Goal: Task Accomplishment & Management: Complete application form

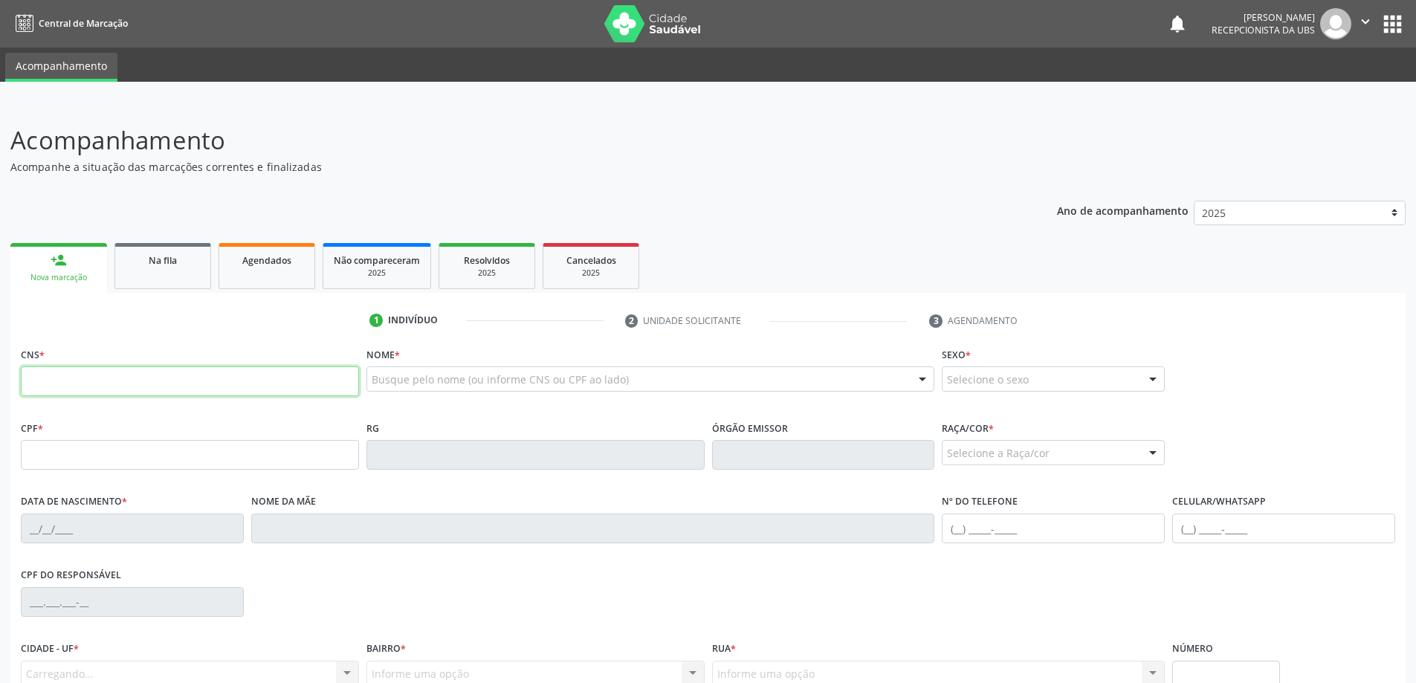
click at [122, 374] on input "text" at bounding box center [190, 382] width 338 height 30
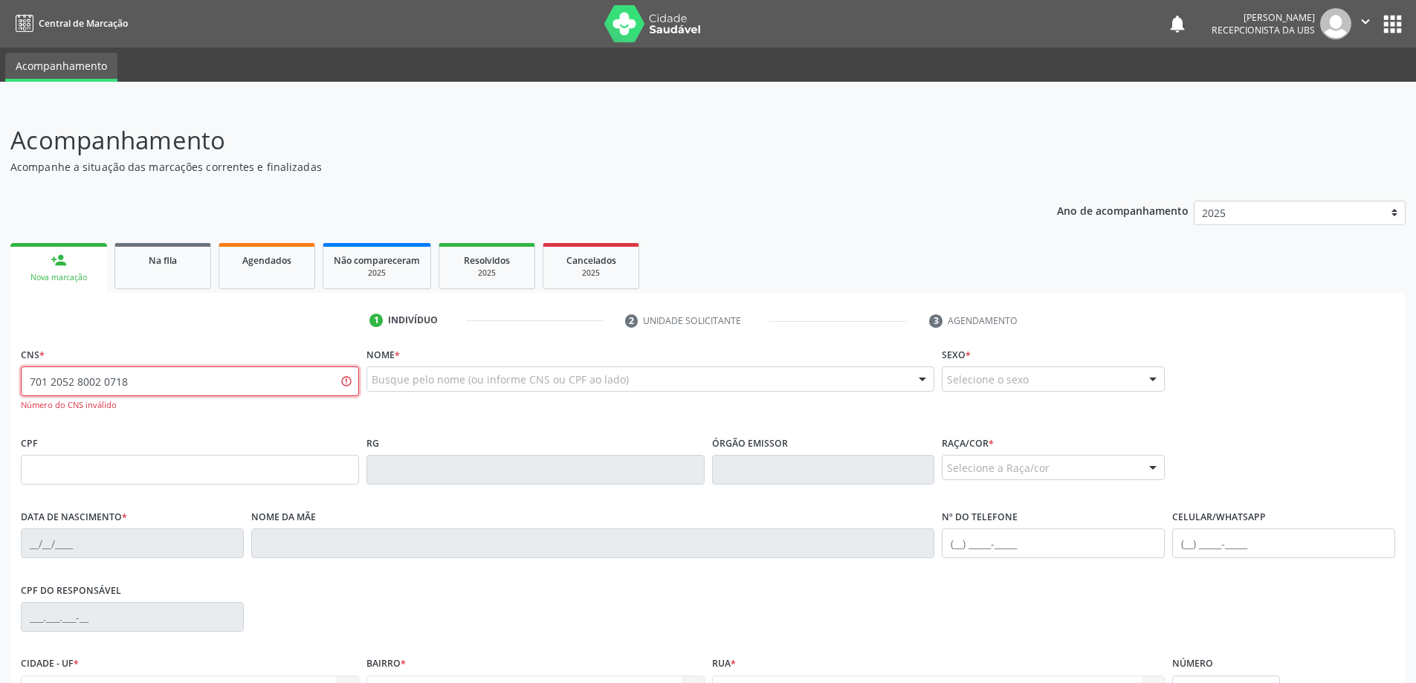
type input "701 2052 8002 0718"
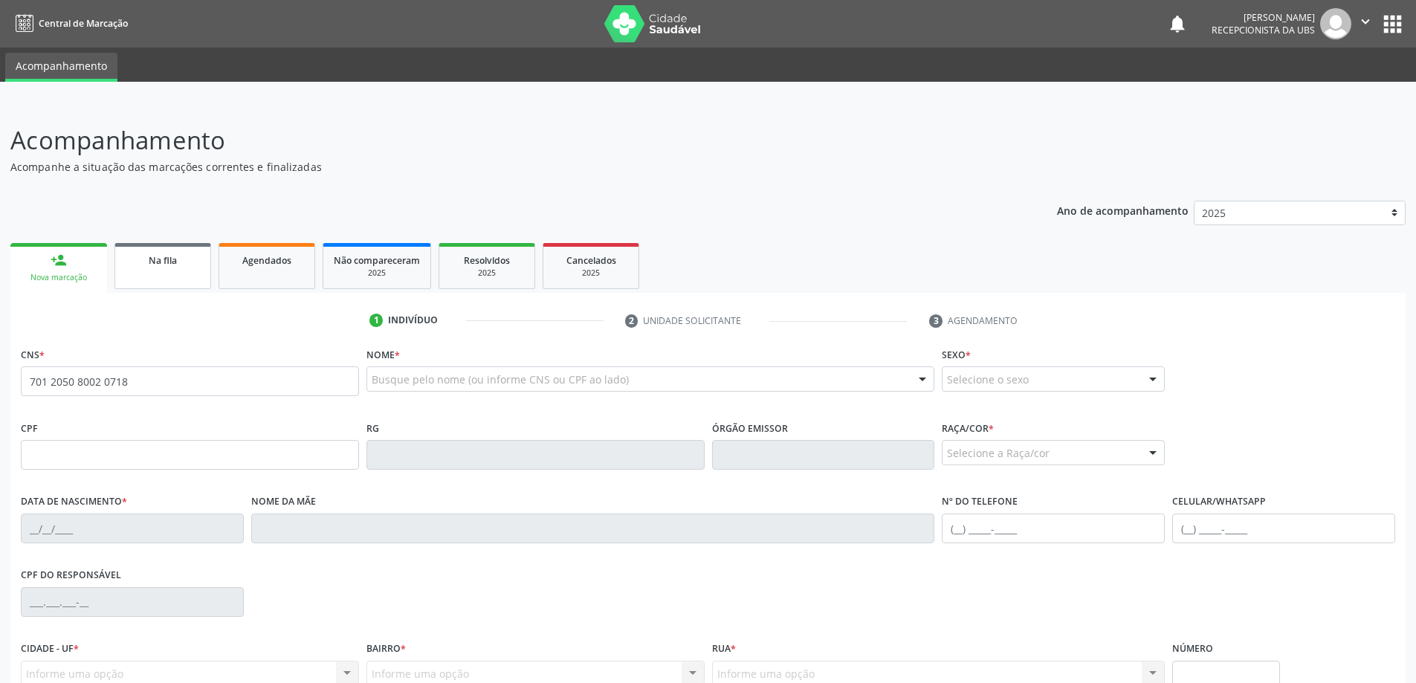
type input "701 2050 8002 0718"
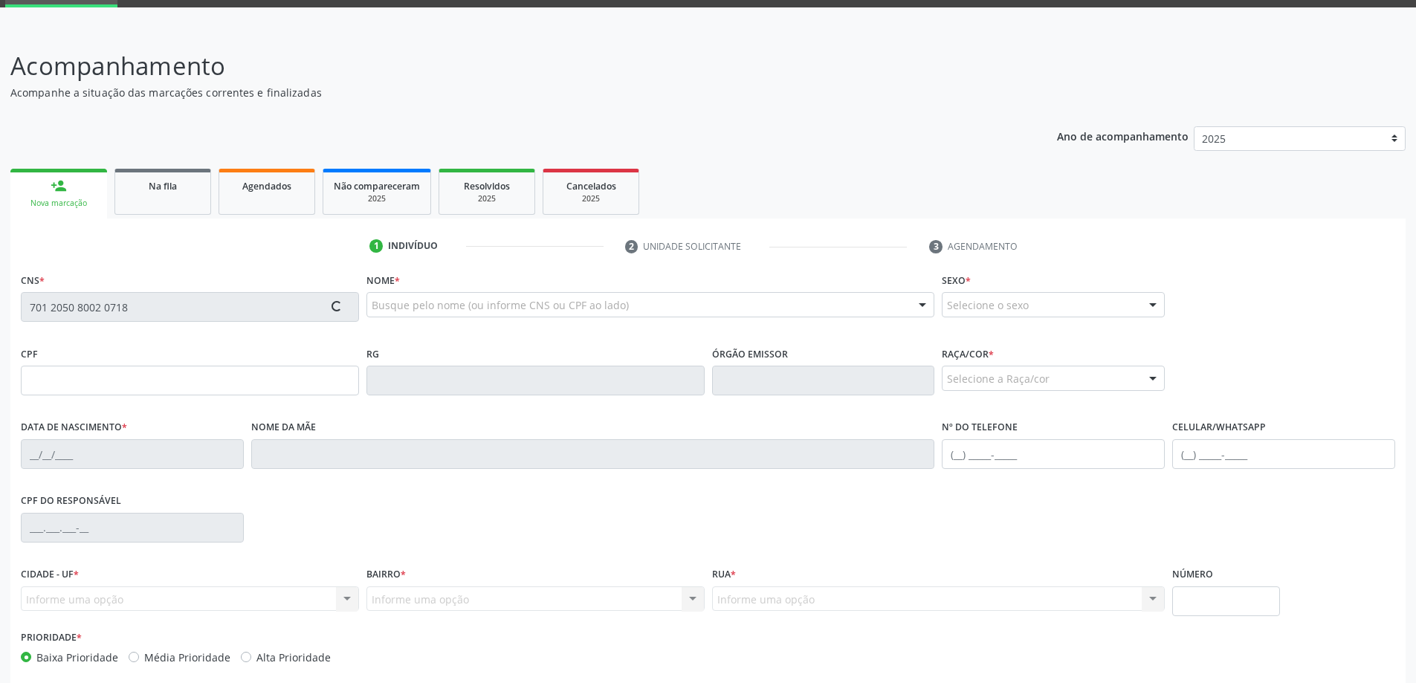
type input "527.288.894-49"
type input "2[DATE]"
type input "[PERSON_NAME]"
type input "[PHONE_NUMBER]"
type input "05a"
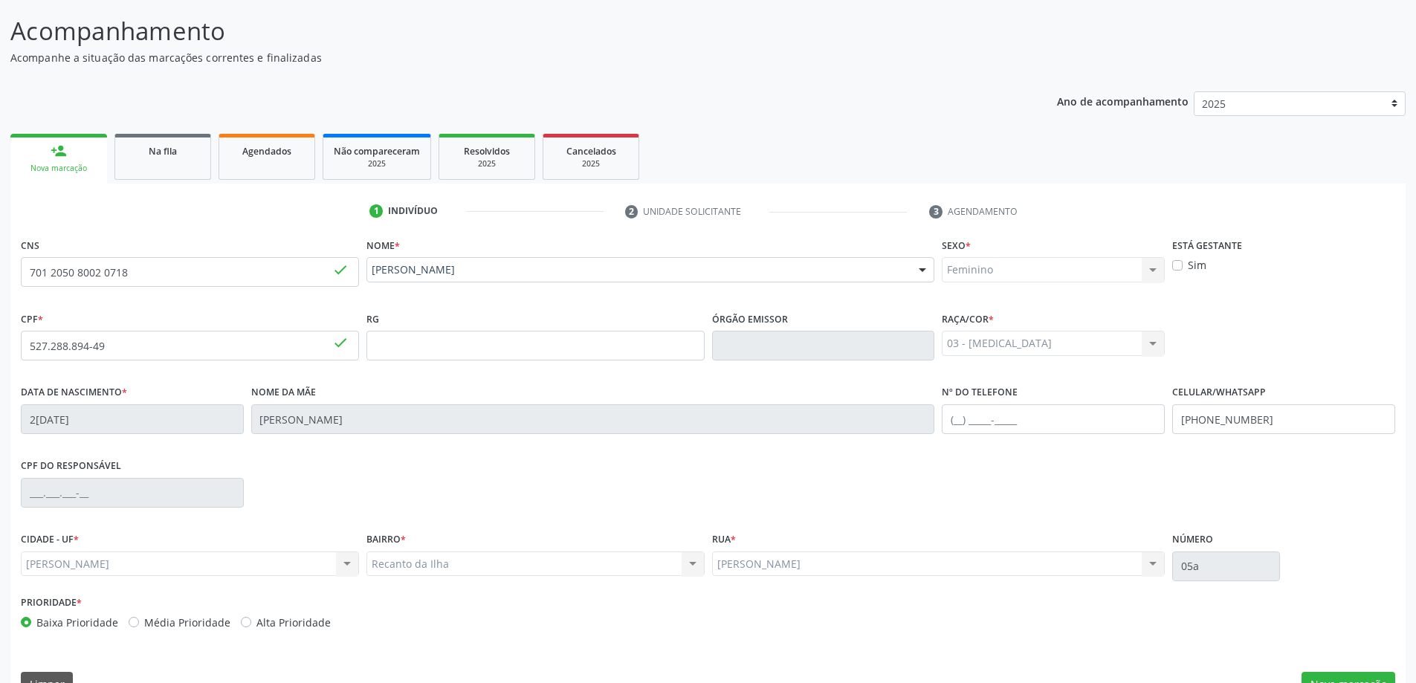
scroll to position [144, 0]
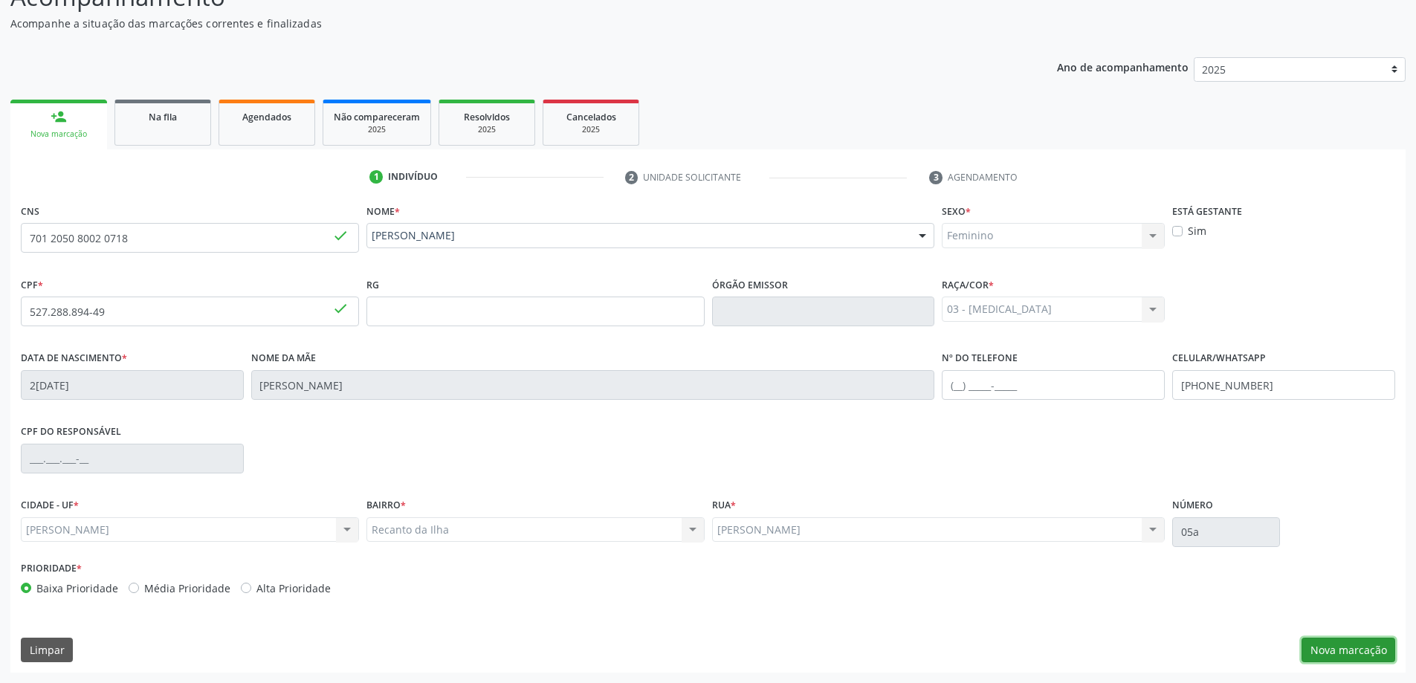
click at [1349, 653] on button "Nova marcação" at bounding box center [1349, 650] width 94 height 25
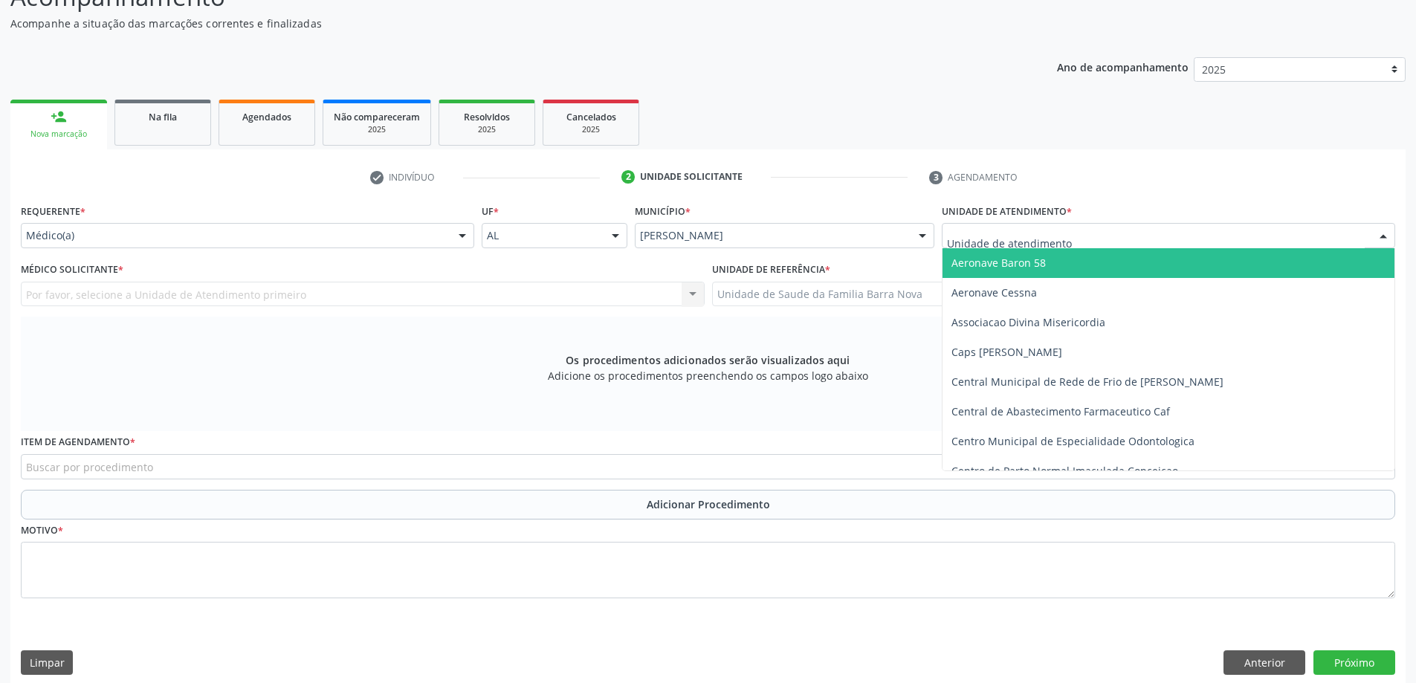
click at [1093, 233] on div at bounding box center [1169, 235] width 454 height 25
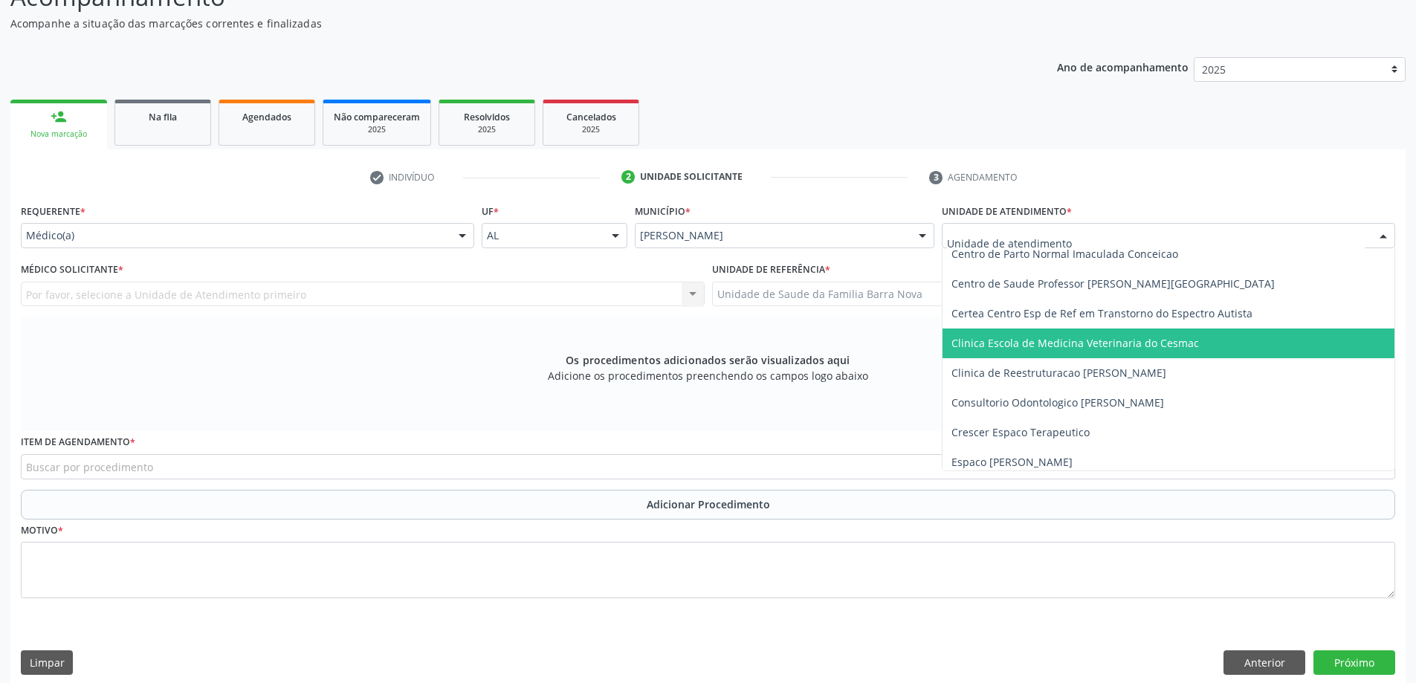
scroll to position [223, 0]
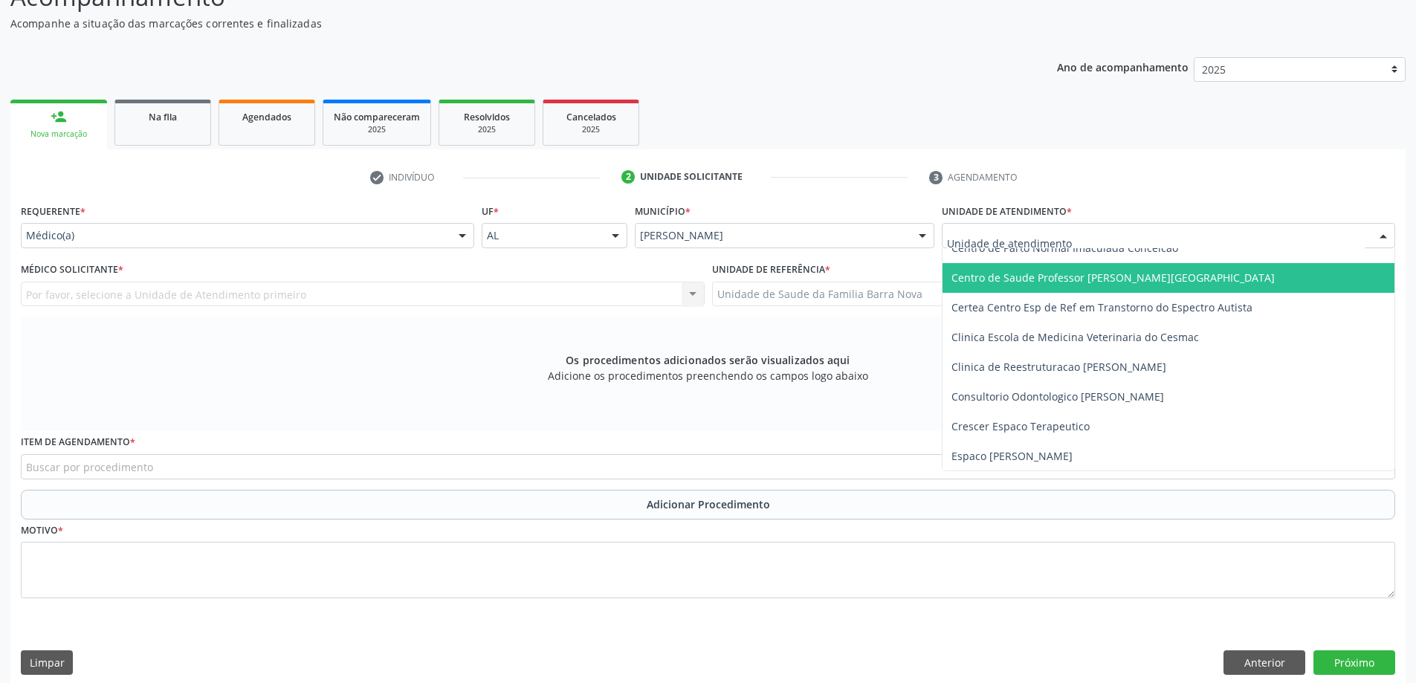
click at [1147, 284] on span "Centro de Saude Professor [PERSON_NAME][GEOGRAPHIC_DATA]" at bounding box center [1113, 278] width 323 height 14
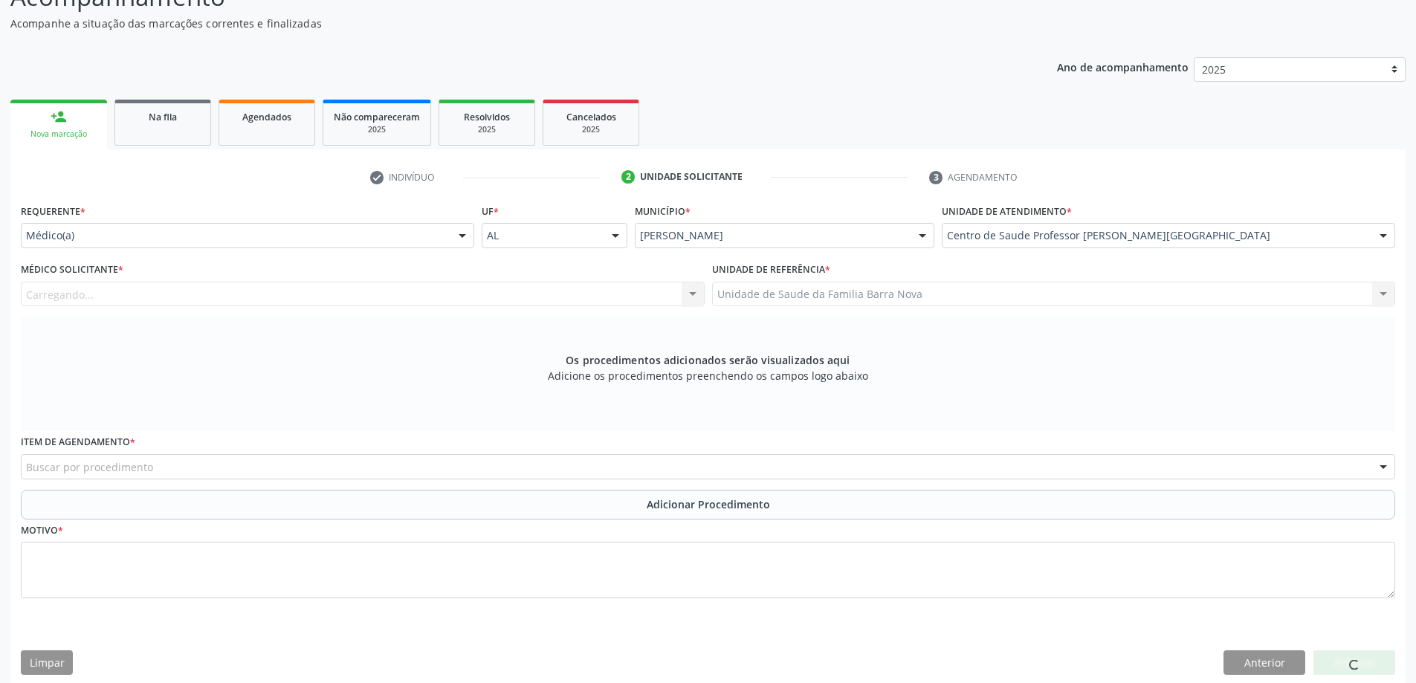
click at [196, 299] on div "Carregando... Nenhum resultado encontrado para: " " Não há nenhuma opção para s…" at bounding box center [363, 294] width 684 height 25
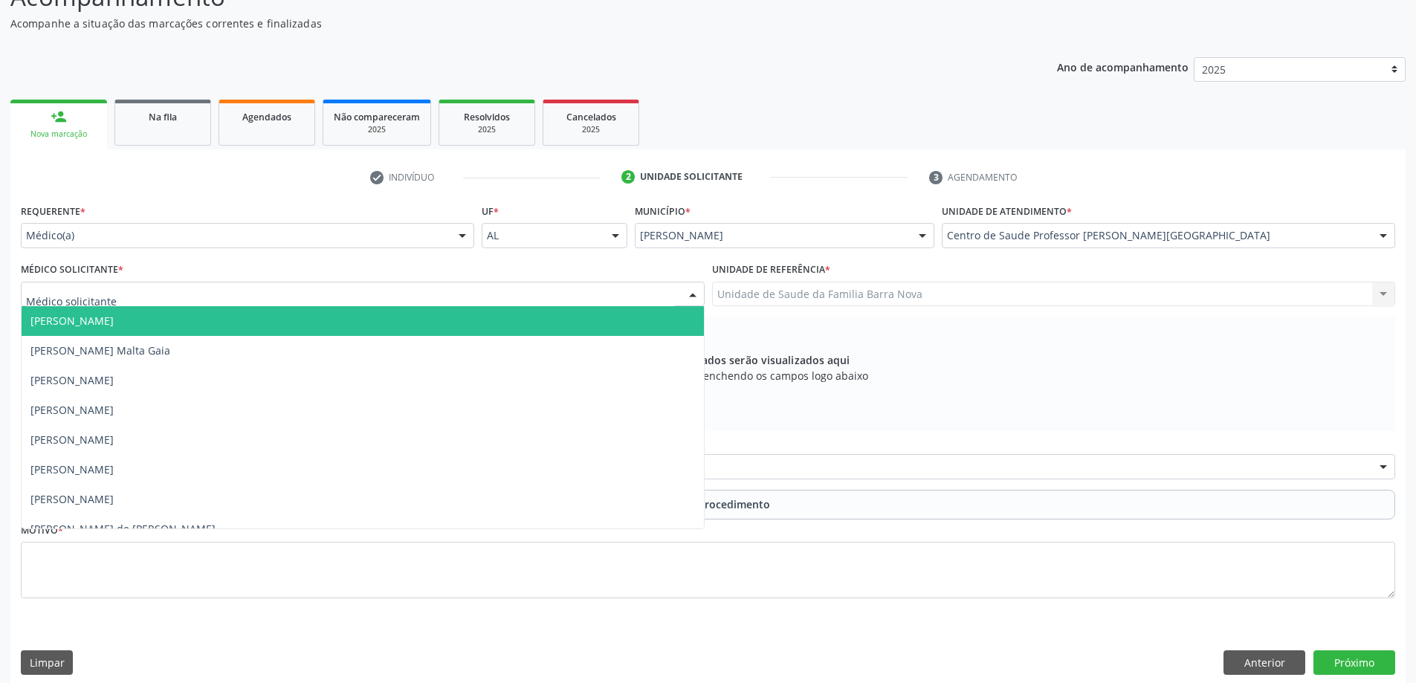
click at [196, 299] on div at bounding box center [363, 294] width 684 height 25
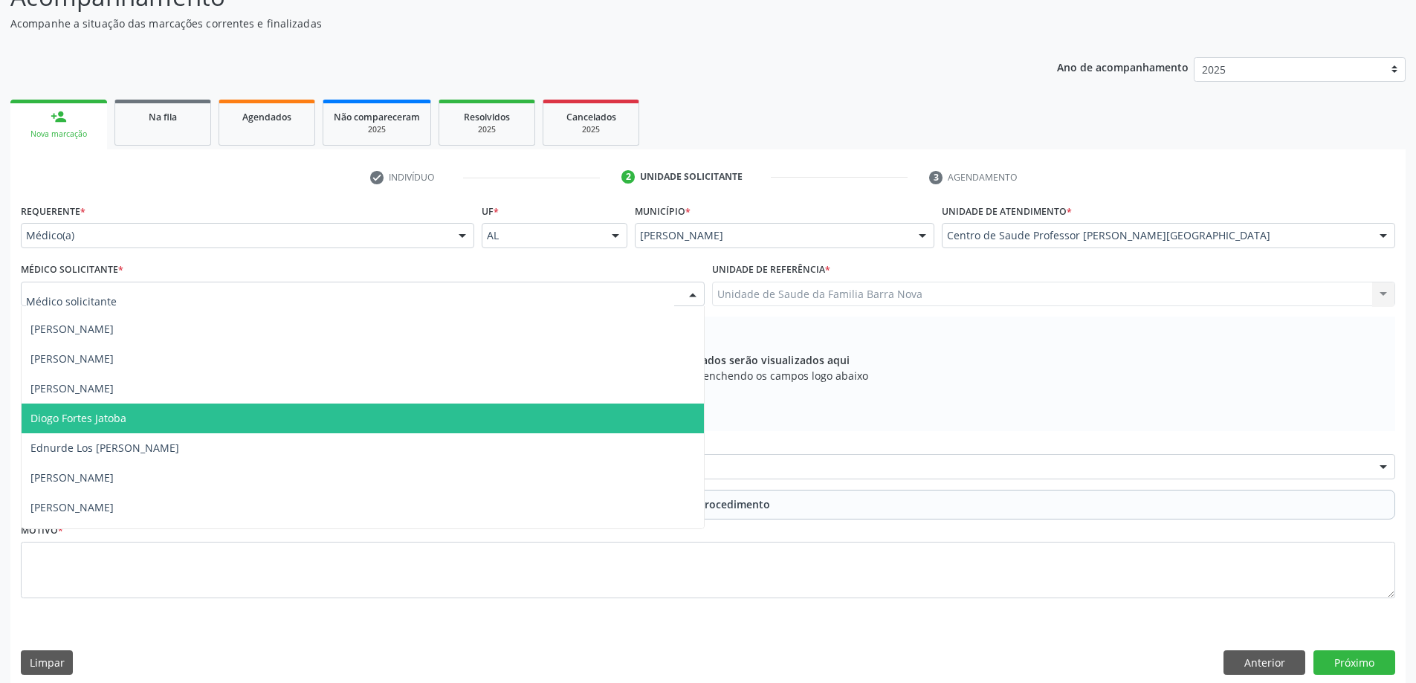
scroll to position [372, 0]
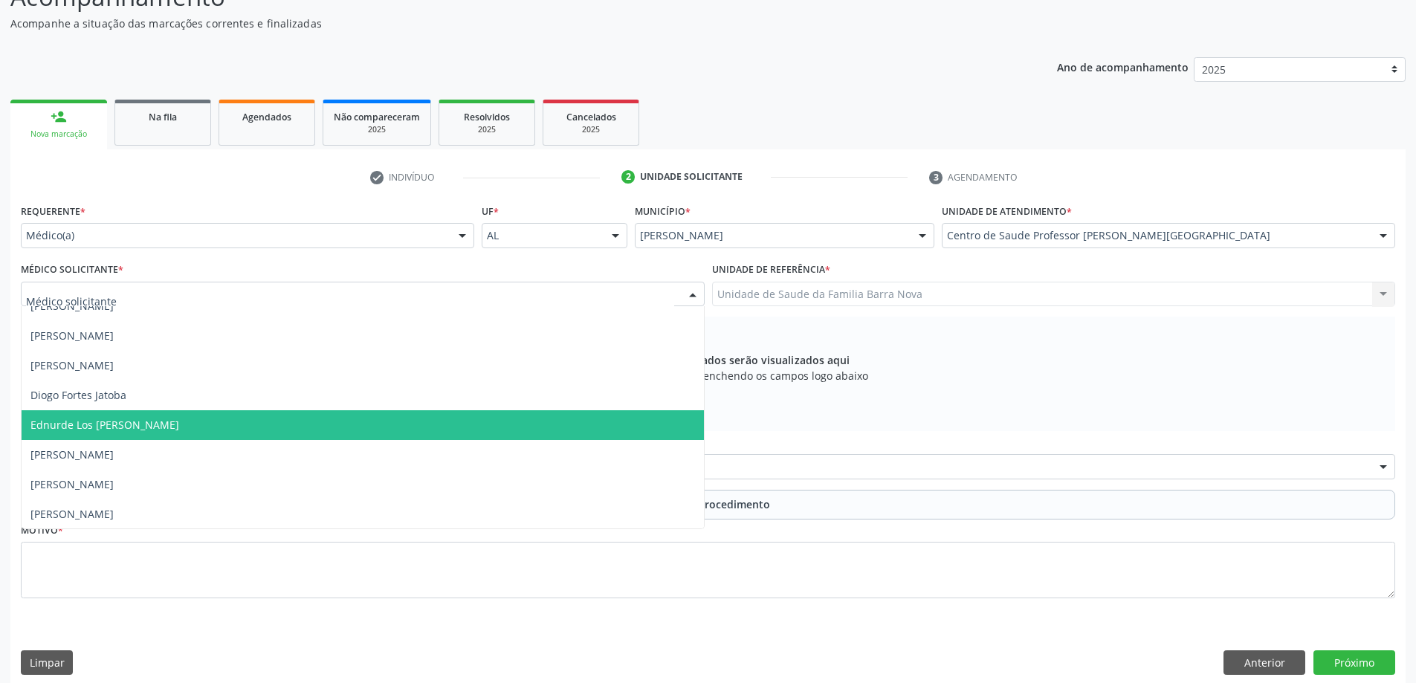
click at [155, 421] on span "Ednurde Los Menezes Lopes" at bounding box center [104, 425] width 149 height 14
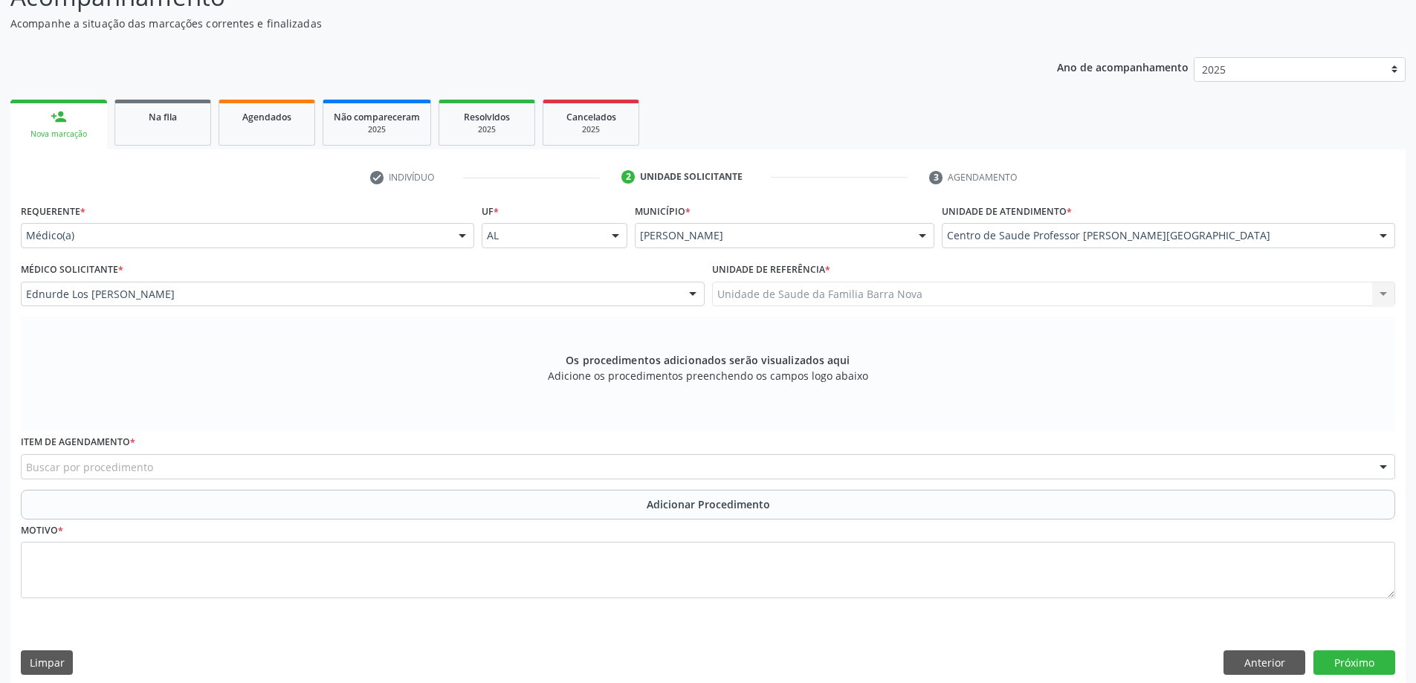
scroll to position [156, 0]
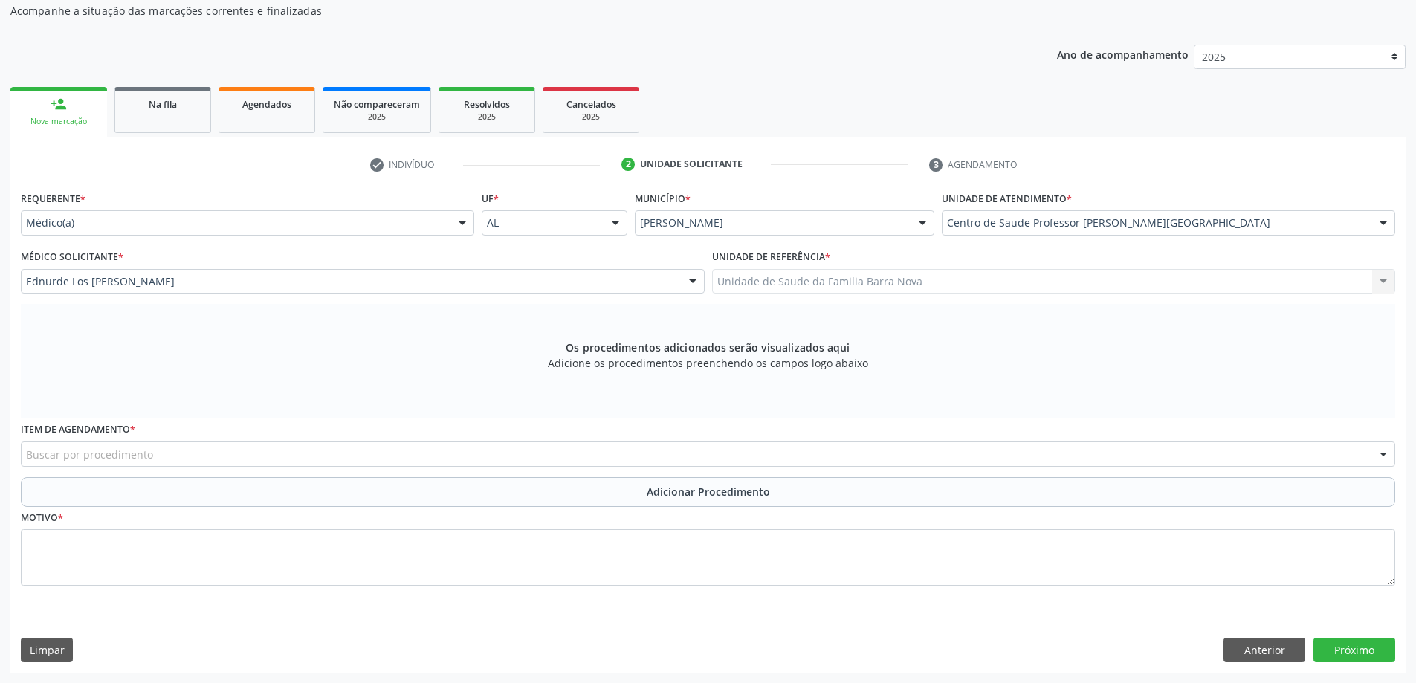
click at [271, 457] on div "Buscar por procedimento" at bounding box center [708, 454] width 1375 height 25
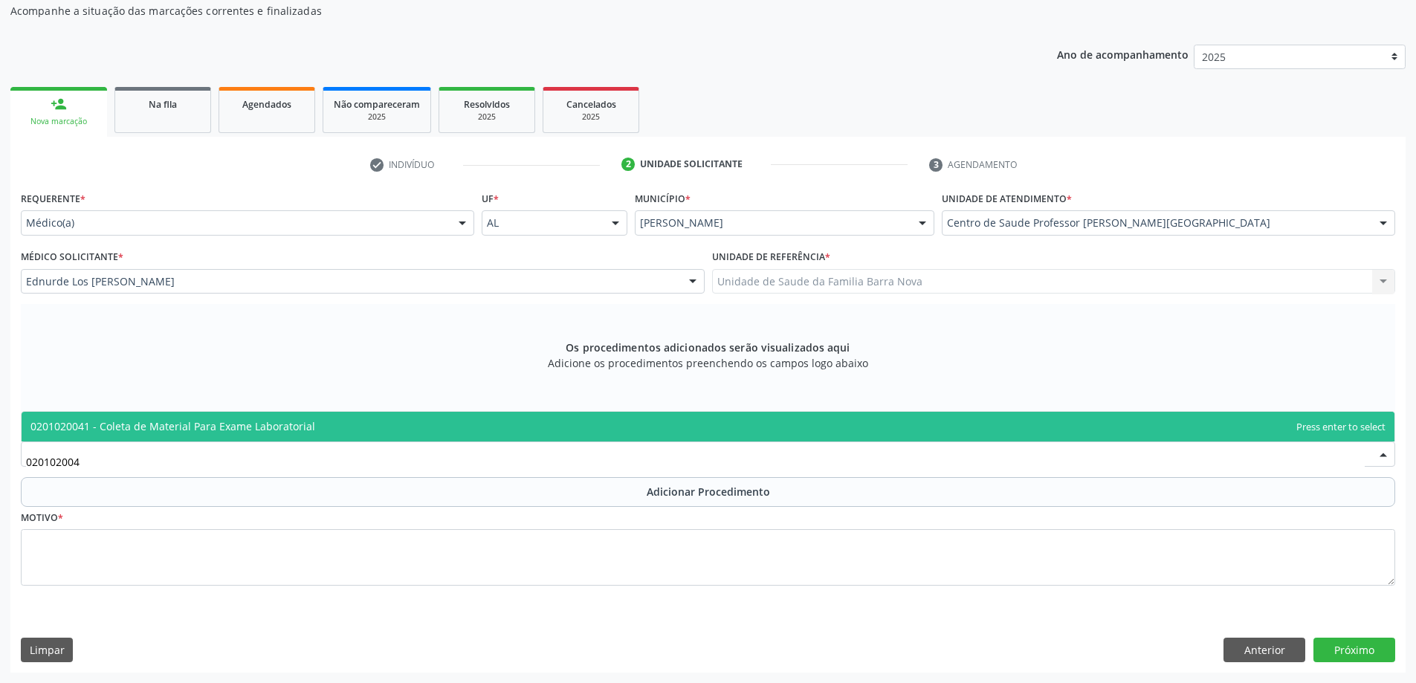
type input "0201020041"
click at [294, 434] on span "0201020041 - Coleta de Material Para Exame Laboratorial" at bounding box center [708, 427] width 1373 height 30
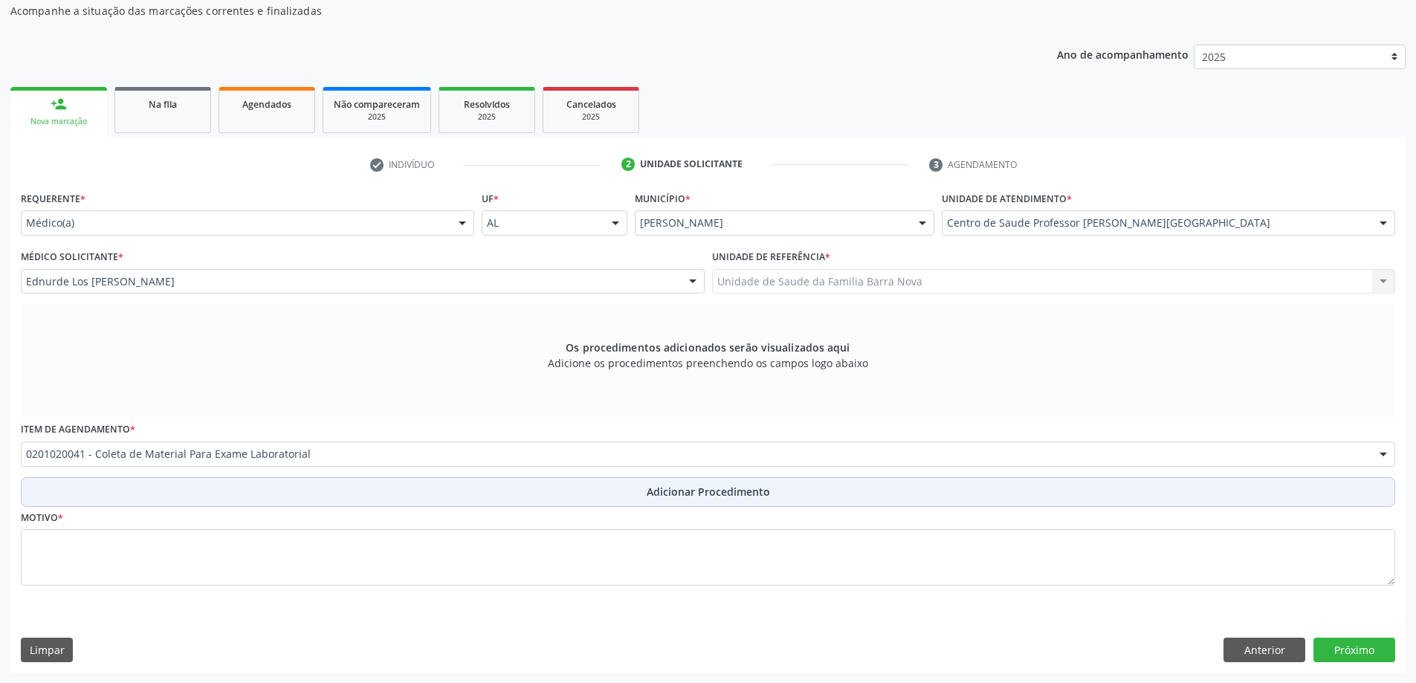
click at [447, 495] on button "Adicionar Procedimento" at bounding box center [708, 492] width 1375 height 30
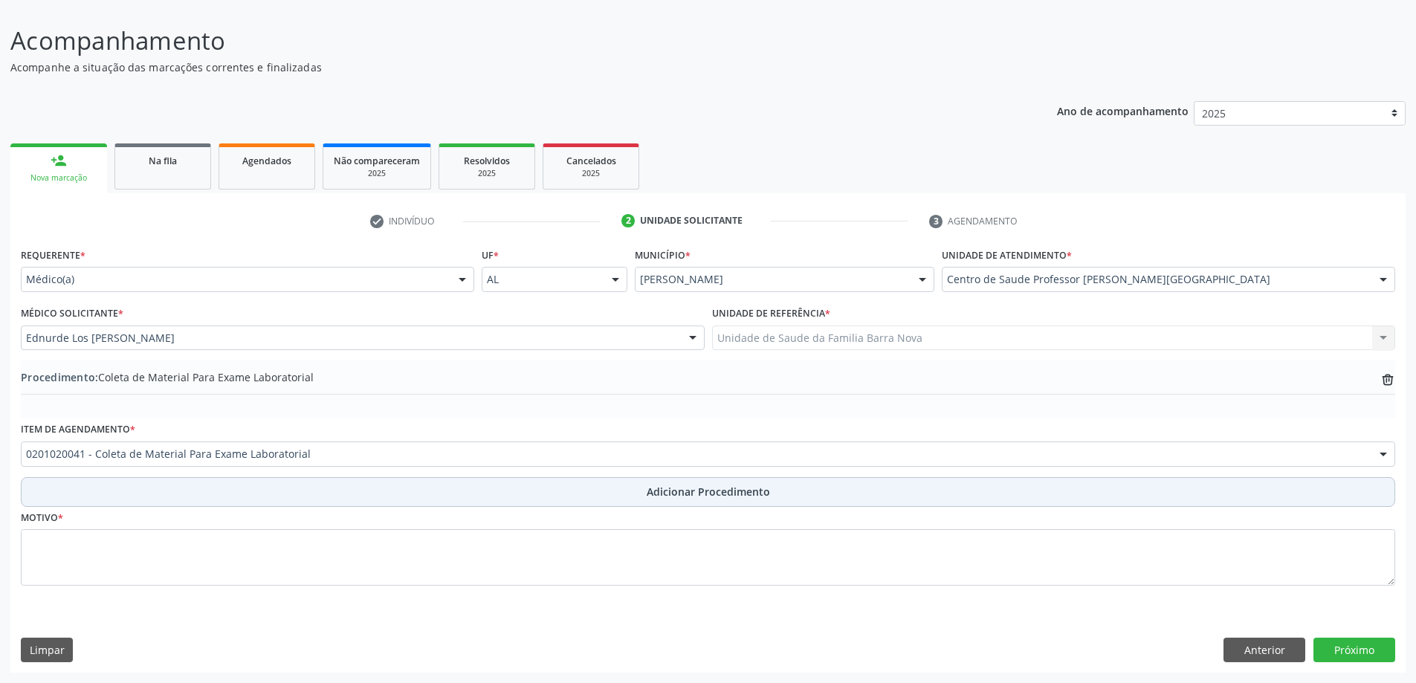
scroll to position [100, 0]
click at [447, 495] on button "Adicionar Procedimento" at bounding box center [708, 492] width 1375 height 30
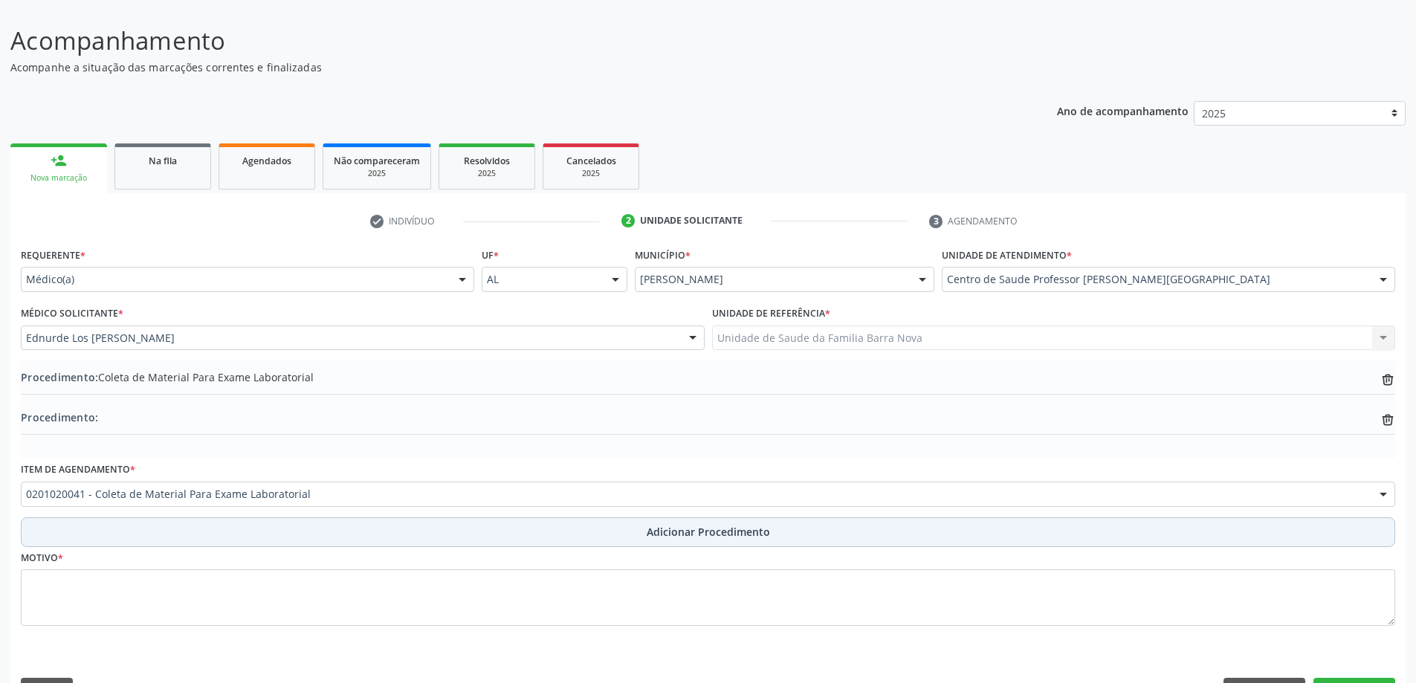
scroll to position [140, 0]
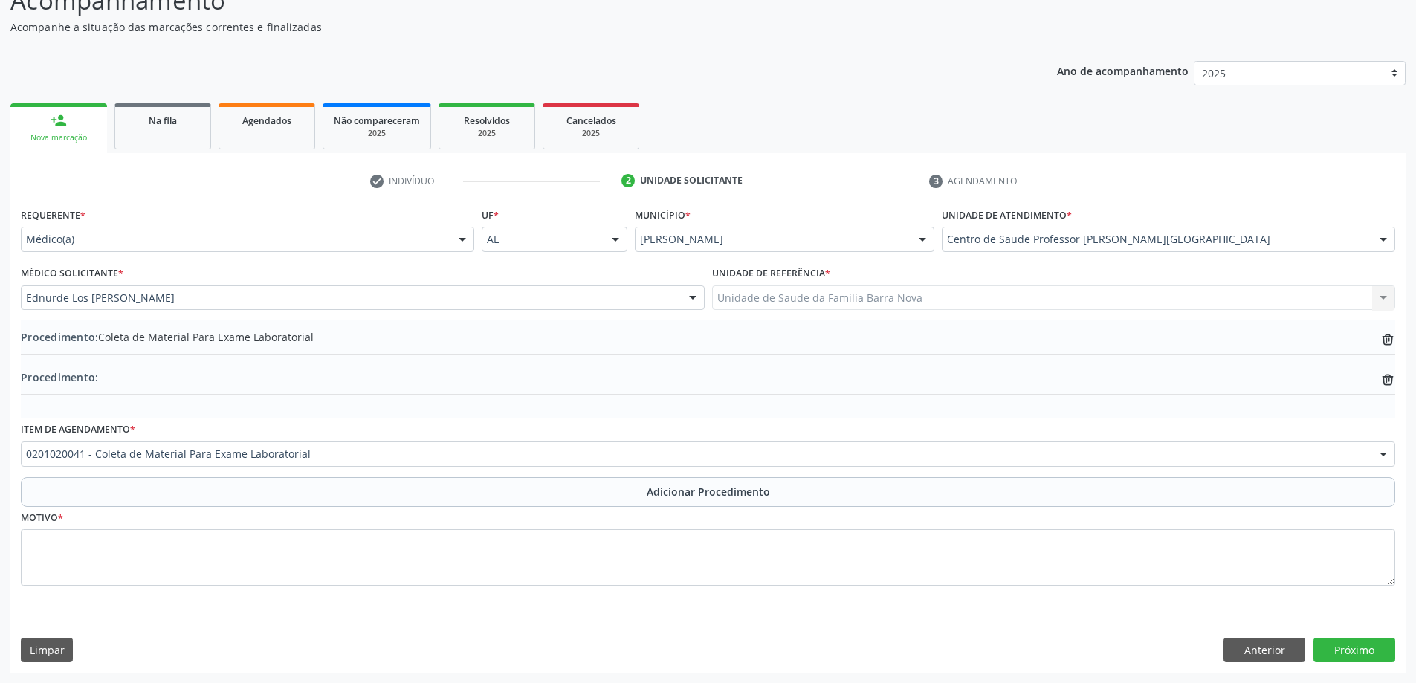
click at [1396, 387] on div "Requerente * Médico(a) Médico(a) Enfermeiro(a) Paciente Nenhum resultado encont…" at bounding box center [708, 438] width 1396 height 469
click at [1384, 346] on icon at bounding box center [1388, 341] width 10 height 10
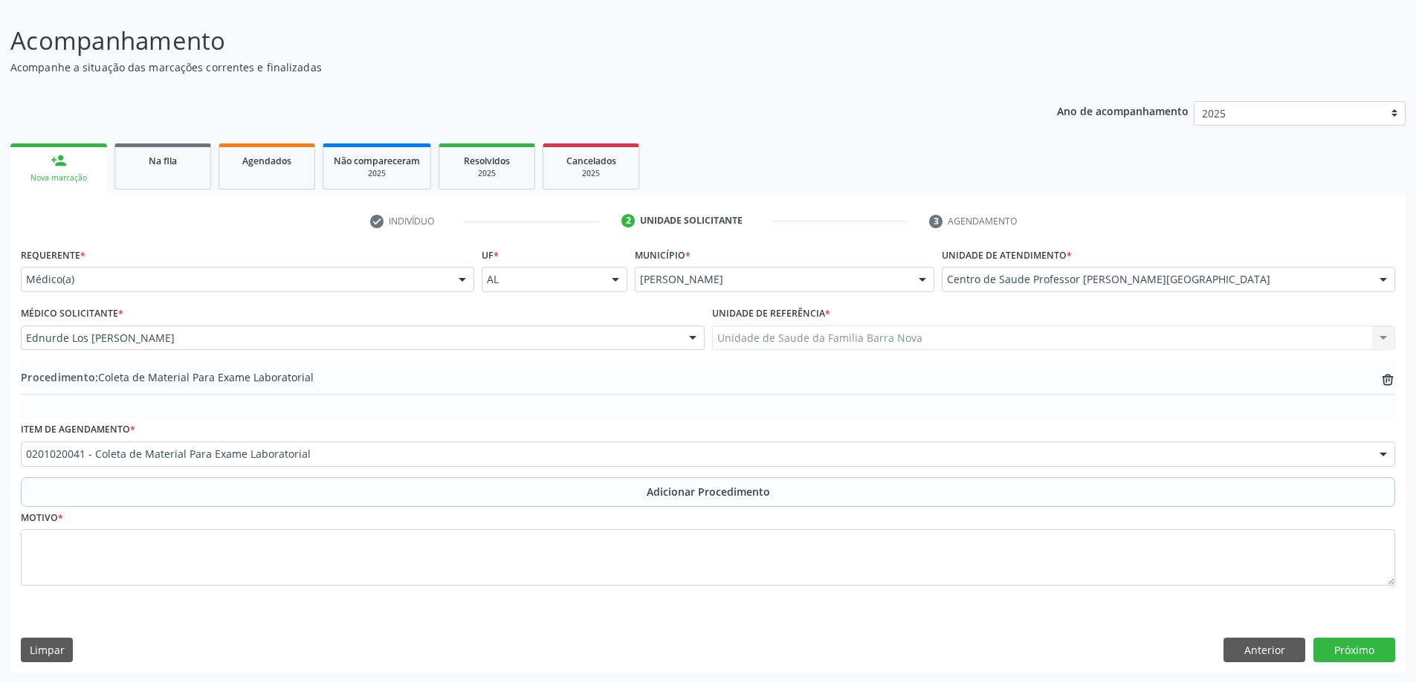
scroll to position [100, 0]
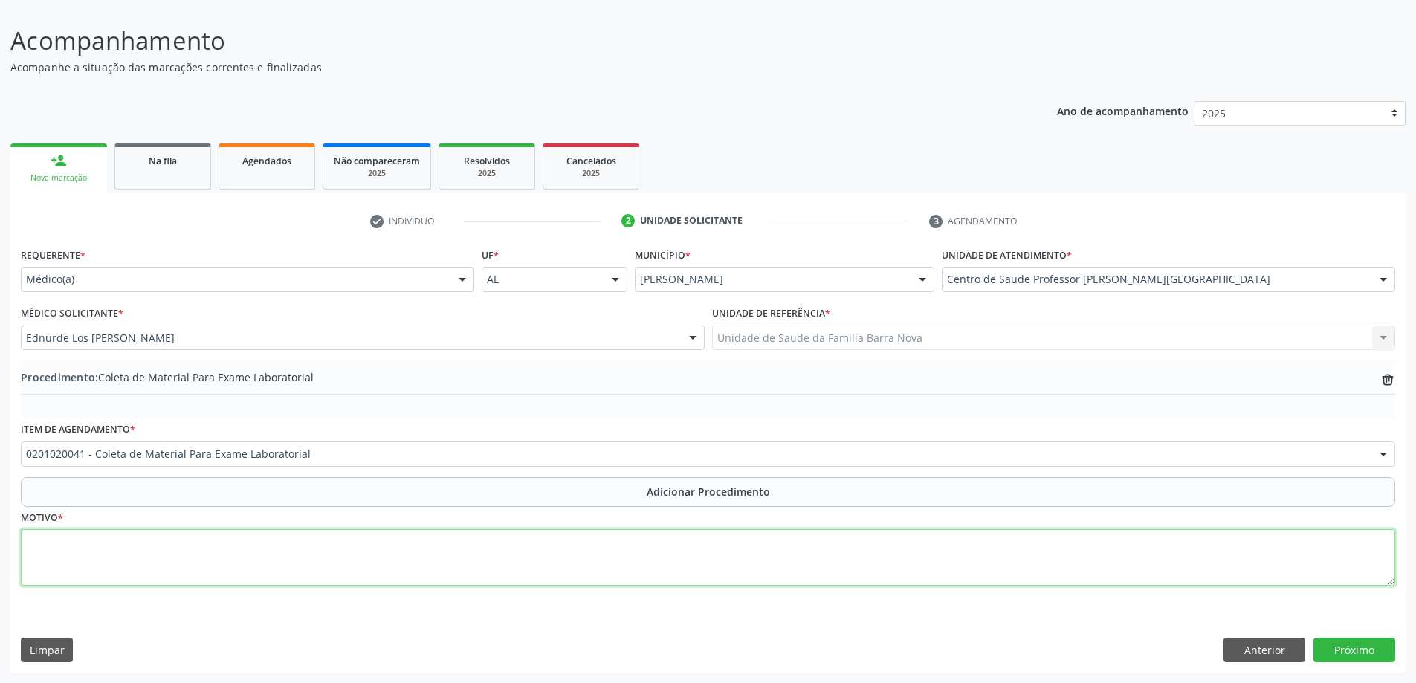
click at [374, 538] on textarea at bounding box center [708, 557] width 1375 height 57
type textarea "TONTURAS + MAL ESTAR GERAL."
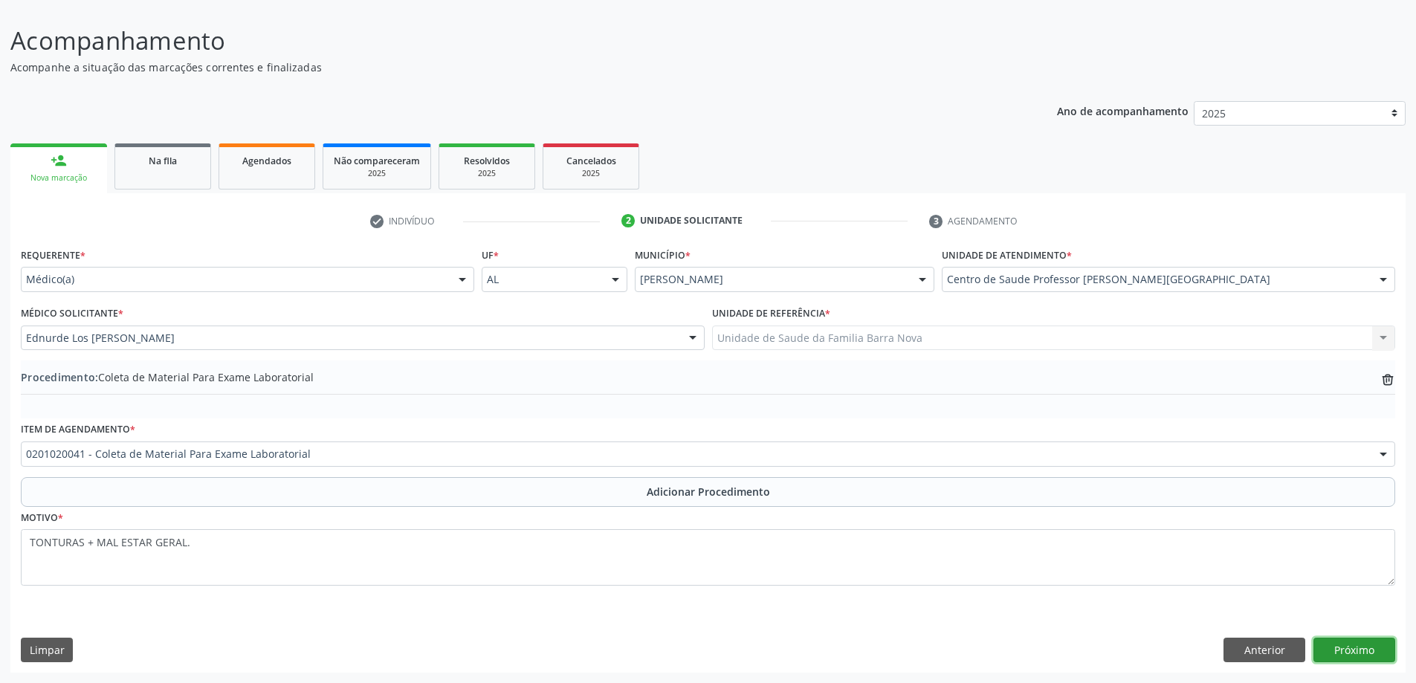
click at [1379, 653] on button "Próximo" at bounding box center [1355, 650] width 82 height 25
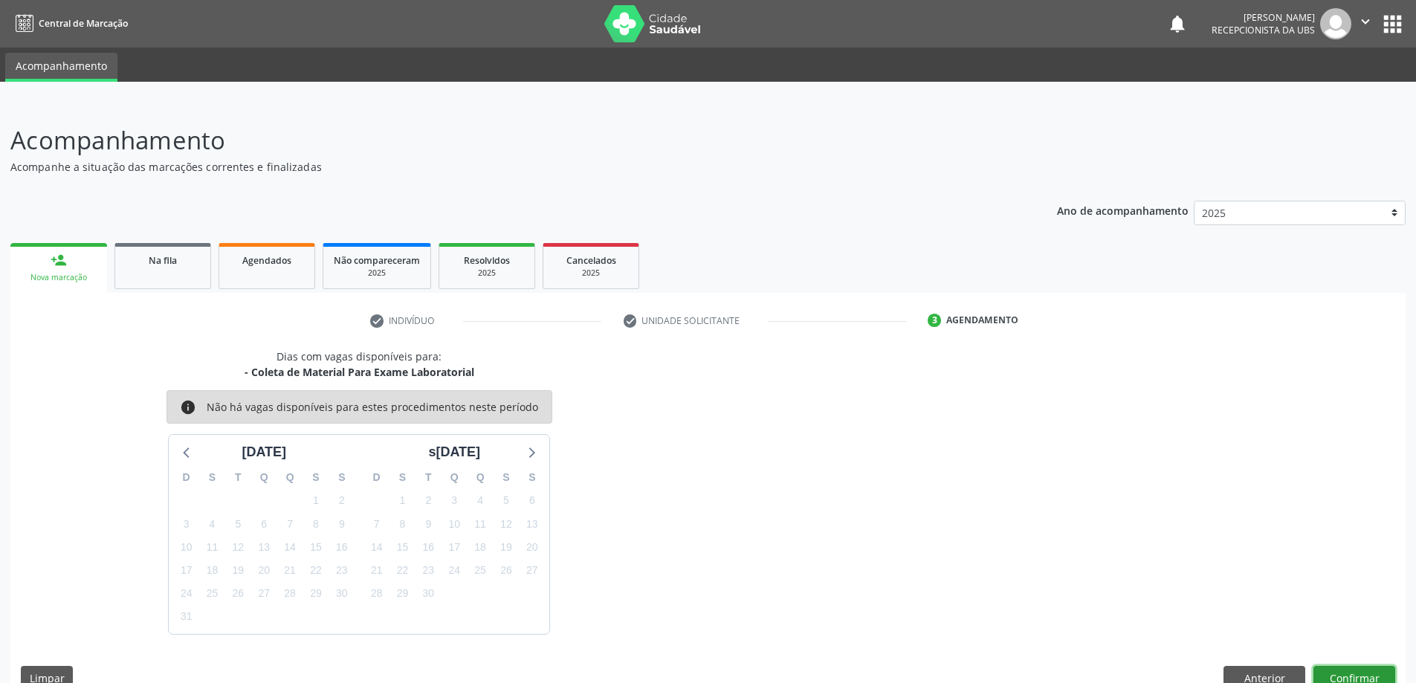
click at [1379, 667] on button "Confirmar" at bounding box center [1355, 678] width 82 height 25
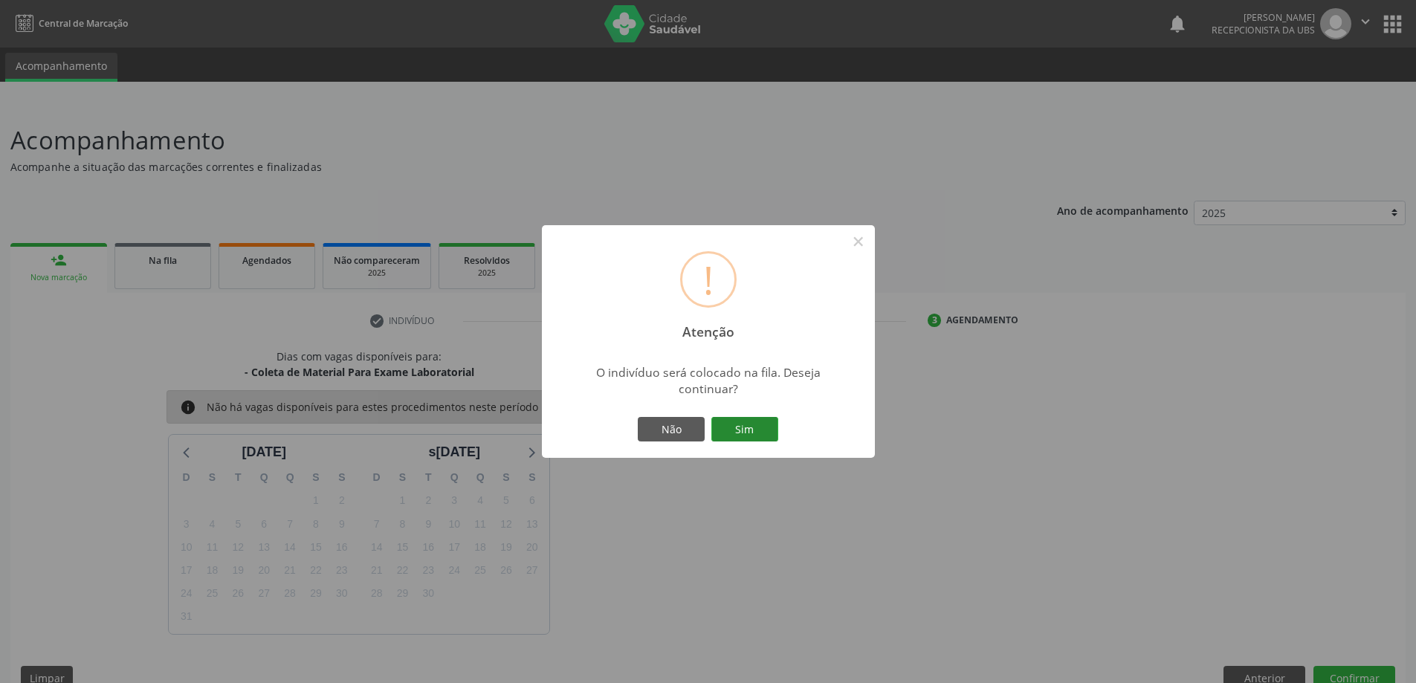
click at [745, 440] on button "Sim" at bounding box center [745, 429] width 67 height 25
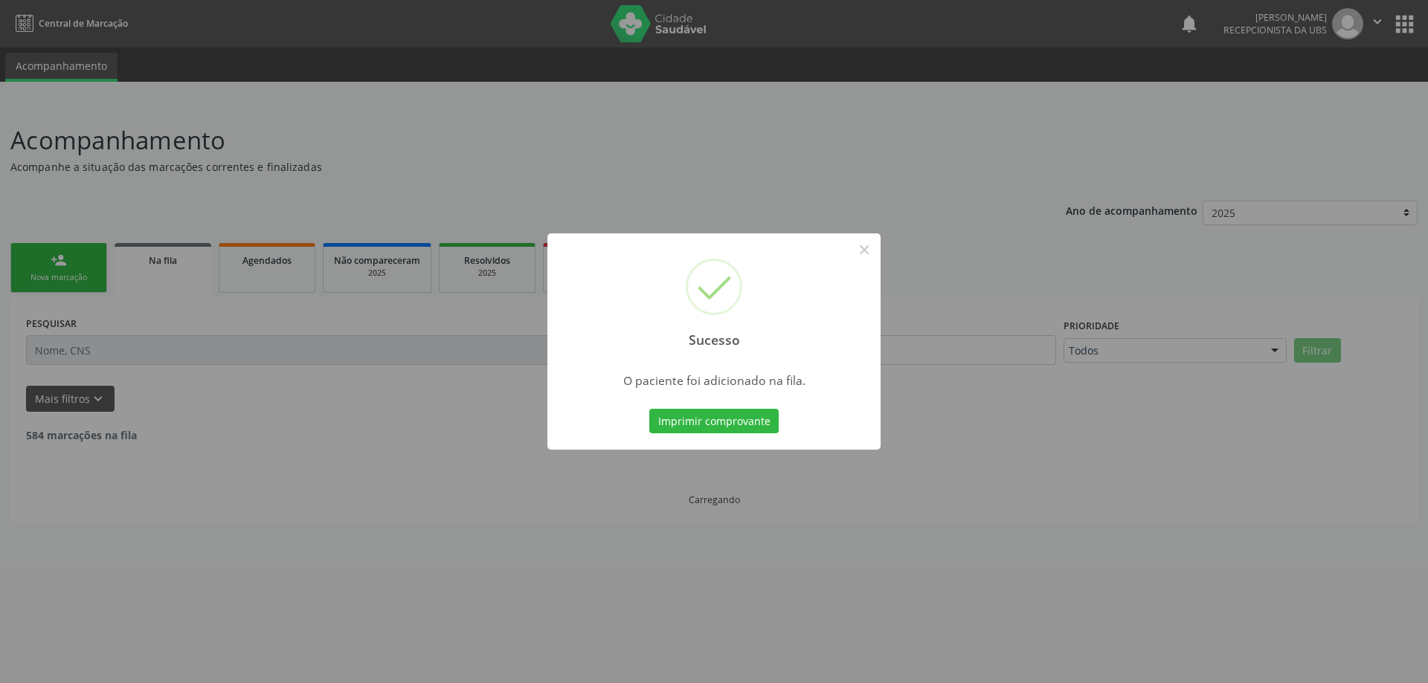
click at [116, 281] on div "Sucesso × O paciente foi adicionado na fila. Imprimir comprovante Cancel" at bounding box center [714, 341] width 1428 height 683
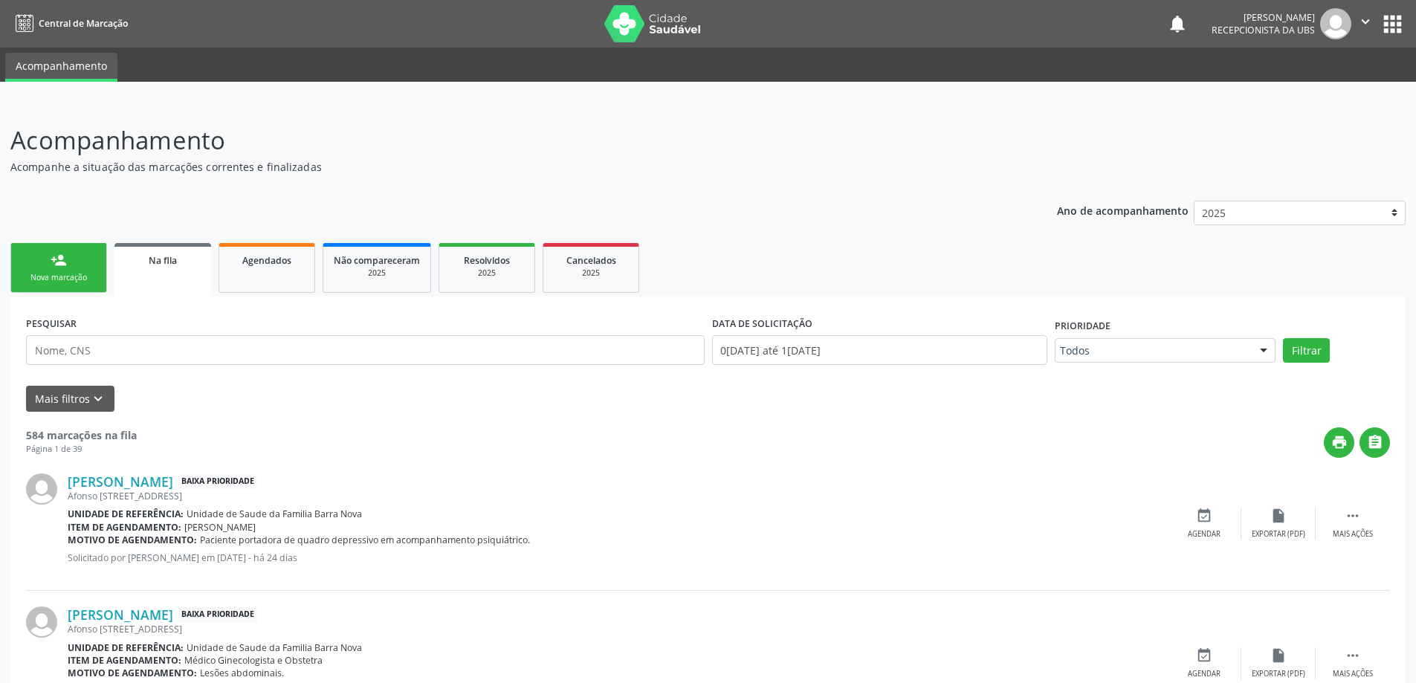
click at [78, 253] on link "person_add Nova marcação" at bounding box center [58, 268] width 97 height 50
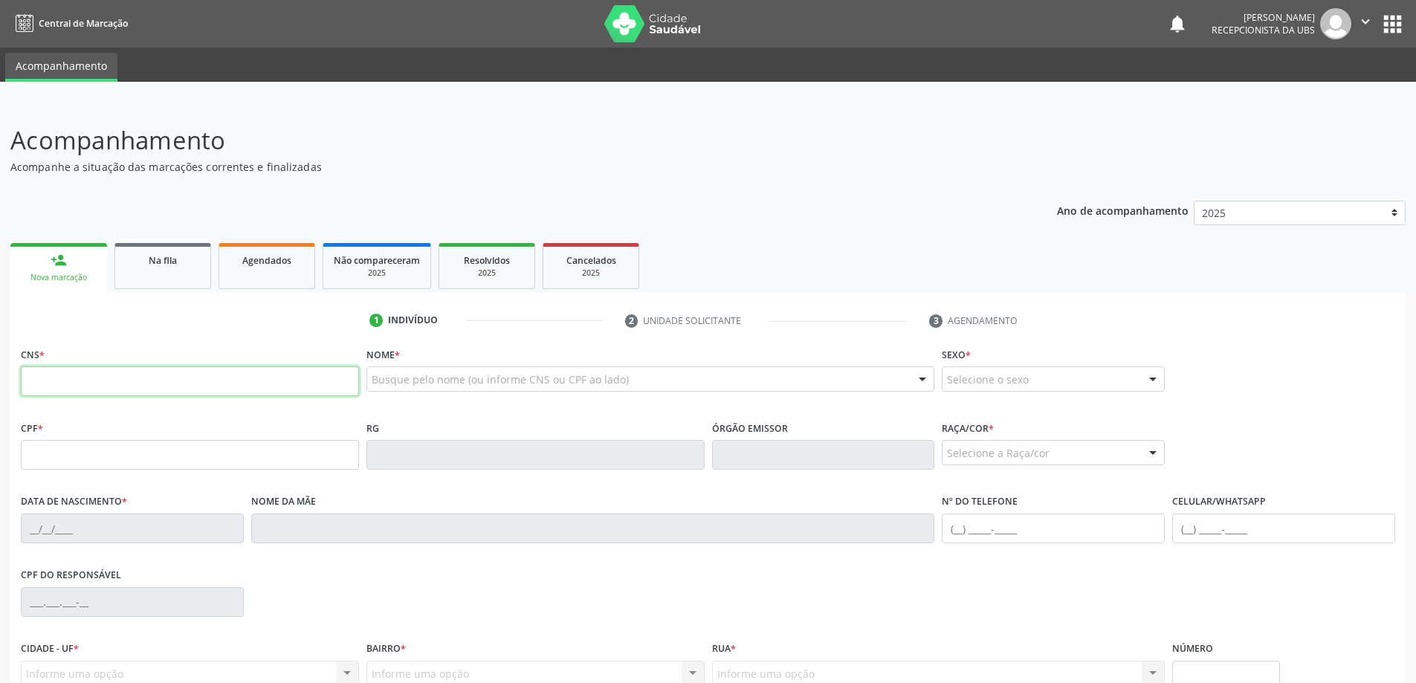
click at [176, 380] on input "text" at bounding box center [190, 382] width 338 height 30
type input "704 3085 6119 3292"
type input "127.106.649-17"
type input "26/04/2003"
type input "Claudia Luiz"
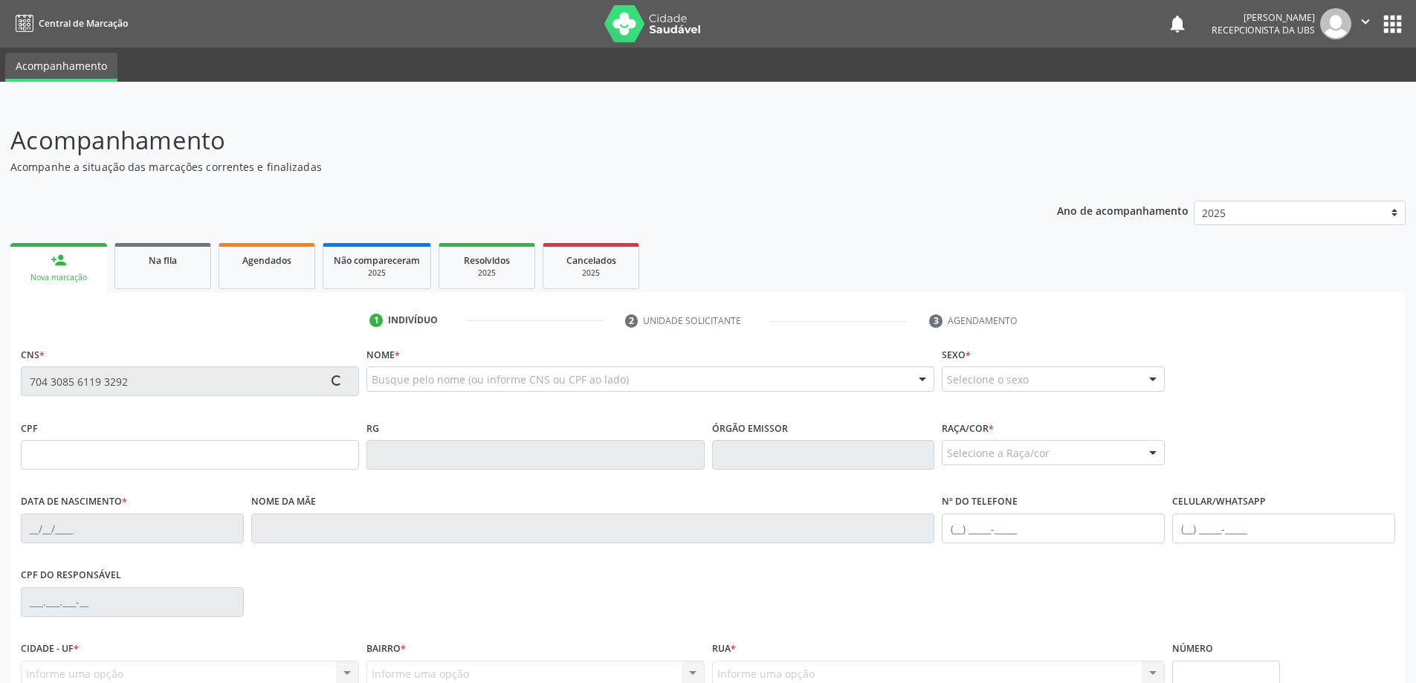
type input "(48) 99808-5727"
type input "237"
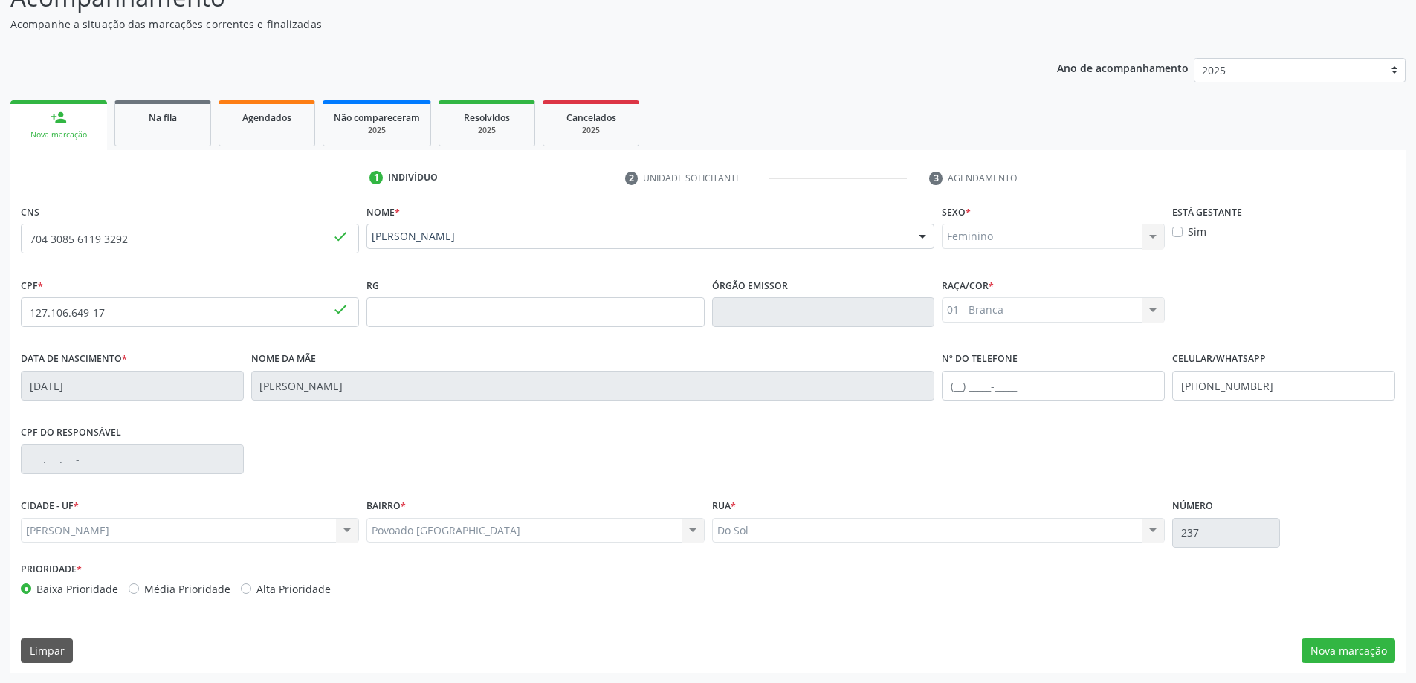
scroll to position [144, 0]
click at [1312, 648] on button "Nova marcação" at bounding box center [1349, 650] width 94 height 25
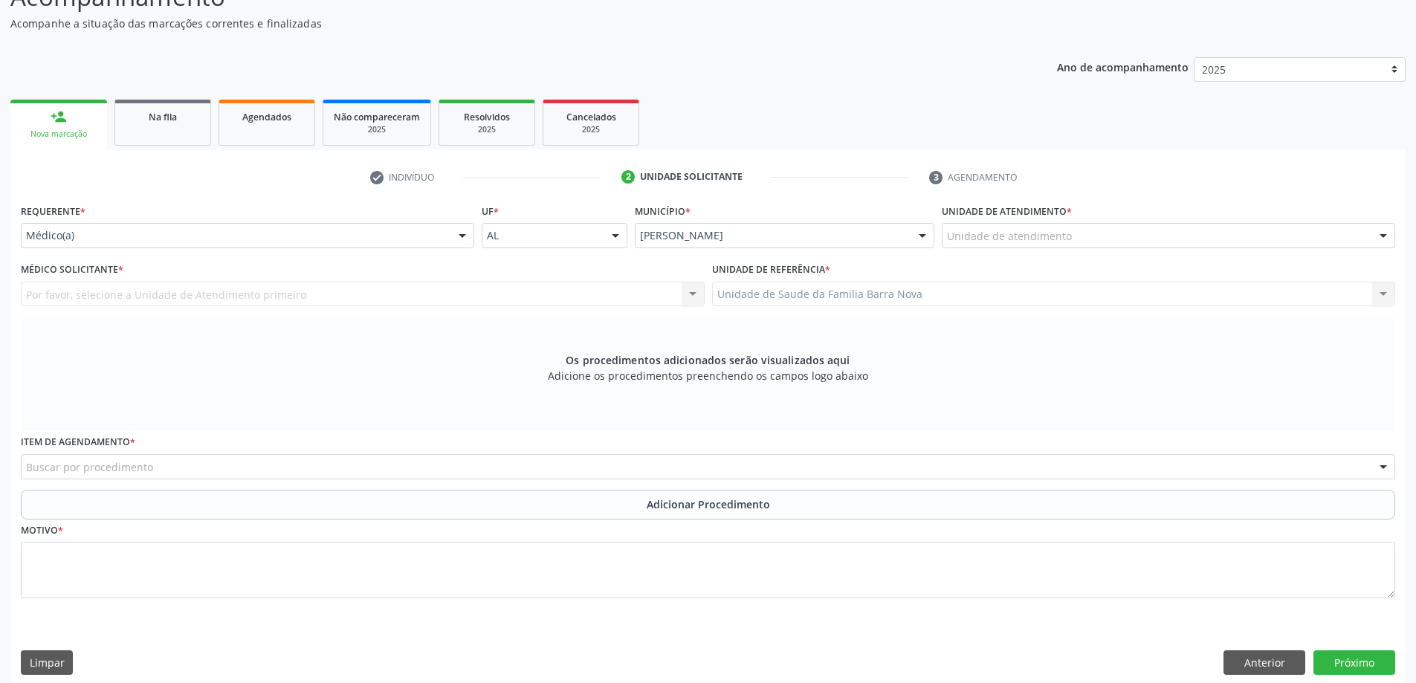
click at [1045, 222] on label "Unidade de atendimento *" at bounding box center [1007, 211] width 130 height 23
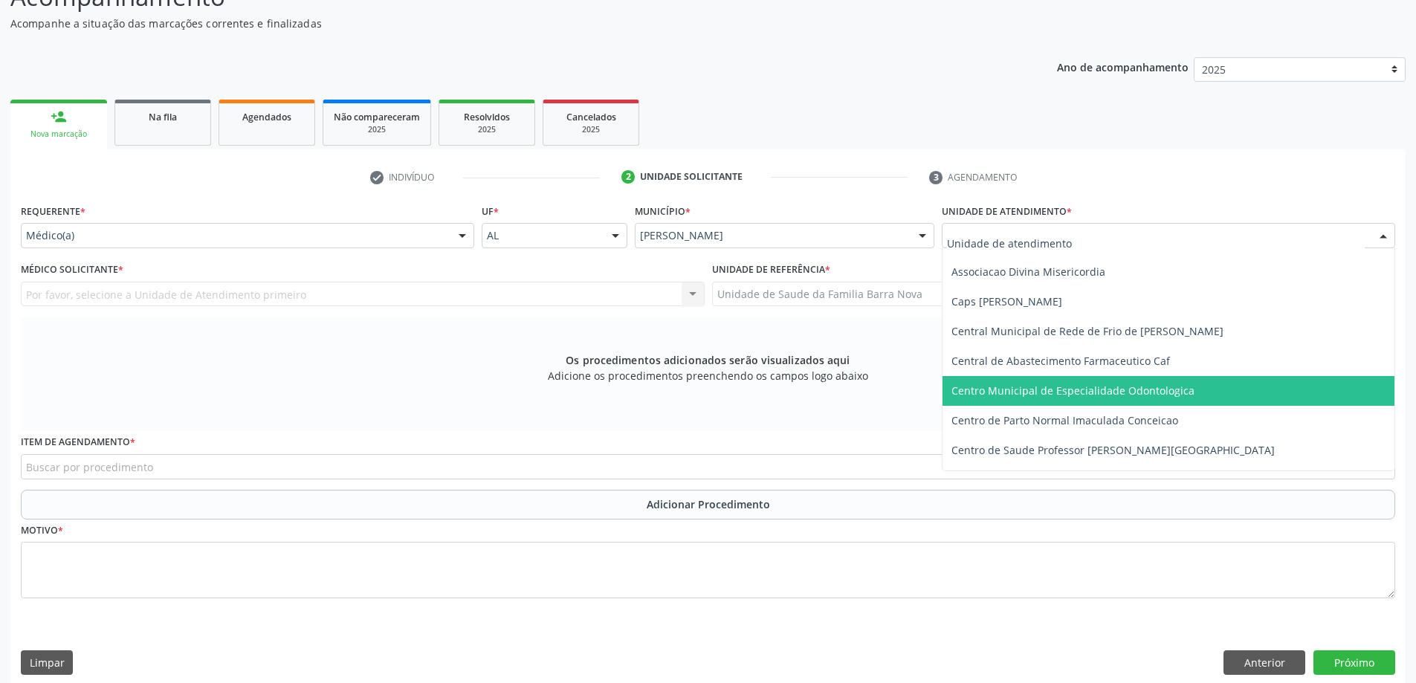
scroll to position [74, 0]
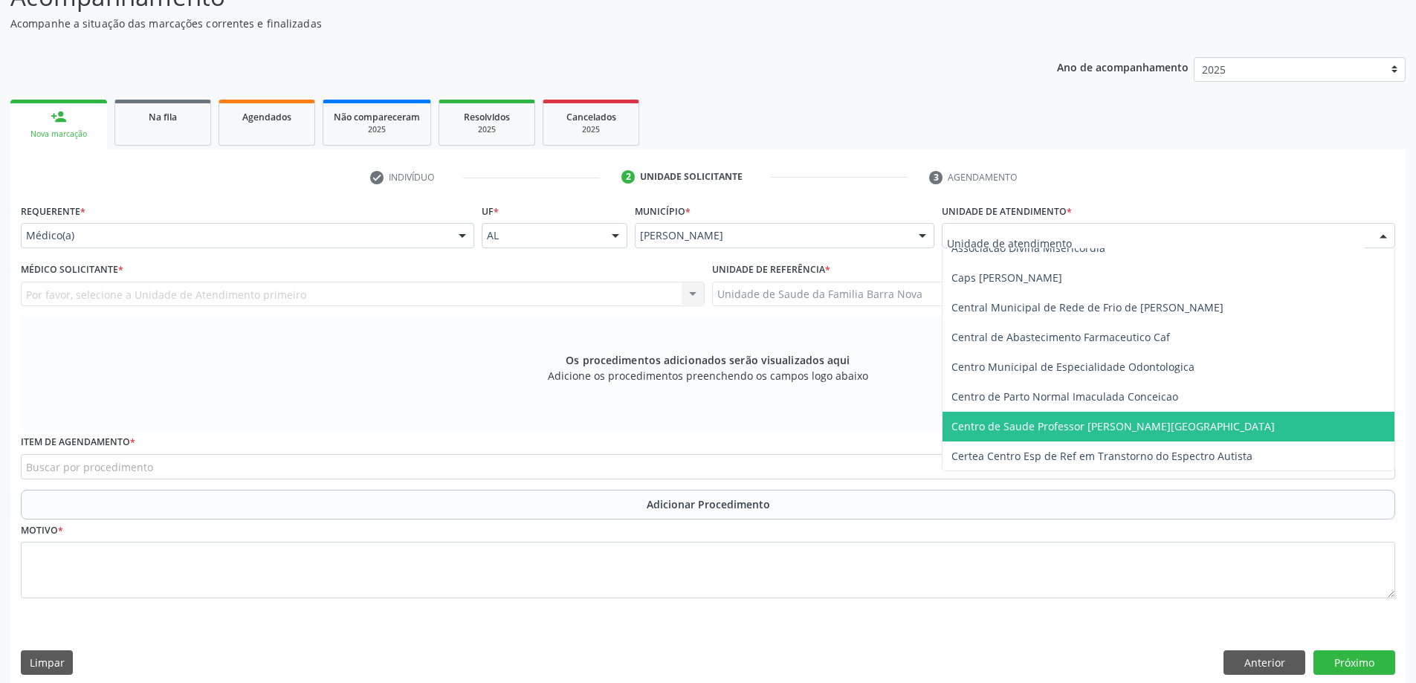
click at [1108, 421] on span "Centro de Saude Professor [PERSON_NAME][GEOGRAPHIC_DATA]" at bounding box center [1113, 426] width 323 height 14
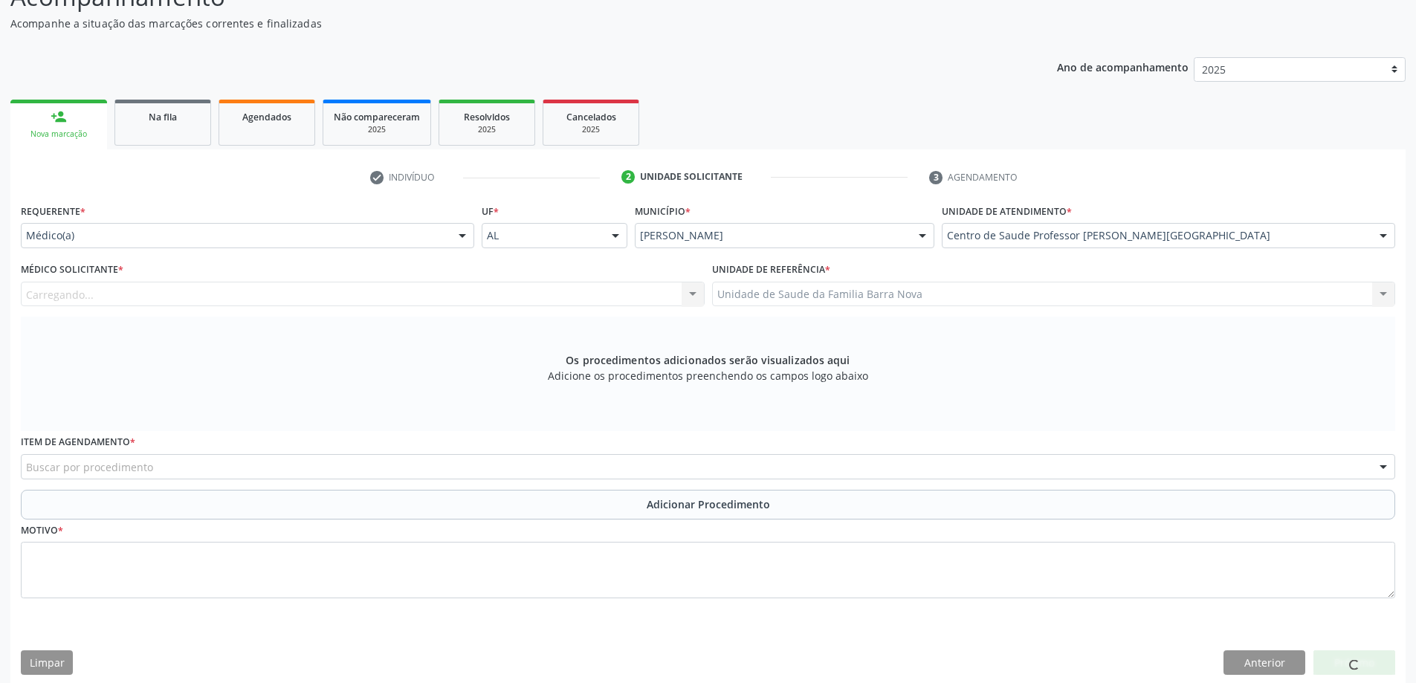
click at [599, 288] on div "Carregando... Nenhum resultado encontrado para: " " Não há nenhuma opção para s…" at bounding box center [363, 294] width 684 height 25
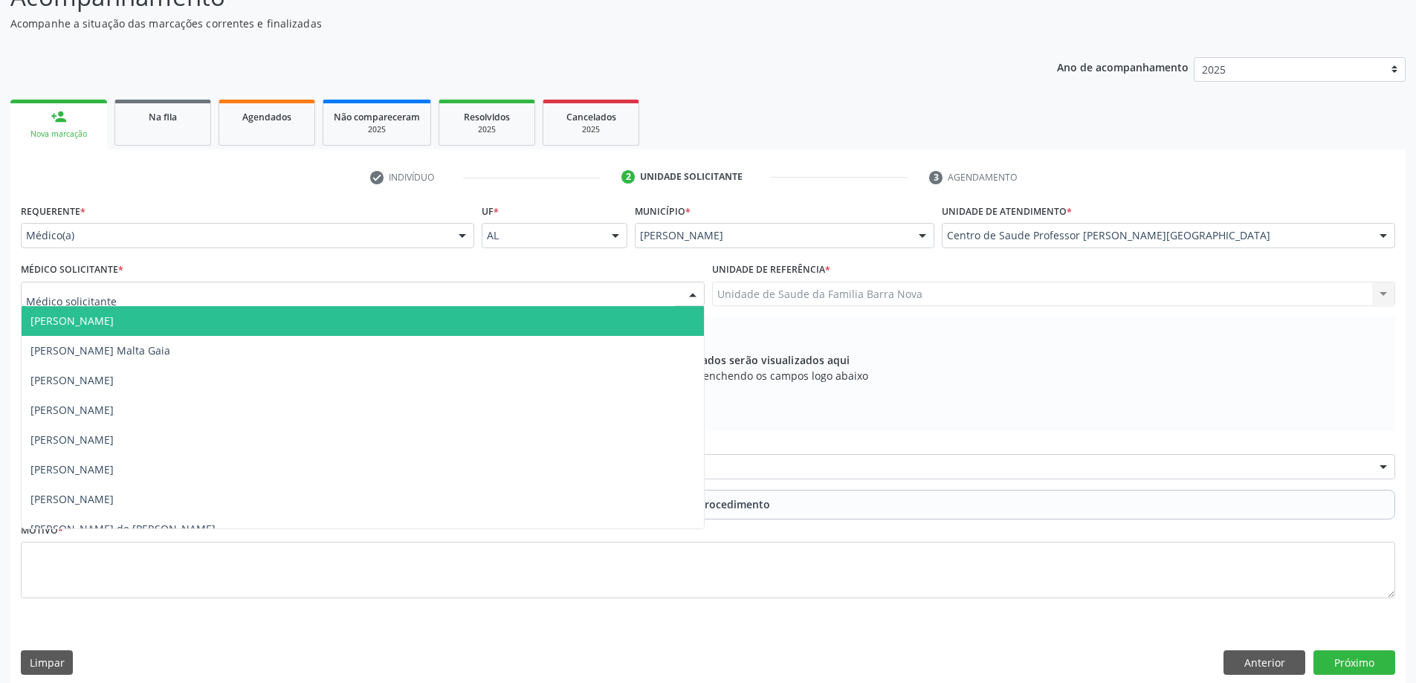
click at [557, 303] on div at bounding box center [363, 294] width 684 height 25
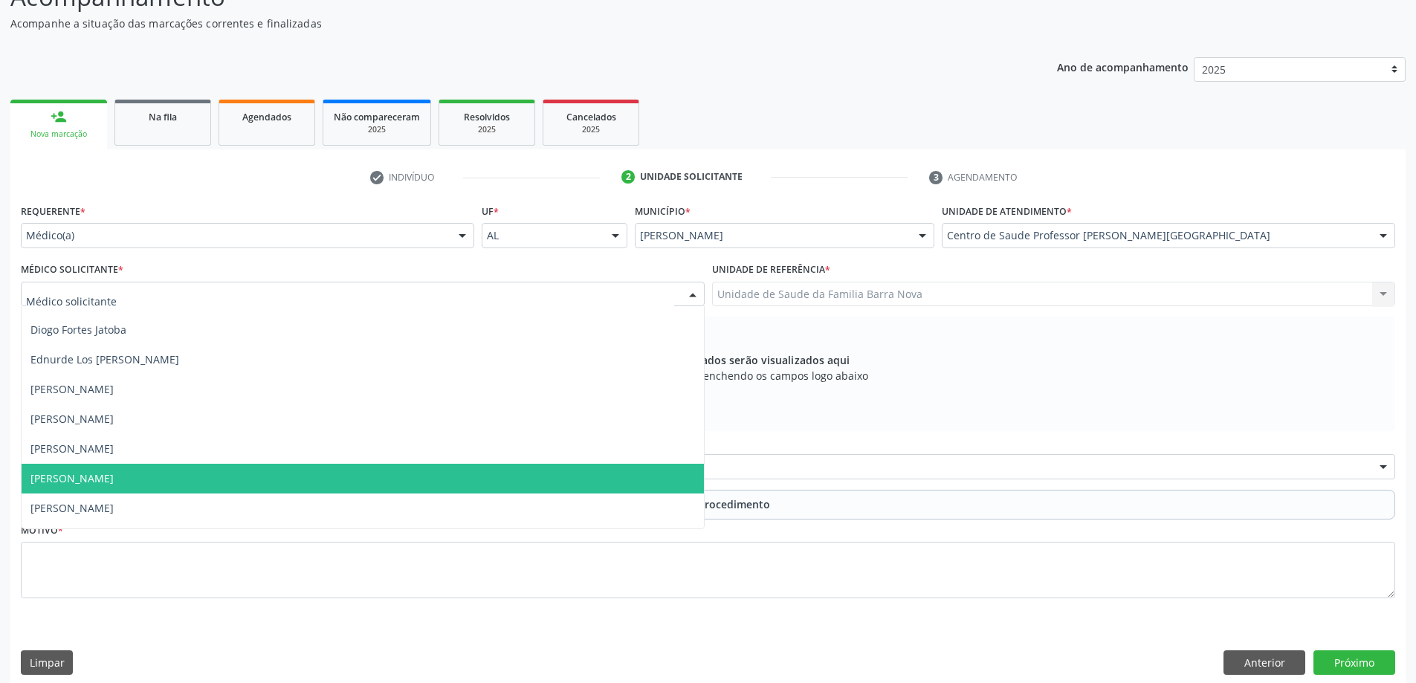
scroll to position [446, 0]
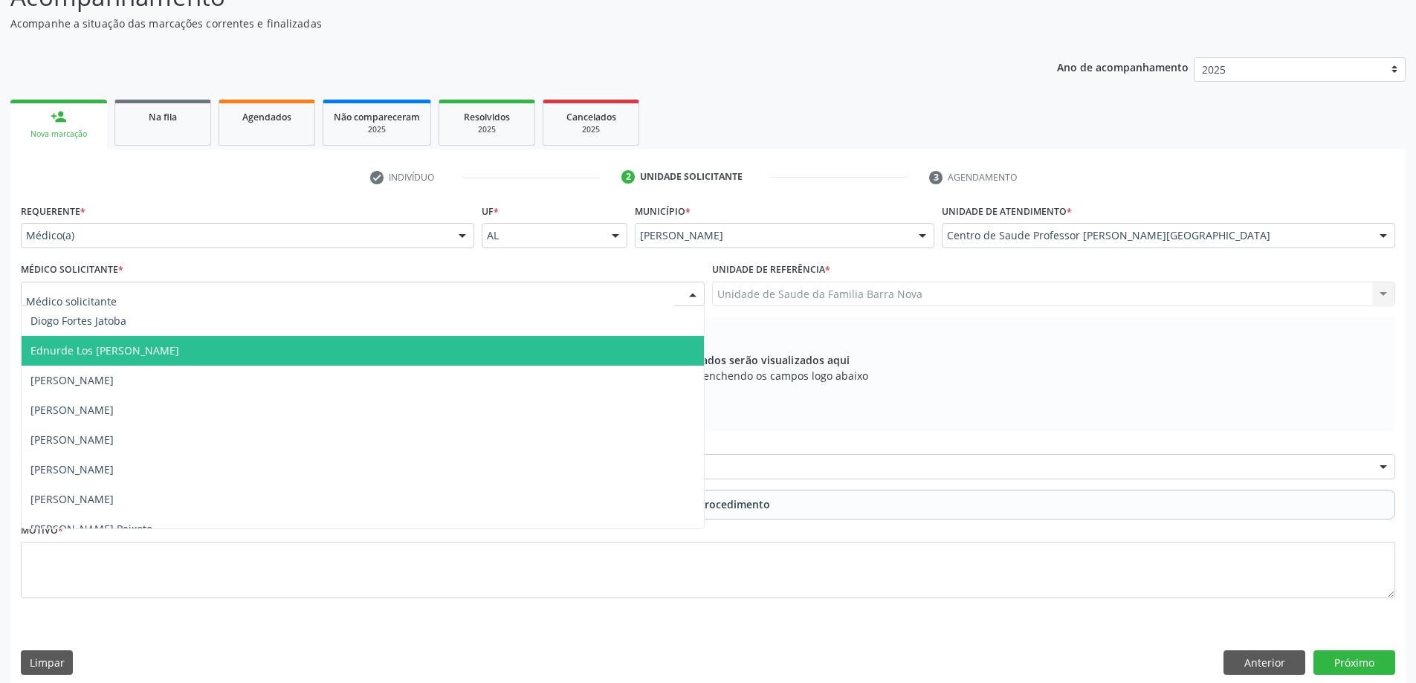
click at [230, 355] on span "Ednurde Los Menezes Lopes" at bounding box center [363, 351] width 683 height 30
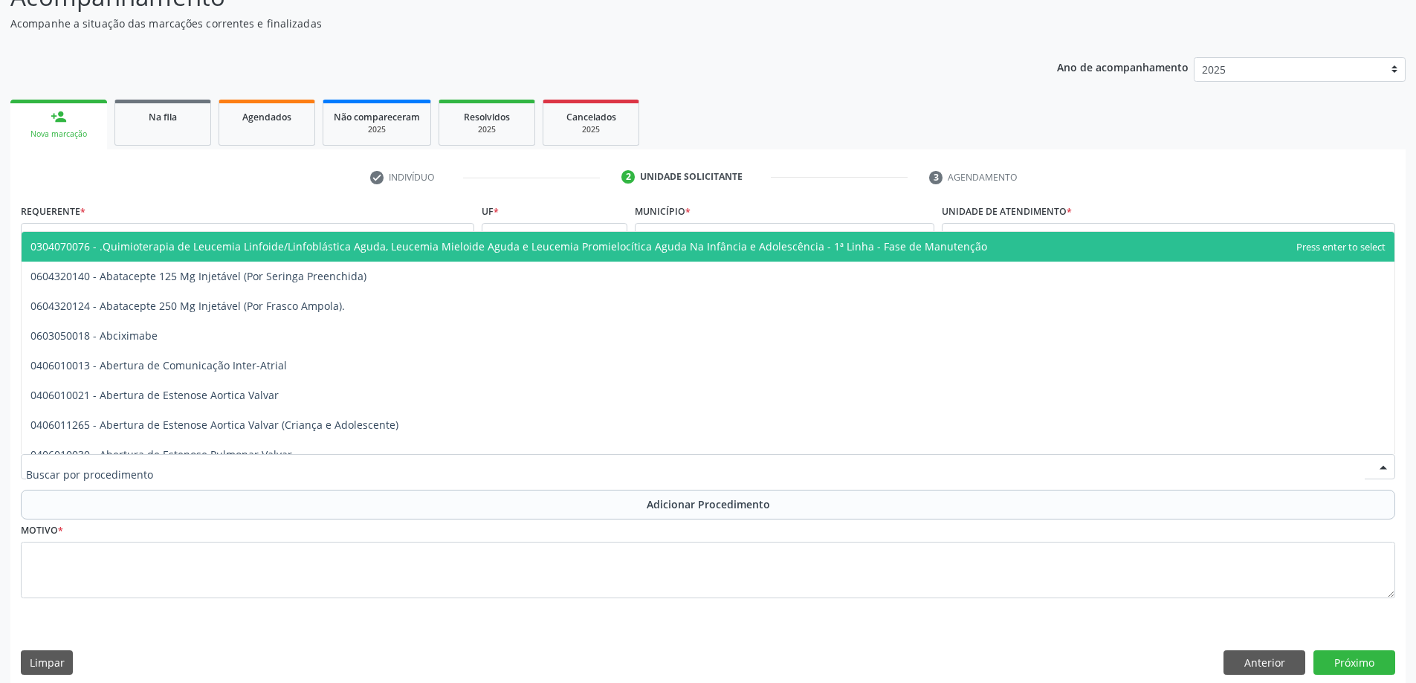
click at [466, 471] on div at bounding box center [708, 466] width 1375 height 25
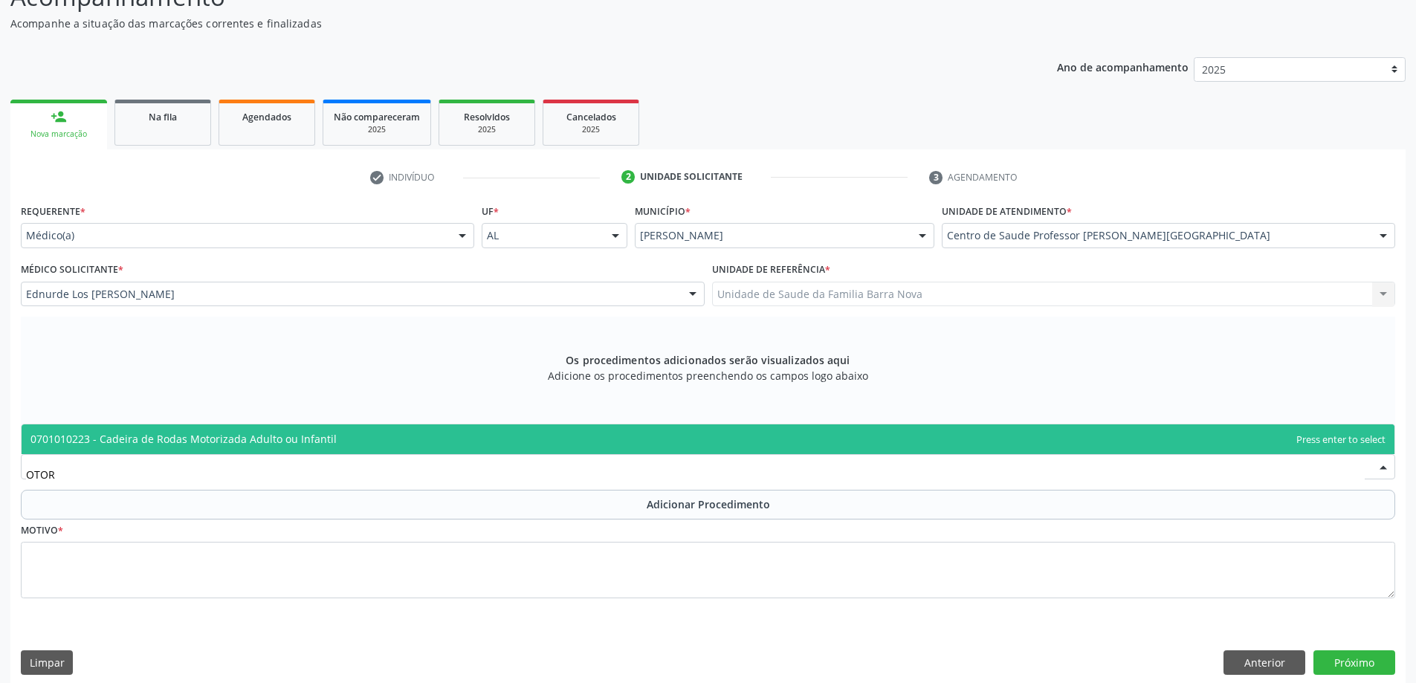
type input "OTORR"
click at [370, 434] on span "0301010072-225275 - Médico Otorrinolaringologista" at bounding box center [708, 440] width 1373 height 30
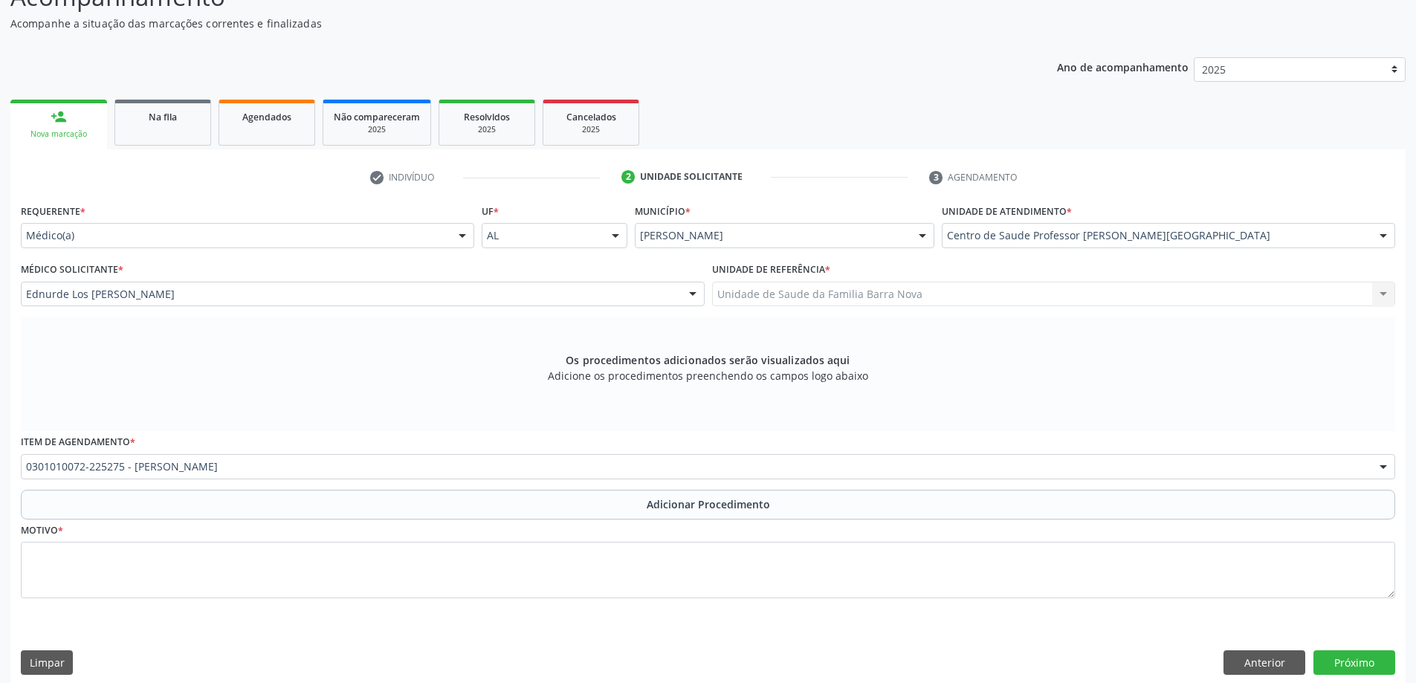
click at [341, 525] on div "Motivo *" at bounding box center [708, 559] width 1375 height 79
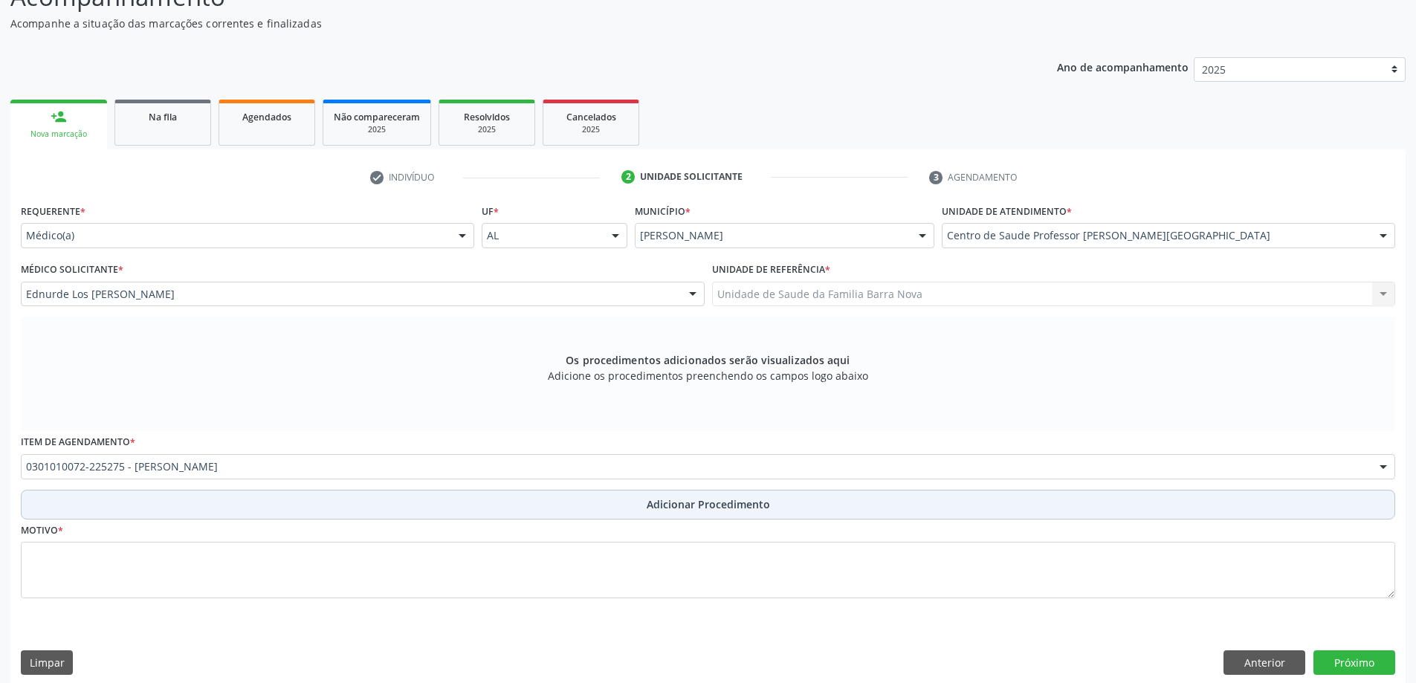
click at [339, 501] on button "Adicionar Procedimento" at bounding box center [708, 505] width 1375 height 30
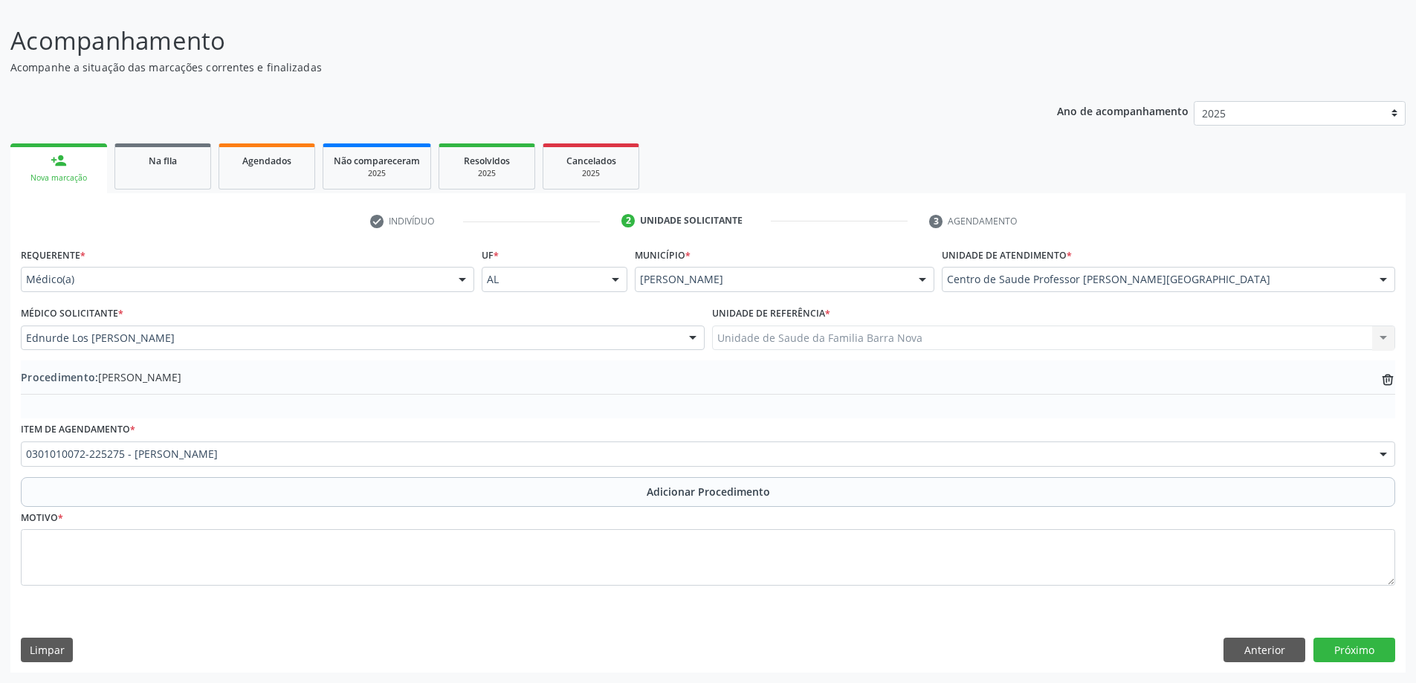
scroll to position [100, 0]
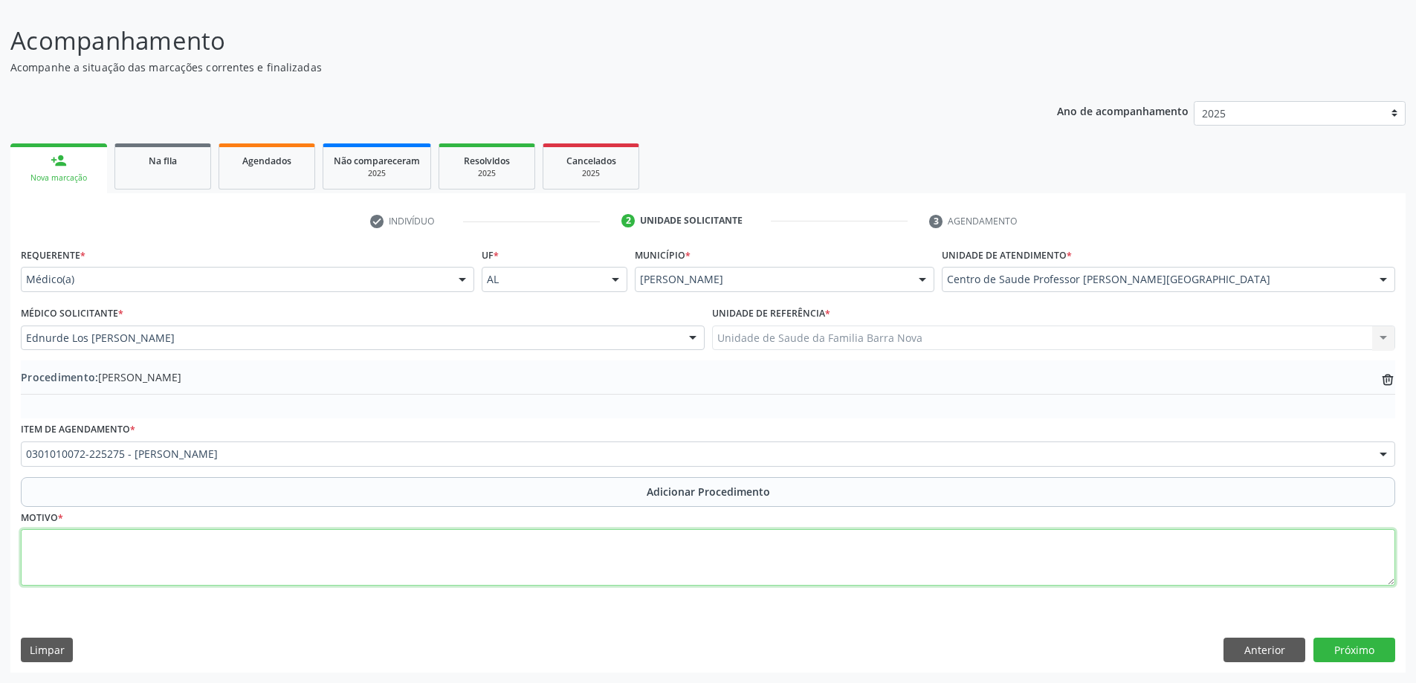
click at [317, 557] on textarea at bounding box center [708, 557] width 1375 height 57
type textarea "T"
type textarea "OTALGIA / DIFICULDADE DE AUDIÇÃO (CERUMIM)."
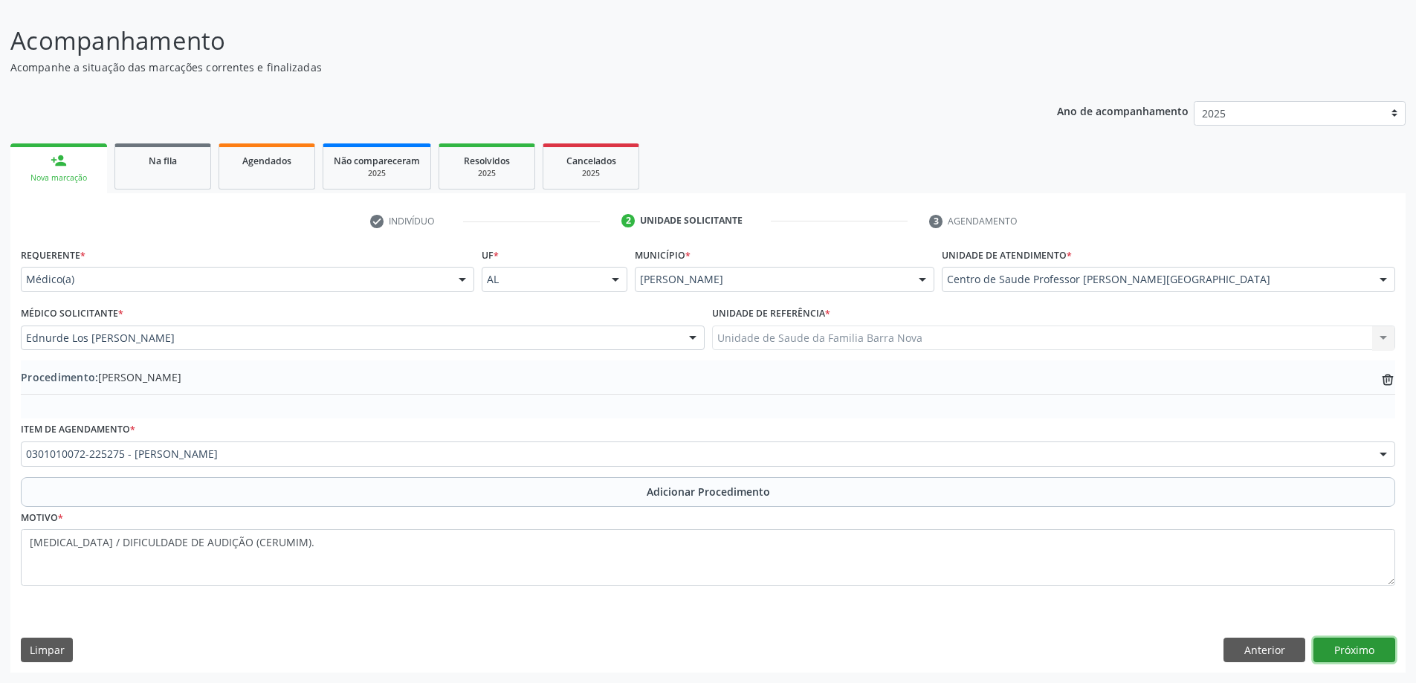
click at [1369, 654] on button "Próximo" at bounding box center [1355, 650] width 82 height 25
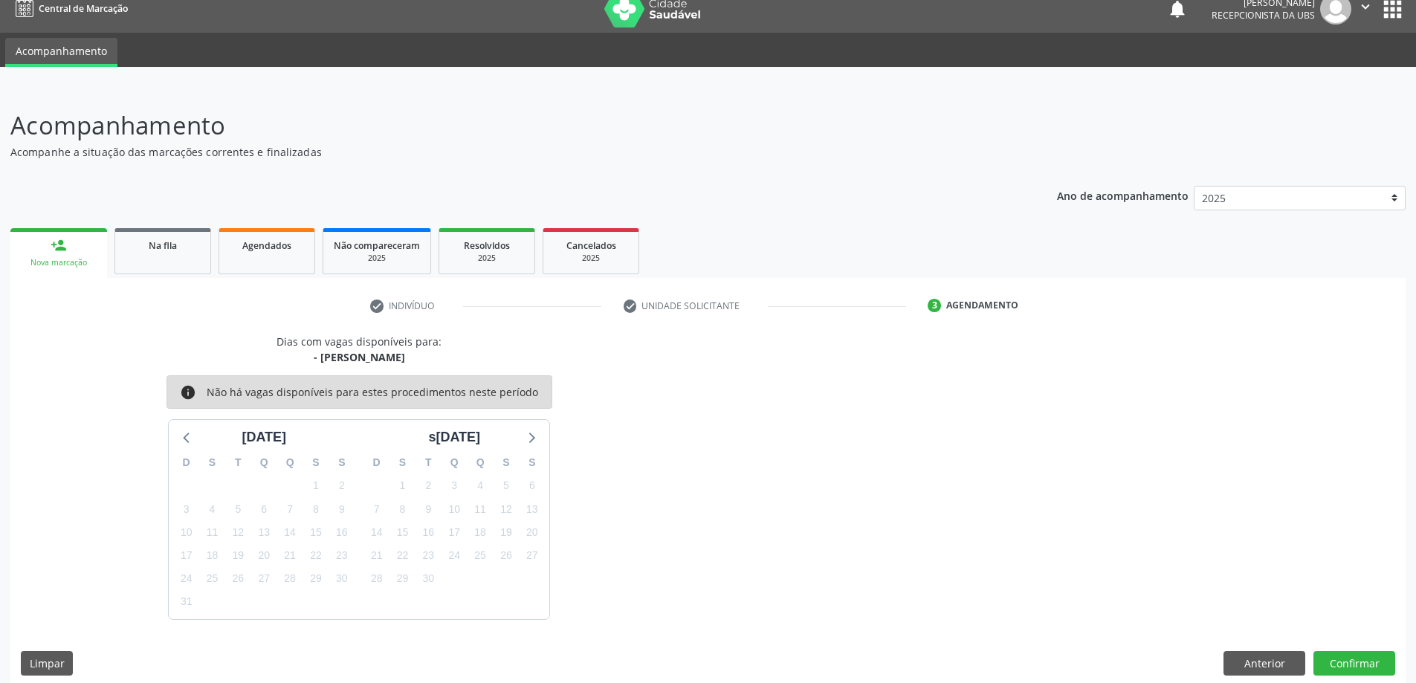
scroll to position [28, 0]
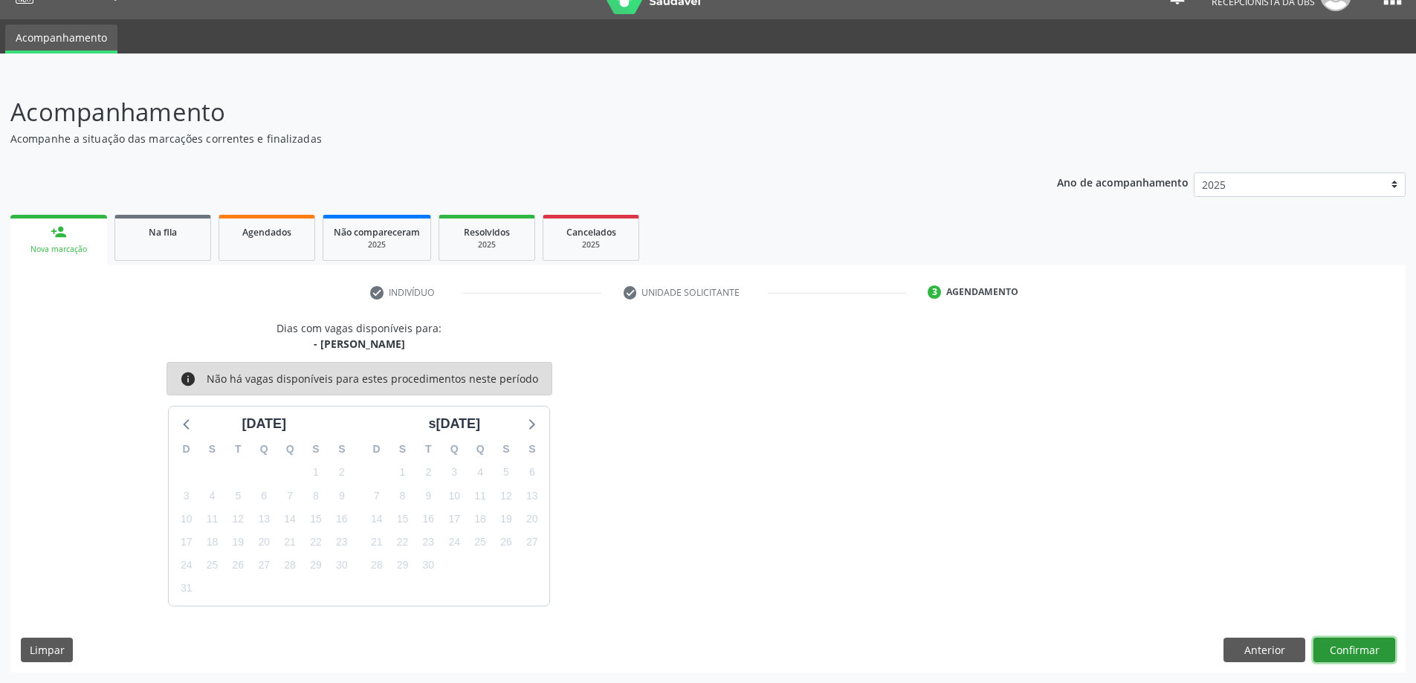
click at [1376, 639] on button "Confirmar" at bounding box center [1355, 650] width 82 height 25
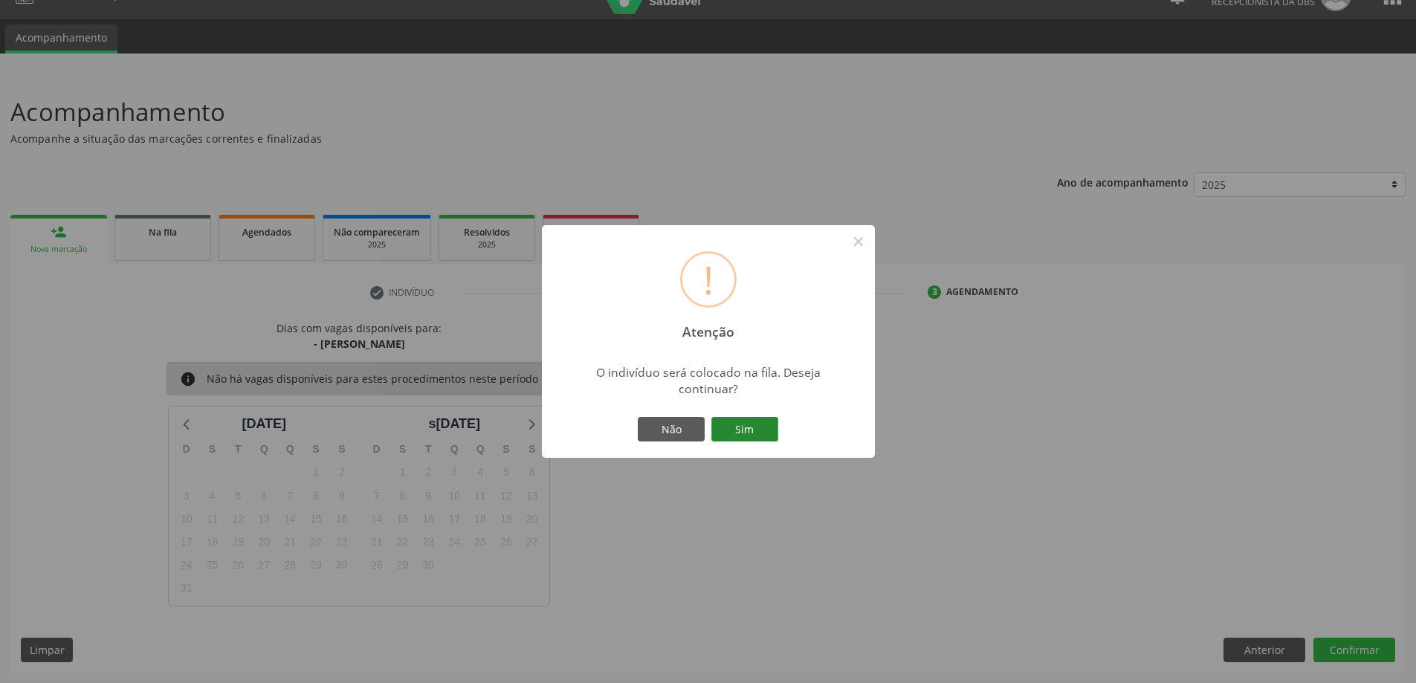
click at [759, 426] on button "Sim" at bounding box center [745, 429] width 67 height 25
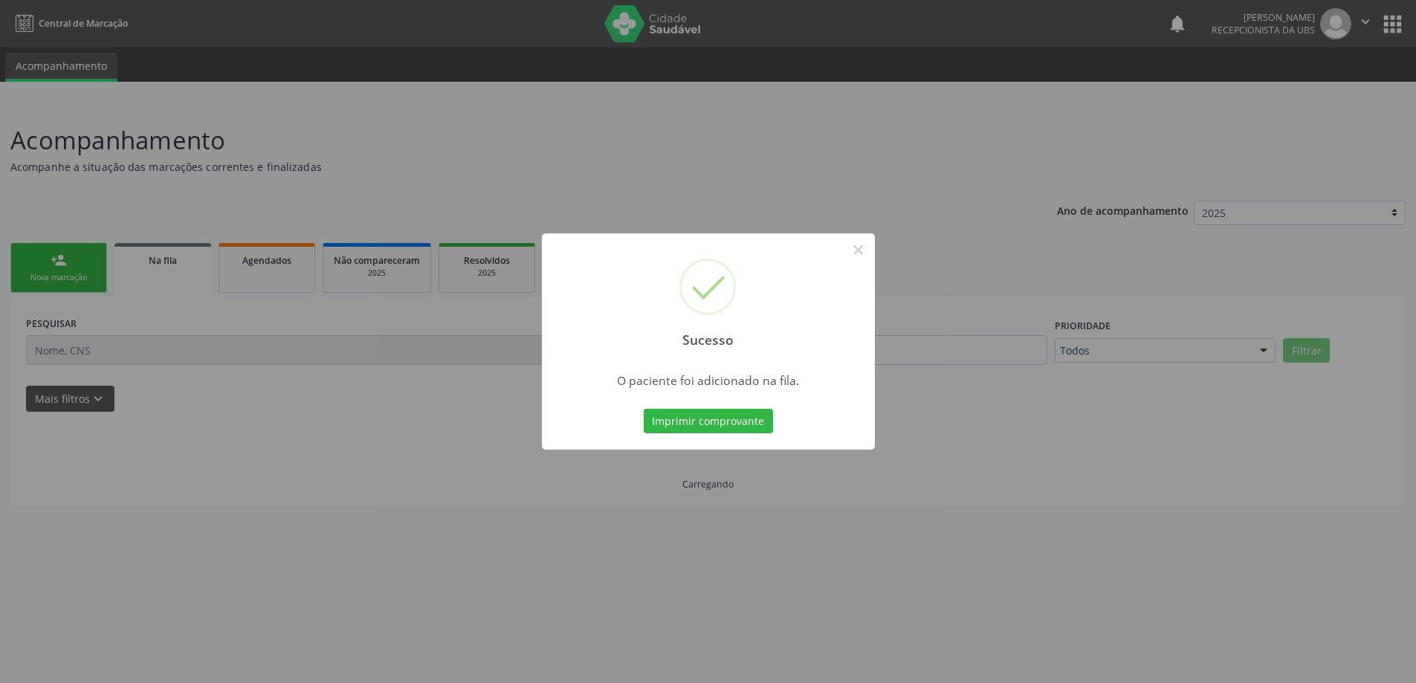
scroll to position [0, 0]
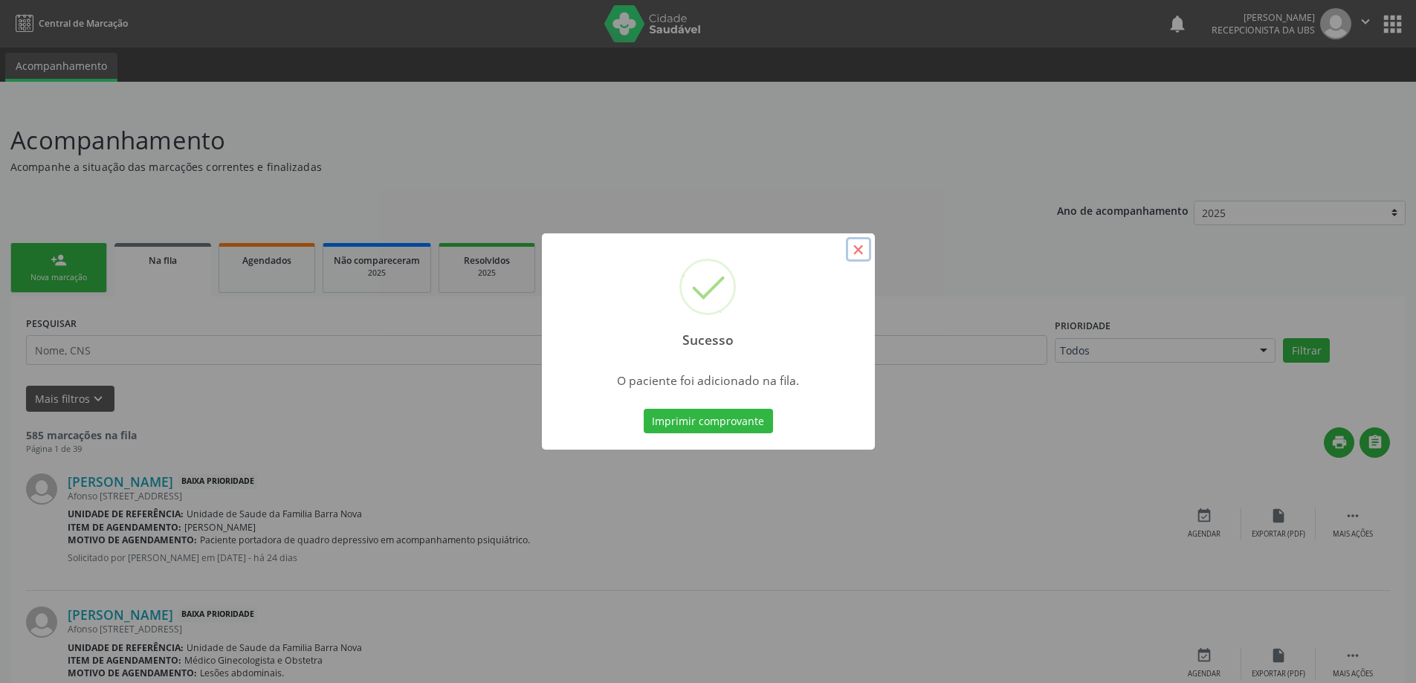
click at [854, 247] on button "×" at bounding box center [858, 249] width 25 height 25
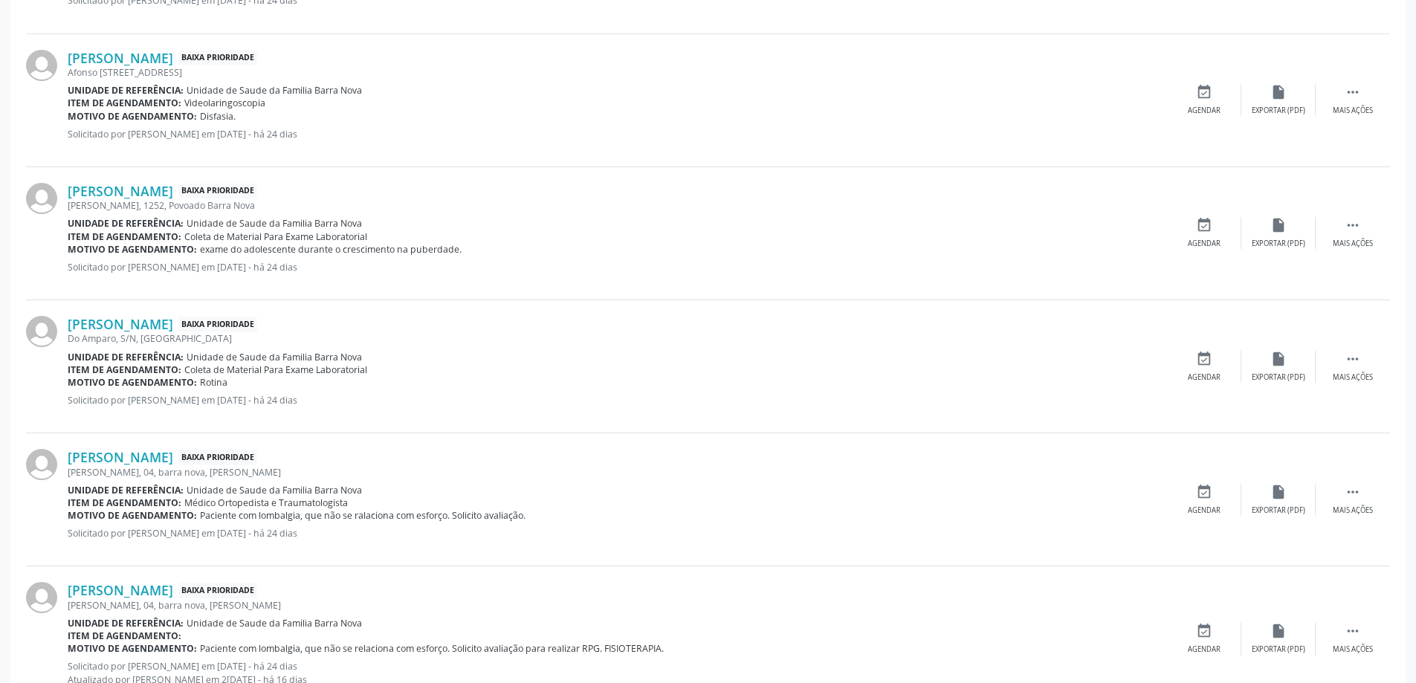
scroll to position [1880, 0]
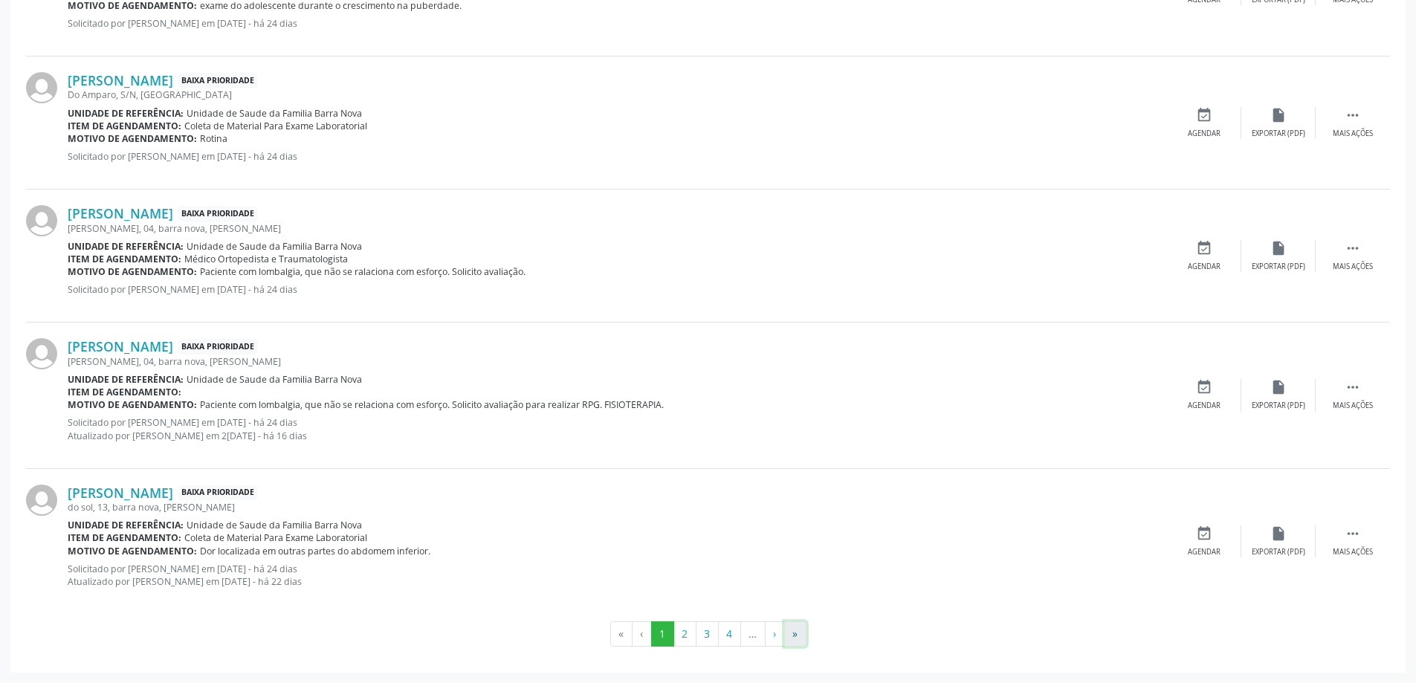
click at [799, 632] on button "»" at bounding box center [795, 634] width 22 height 25
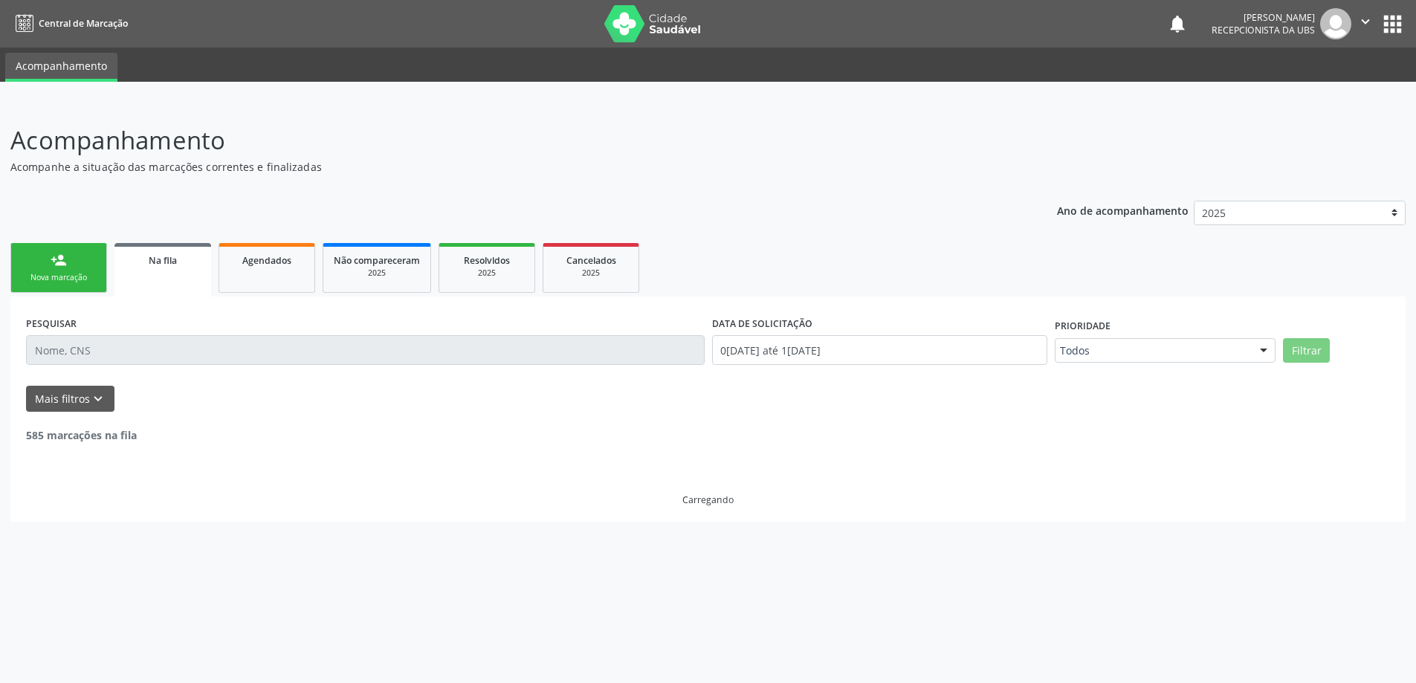
scroll to position [0, 0]
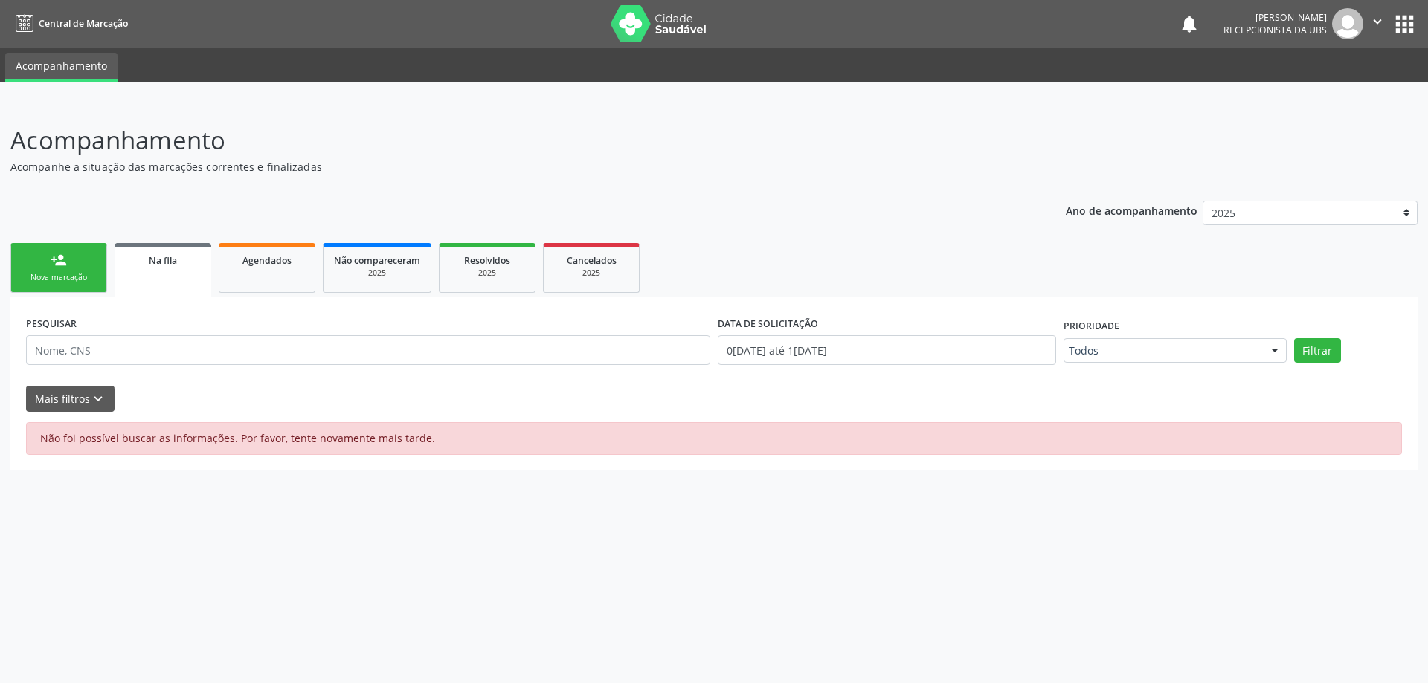
click at [181, 293] on link "Na fila" at bounding box center [163, 270] width 97 height 54
click at [256, 259] on span "Agendados" at bounding box center [266, 260] width 49 height 13
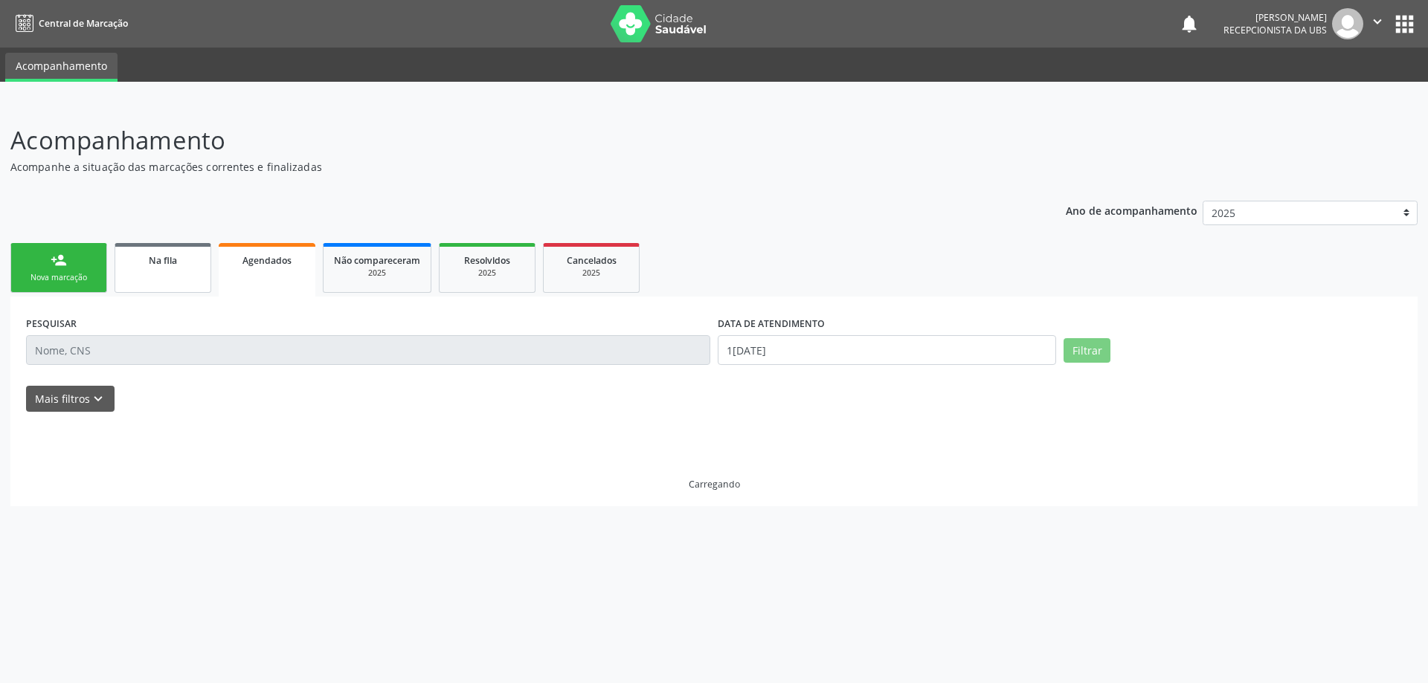
click at [193, 259] on div "Na fila" at bounding box center [163, 260] width 74 height 16
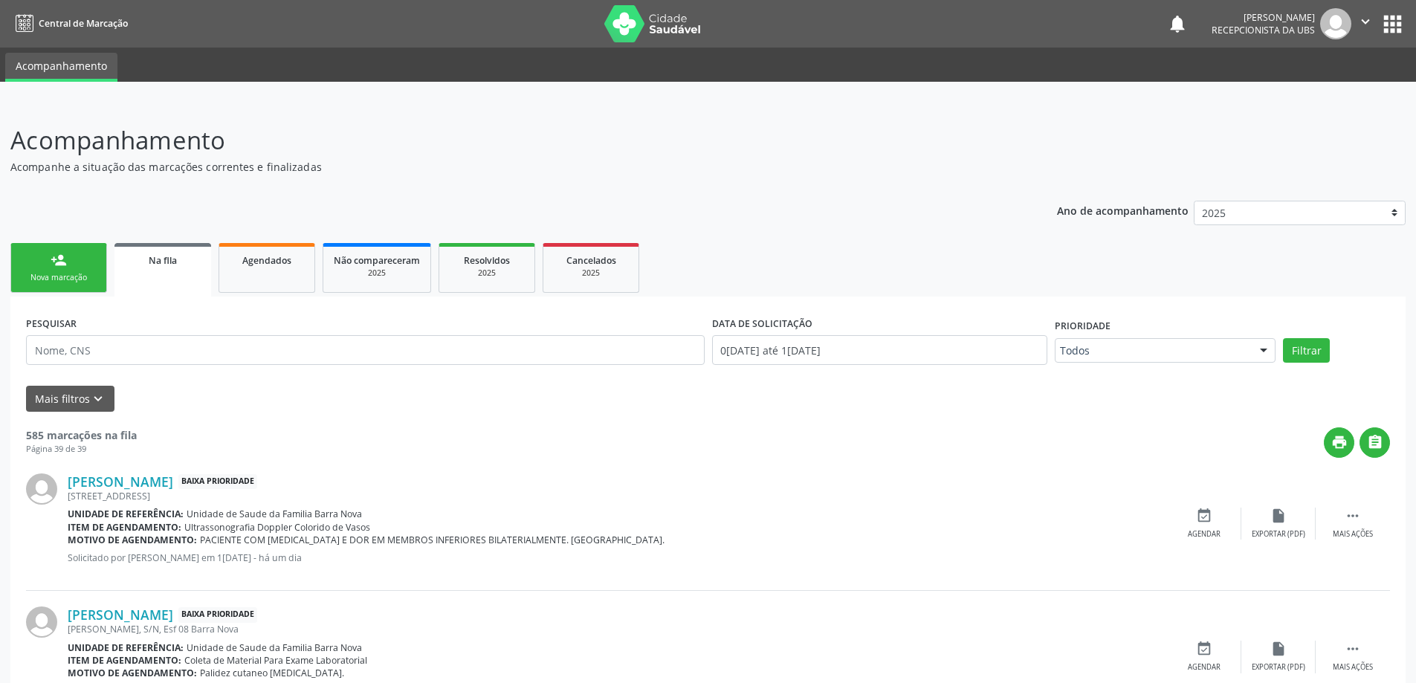
click at [103, 260] on link "person_add Nova marcação" at bounding box center [58, 268] width 97 height 50
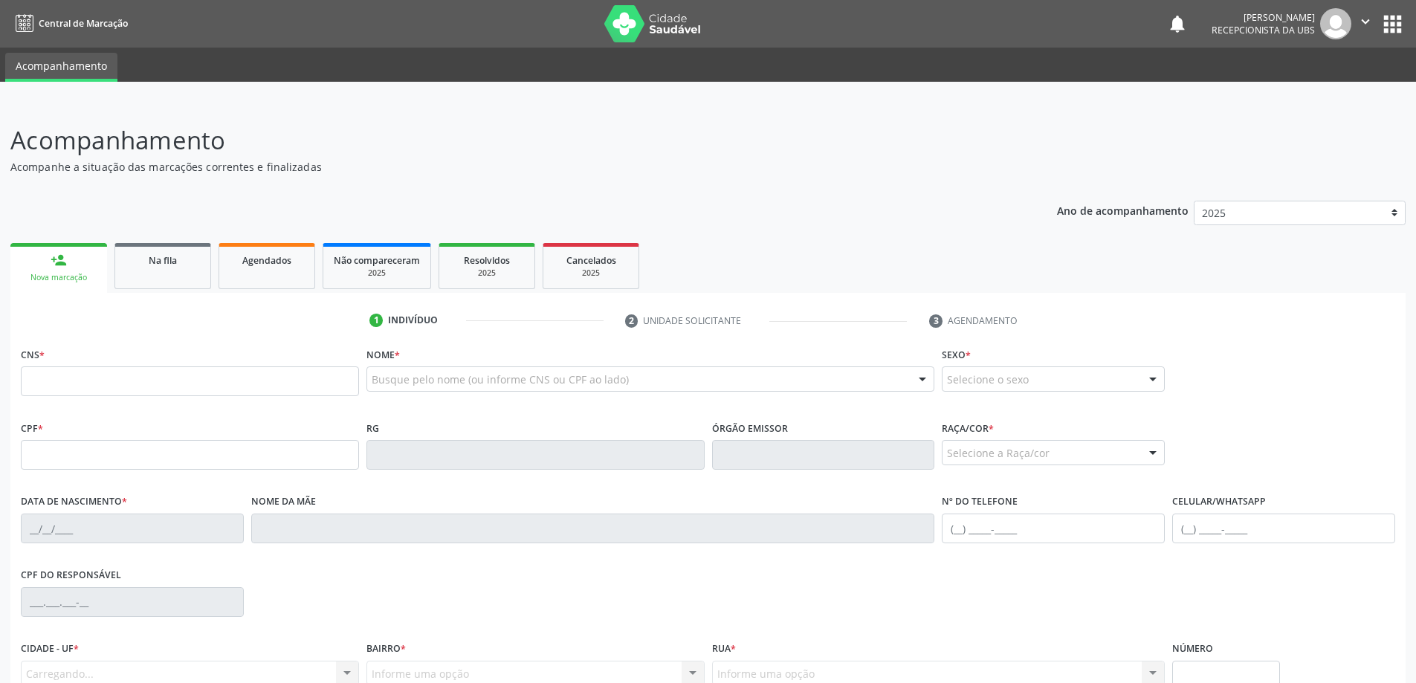
click at [96, 270] on link "person_add Nova marcação" at bounding box center [58, 268] width 97 height 50
click at [180, 382] on input "text" at bounding box center [190, 382] width 338 height 30
type input "708 7001 6539 1794"
type input "20/02/1967"
type input "Alderita Maria da Conceicao"
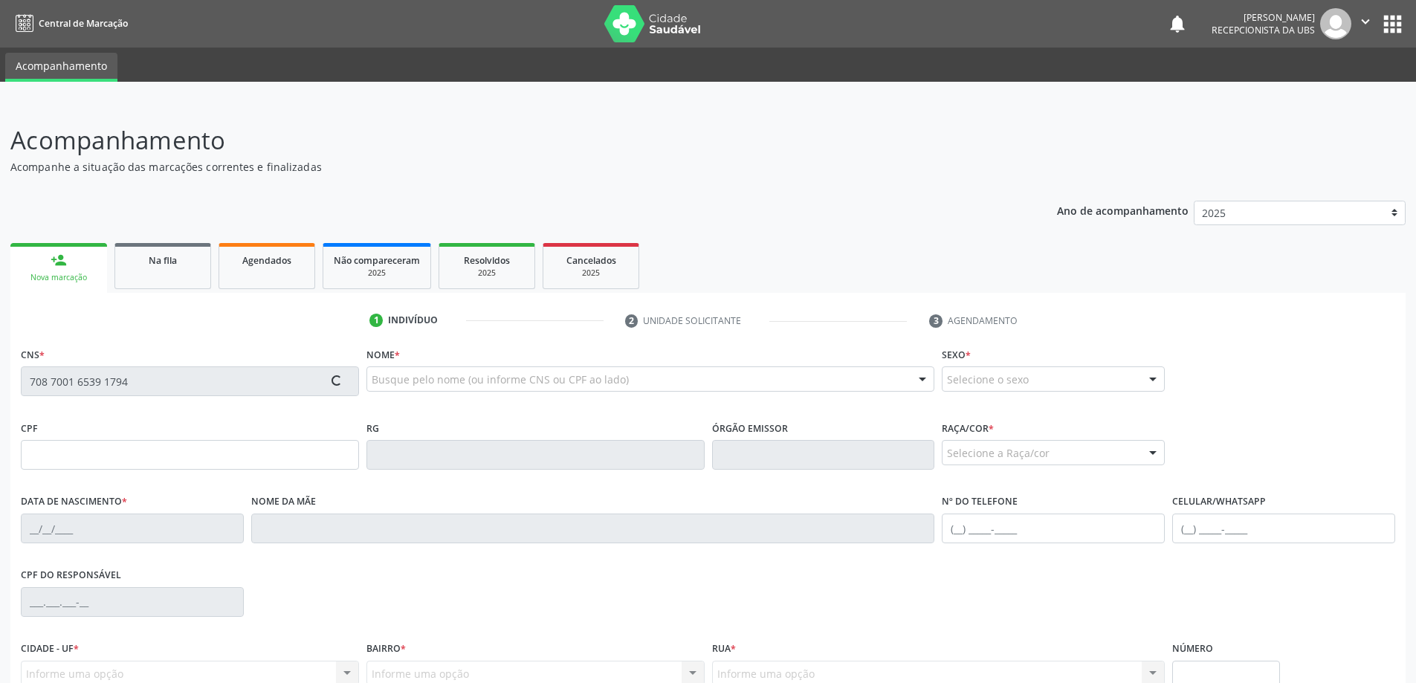
type input "(82) 8219-2246"
type input "05"
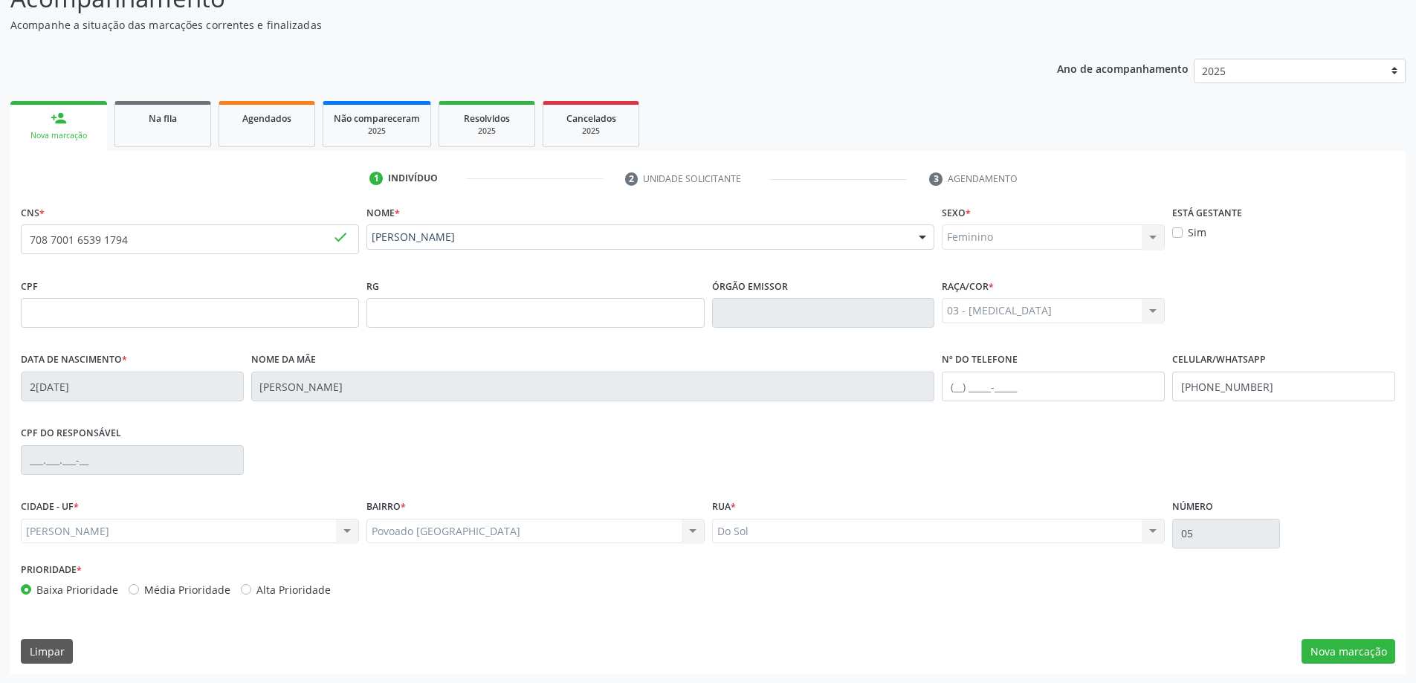
scroll to position [144, 0]
click at [1371, 645] on button "Nova marcação" at bounding box center [1349, 650] width 94 height 25
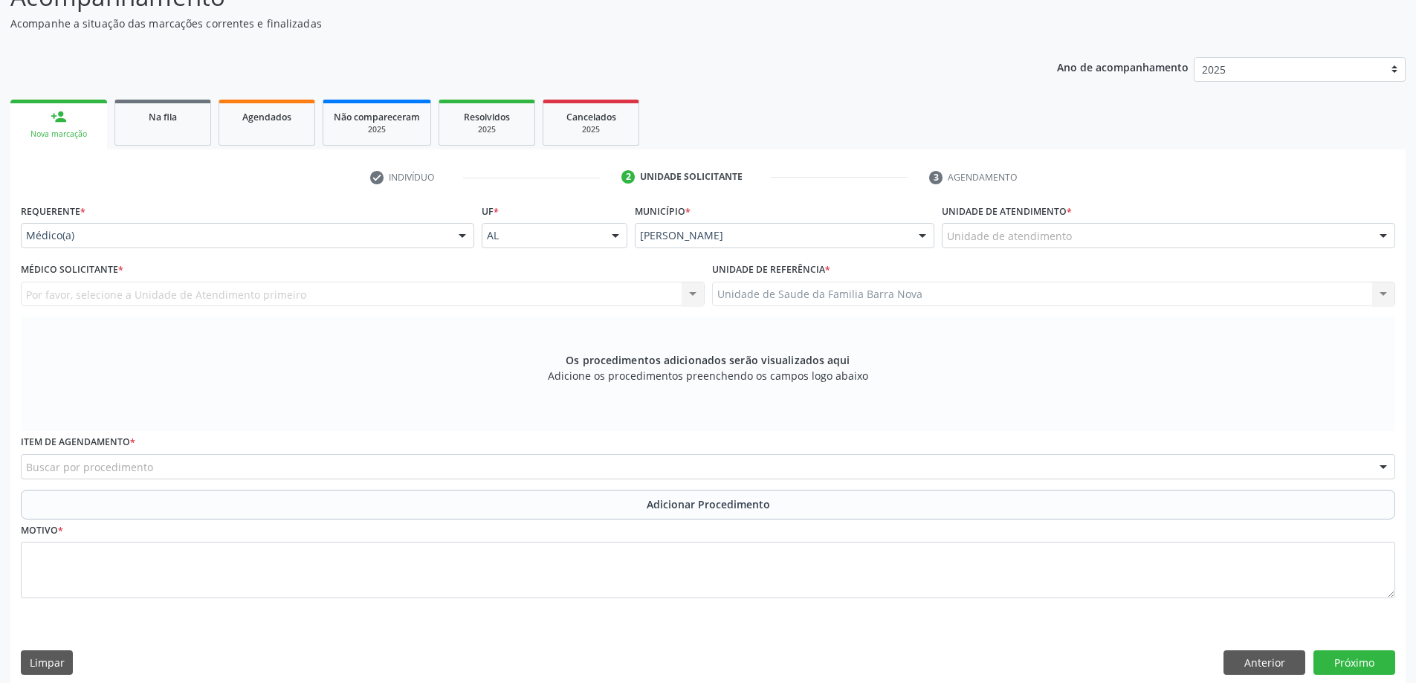
click at [1137, 225] on div "Unidade de atendimento" at bounding box center [1169, 235] width 454 height 25
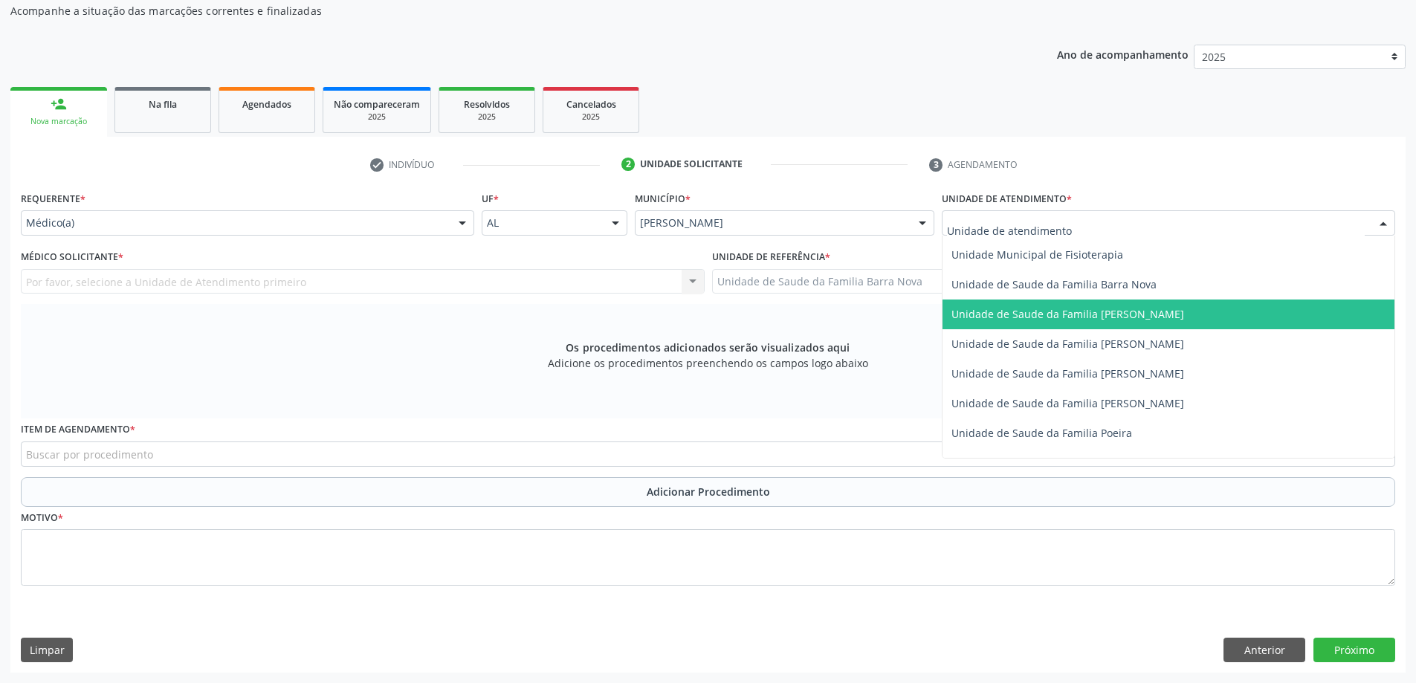
scroll to position [744, 0]
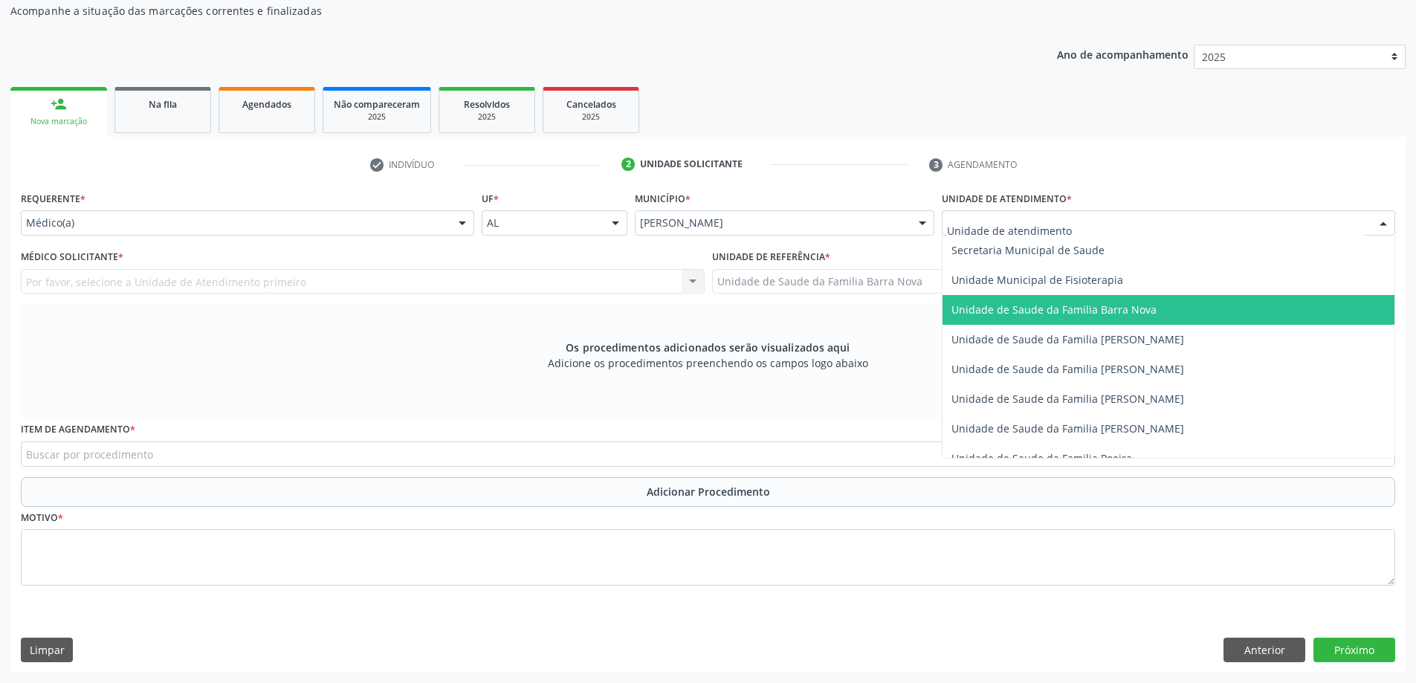
click at [1175, 306] on span "Unidade de Saude da Familia Barra Nova" at bounding box center [1169, 310] width 452 height 30
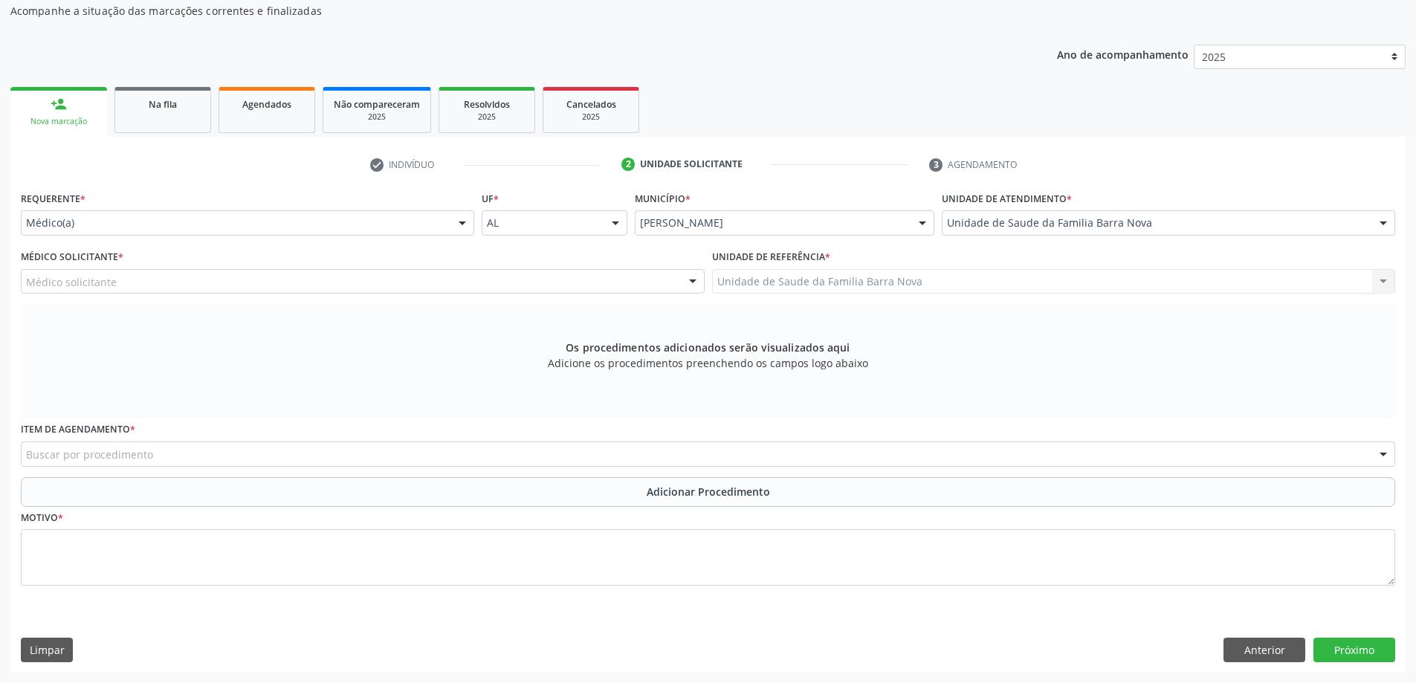
click at [82, 268] on label "Médico Solicitante *" at bounding box center [72, 257] width 103 height 23
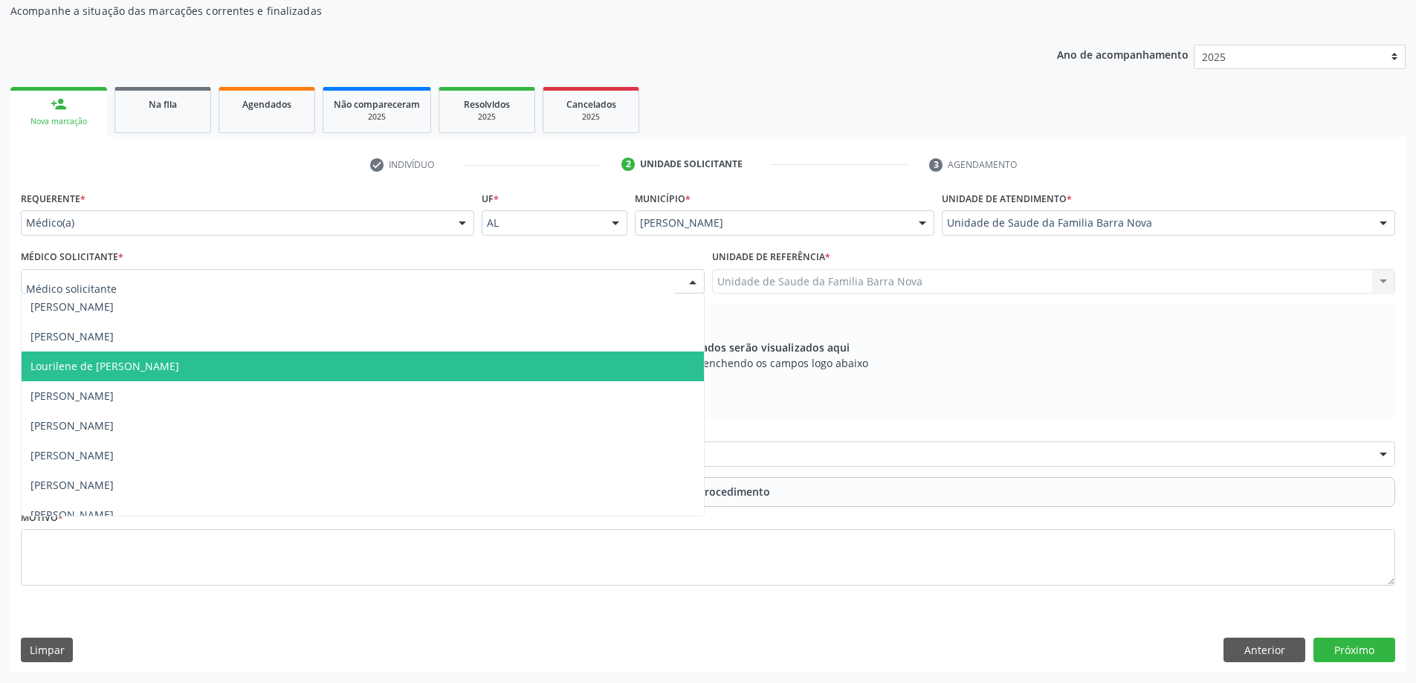
scroll to position [45, 0]
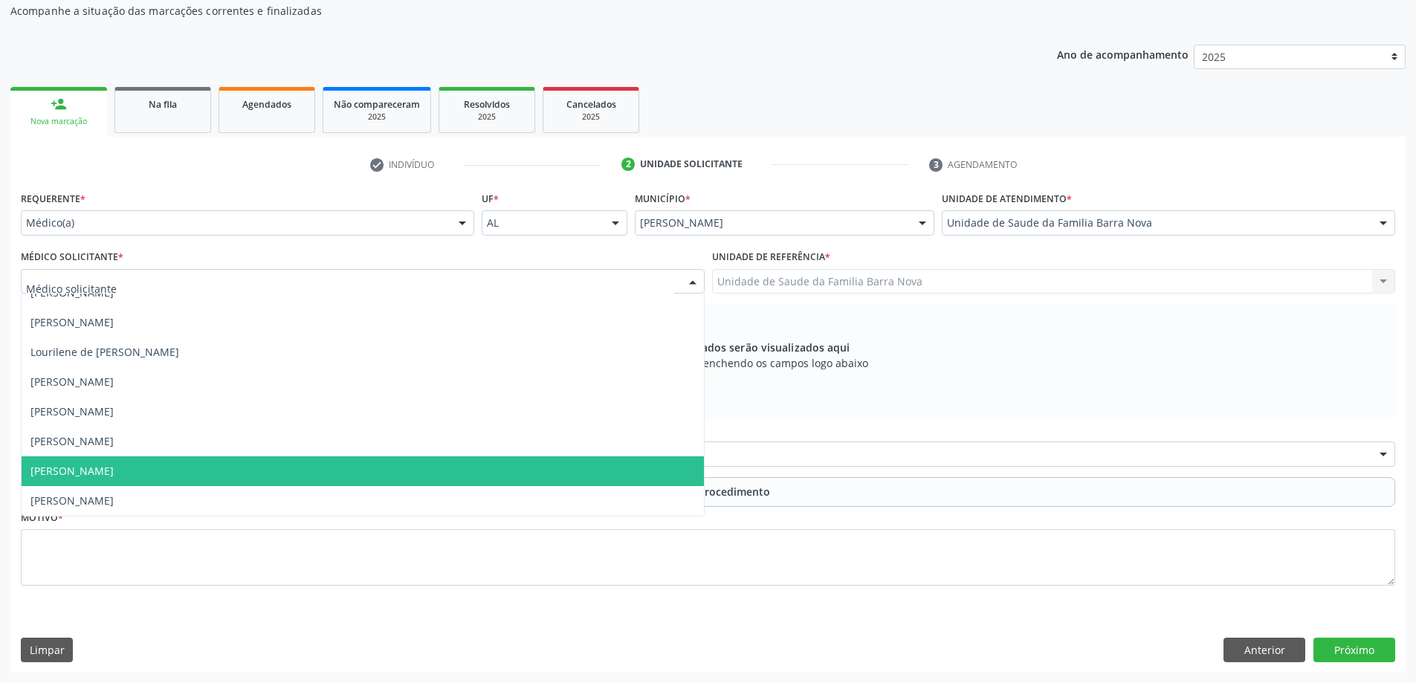
click at [155, 472] on span "[PERSON_NAME]" at bounding box center [363, 472] width 683 height 30
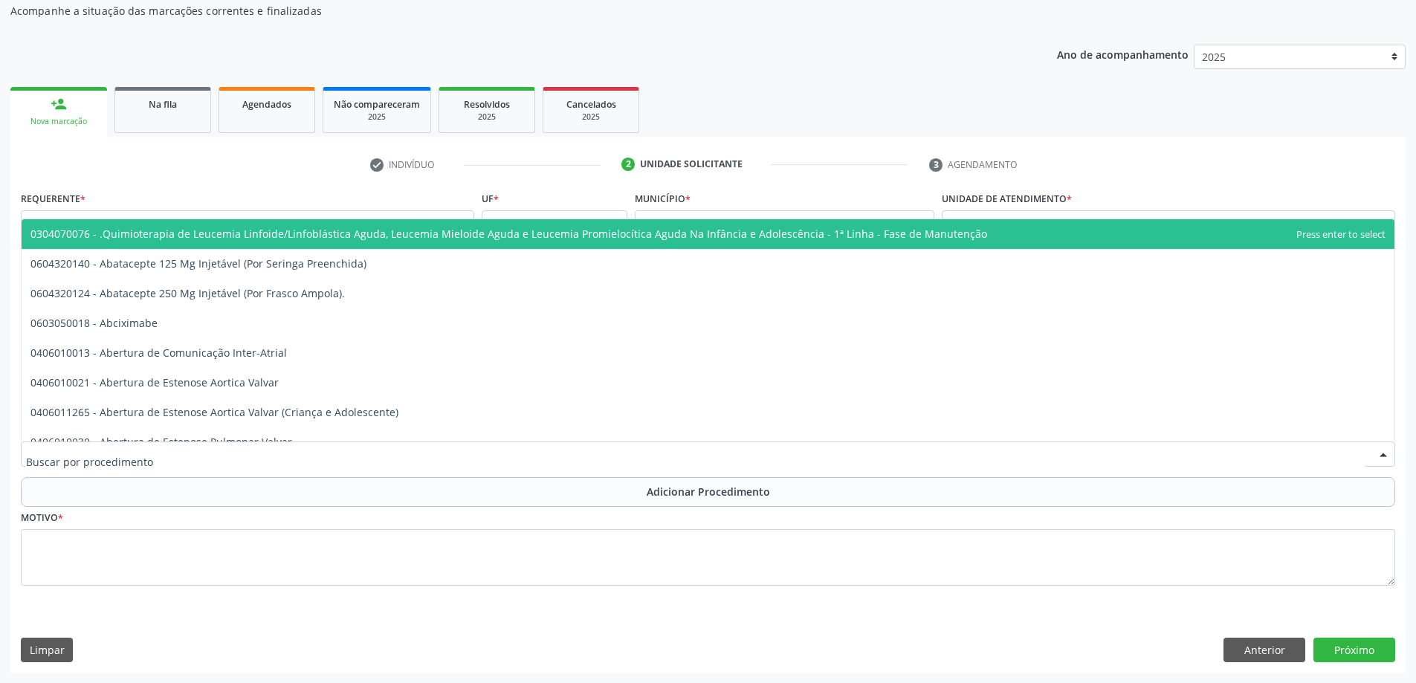
click at [179, 454] on div at bounding box center [708, 454] width 1375 height 25
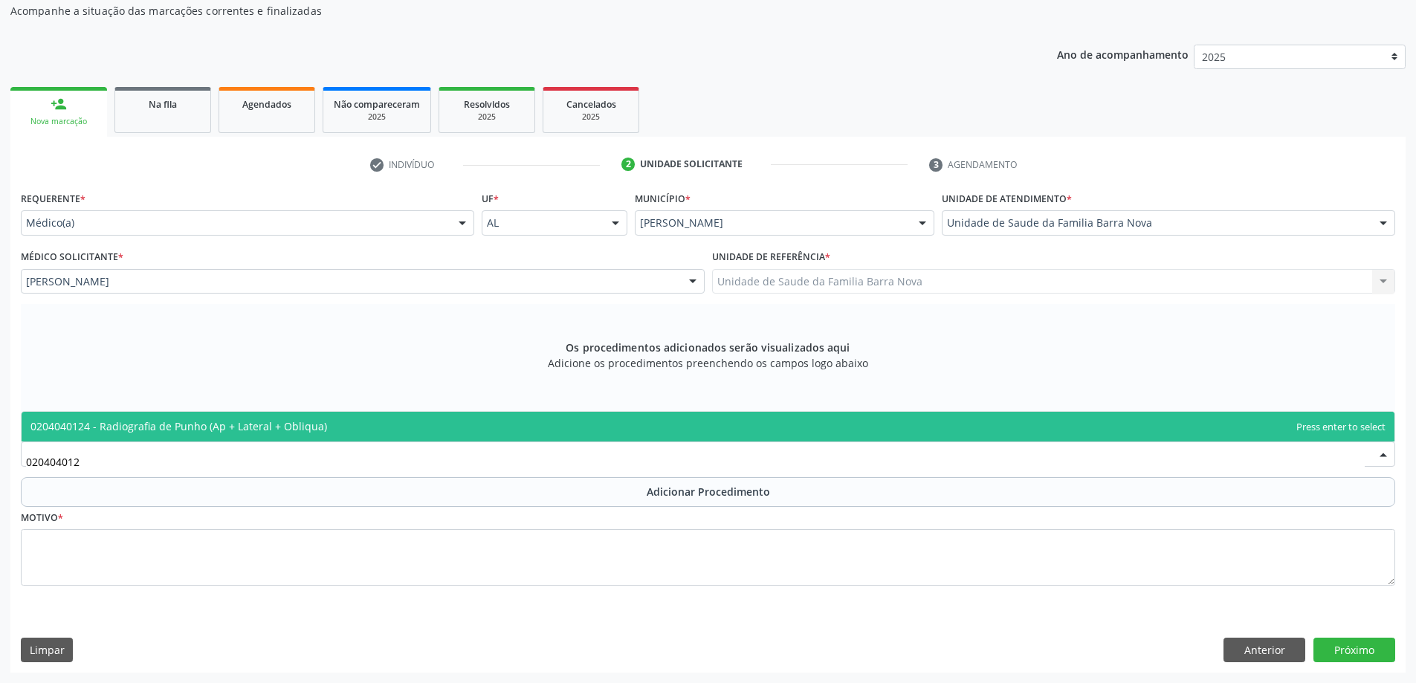
type input "0204040124"
click at [247, 413] on span "0204040124 - Radiografia de Punho (Ap + Lateral + Obliqua)" at bounding box center [708, 427] width 1373 height 30
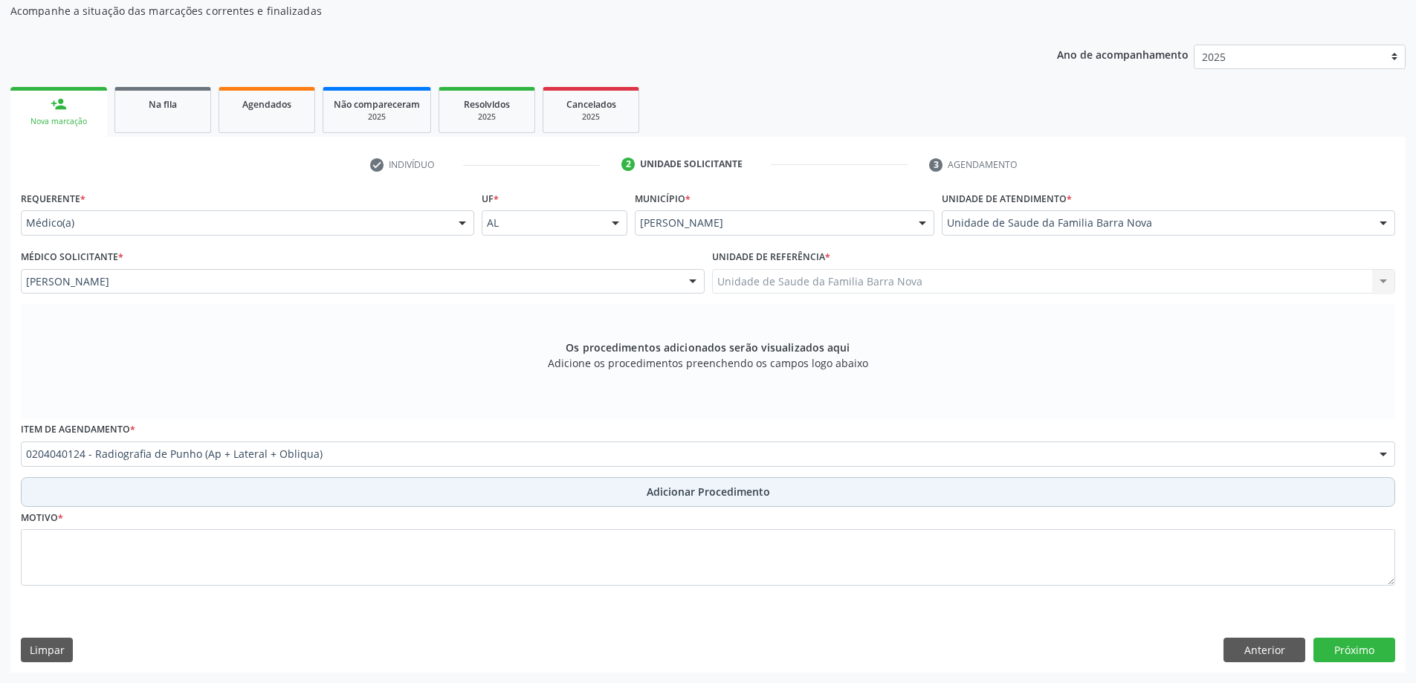
click at [286, 503] on button "Adicionar Procedimento" at bounding box center [708, 492] width 1375 height 30
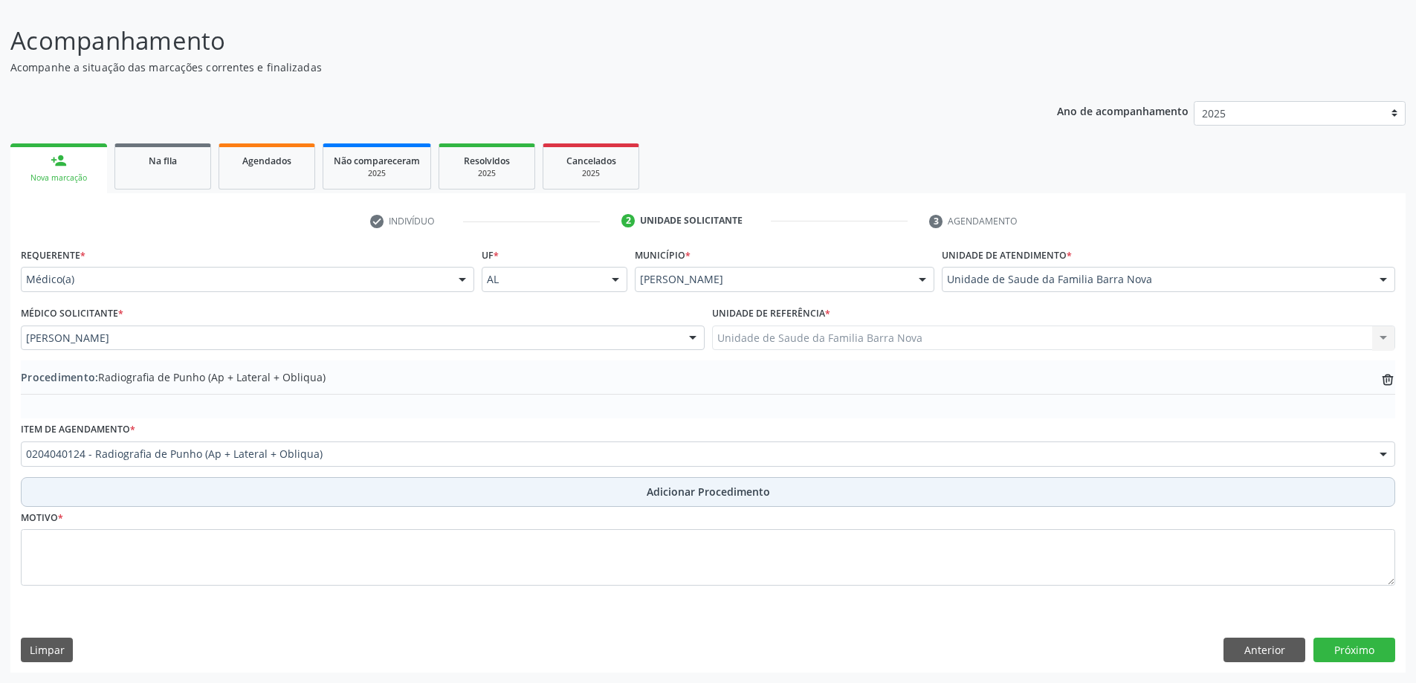
scroll to position [100, 0]
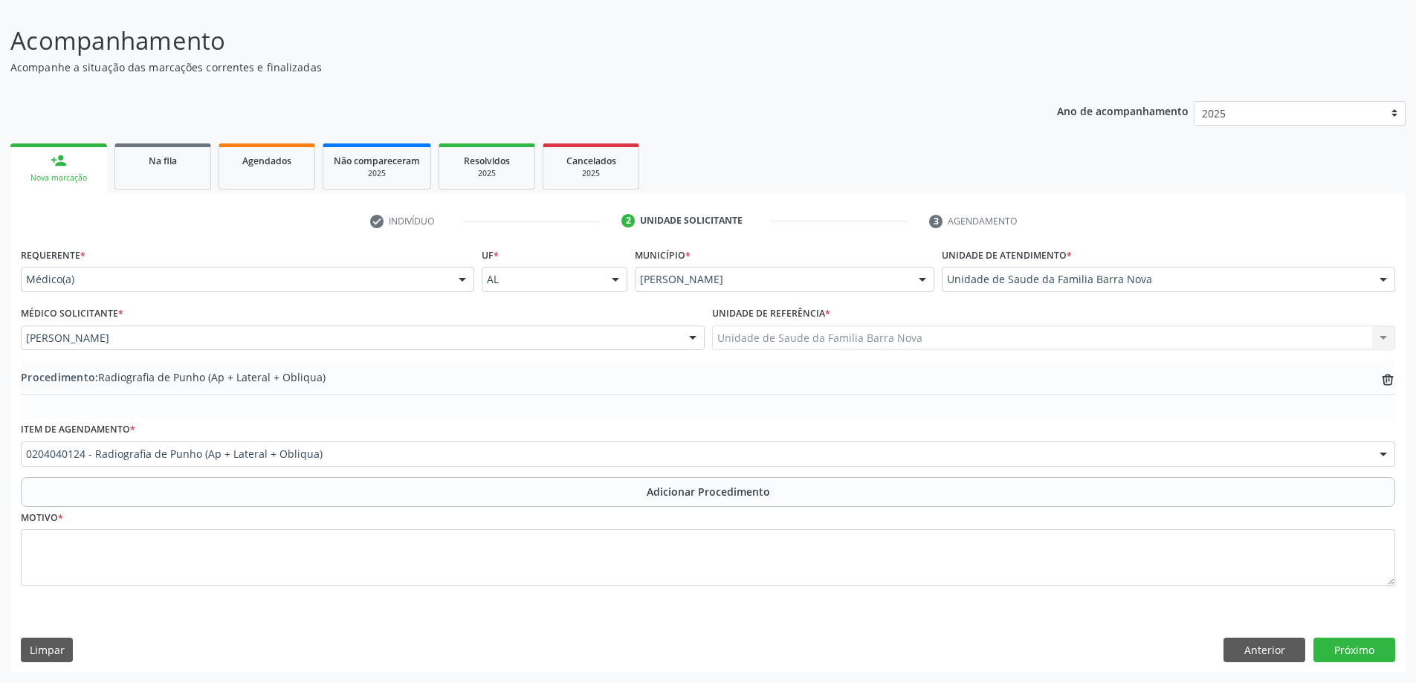
click at [268, 512] on div "Motivo *" at bounding box center [708, 546] width 1375 height 79
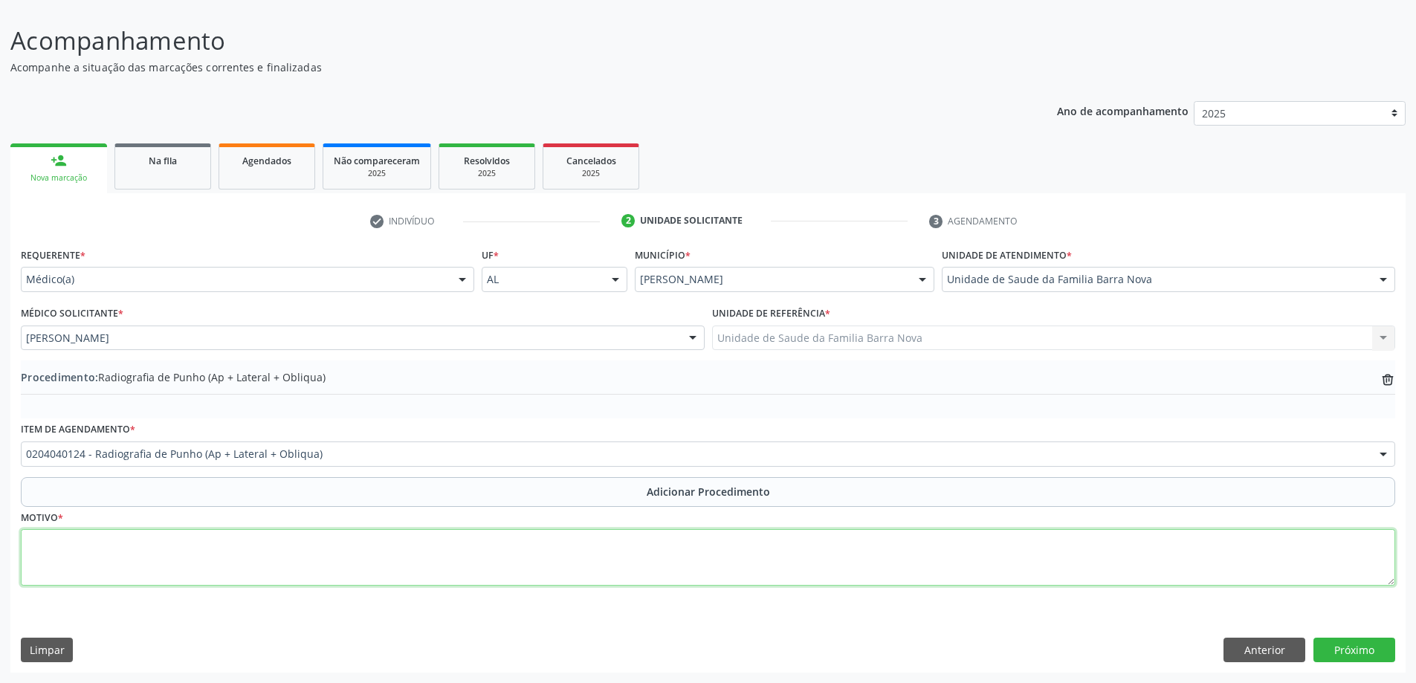
click at [265, 535] on textarea at bounding box center [708, 557] width 1375 height 57
type textarea "DOR, EDEMA E LIMITAÇÃO FUNCIONAL EM MÃO ES"
click at [287, 543] on textarea "DOR, EDEMA E LIMITAÇÃO FUNCIONAL EM MÃO ES" at bounding box center [708, 557] width 1375 height 57
type textarea "DOR, EDEMA E LIMITAÇÃO FUNCIONAL EM MÃO ESQUERDA, PÓS OPERATÓRIO, FRATURA DE PU…"
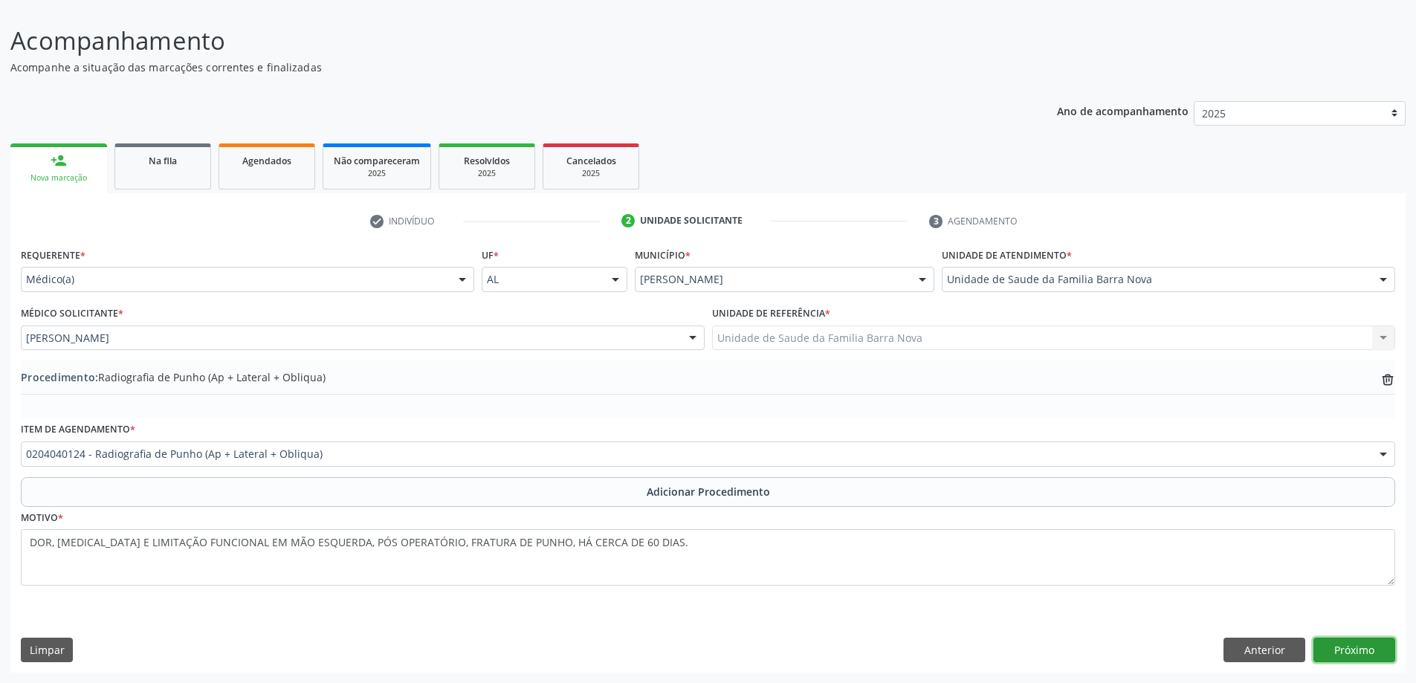
click at [1373, 645] on button "Próximo" at bounding box center [1355, 650] width 82 height 25
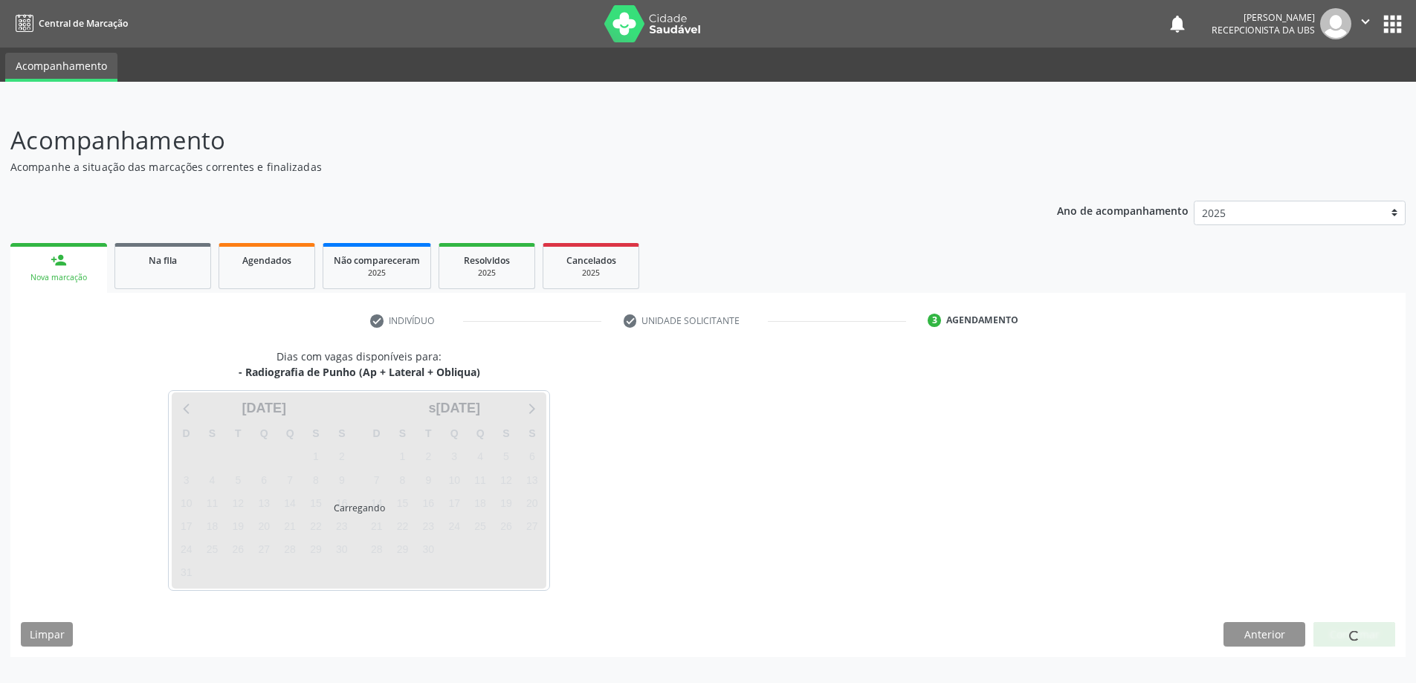
scroll to position [0, 0]
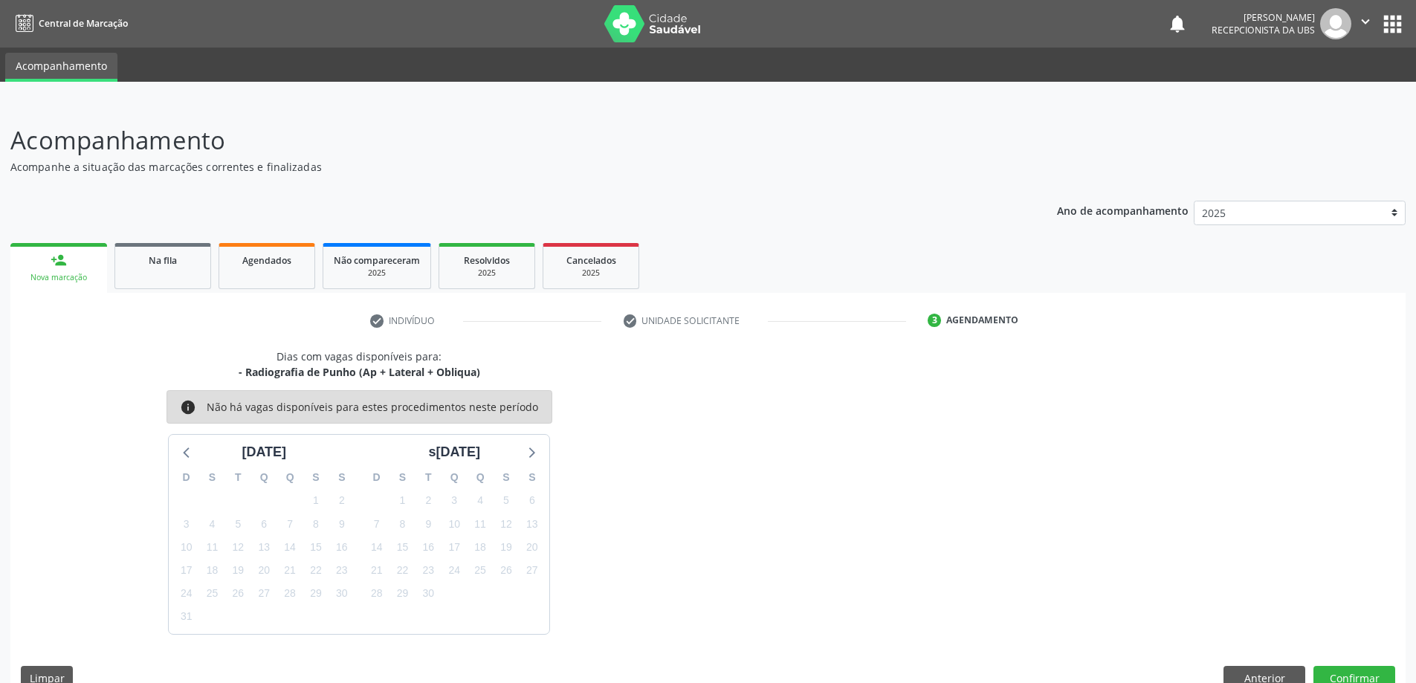
click at [1358, 662] on div "Dias com vagas disponíveis para: - Radiografia de Punho (Ap + Lateral + Obliqua…" at bounding box center [708, 525] width 1396 height 352
click at [1343, 676] on button "Confirmar" at bounding box center [1355, 678] width 82 height 25
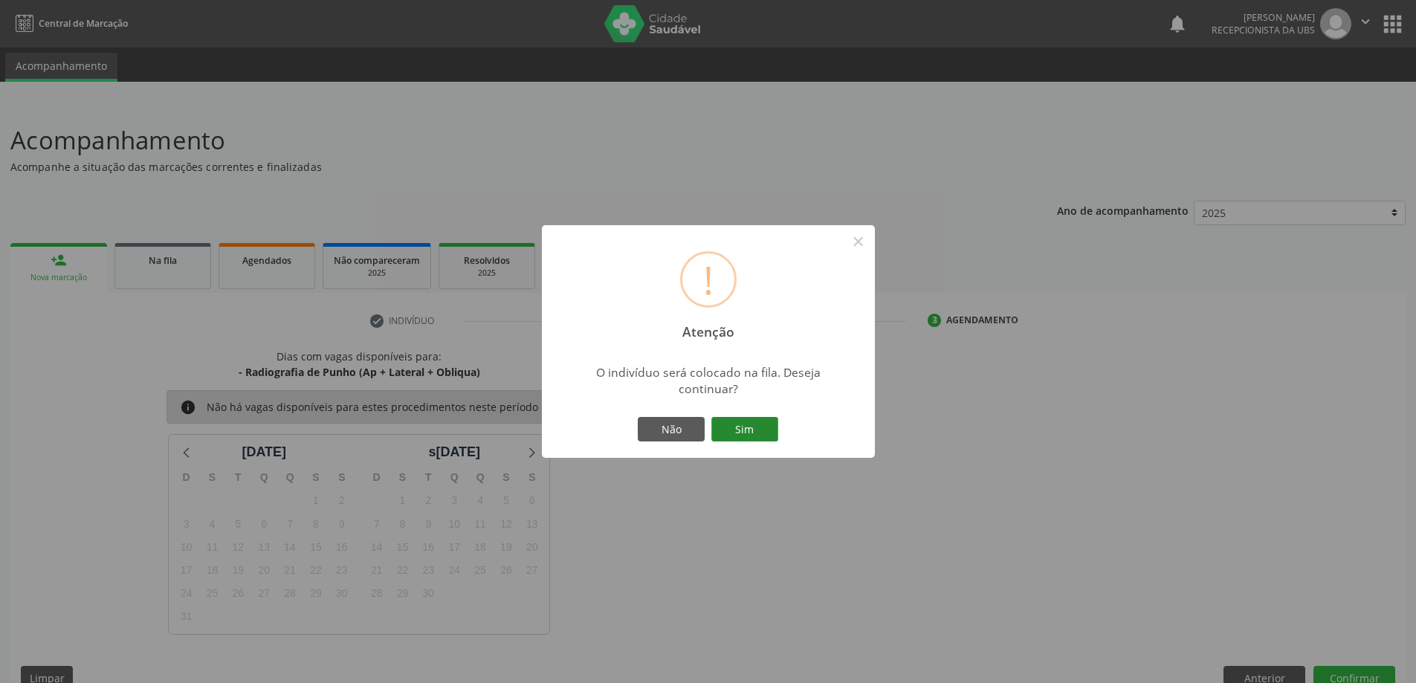
click at [771, 431] on button "Sim" at bounding box center [745, 429] width 67 height 25
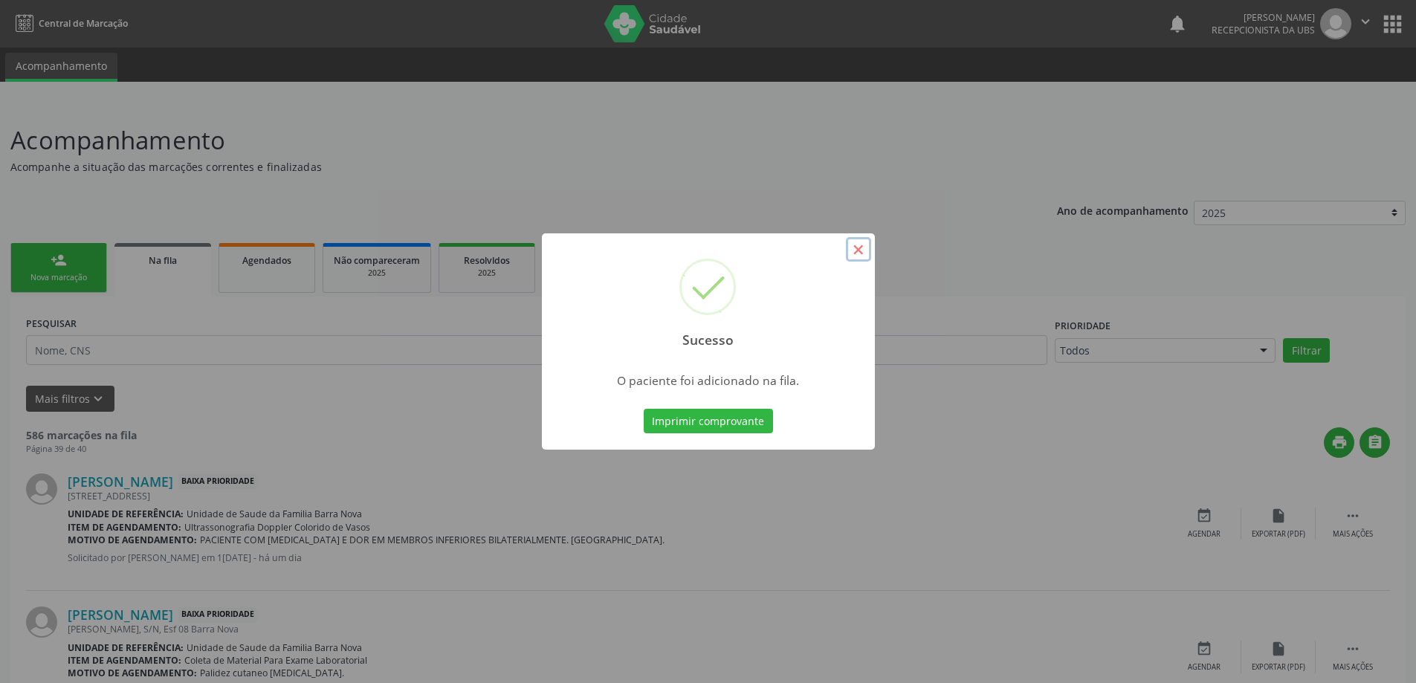
click at [860, 245] on button "×" at bounding box center [858, 249] width 25 height 25
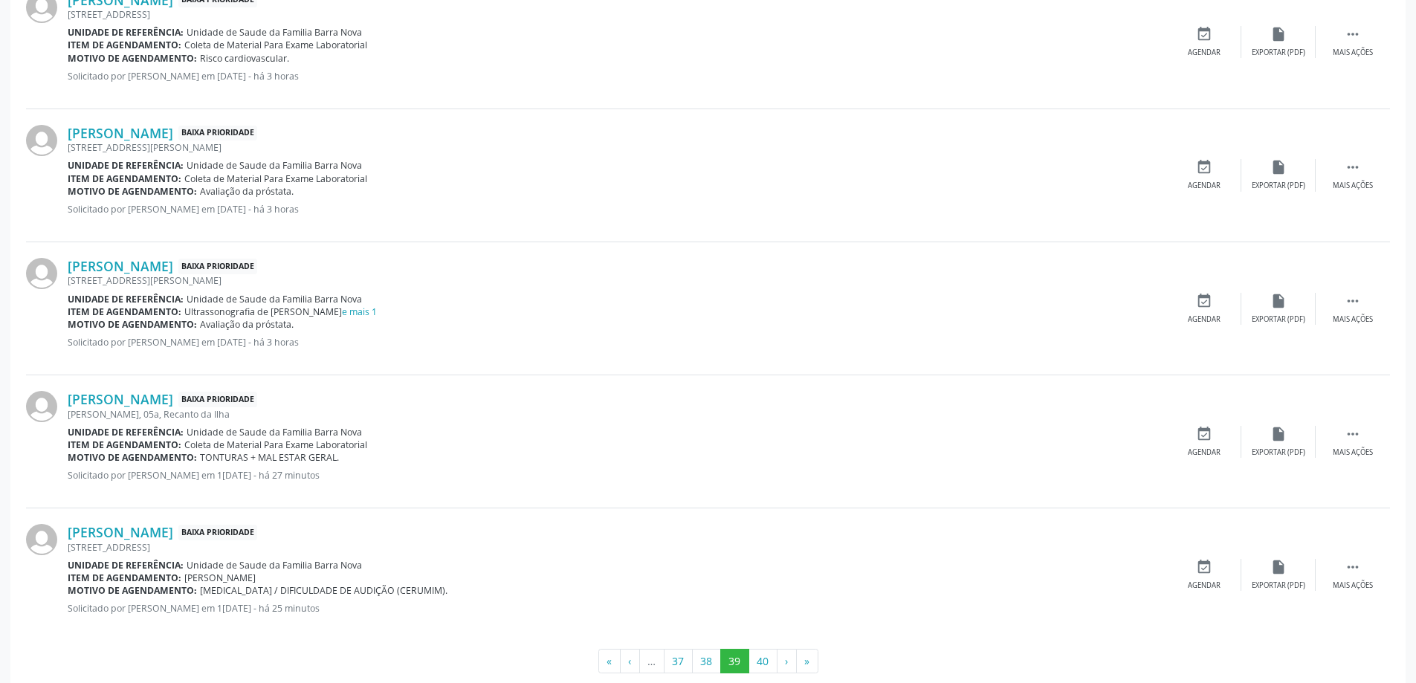
scroll to position [1841, 0]
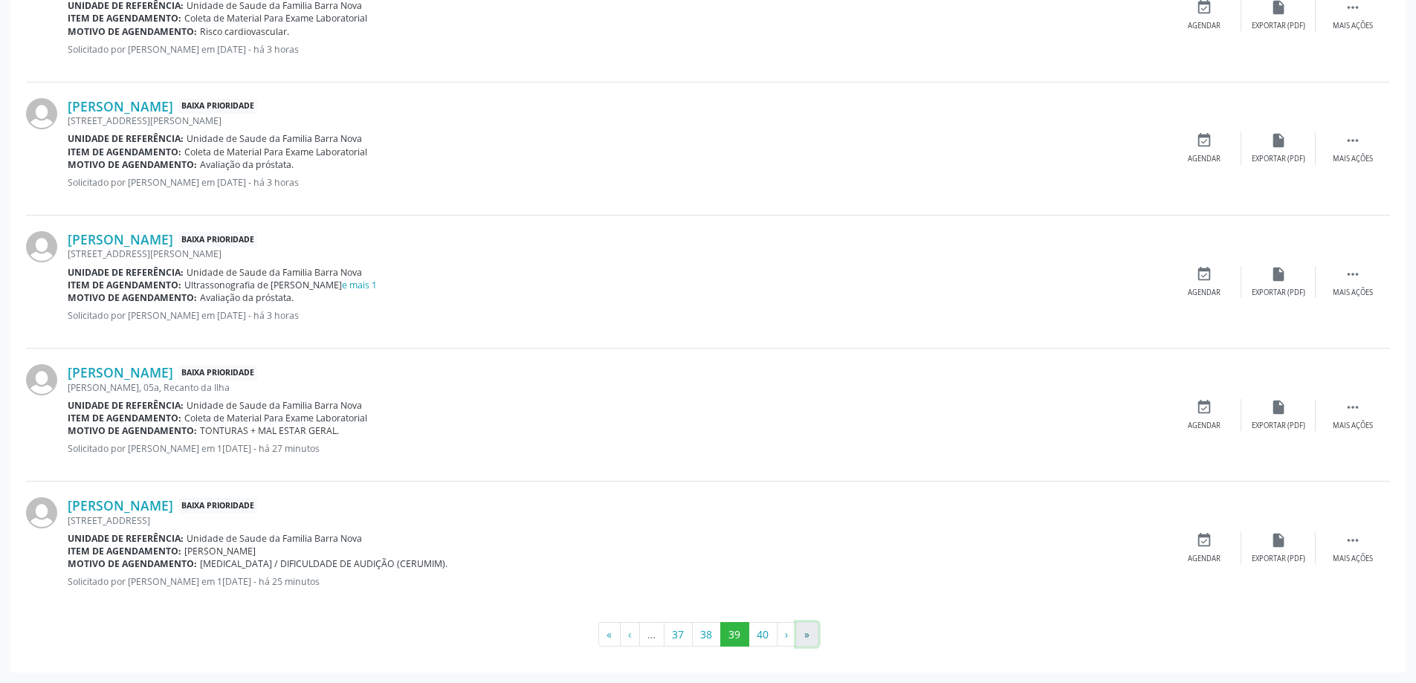
click at [805, 636] on button "»" at bounding box center [807, 634] width 22 height 25
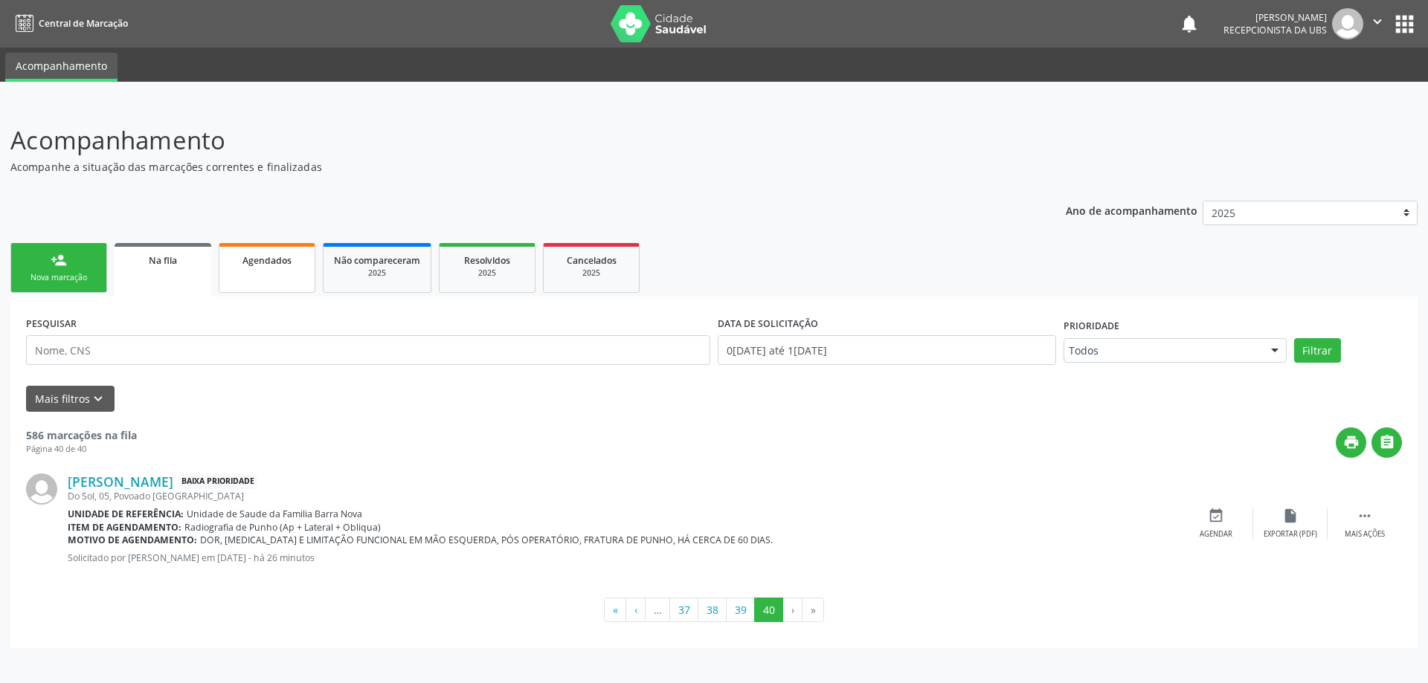
click at [271, 262] on span "Agendados" at bounding box center [266, 260] width 49 height 13
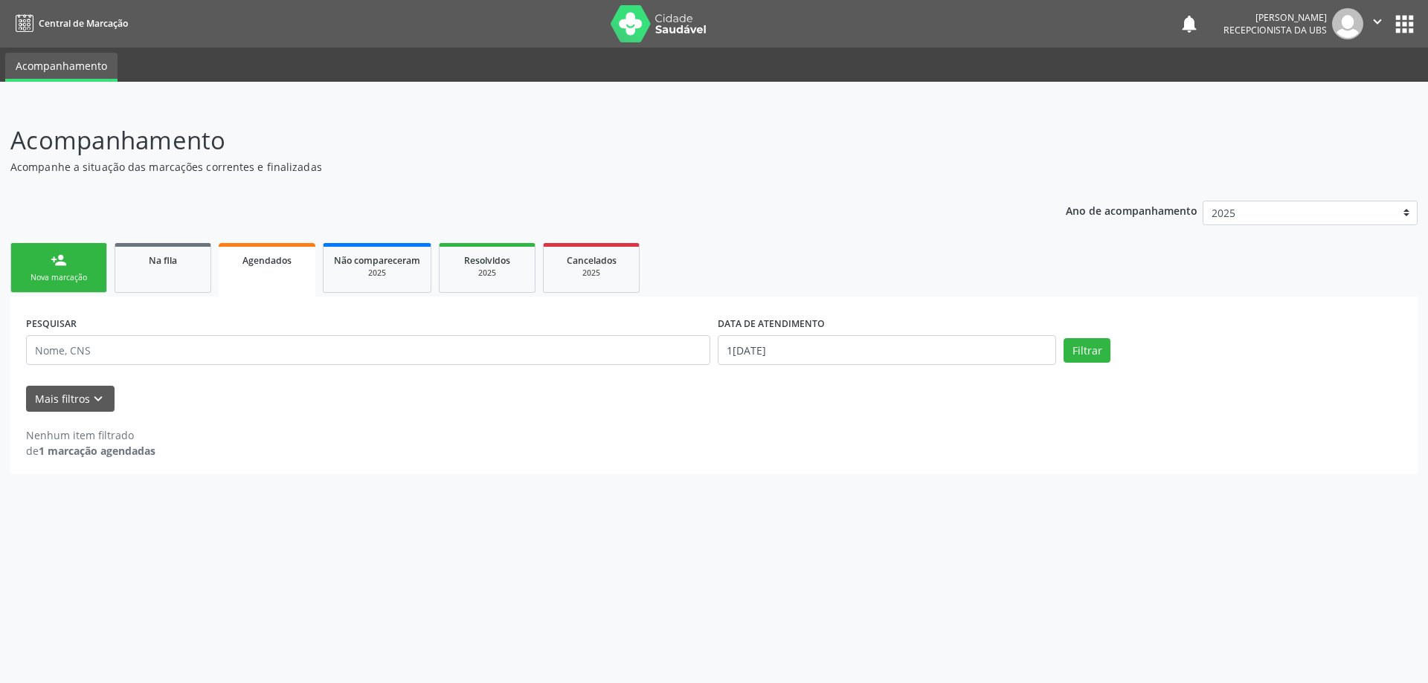
click at [67, 271] on link "person_add Nova marcação" at bounding box center [58, 268] width 97 height 50
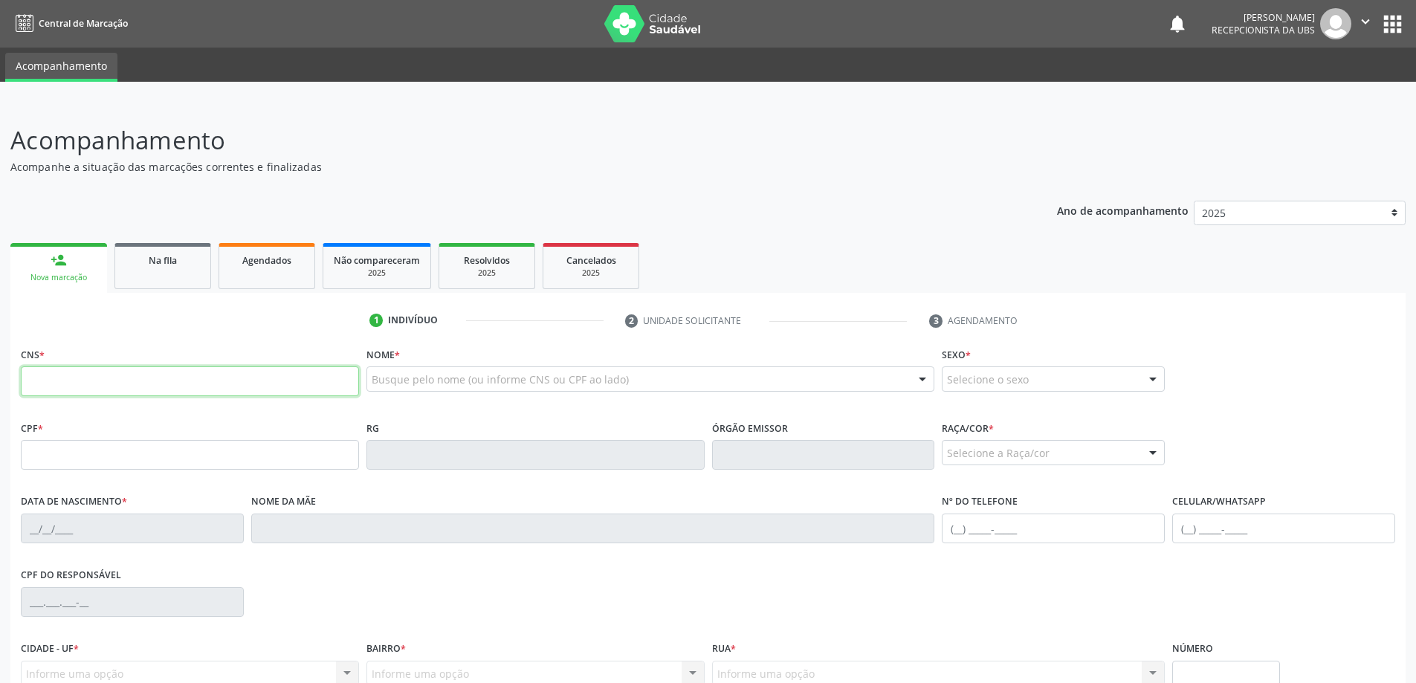
click at [168, 382] on input "text" at bounding box center [190, 382] width 338 height 30
type input "700 0027 5286 3009"
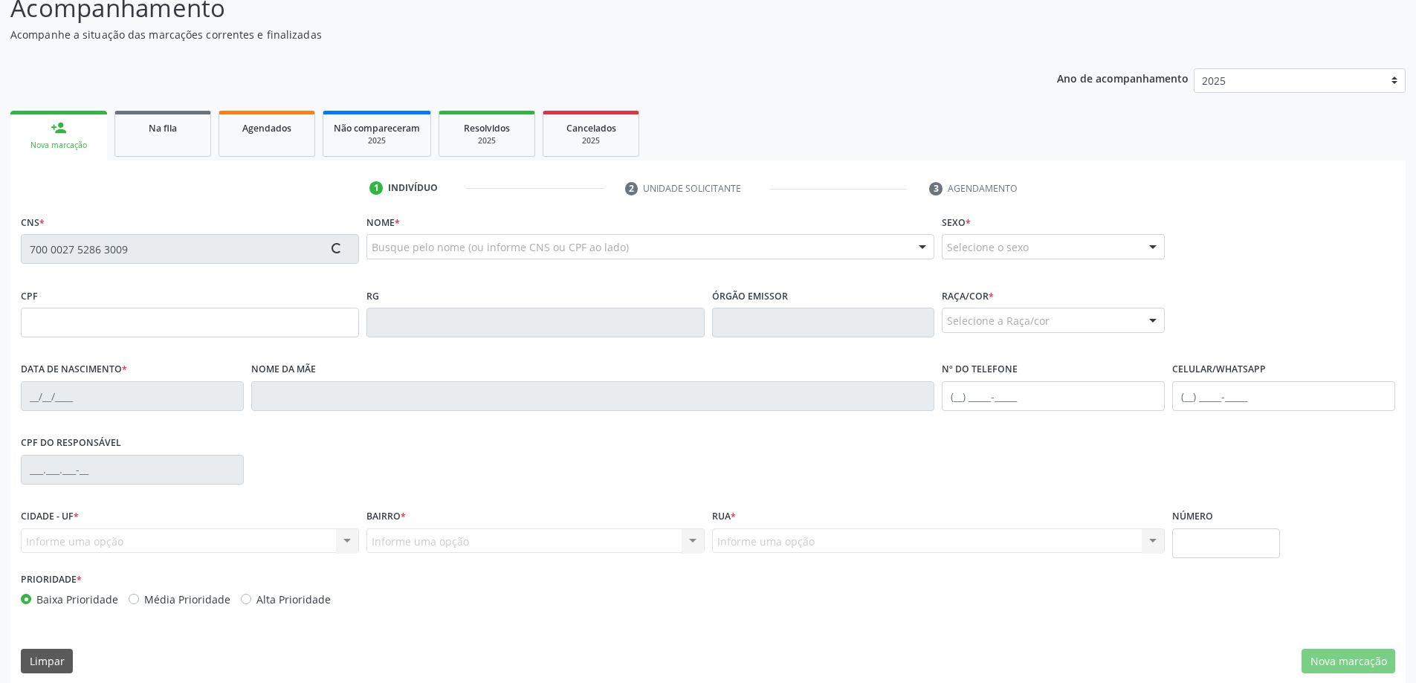
scroll to position [144, 0]
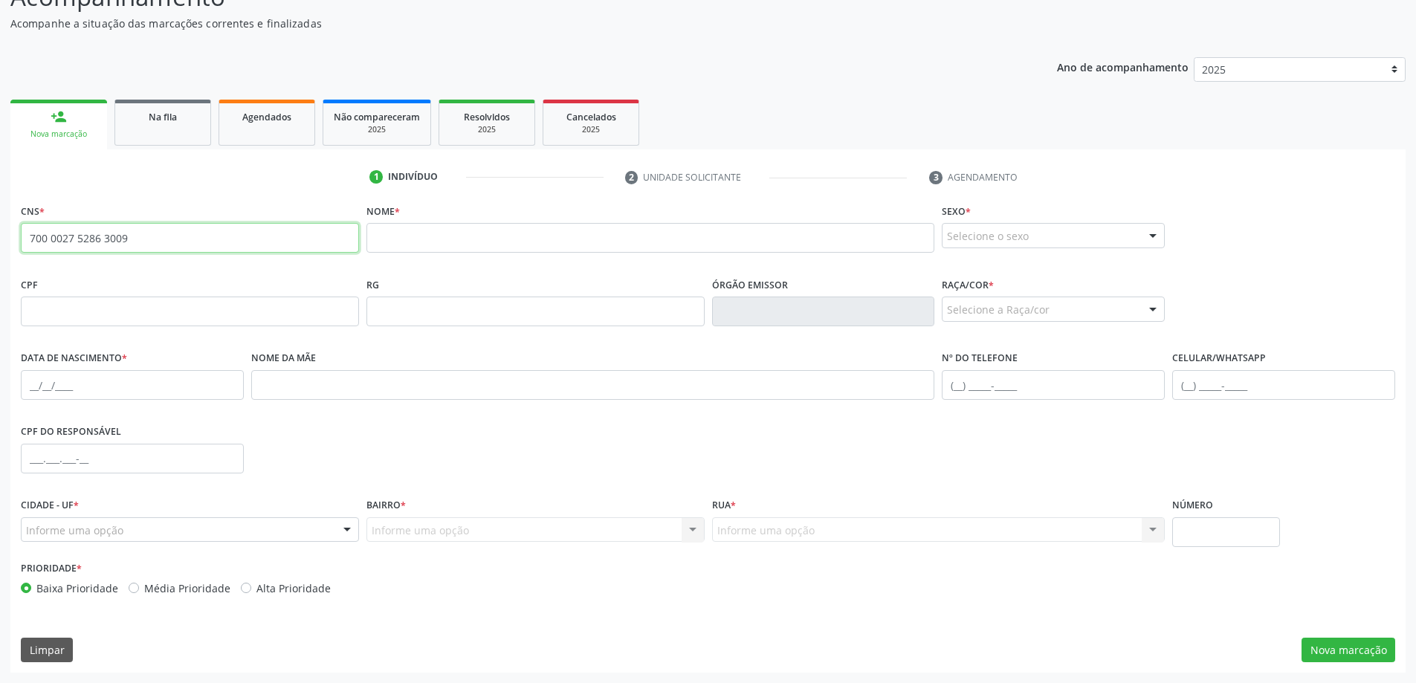
drag, startPoint x: 29, startPoint y: 237, endPoint x: 152, endPoint y: 240, distance: 123.5
click at [152, 240] on input "700 0027 5286 3009" at bounding box center [190, 238] width 338 height 30
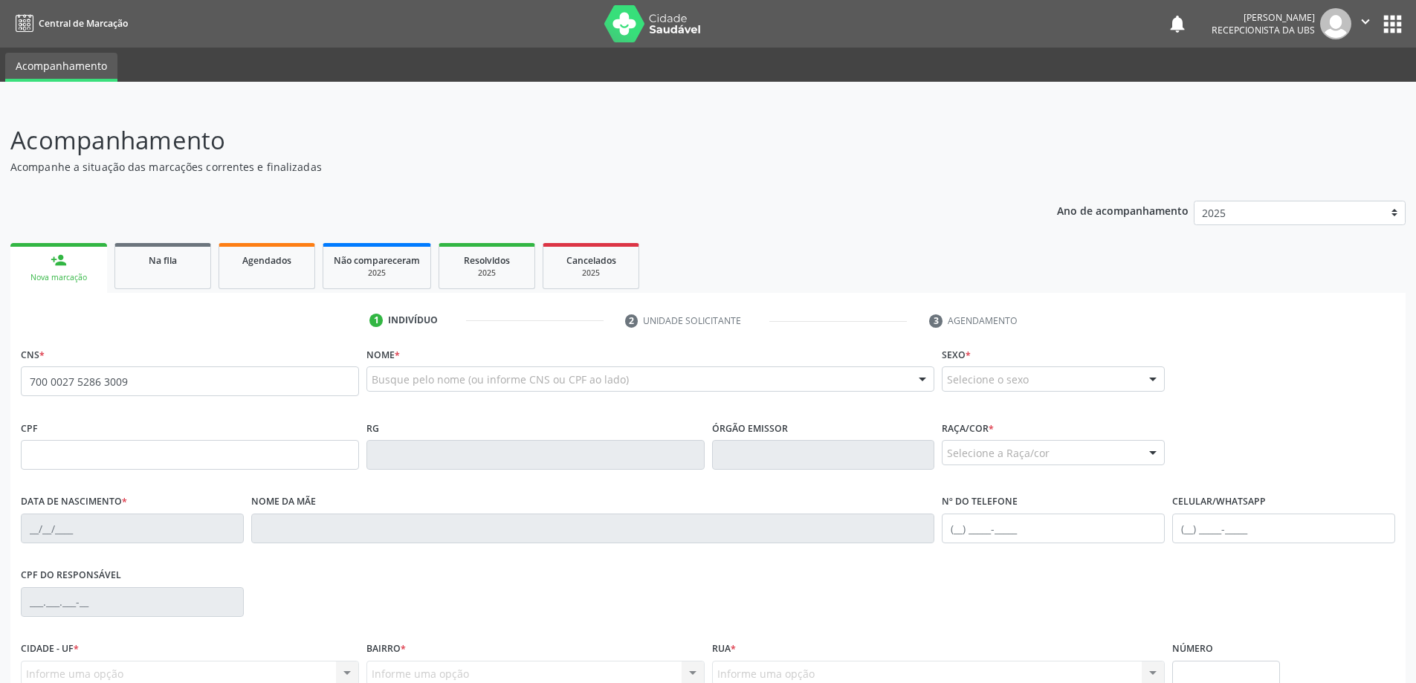
type input "700 0027 5286 3009"
type input "042.642.174-40"
type input "[DATE]"
type input "[PERSON_NAME]"
type input "[PHONE_NUMBER]"
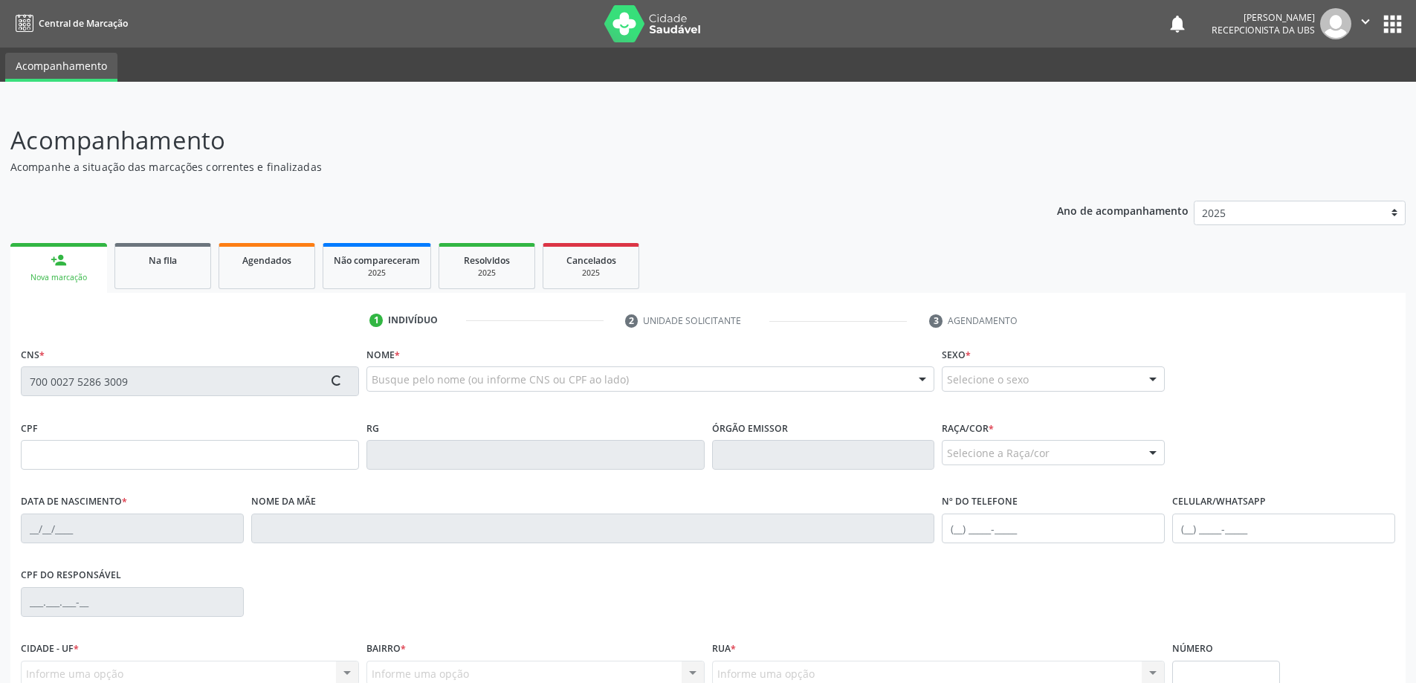
type input "06"
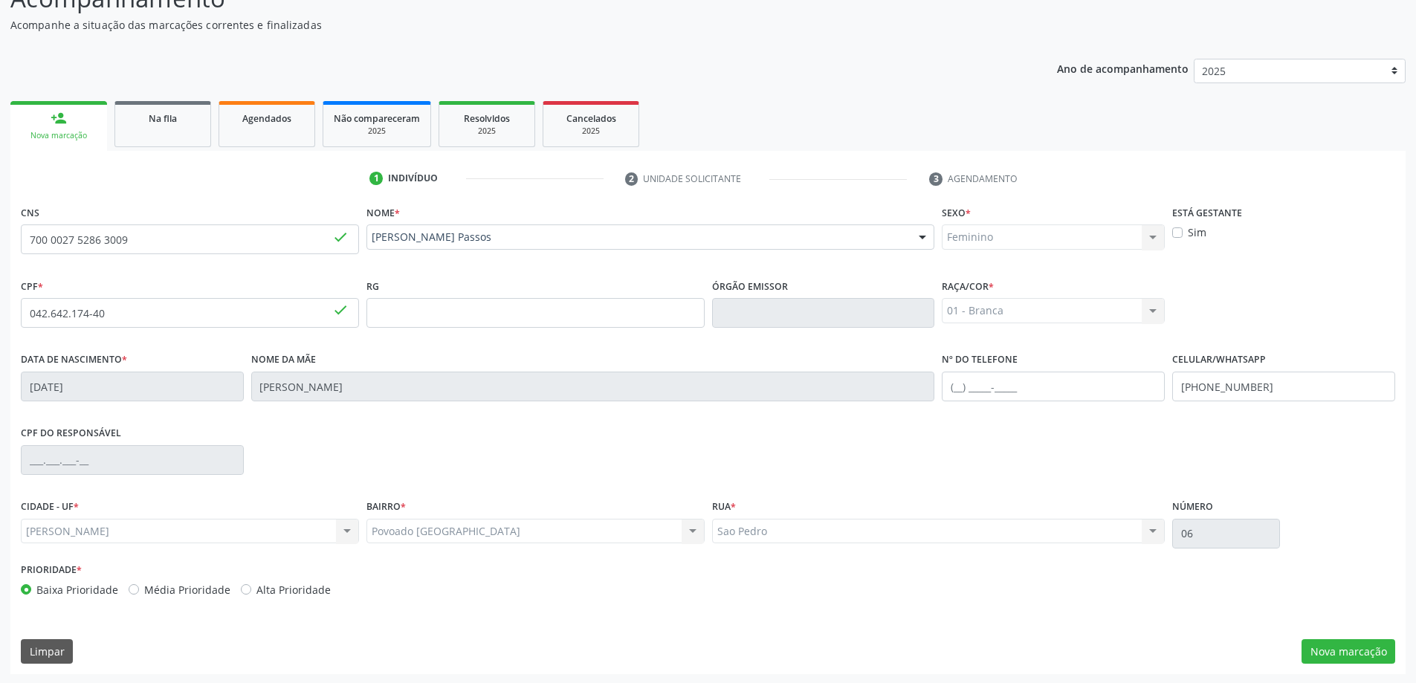
scroll to position [144, 0]
click at [1351, 654] on button "Nova marcação" at bounding box center [1349, 650] width 94 height 25
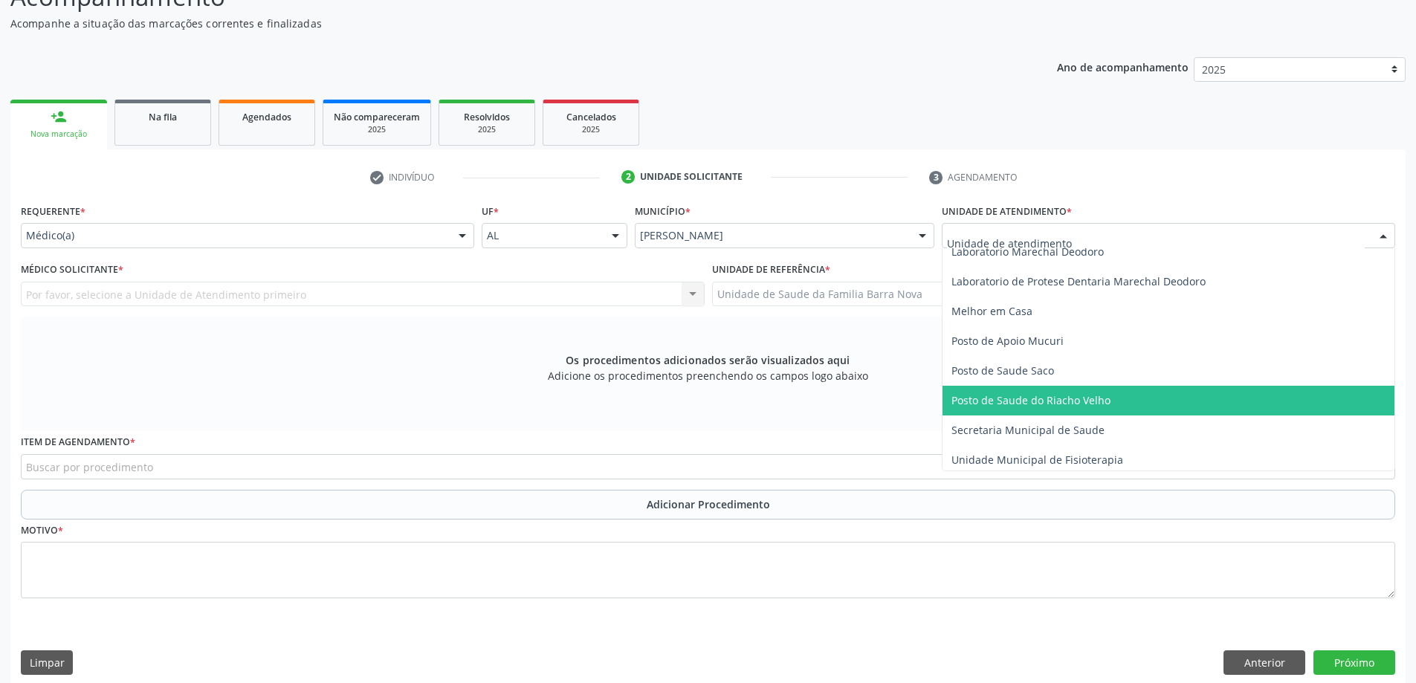
scroll to position [744, 0]
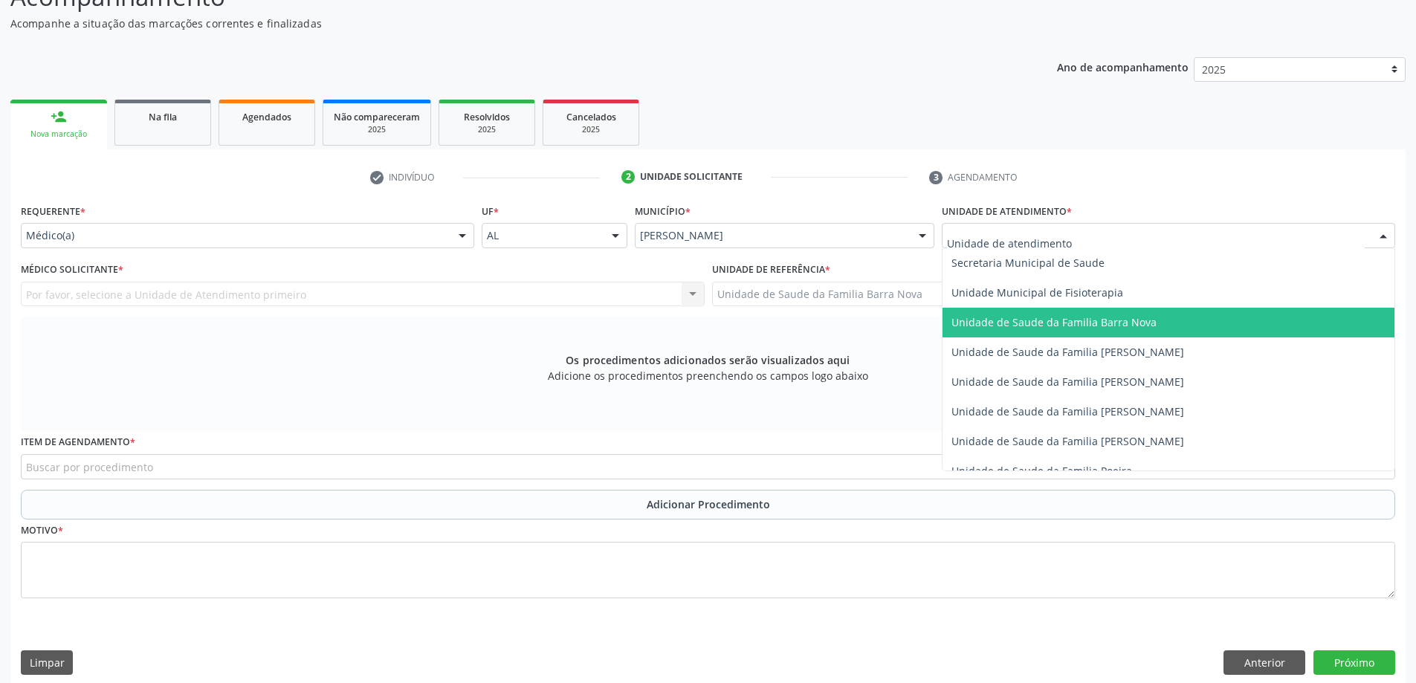
click at [1096, 323] on span "Unidade de Saude da Familia Barra Nova" at bounding box center [1054, 322] width 205 height 14
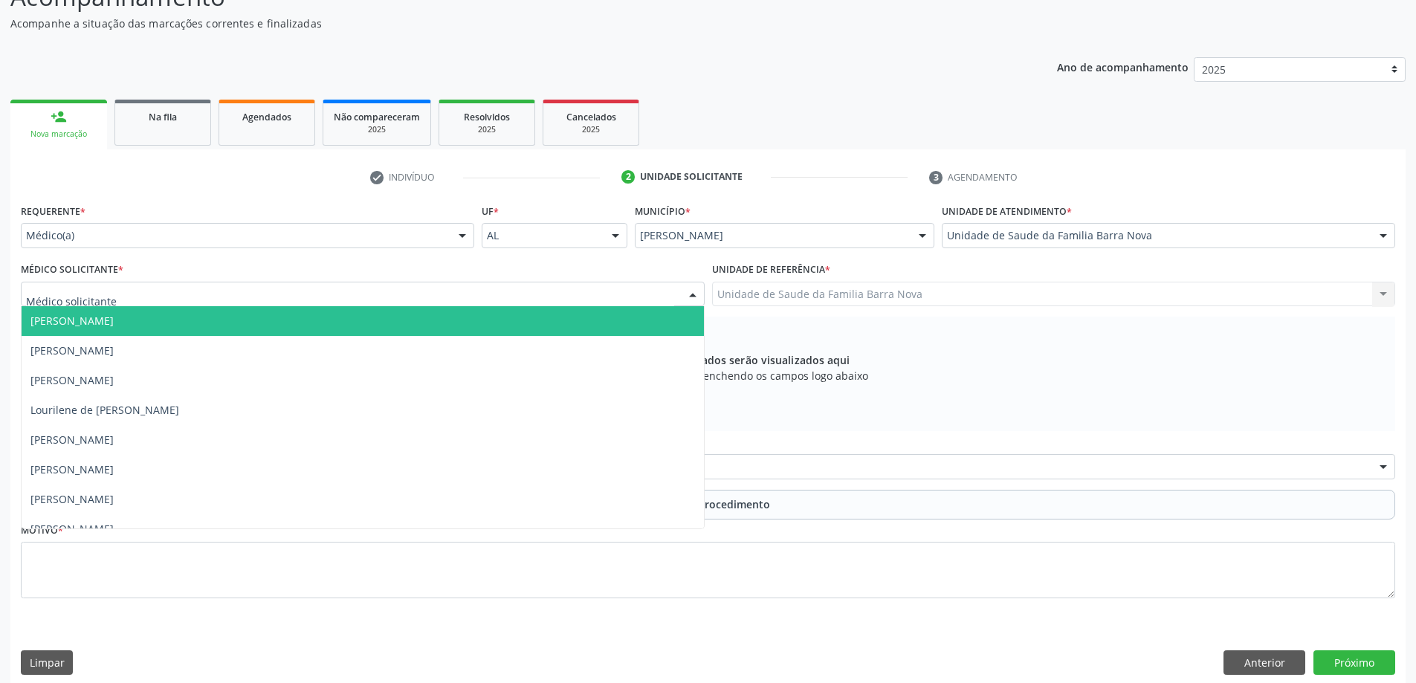
click at [348, 294] on div at bounding box center [363, 294] width 684 height 25
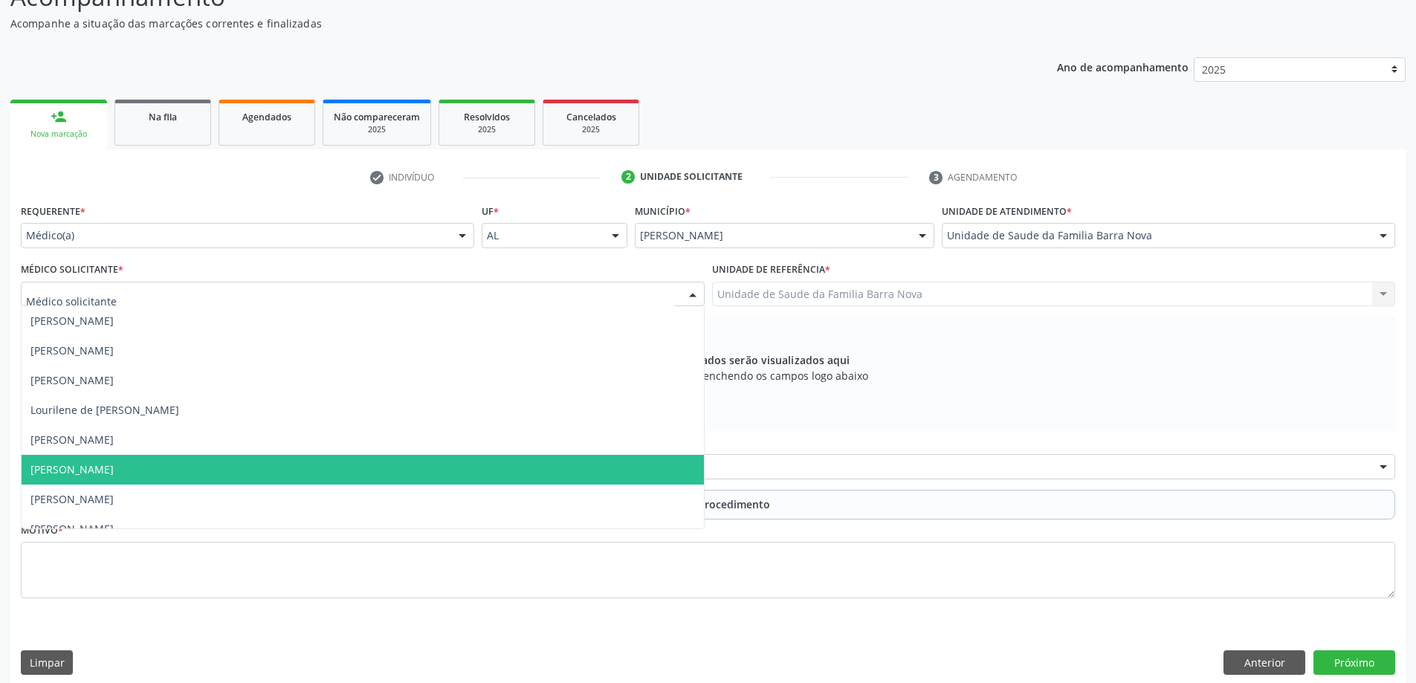
click at [284, 477] on span "[PERSON_NAME]" at bounding box center [363, 470] width 683 height 30
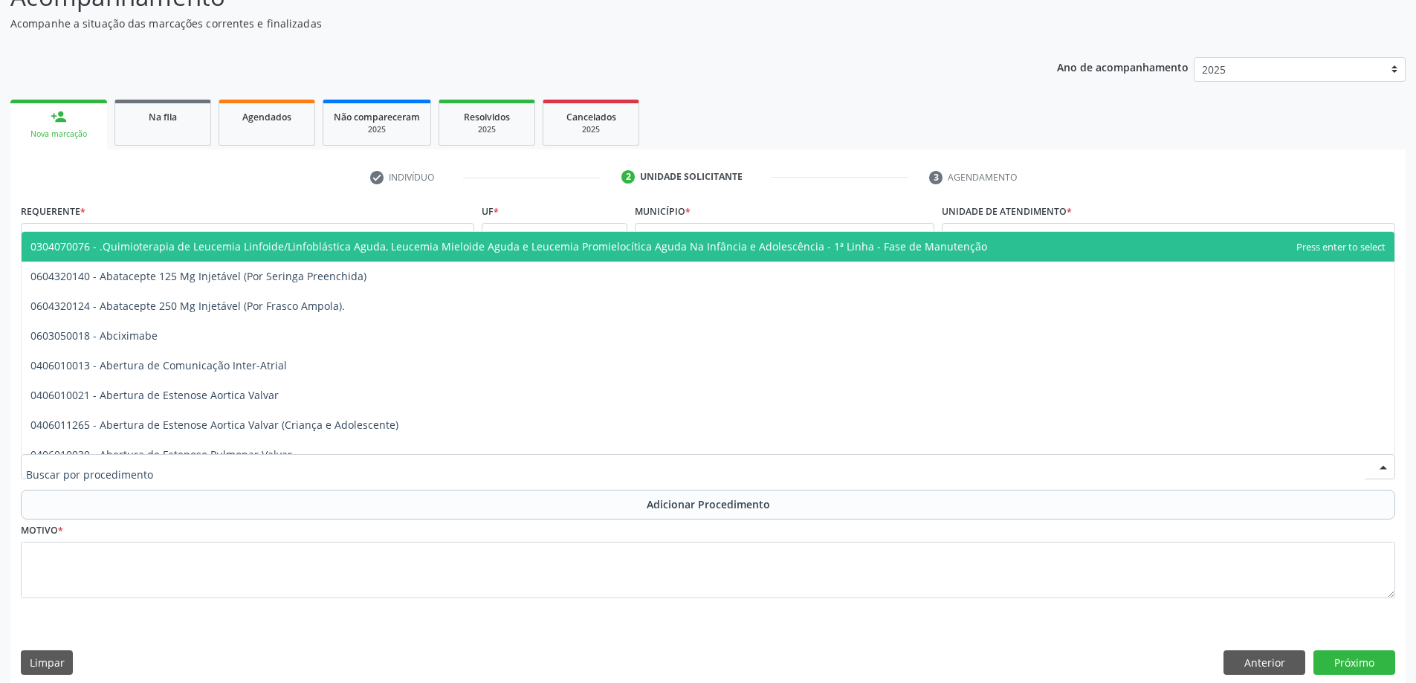
click at [415, 470] on div at bounding box center [708, 466] width 1375 height 25
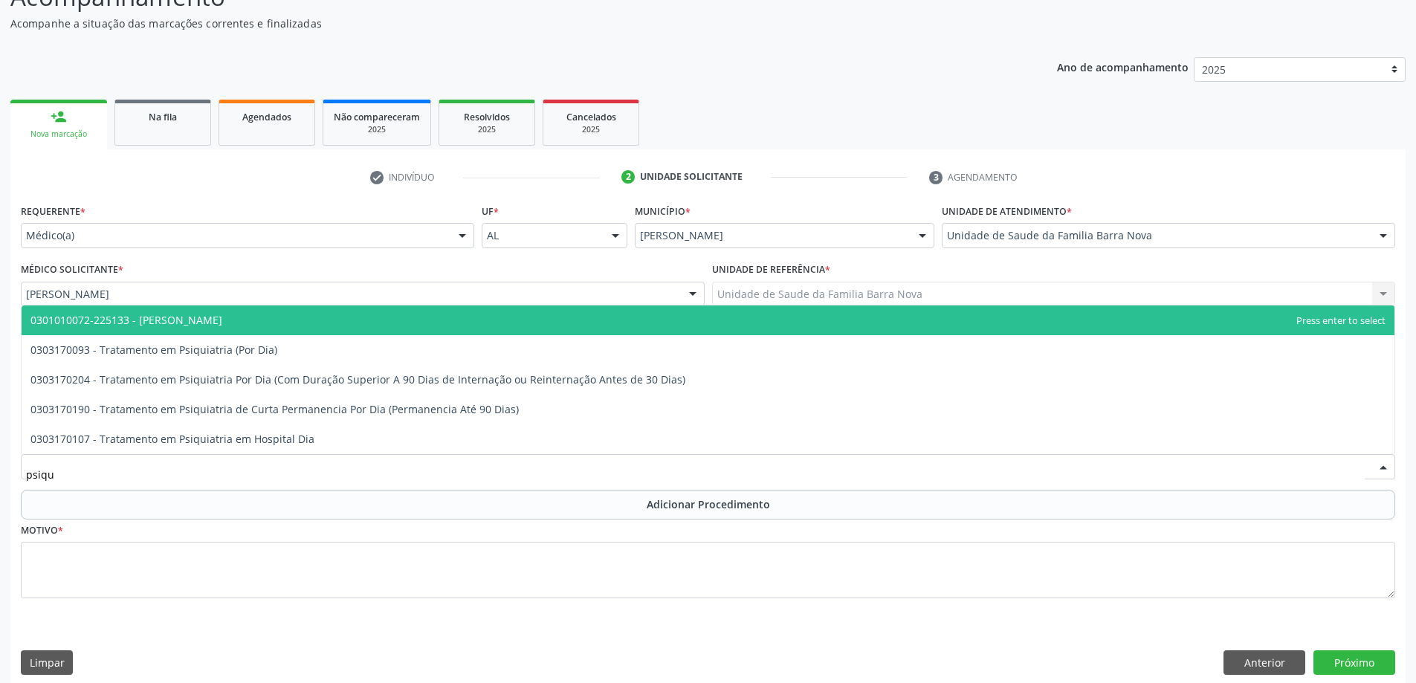
type input "psiqui"
click at [286, 317] on span "0301010072-225133 - [PERSON_NAME]" at bounding box center [708, 321] width 1373 height 30
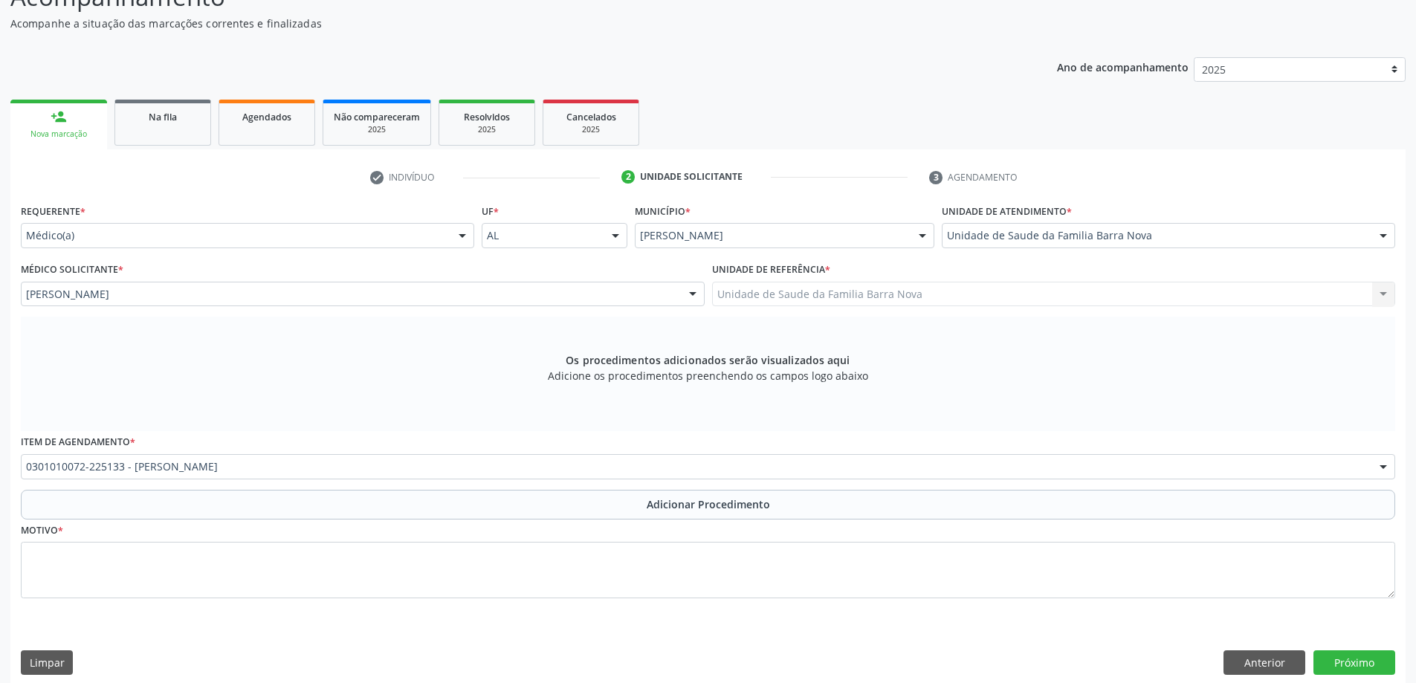
click at [646, 513] on button "Adicionar Procedimento" at bounding box center [708, 505] width 1375 height 30
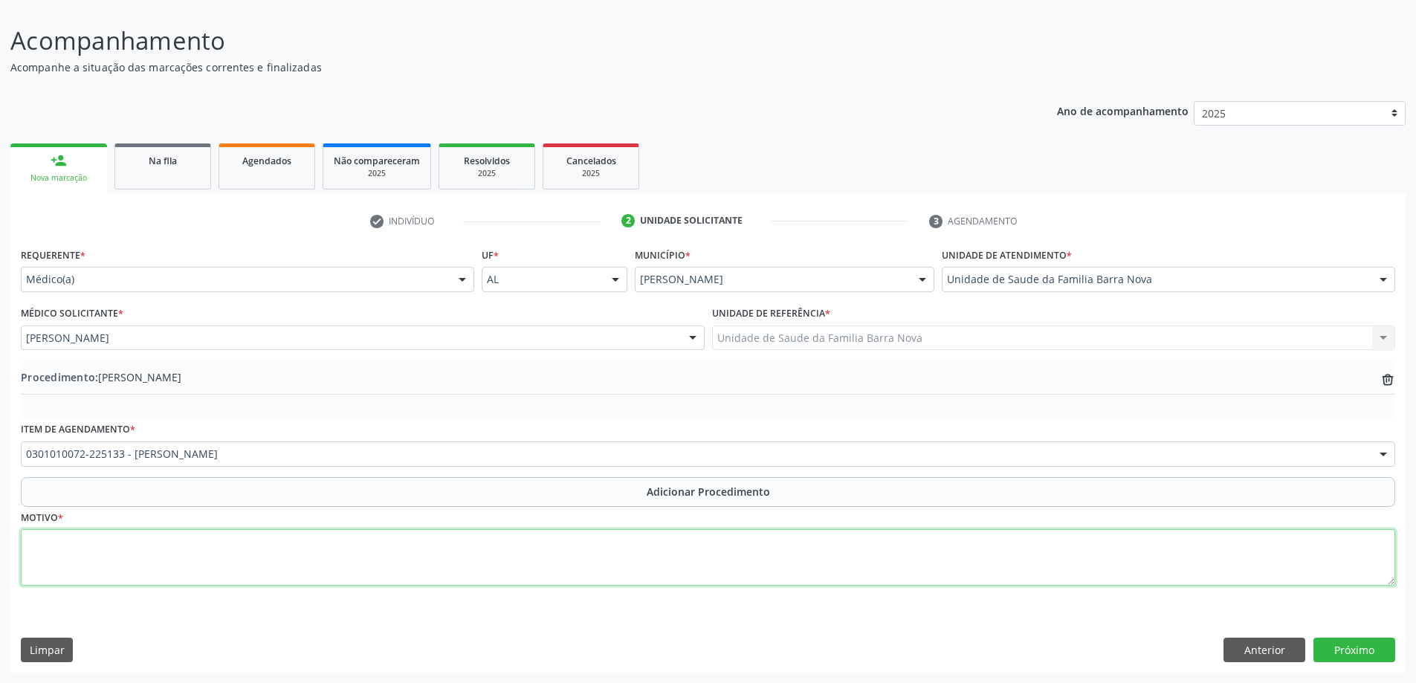
click at [237, 550] on textarea at bounding box center [708, 557] width 1375 height 57
click at [34, 544] on textarea "paciente" at bounding box center [708, 557] width 1375 height 57
click at [98, 558] on textarea "Paciente" at bounding box center [708, 557] width 1375 height 57
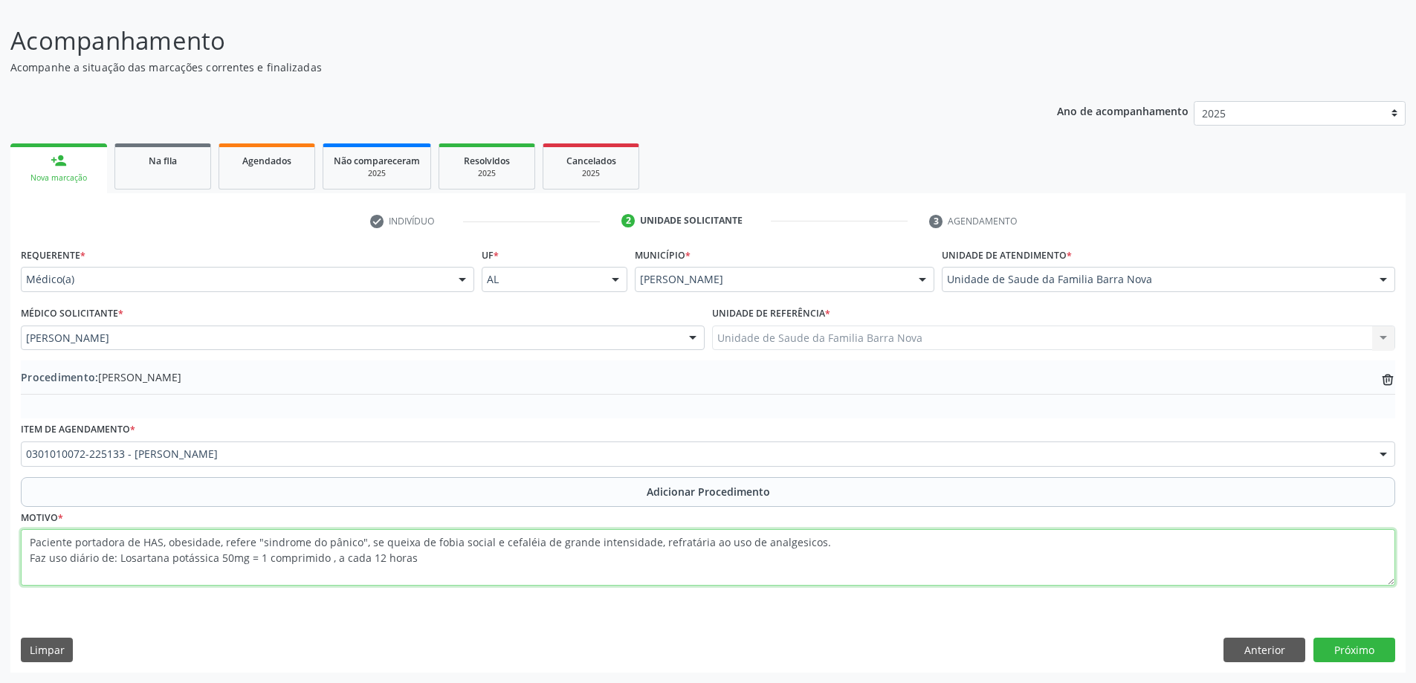
click at [326, 562] on textarea "Paciente portadora de HAS, obesidade, refere "sindrome do pânico", se queixa de…" at bounding box center [708, 557] width 1375 height 57
click at [410, 561] on textarea "Paciente portadora de HAS, obesidade, refere "sindrome do pânico", se queixa de…" at bounding box center [708, 557] width 1375 height 57
click at [499, 566] on textarea "Paciente portadora de HAS, obesidade, refere "sindrome do pânico", se queixa de…" at bounding box center [708, 557] width 1375 height 57
click at [503, 564] on textarea "Paciente portadora de HAS, obesidade, refere "sindrome do pânico", se queixa de…" at bounding box center [708, 557] width 1375 height 57
click at [547, 560] on textarea "Paciente portadora de HAS, obesidade, refere "sindrome do pânico", se queixa de…" at bounding box center [708, 557] width 1375 height 57
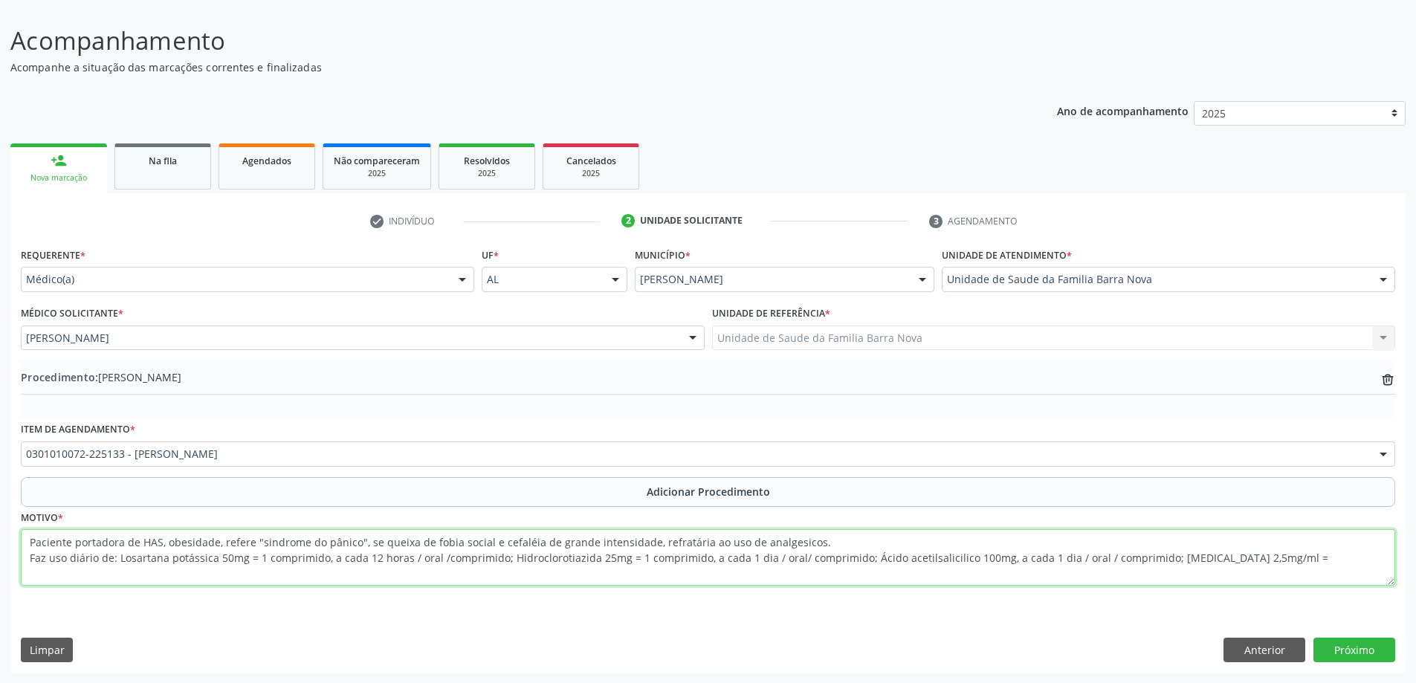
click at [987, 560] on textarea "Paciente portadora de HAS, obesidade, refere "sindrome do pânico", se queixa de…" at bounding box center [708, 557] width 1375 height 57
click at [1357, 562] on textarea "Paciente portadora de HAS, obesidade, refere "sindrome do pânico", se queixa de…" at bounding box center [708, 557] width 1375 height 57
click at [586, 575] on textarea "Paciente portadora de HAS, obesidade, refere "sindrome do pânico", se queixa de…" at bounding box center [708, 557] width 1375 height 57
click at [642, 576] on textarea "Paciente portadora de HAS, obesidade, refere "sindrome do pânico", se queixa de…" at bounding box center [708, 557] width 1375 height 57
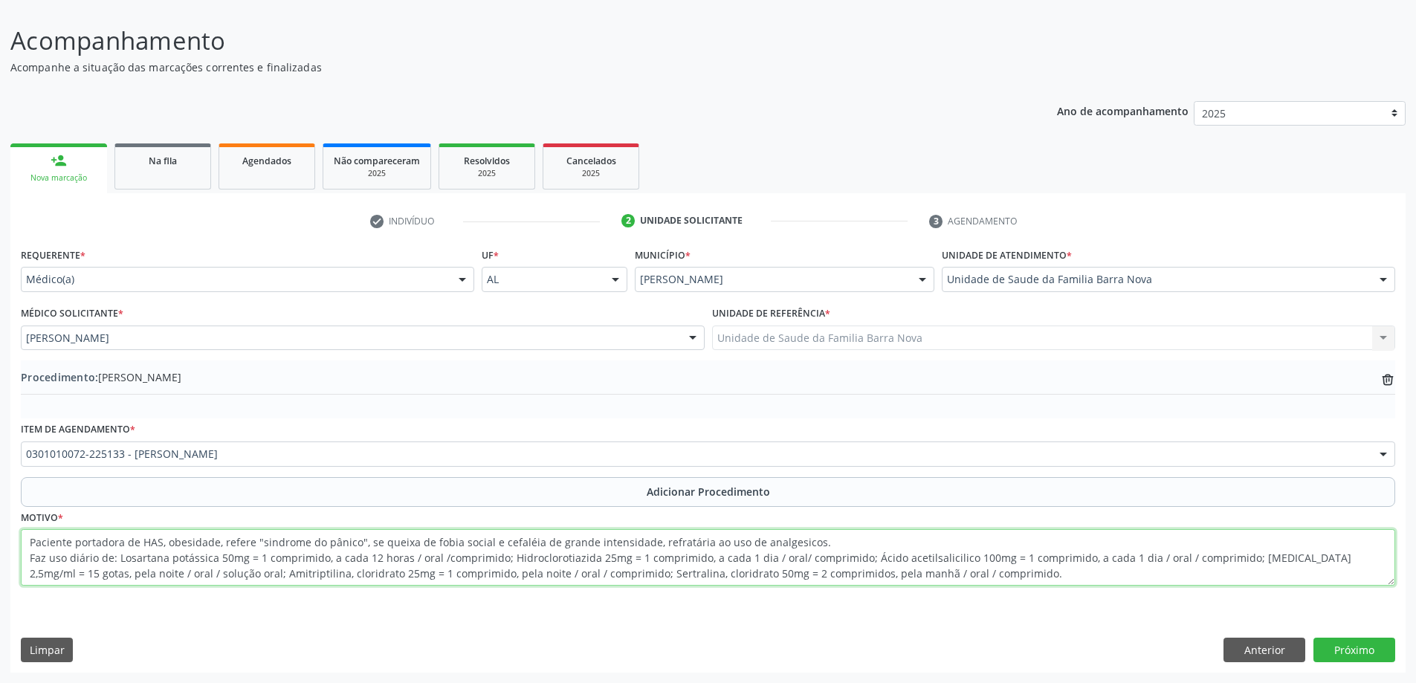
drag, startPoint x: 25, startPoint y: 545, endPoint x: 990, endPoint y: 580, distance: 965.7
click at [990, 580] on textarea "Paciente portadora de HAS, obesidade, refere "sindrome do pânico", se queixa de…" at bounding box center [708, 557] width 1375 height 57
type textarea "Paciente portadora de HAS, obesidade, refere "sindrome do pânico", se queixa de…"
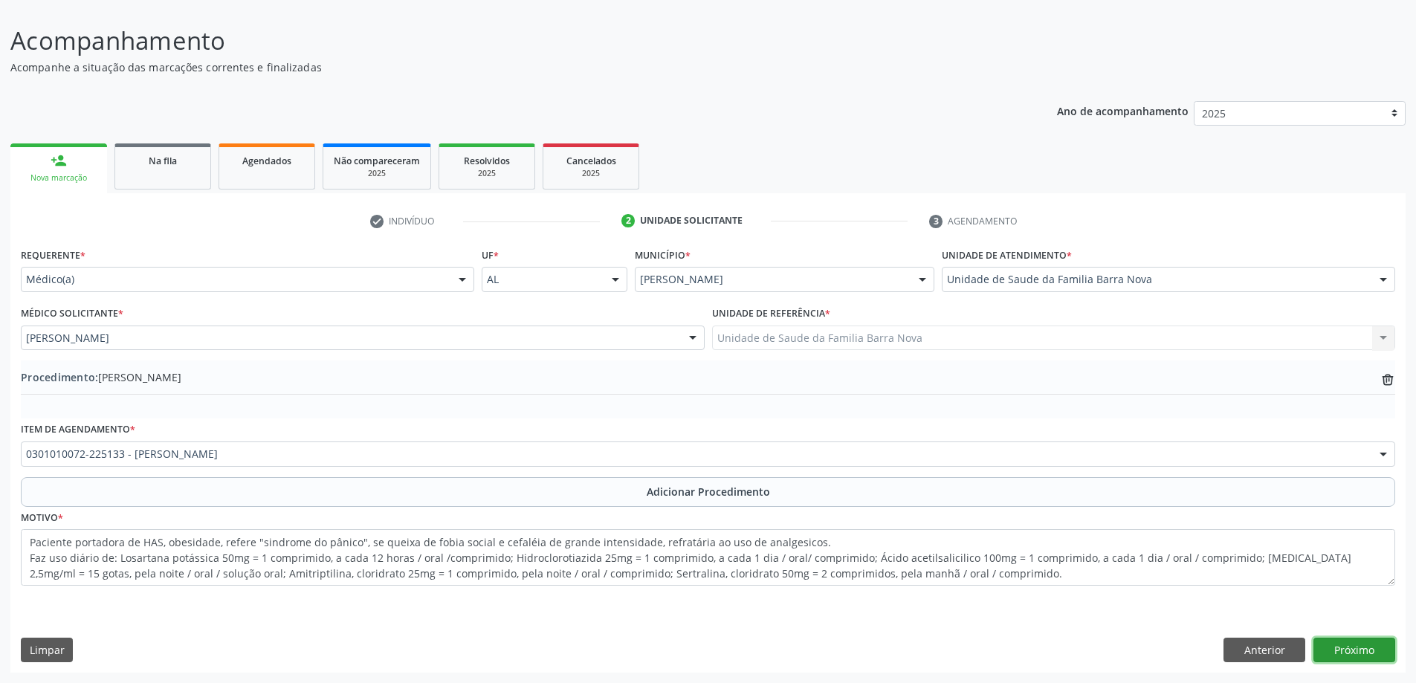
click at [1358, 651] on button "Próximo" at bounding box center [1355, 650] width 82 height 25
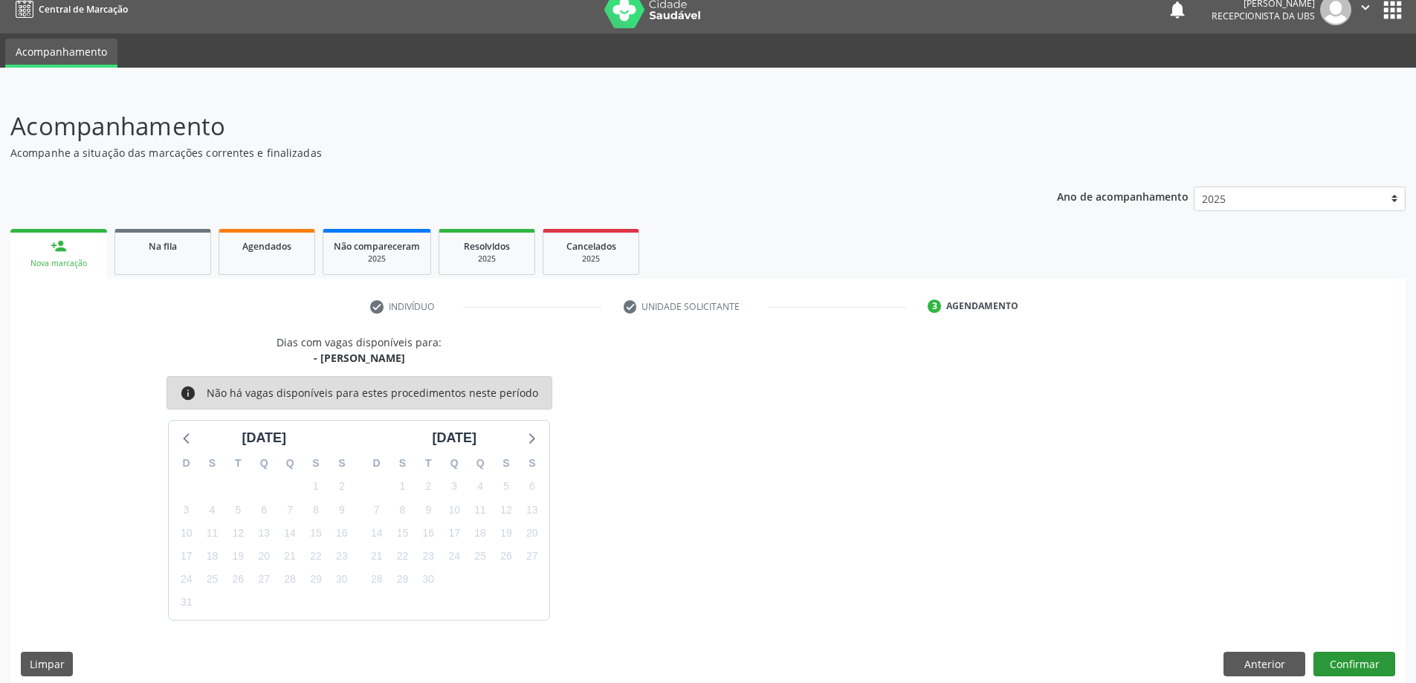
scroll to position [28, 0]
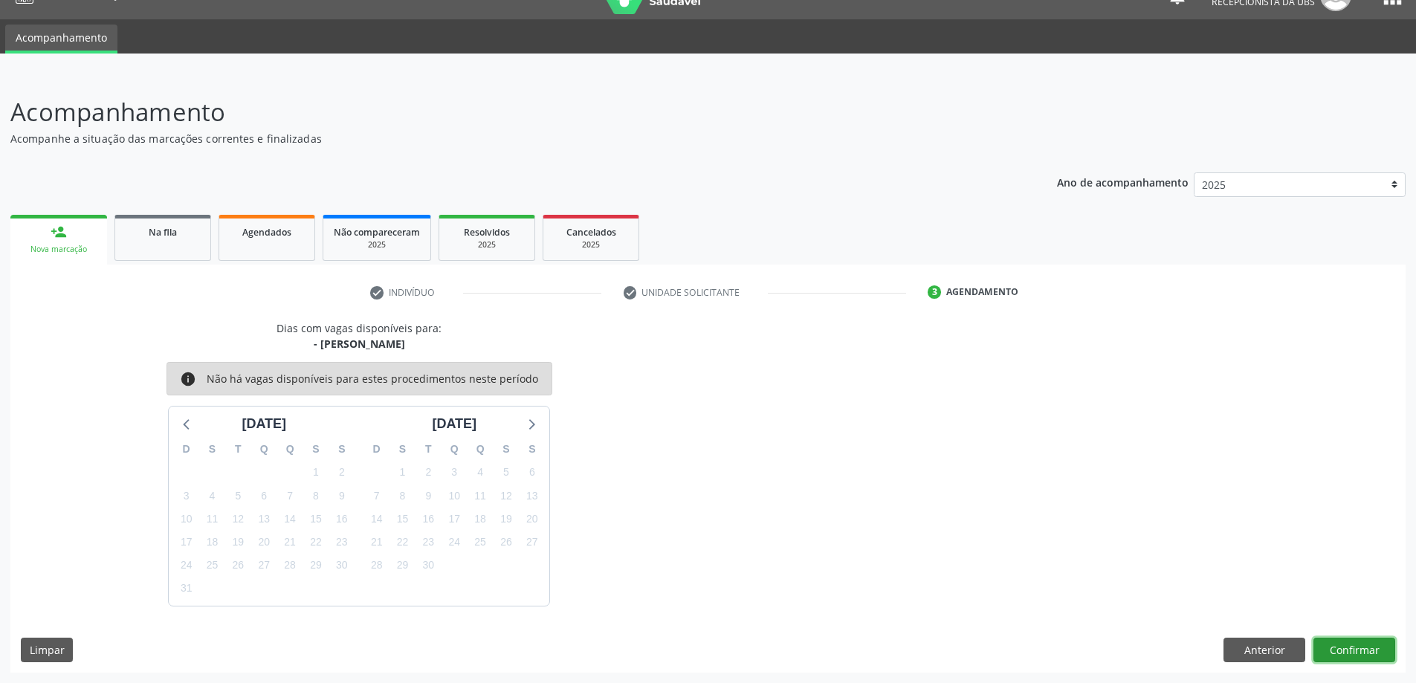
click at [1354, 651] on button "Confirmar" at bounding box center [1355, 650] width 82 height 25
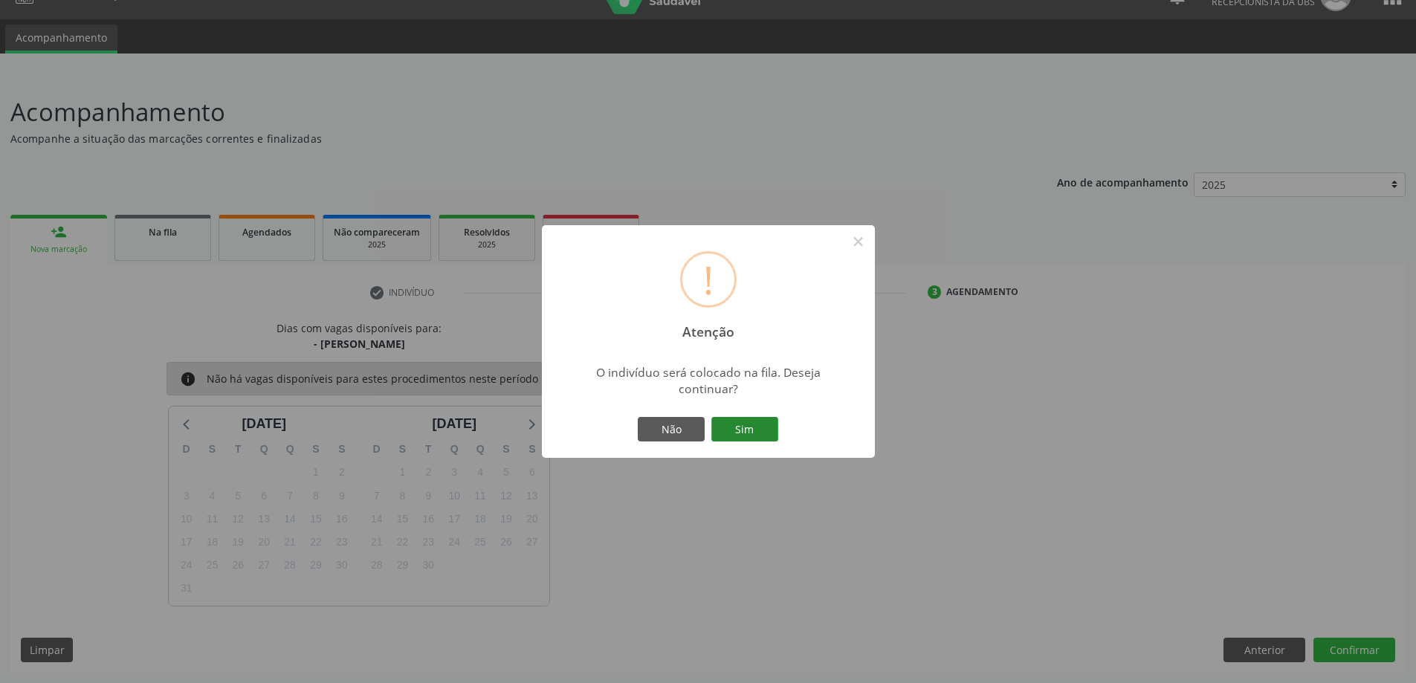
click at [753, 434] on button "Sim" at bounding box center [745, 429] width 67 height 25
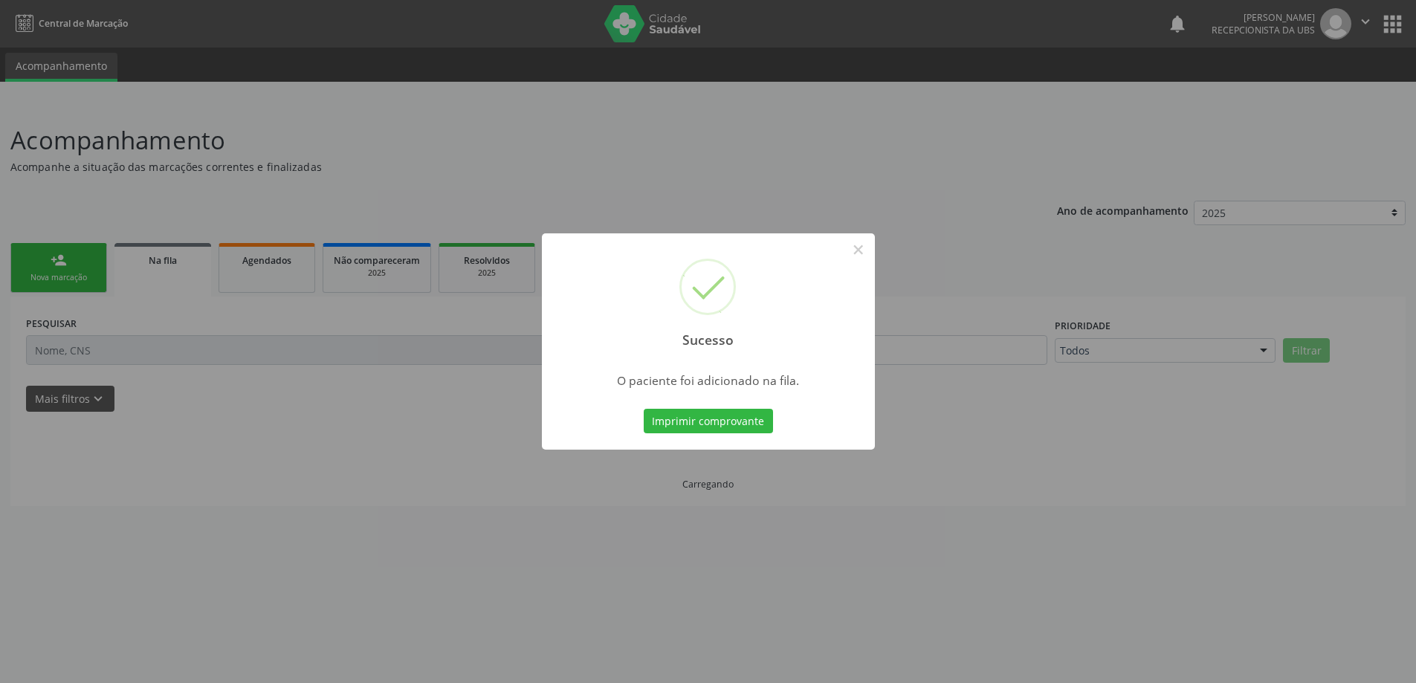
scroll to position [0, 0]
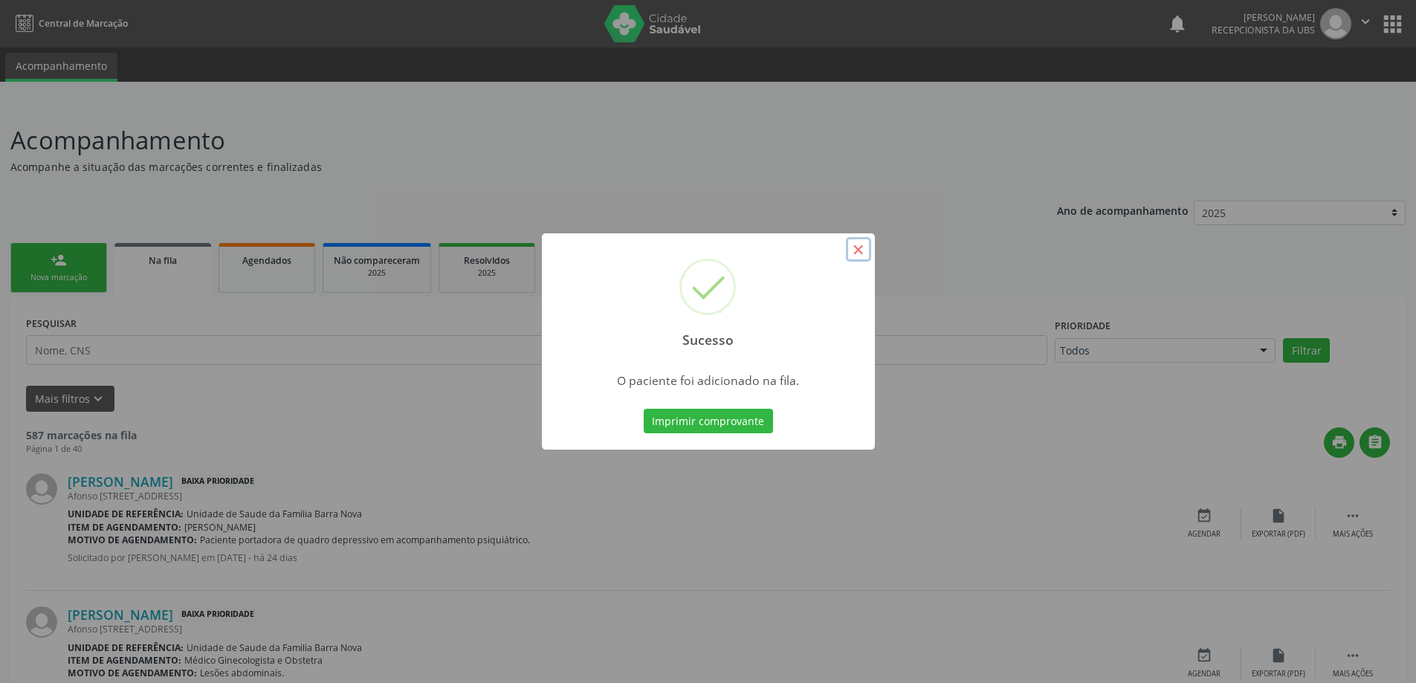
click at [864, 259] on button "×" at bounding box center [858, 249] width 25 height 25
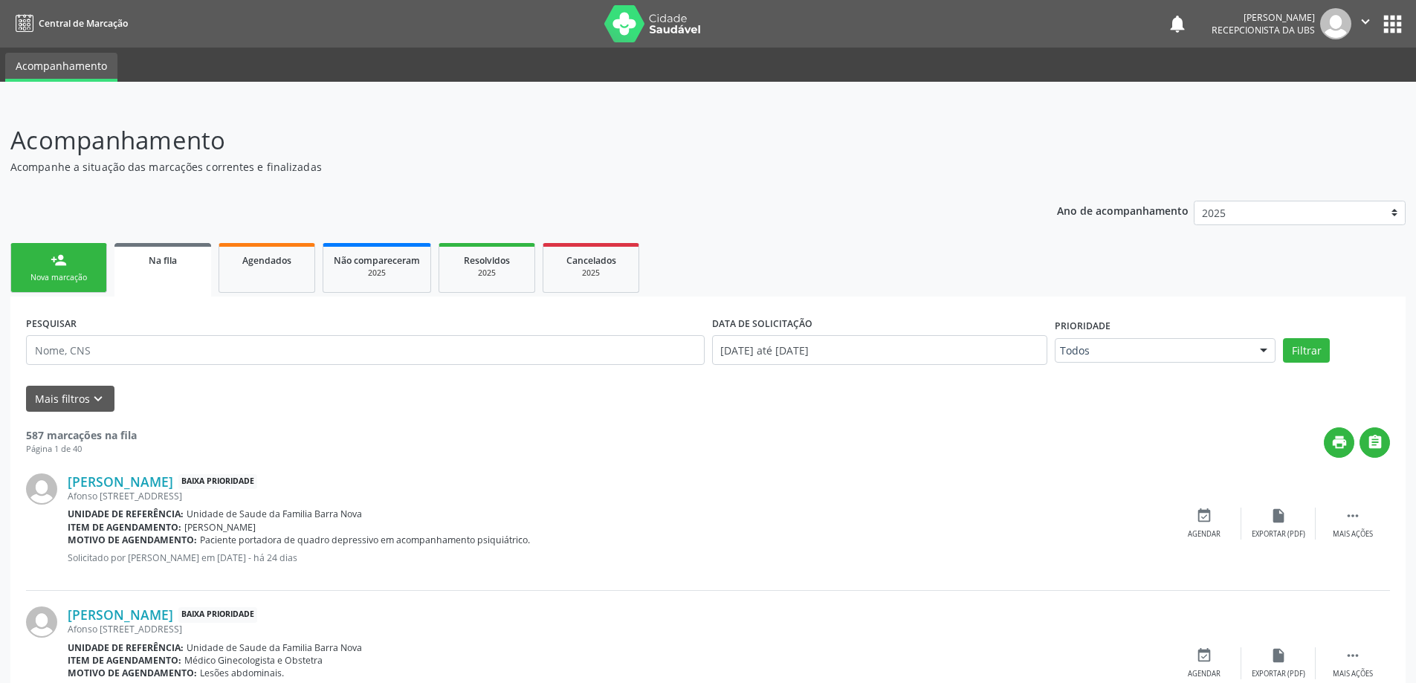
click at [61, 269] on link "person_add Nova marcação" at bounding box center [58, 268] width 97 height 50
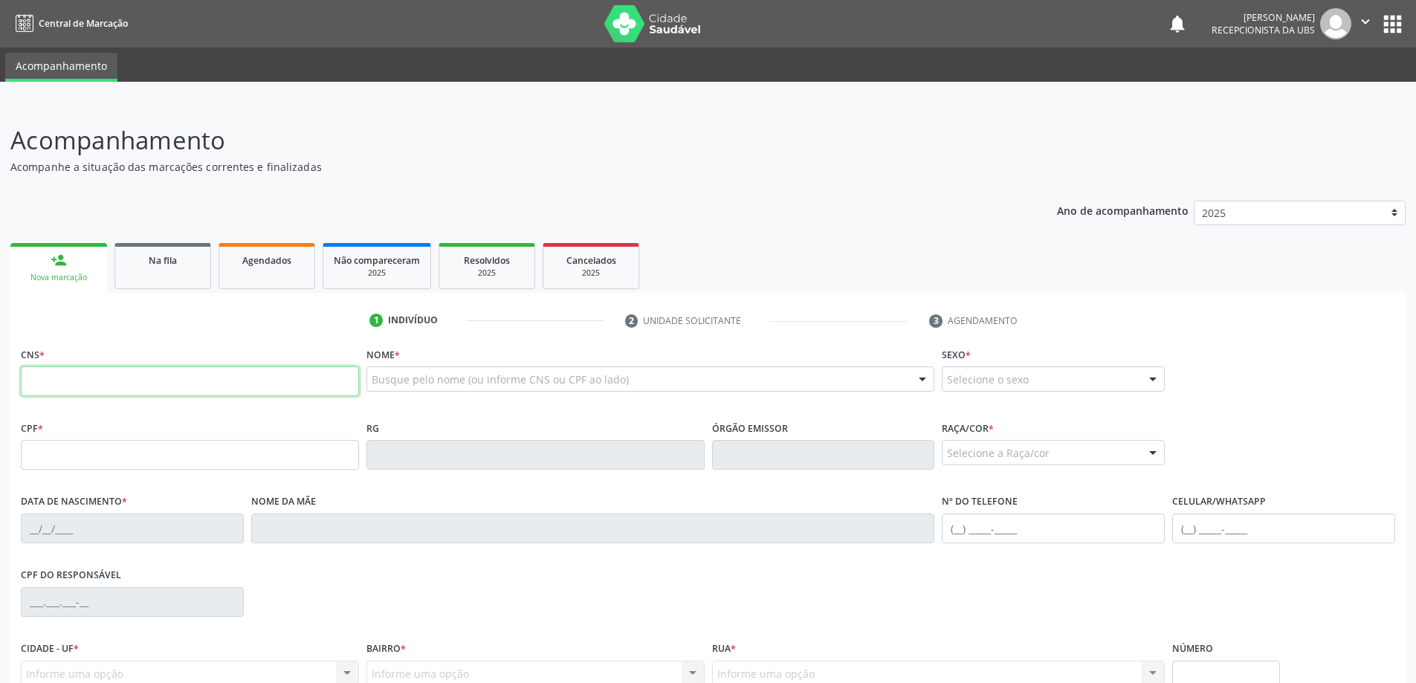
click at [137, 392] on input "text" at bounding box center [190, 382] width 338 height 30
type input "700 0027 5286 3009"
type input "042.642.174-40"
type input "[DATE]"
type input "[PERSON_NAME]"
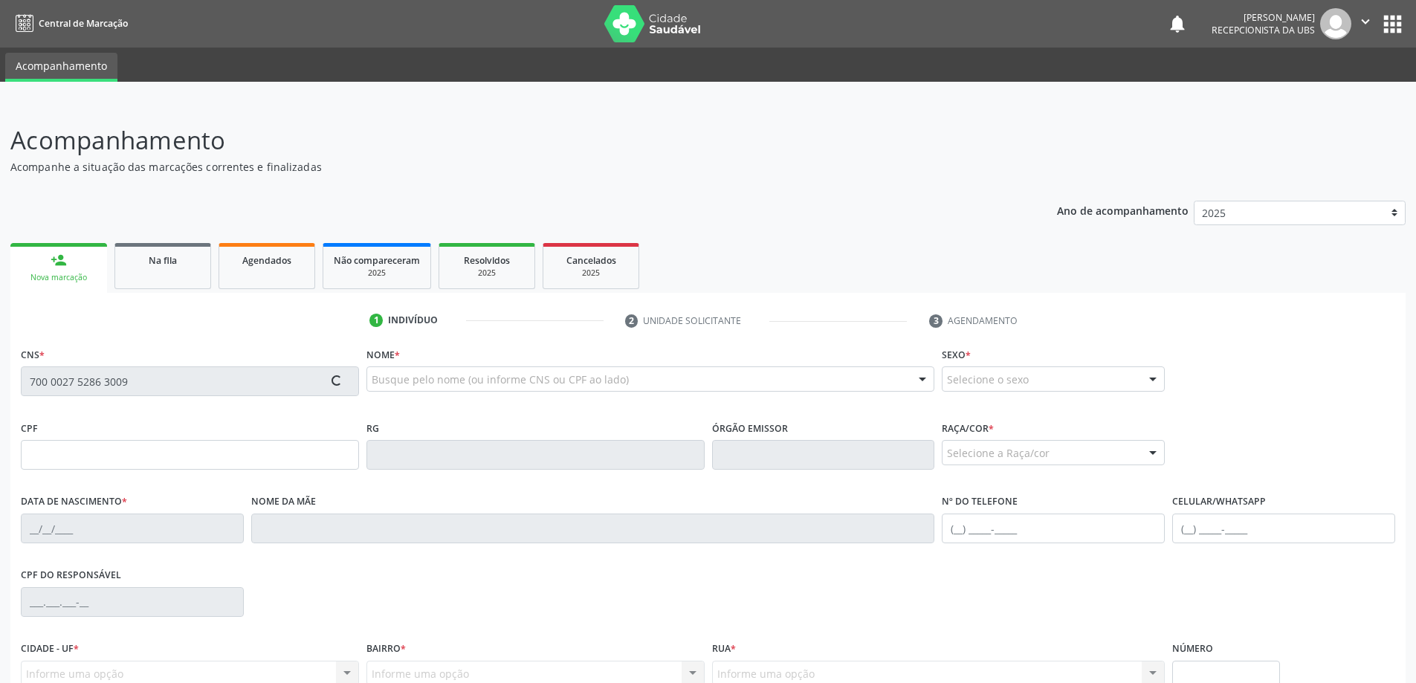
type input "[PHONE_NUMBER]"
type input "06"
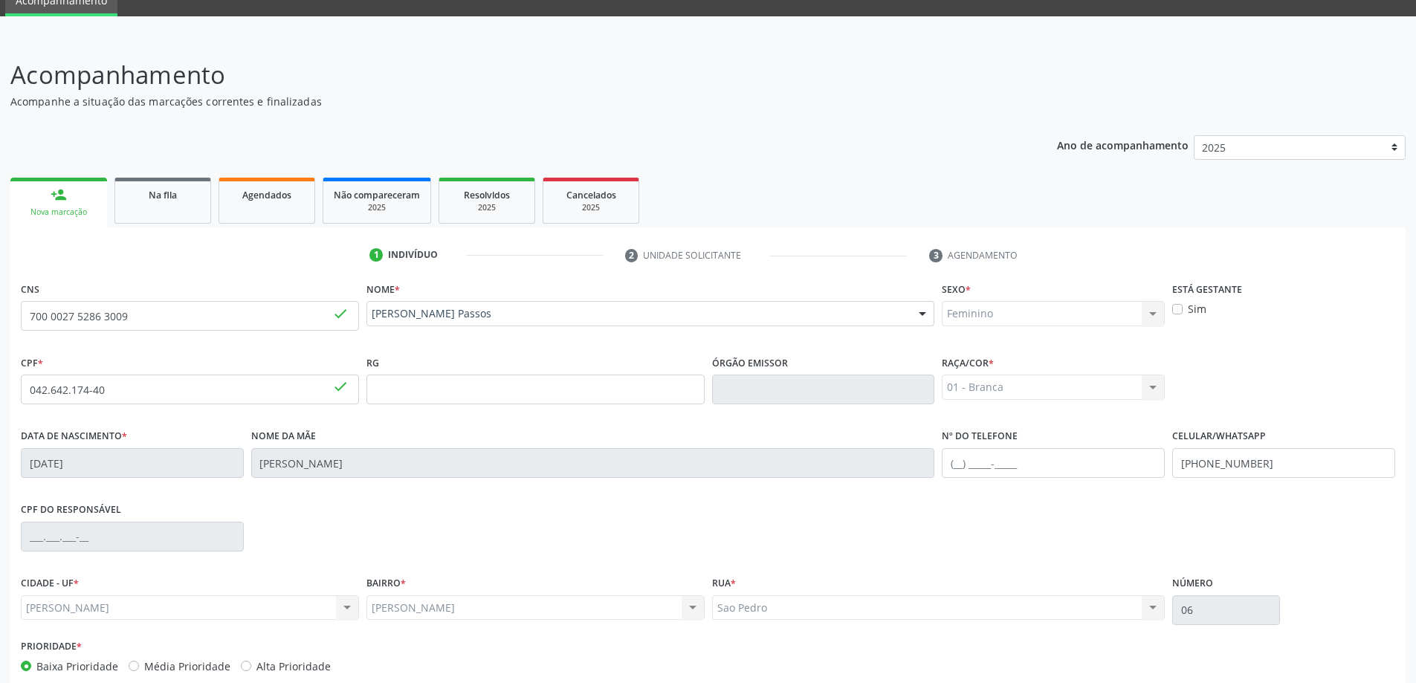
scroll to position [144, 0]
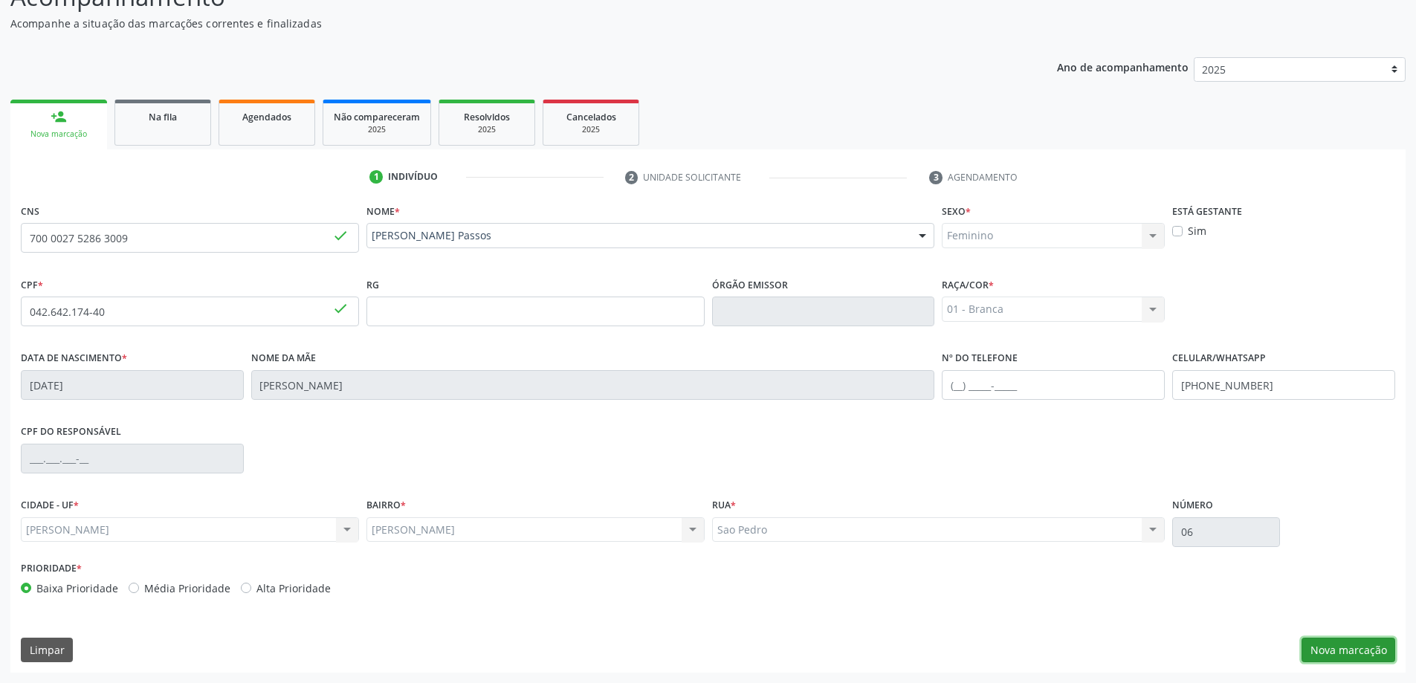
click at [1338, 643] on button "Nova marcação" at bounding box center [1349, 650] width 94 height 25
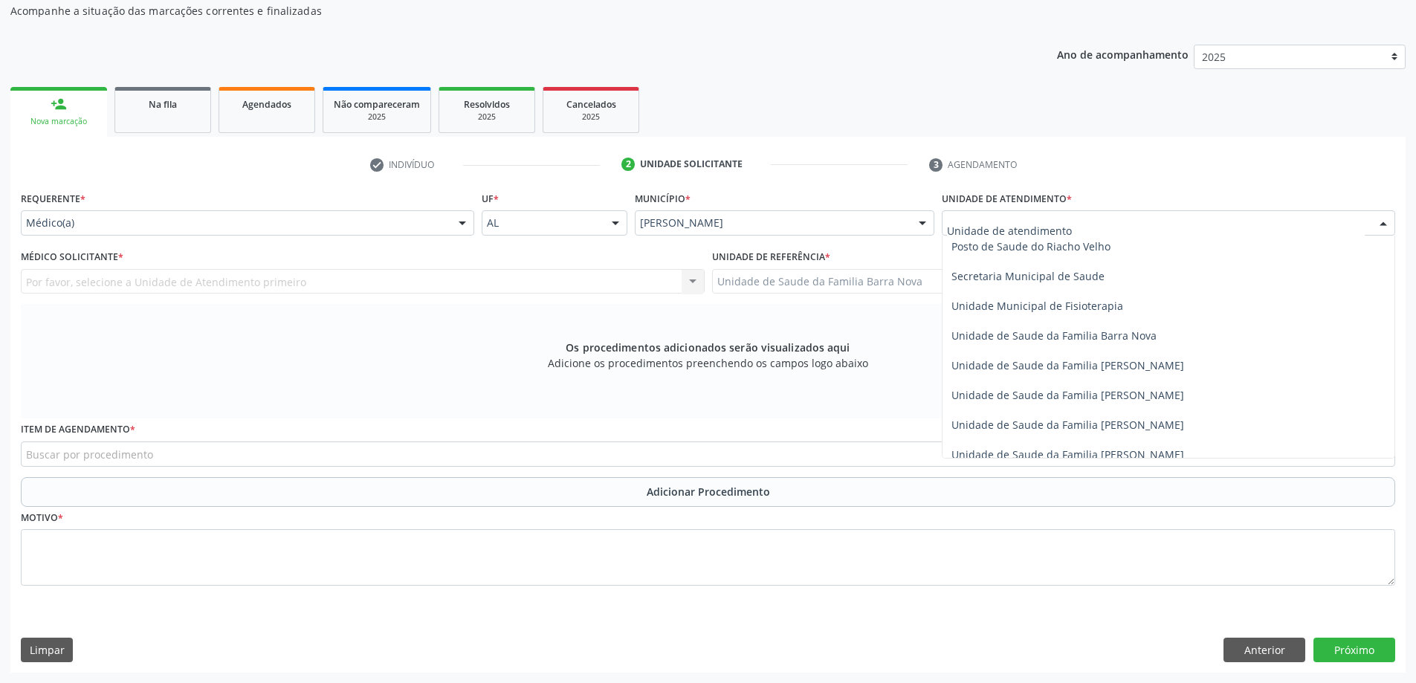
scroll to position [744, 0]
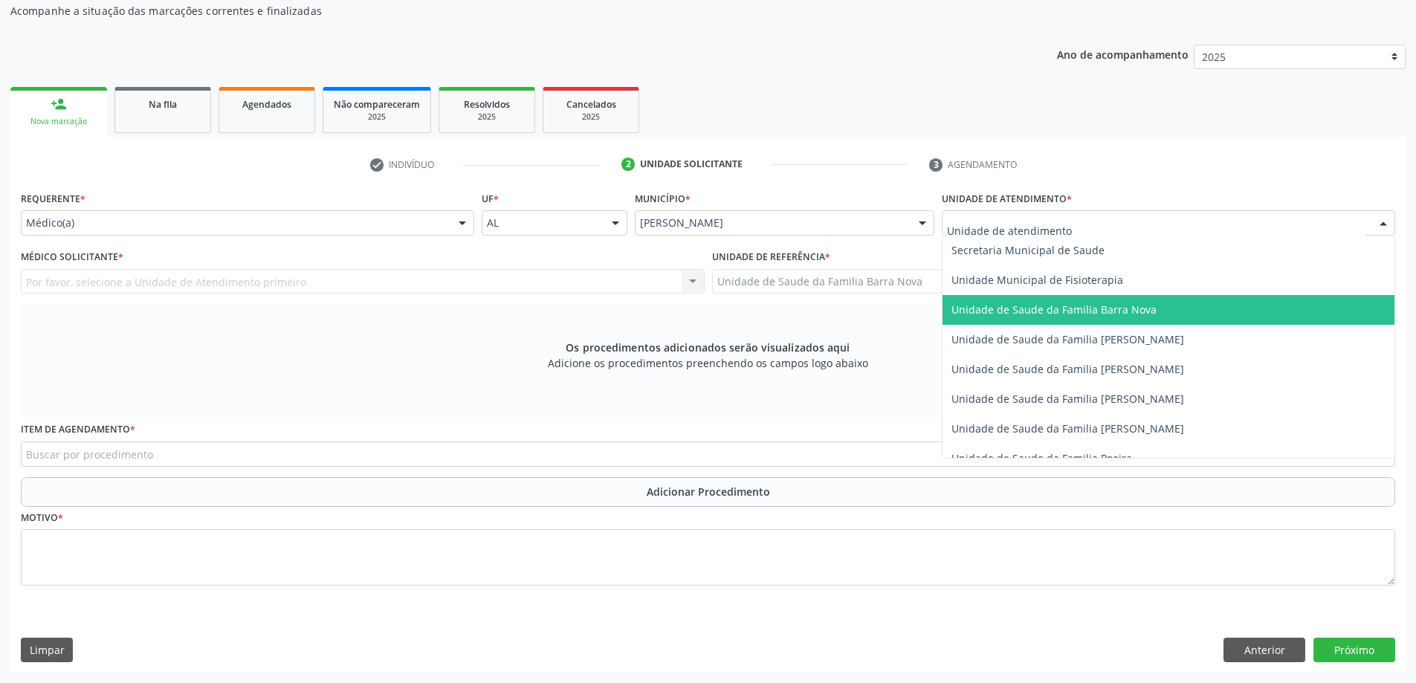
click at [1138, 314] on span "Unidade de Saude da Familia Barra Nova" at bounding box center [1054, 310] width 205 height 14
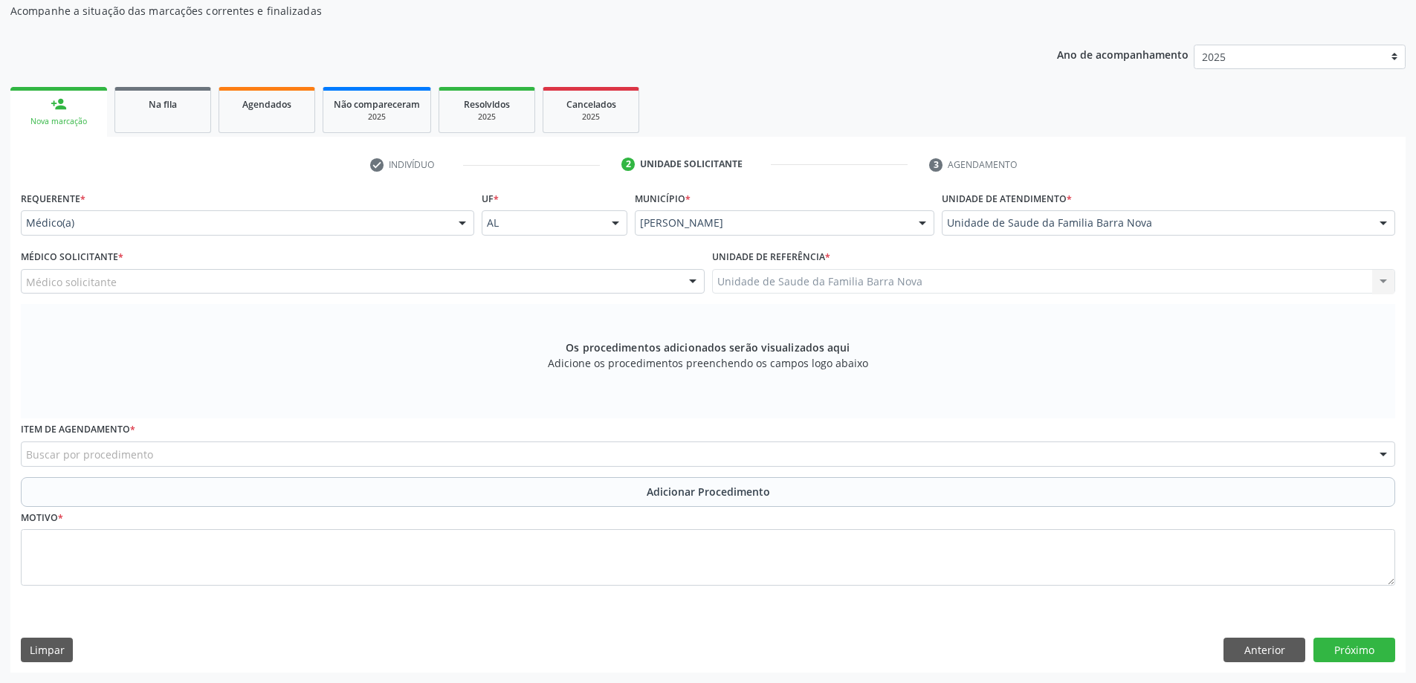
click at [564, 285] on div "Médico solicitante" at bounding box center [363, 281] width 684 height 25
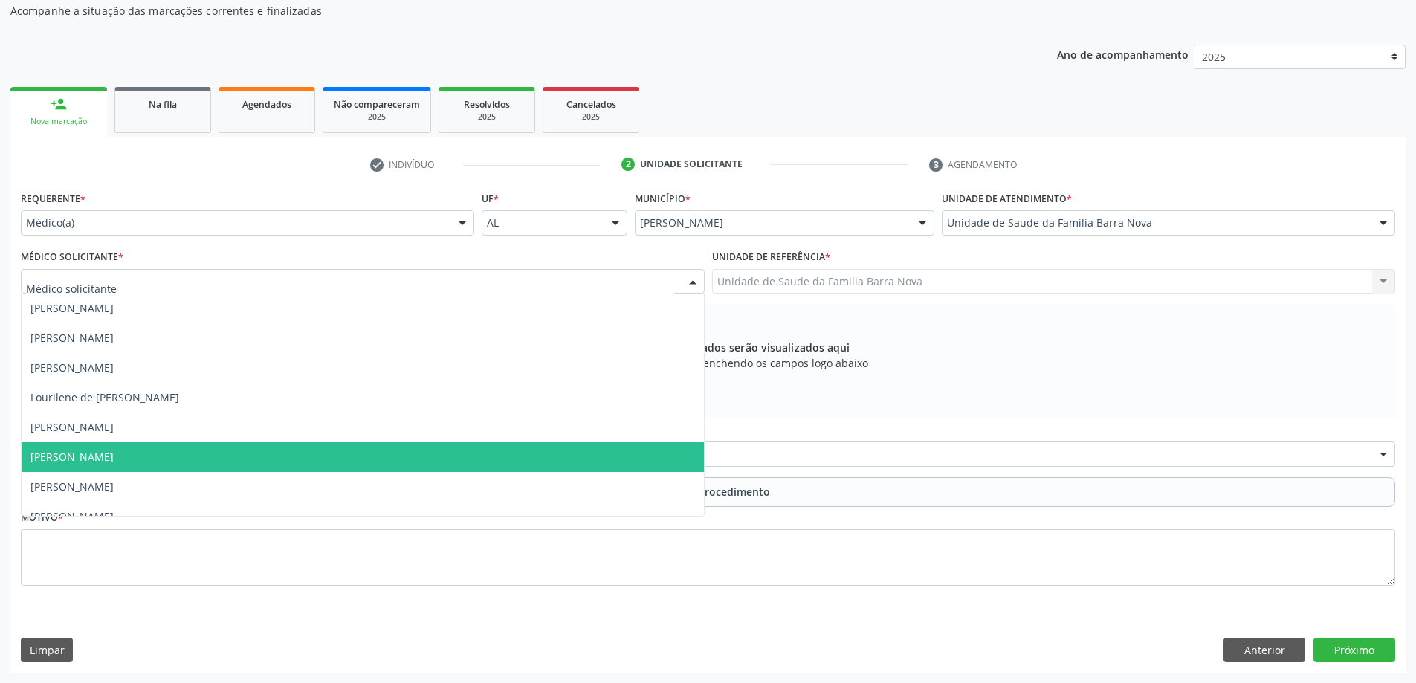
click at [378, 450] on span "[PERSON_NAME]" at bounding box center [363, 457] width 683 height 30
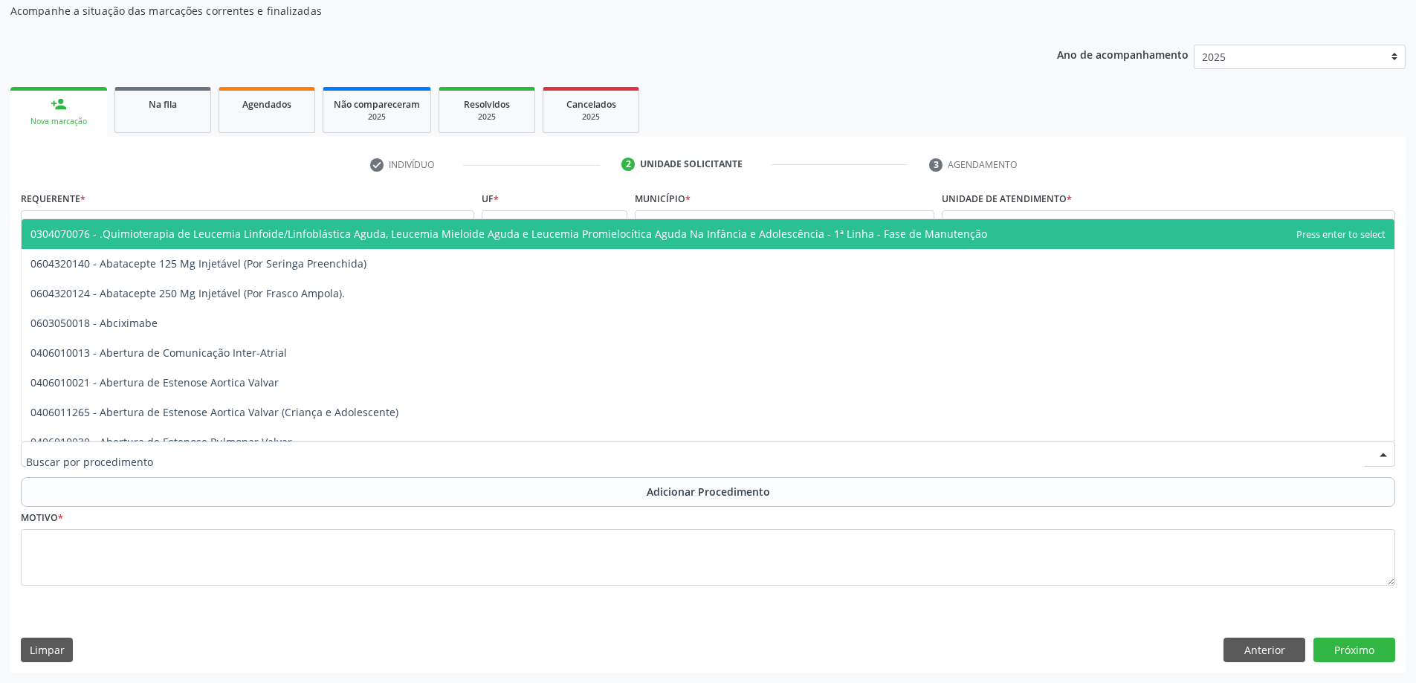
click at [533, 454] on div at bounding box center [708, 454] width 1375 height 25
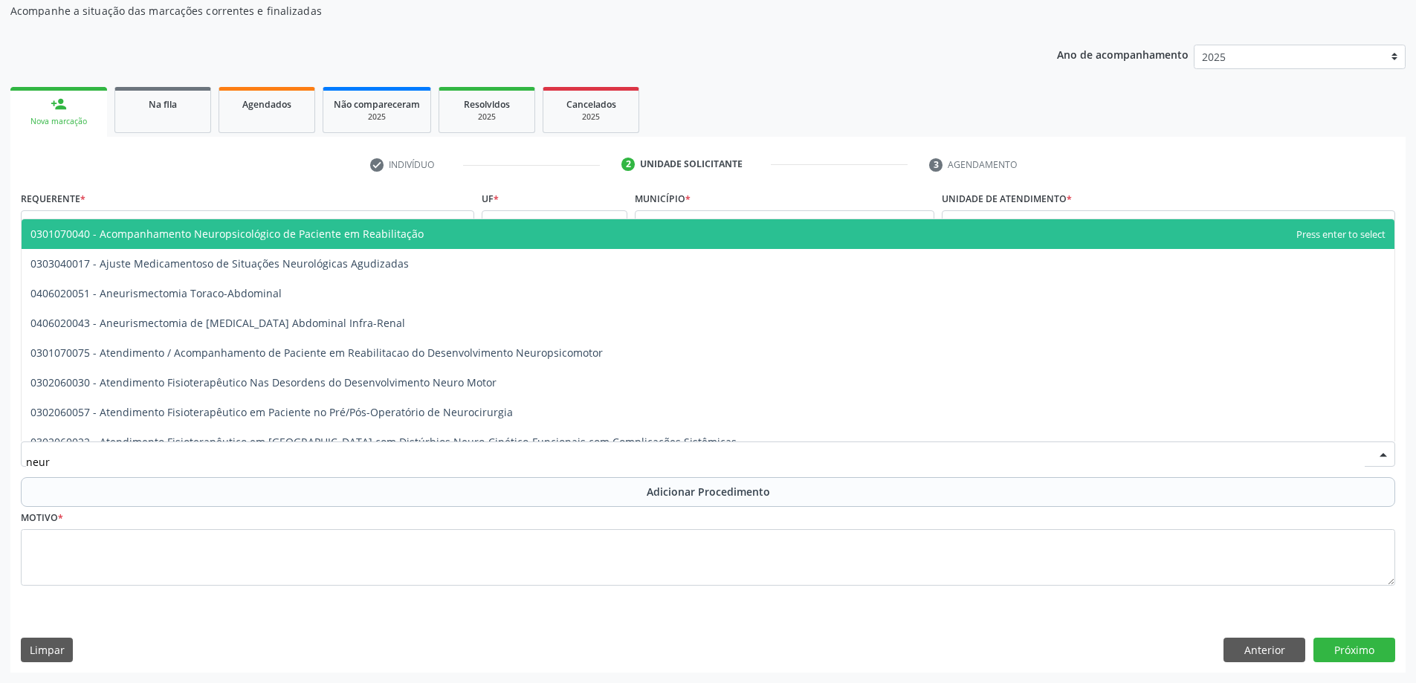
type input "neuro"
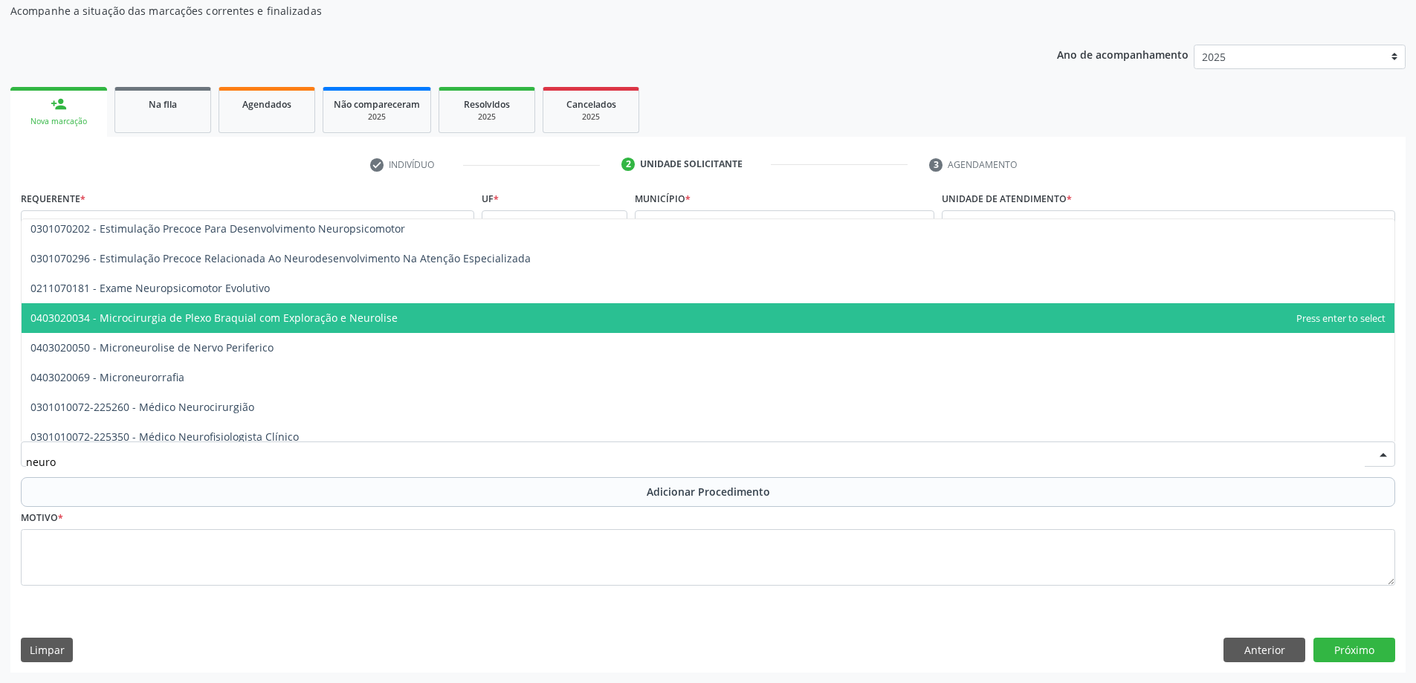
scroll to position [372, 0]
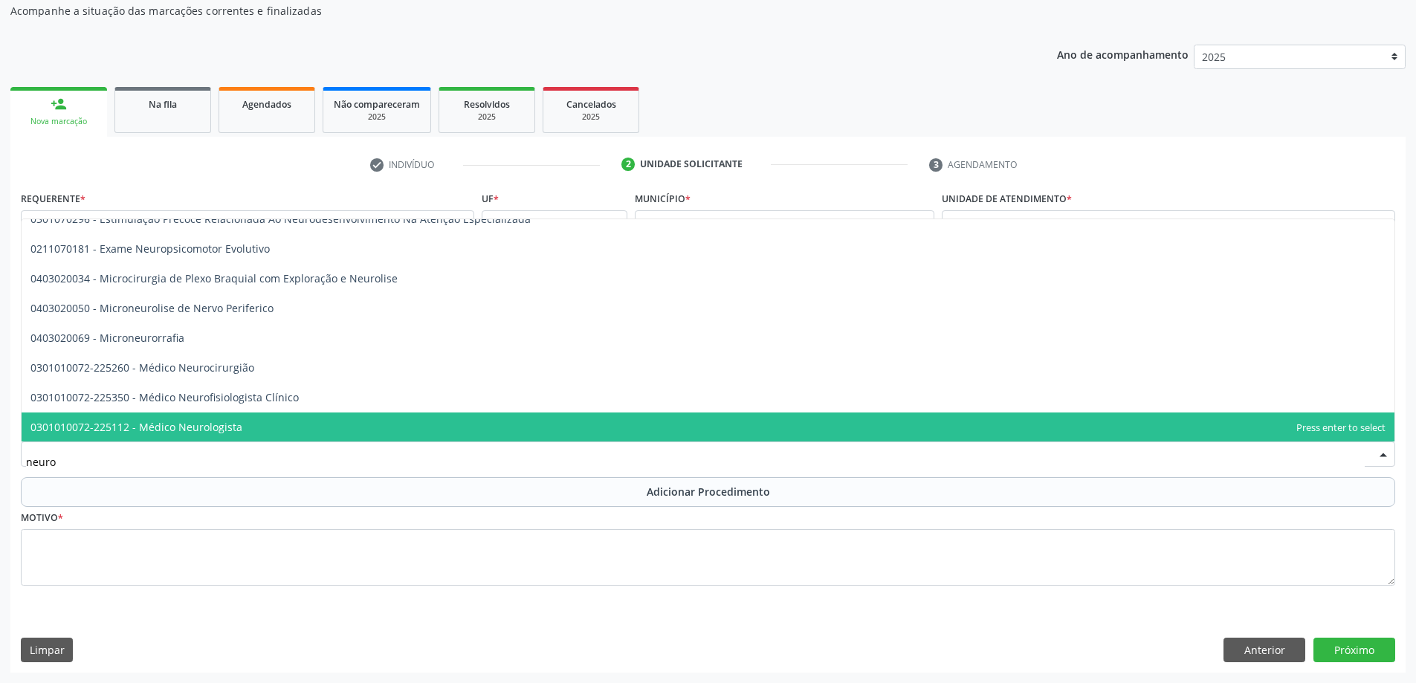
click at [401, 424] on span "0301010072-225112 - Médico Neurologista" at bounding box center [708, 428] width 1373 height 30
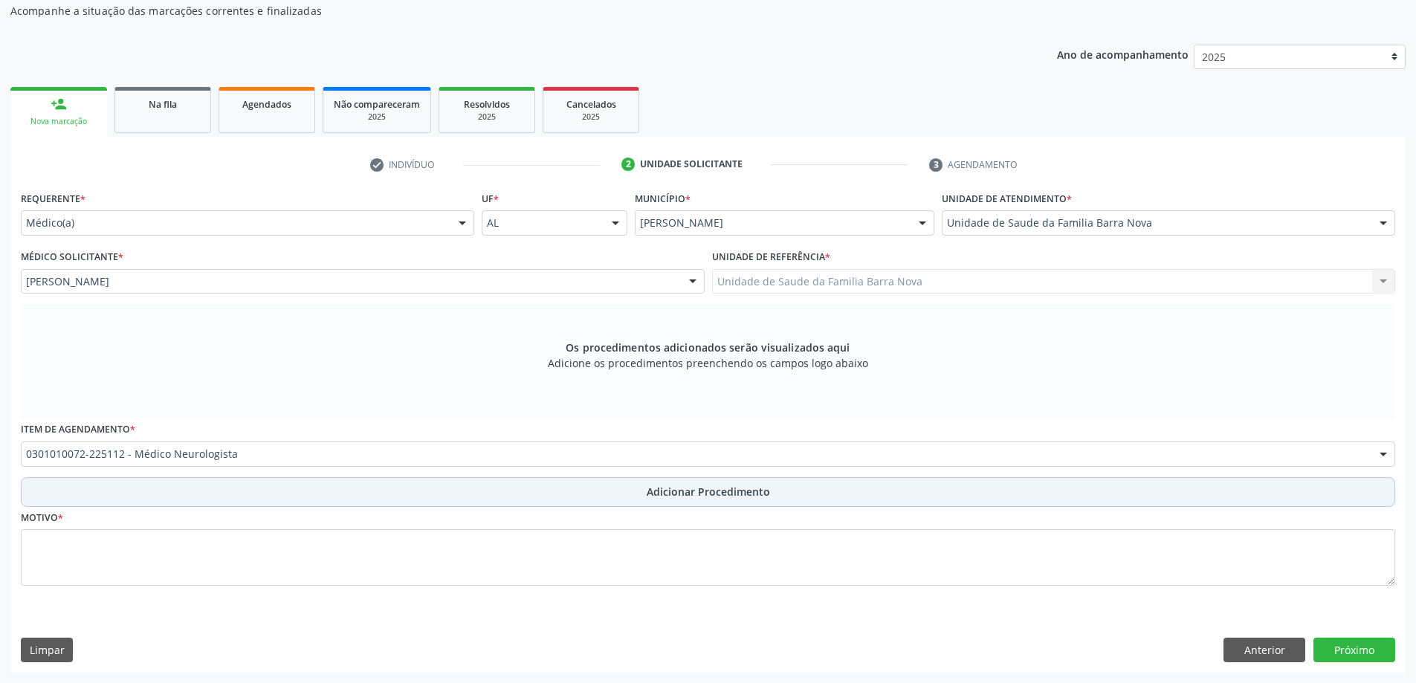
click at [657, 490] on span "Adicionar Procedimento" at bounding box center [708, 492] width 123 height 16
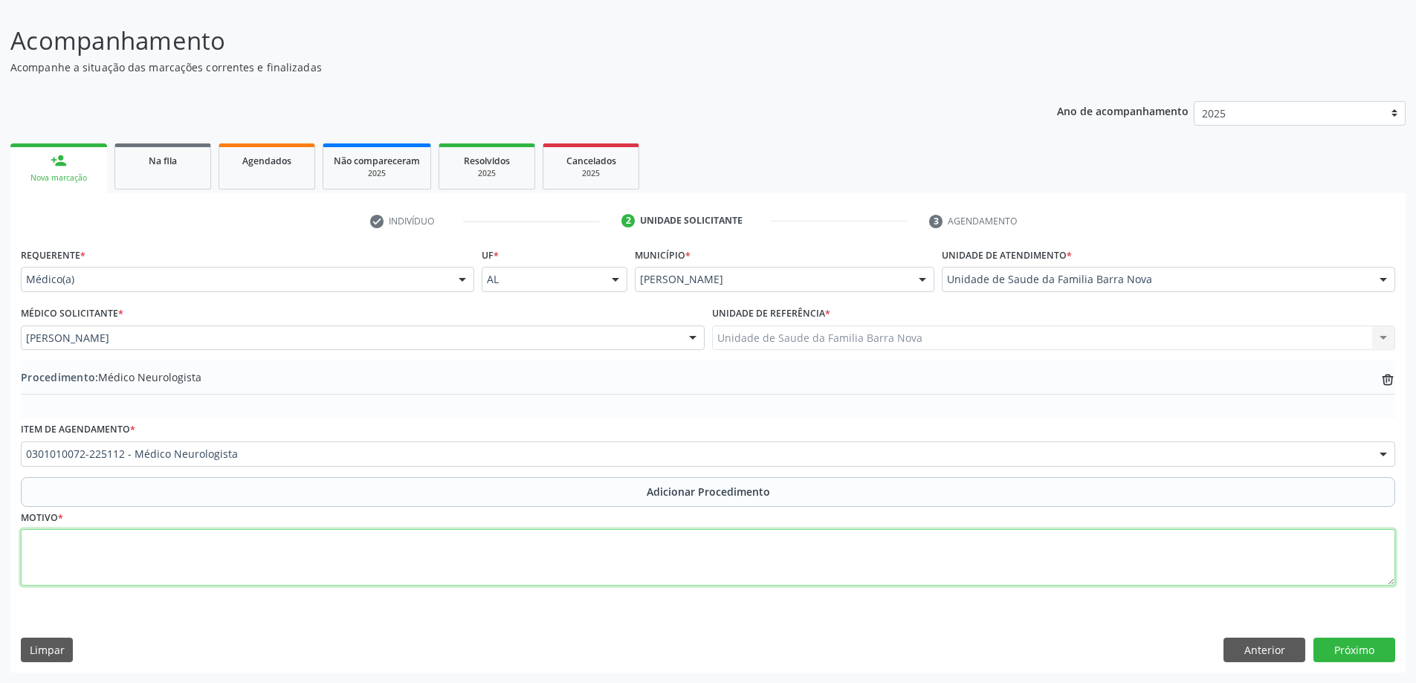
paste textarea "Paciente portadora de HAS, obesidade, refere "sindrome do pânico", se queixa de…"
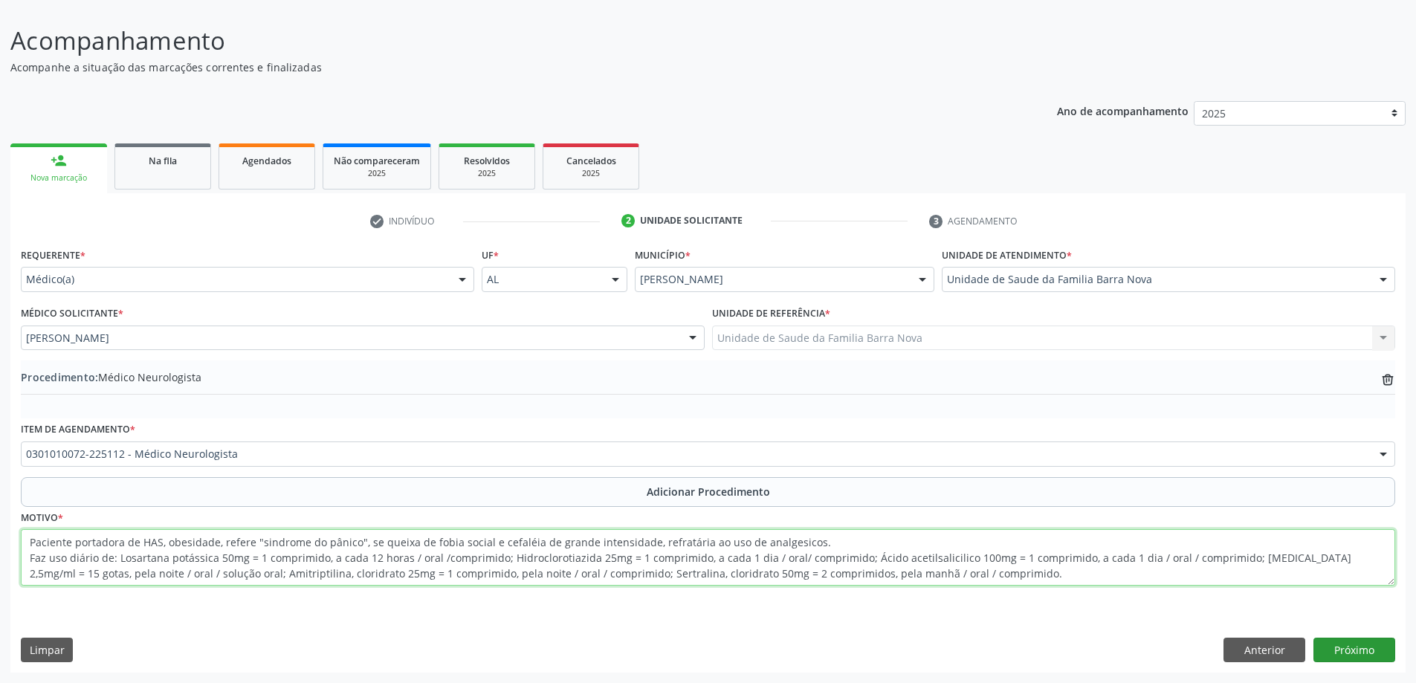
type textarea "Paciente portadora de HAS, obesidade, refere "sindrome do pânico", se queixa de…"
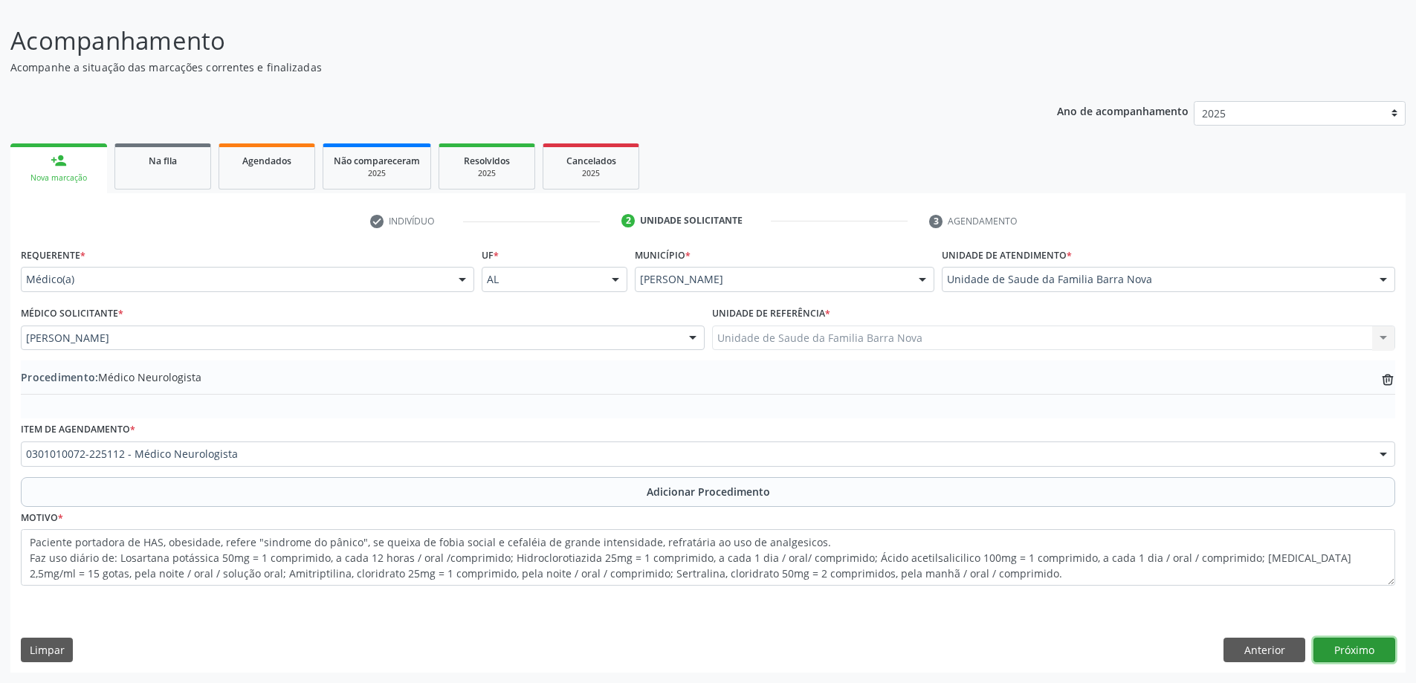
click at [1359, 653] on button "Próximo" at bounding box center [1355, 650] width 82 height 25
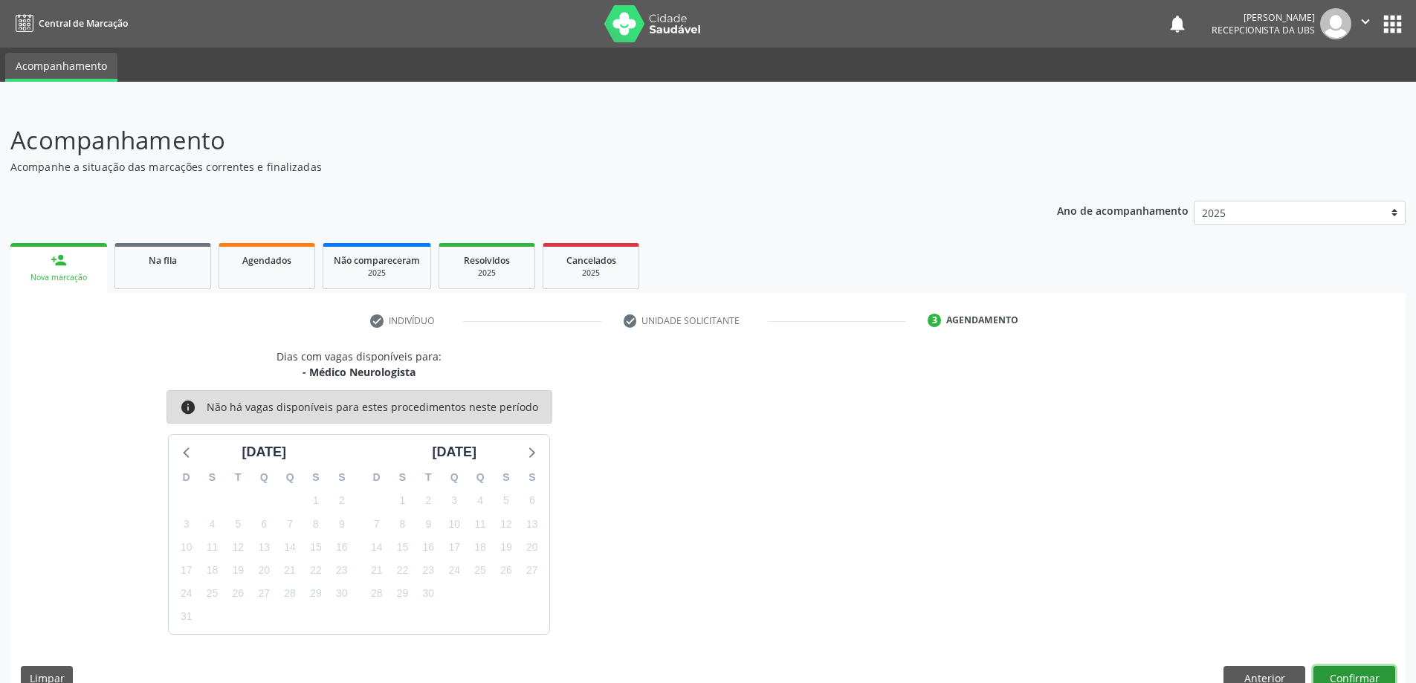
click at [1344, 674] on button "Confirmar" at bounding box center [1355, 678] width 82 height 25
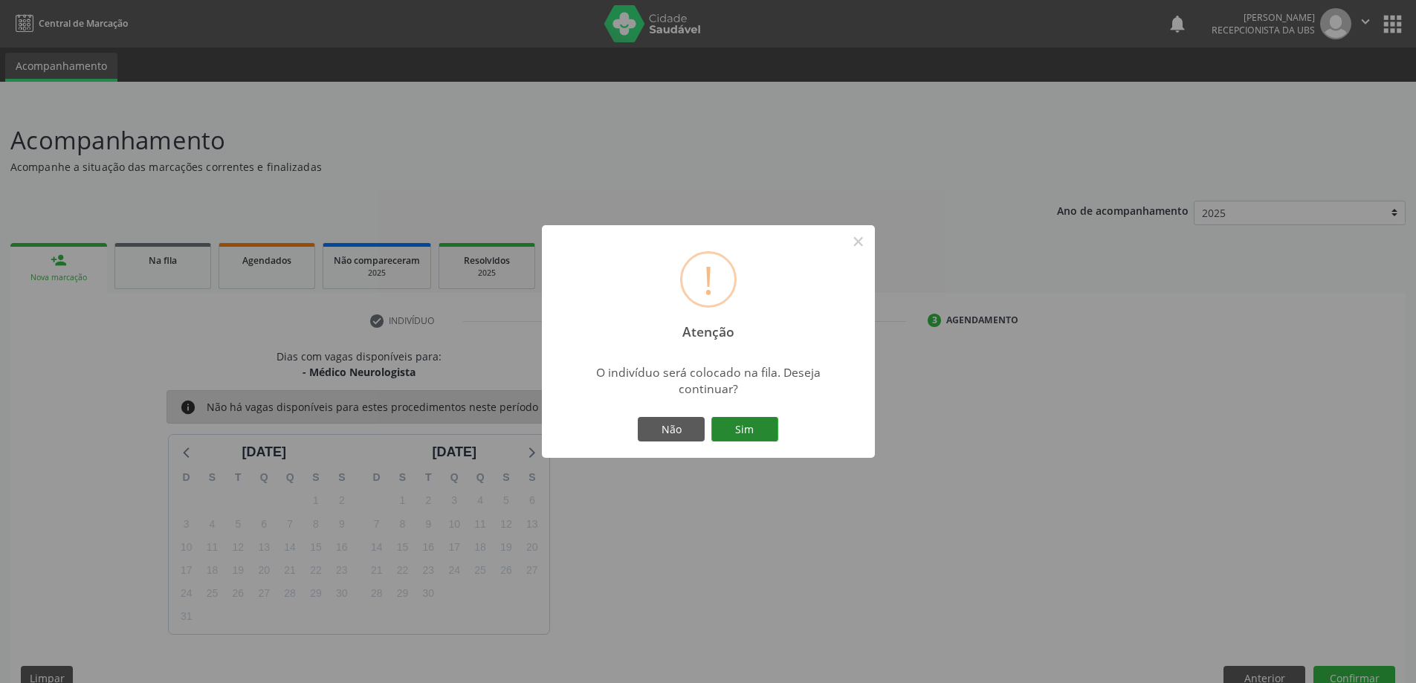
click at [740, 430] on button "Sim" at bounding box center [745, 429] width 67 height 25
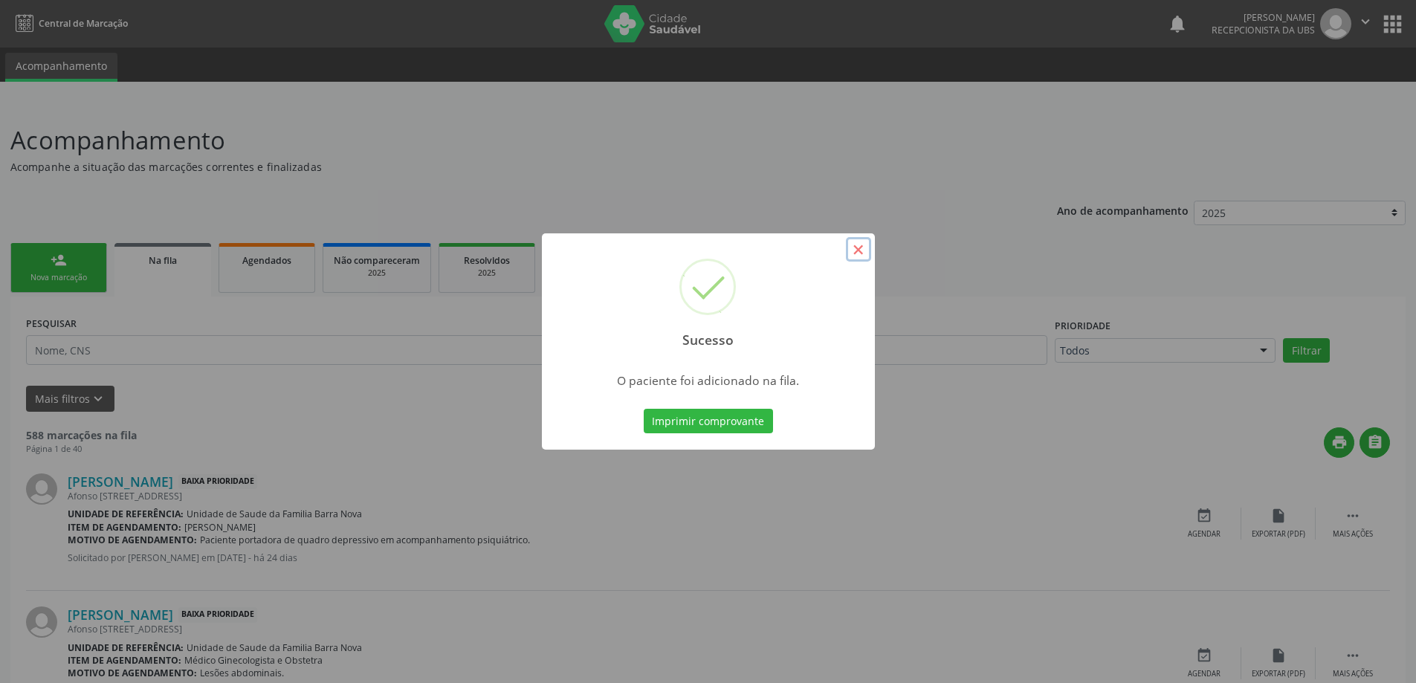
click at [862, 244] on button "×" at bounding box center [858, 249] width 25 height 25
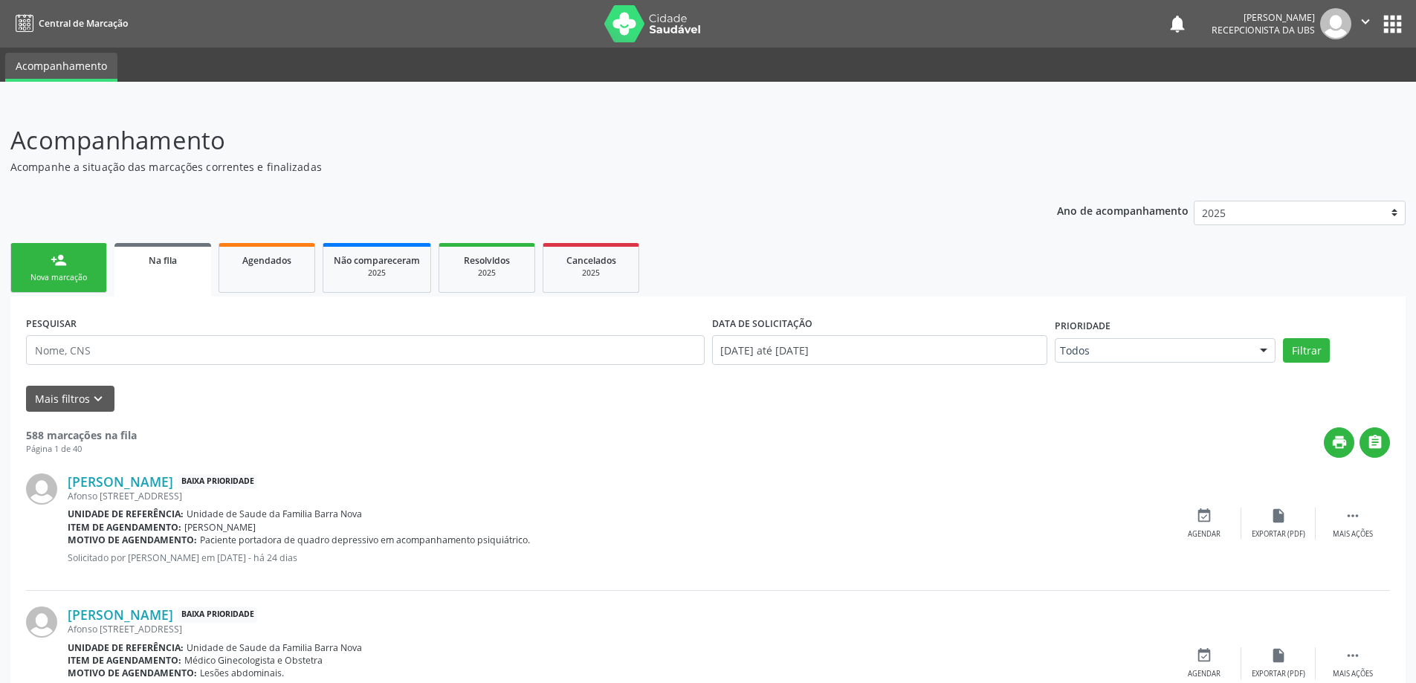
click at [52, 261] on div "person_add" at bounding box center [59, 260] width 16 height 16
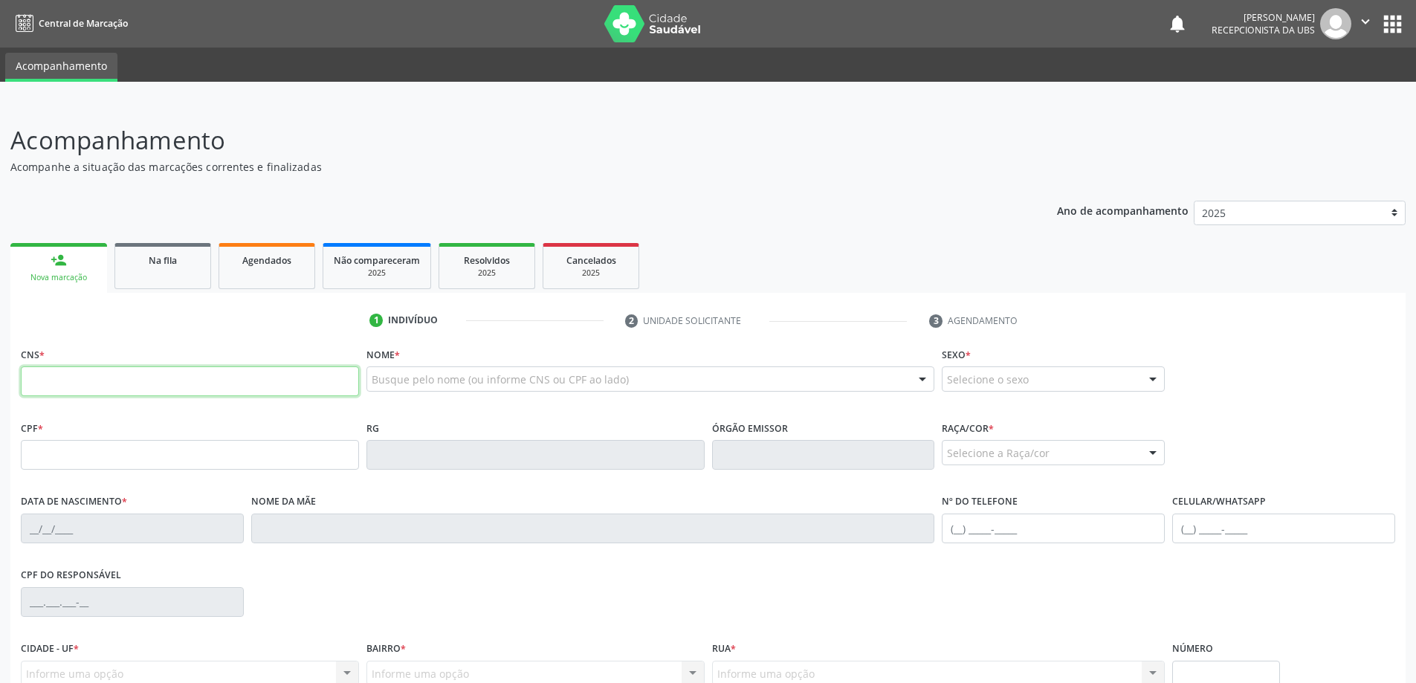
click at [115, 373] on input "text" at bounding box center [190, 382] width 338 height 30
type input "700 0008 2179 6806"
type input "069.718.515-01"
type input "[DATE]"
type input "[PERSON_NAME]"
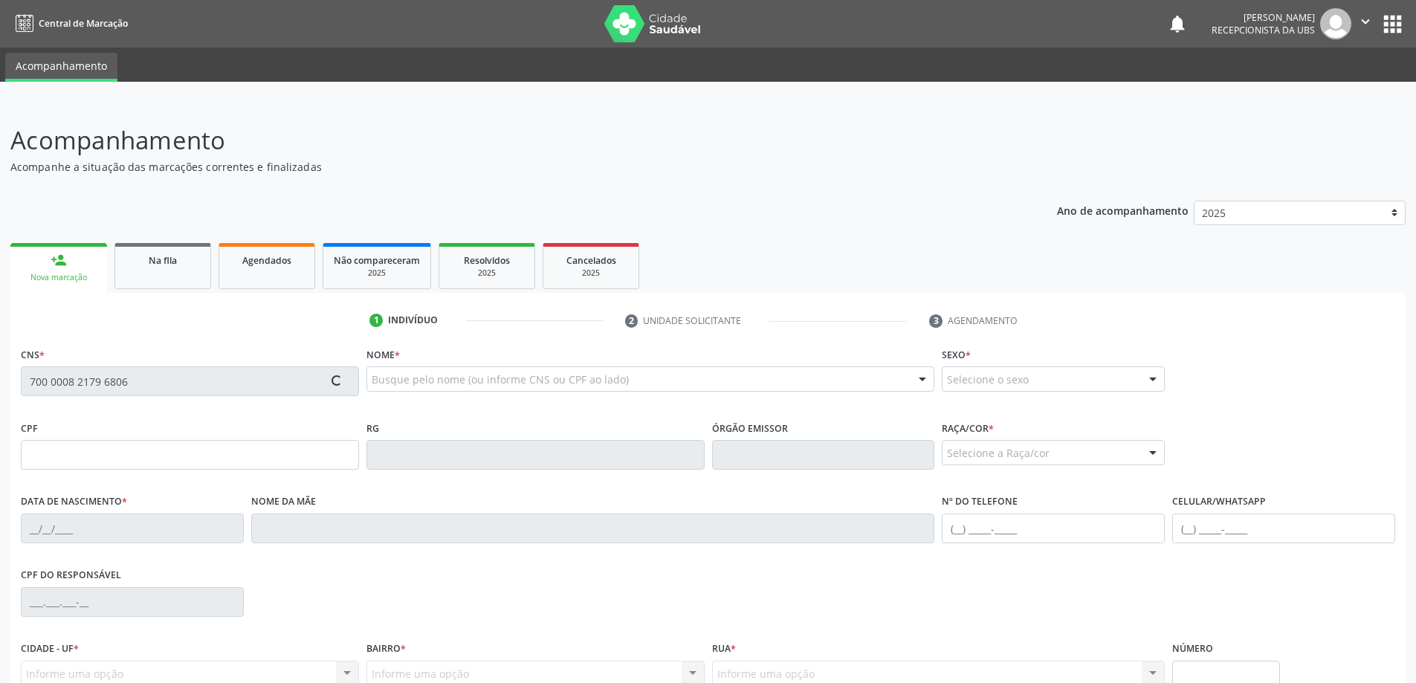
type input "[PHONE_NUMBER]"
type input "11"
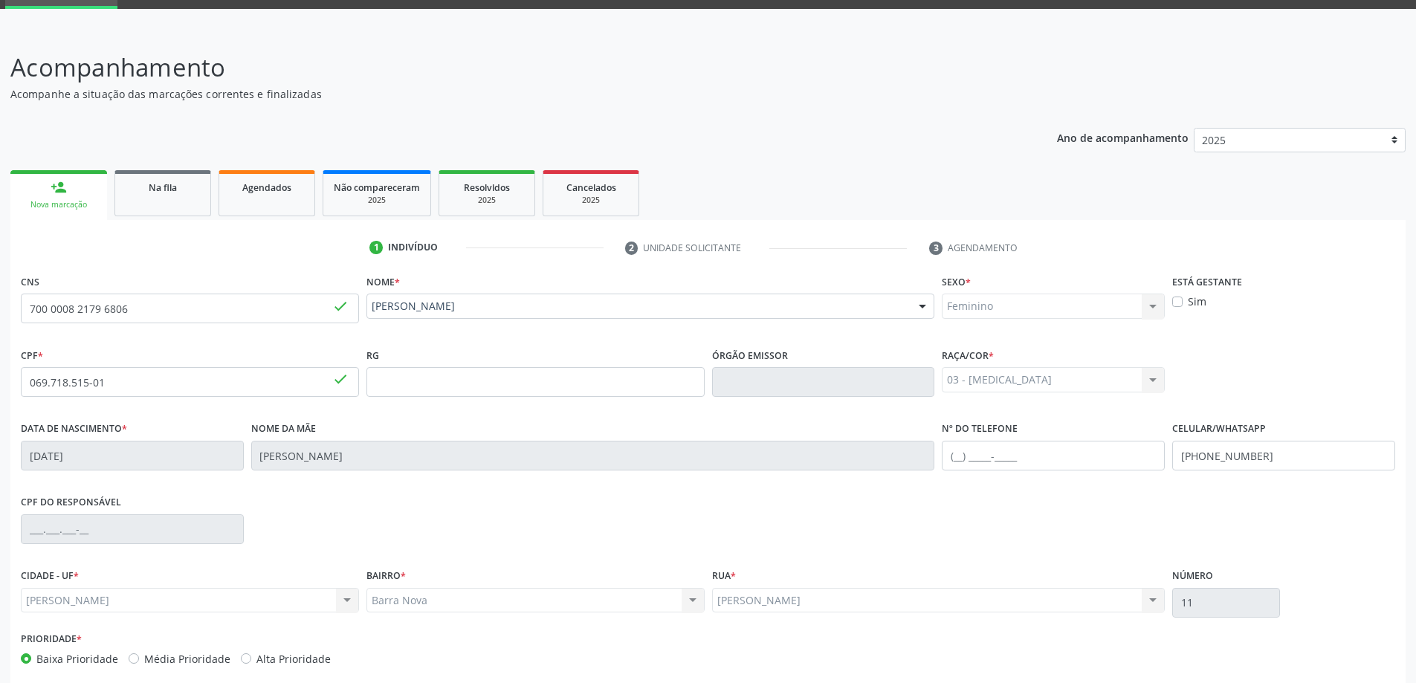
scroll to position [144, 0]
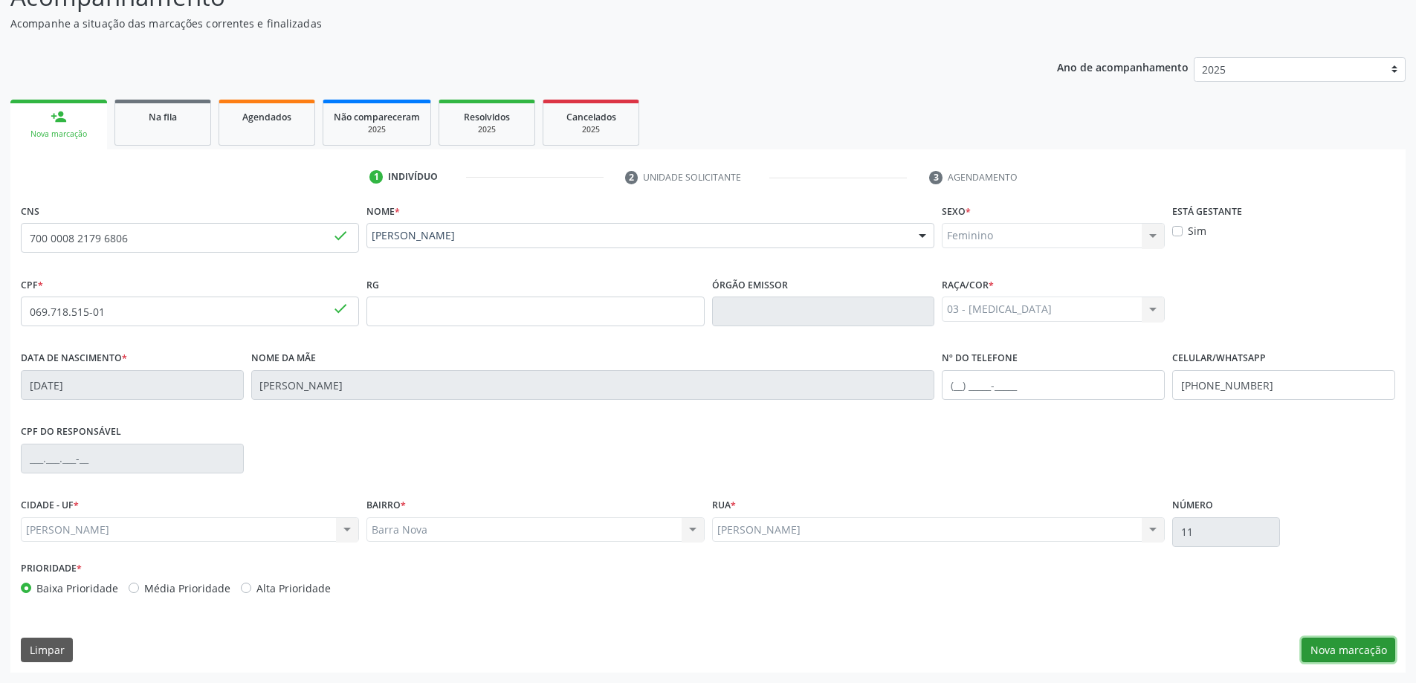
click at [1315, 646] on button "Nova marcação" at bounding box center [1349, 650] width 94 height 25
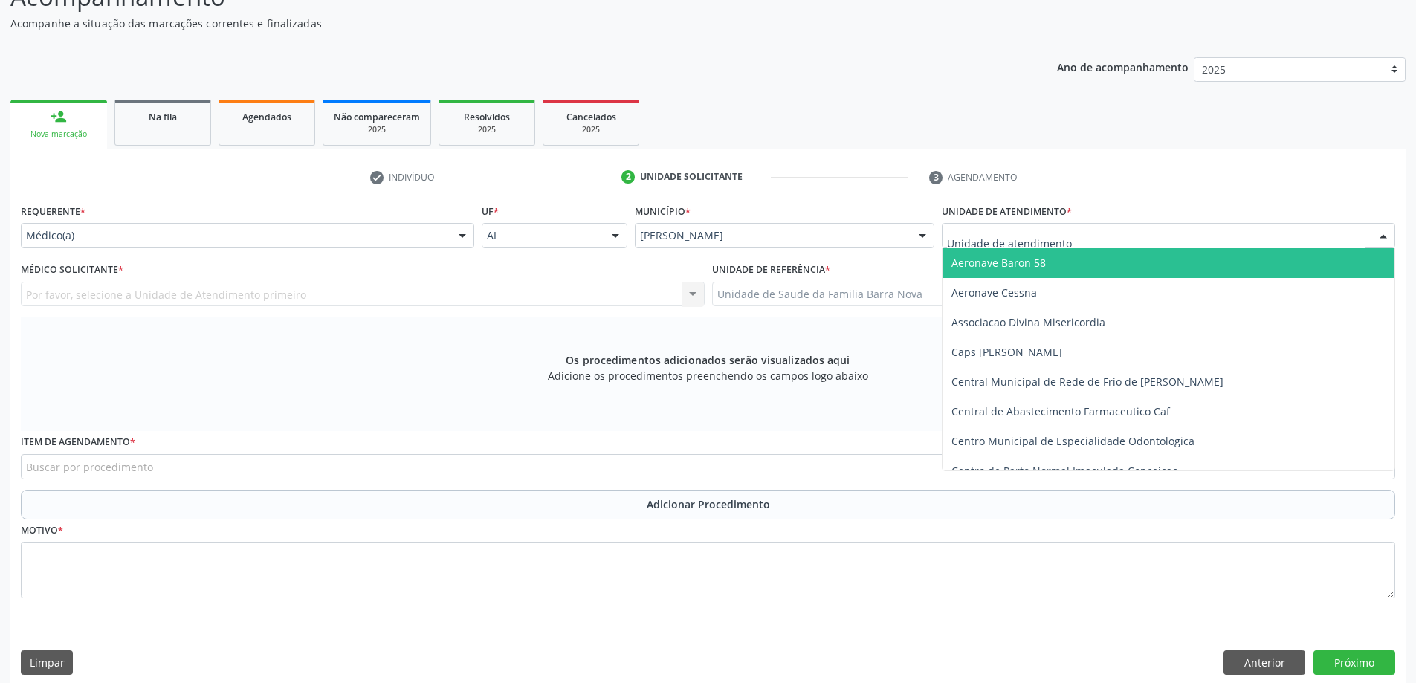
click at [1193, 239] on div at bounding box center [1169, 235] width 454 height 25
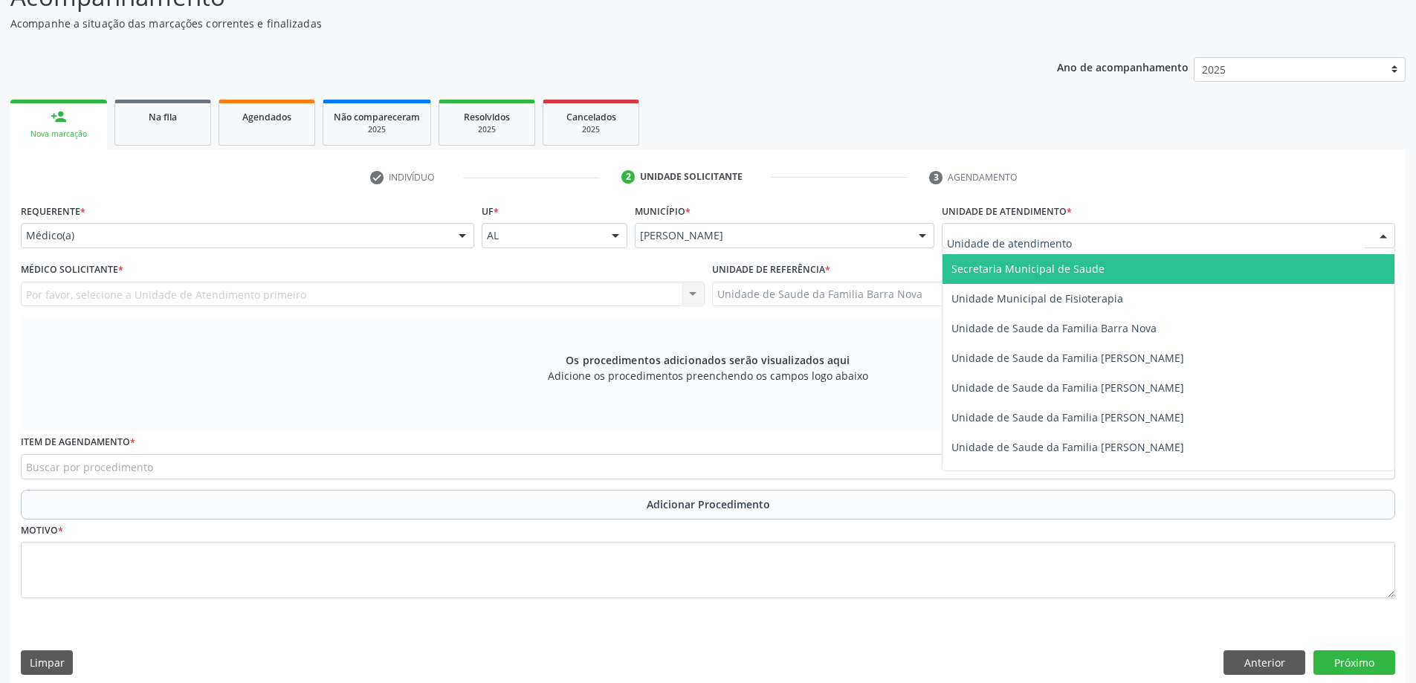
scroll to position [744, 0]
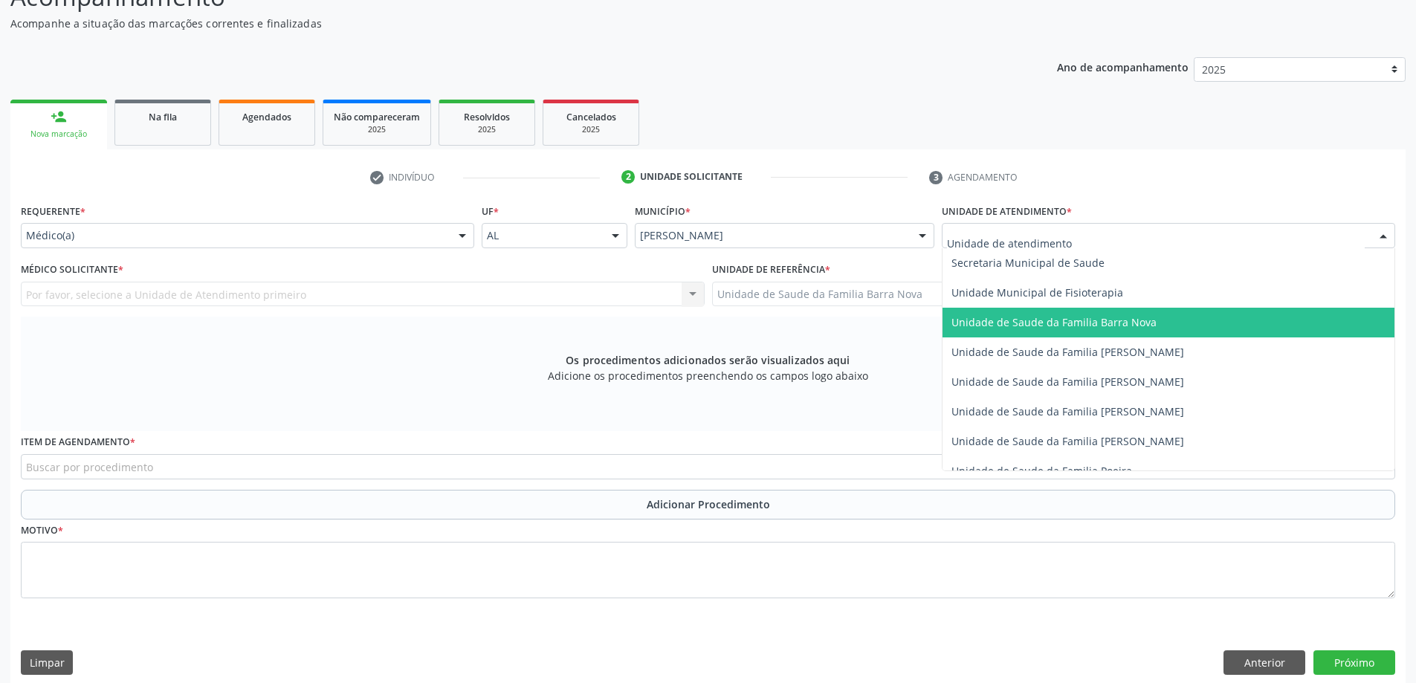
click at [1152, 323] on span "Unidade de Saude da Familia Barra Nova" at bounding box center [1169, 323] width 452 height 30
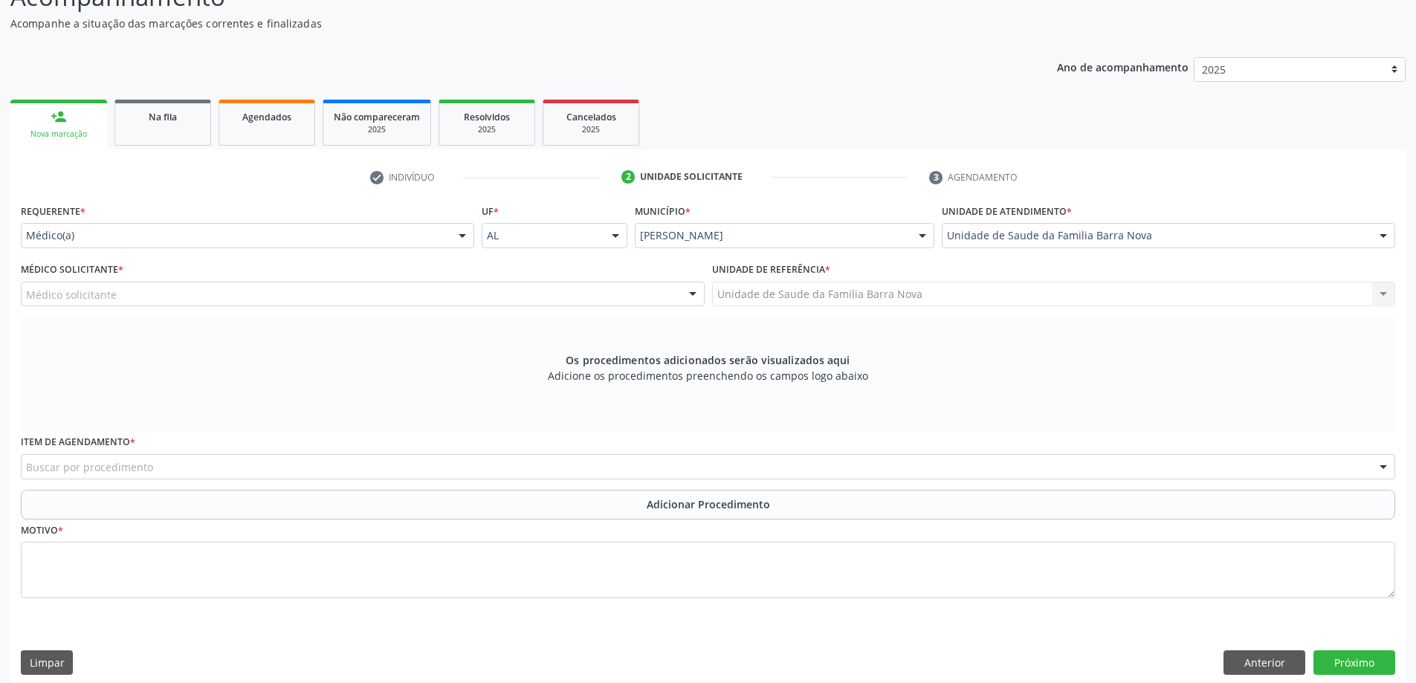
click at [481, 296] on div "Médico solicitante" at bounding box center [363, 294] width 684 height 25
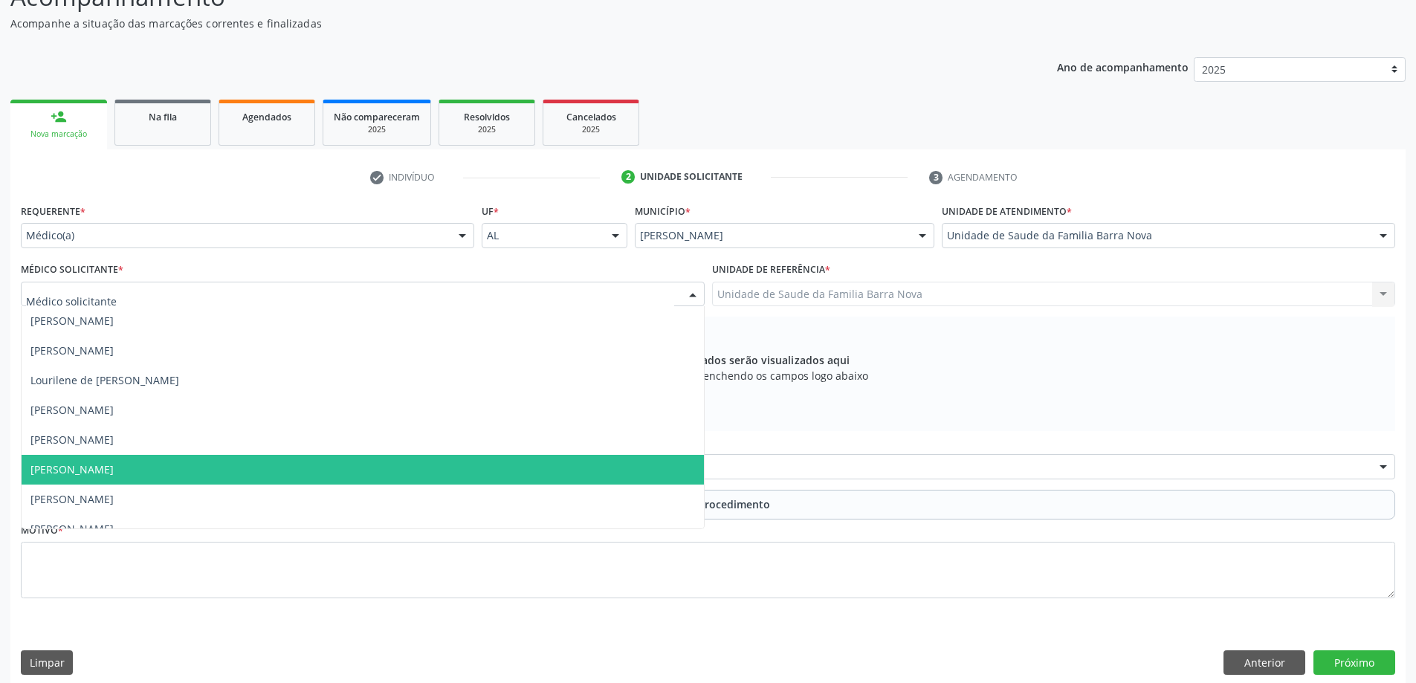
scroll to position [45, 0]
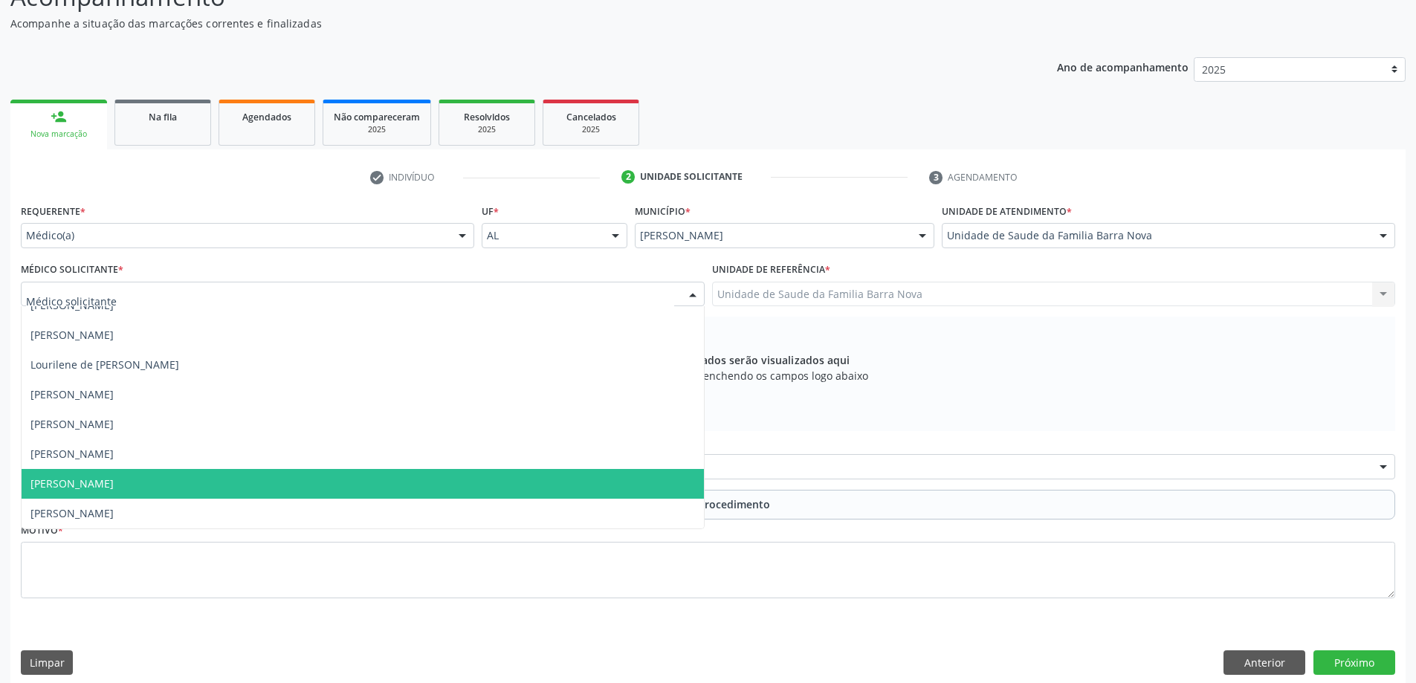
click at [348, 482] on span "[PERSON_NAME]" at bounding box center [363, 484] width 683 height 30
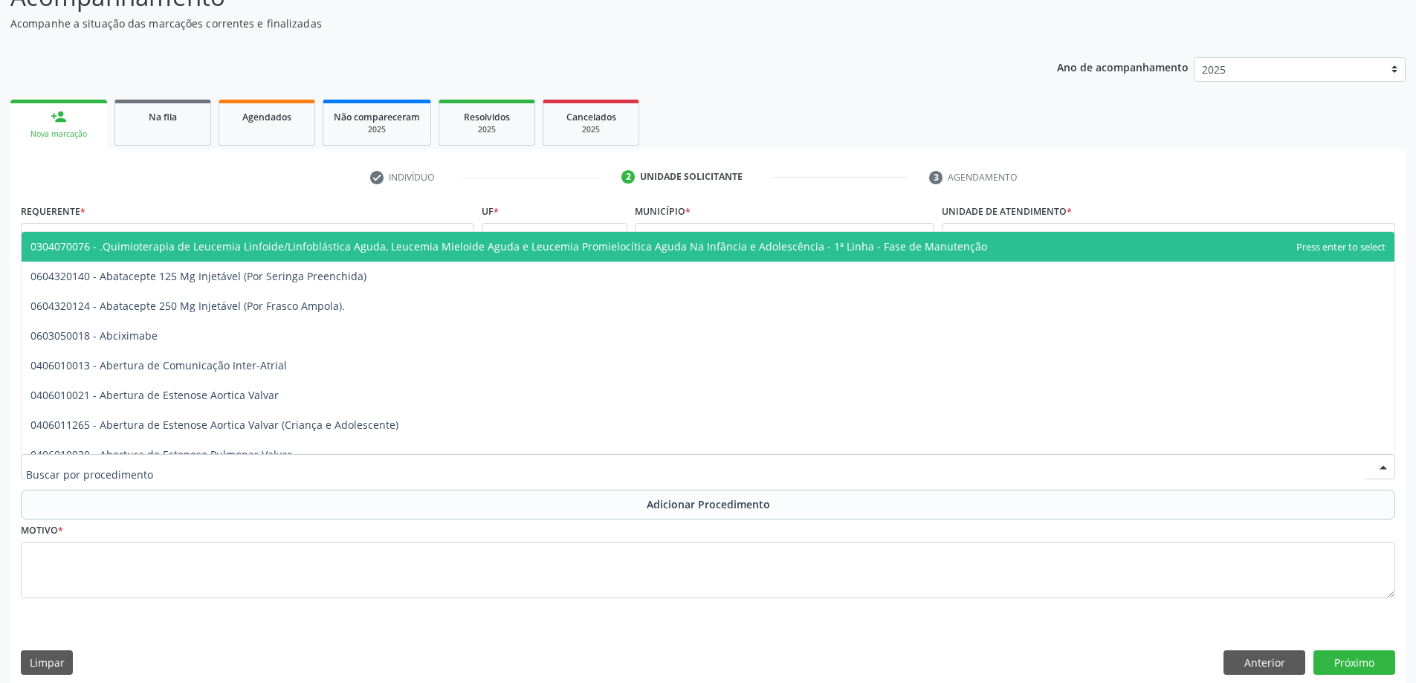
click at [599, 471] on div at bounding box center [708, 466] width 1375 height 25
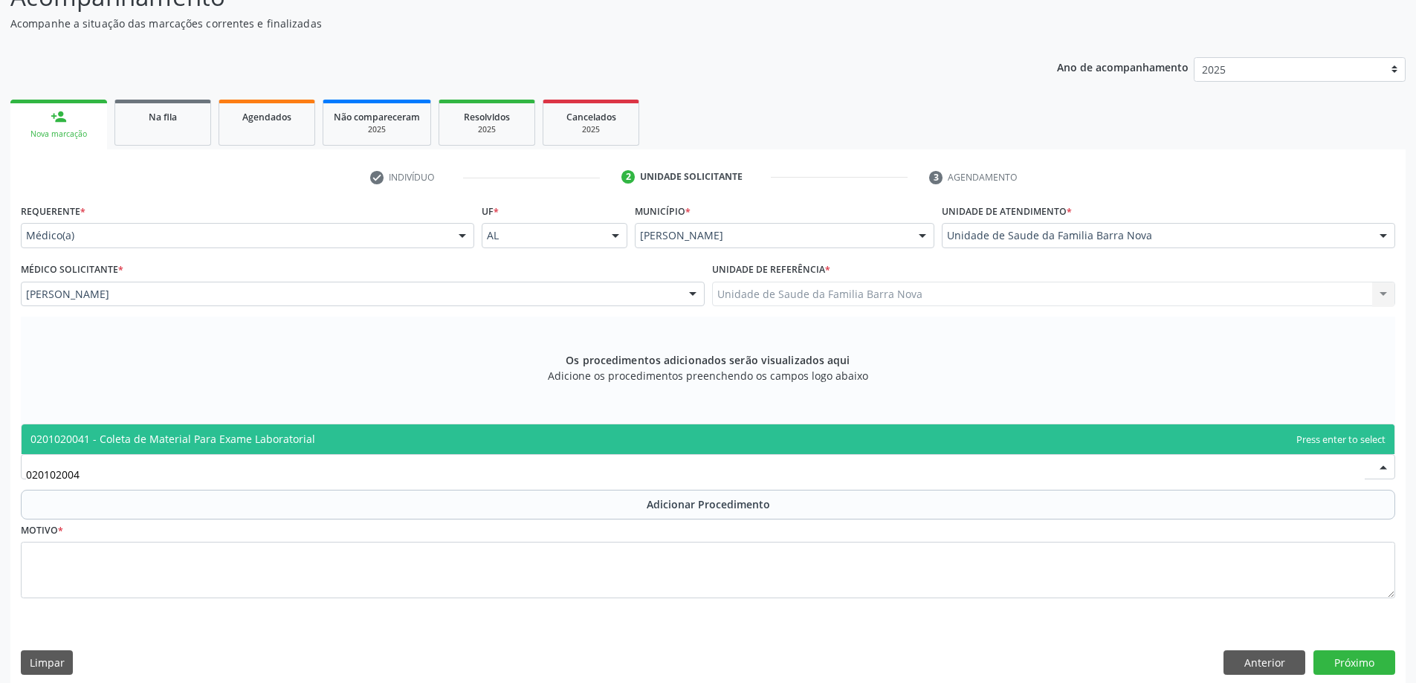
type input "0201020041"
click at [574, 434] on span "0201020041 - Coleta de Material Para Exame Laboratorial" at bounding box center [708, 440] width 1373 height 30
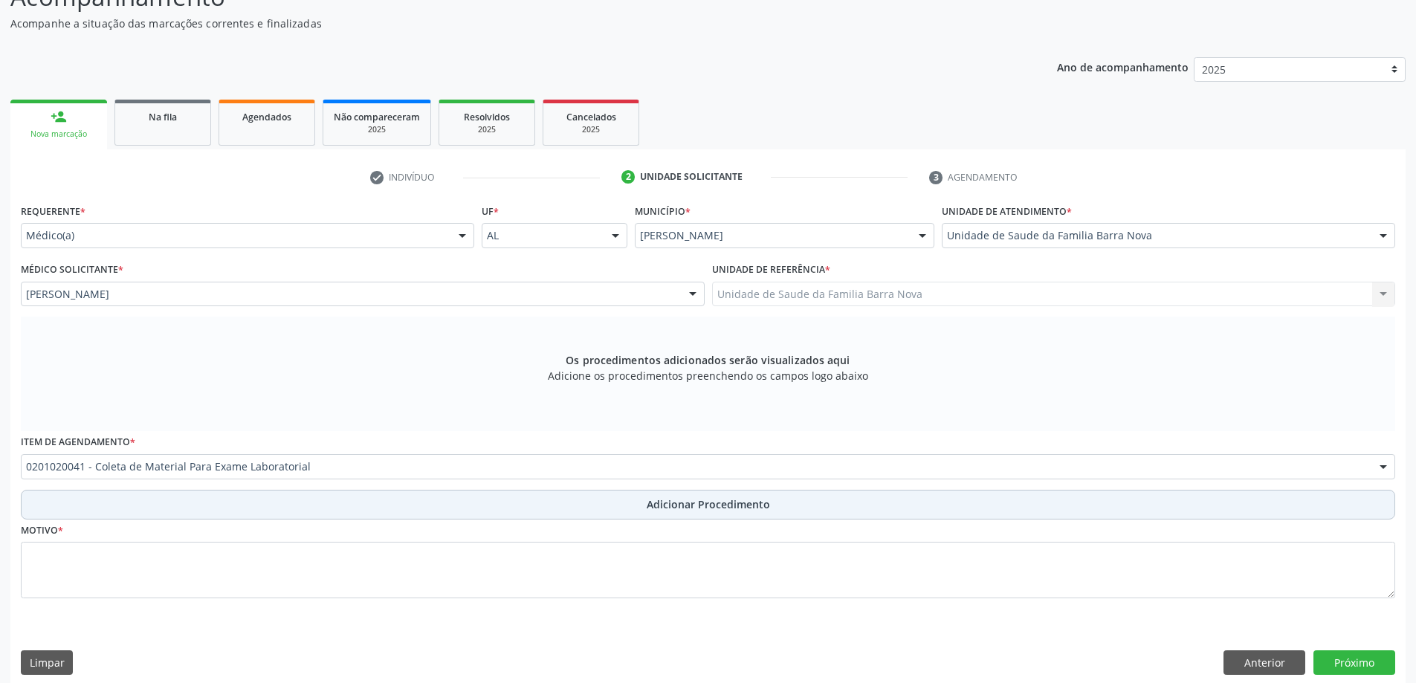
click at [656, 510] on span "Adicionar Procedimento" at bounding box center [708, 505] width 123 height 16
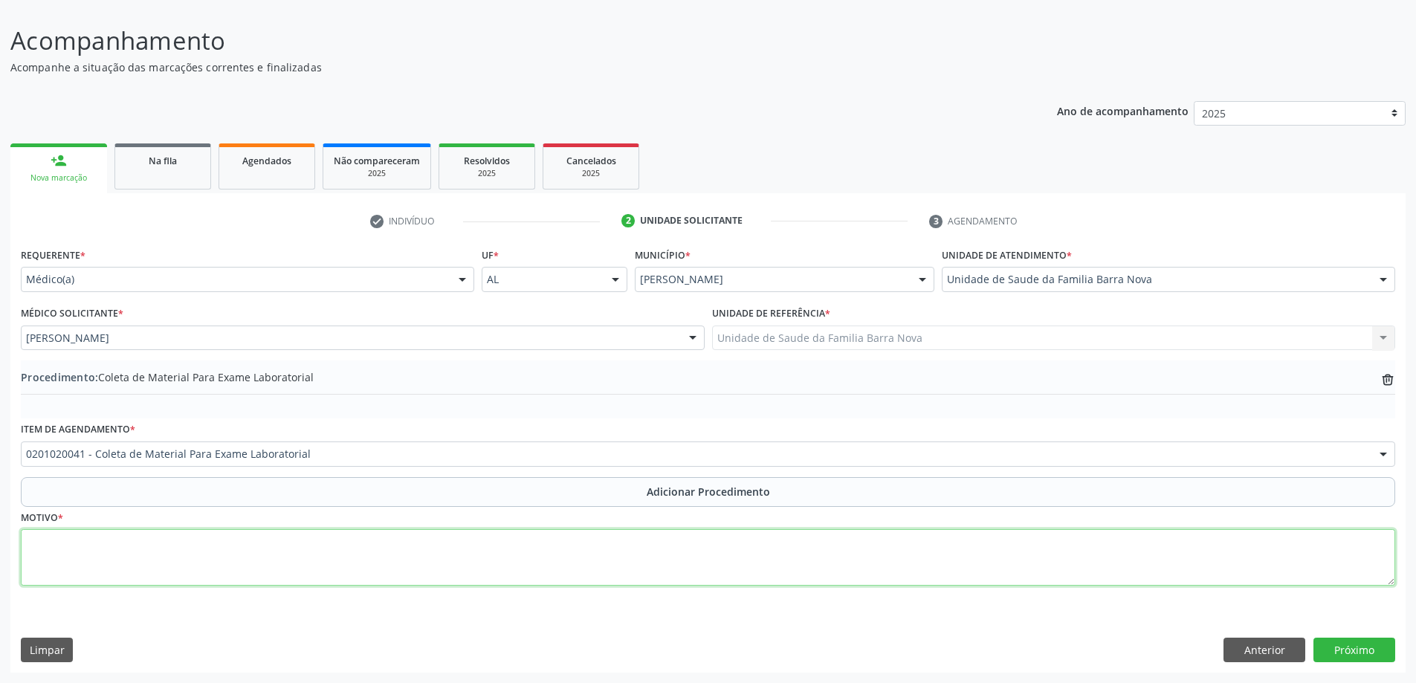
click at [309, 542] on textarea at bounding box center [708, 557] width 1375 height 57
click at [103, 548] on textarea "Perda de libido+" at bounding box center [708, 557] width 1375 height 57
click at [126, 548] on textarea "Perda de libido +" at bounding box center [708, 557] width 1375 height 57
type textarea "Perda de libido + Risco cardiovascular."
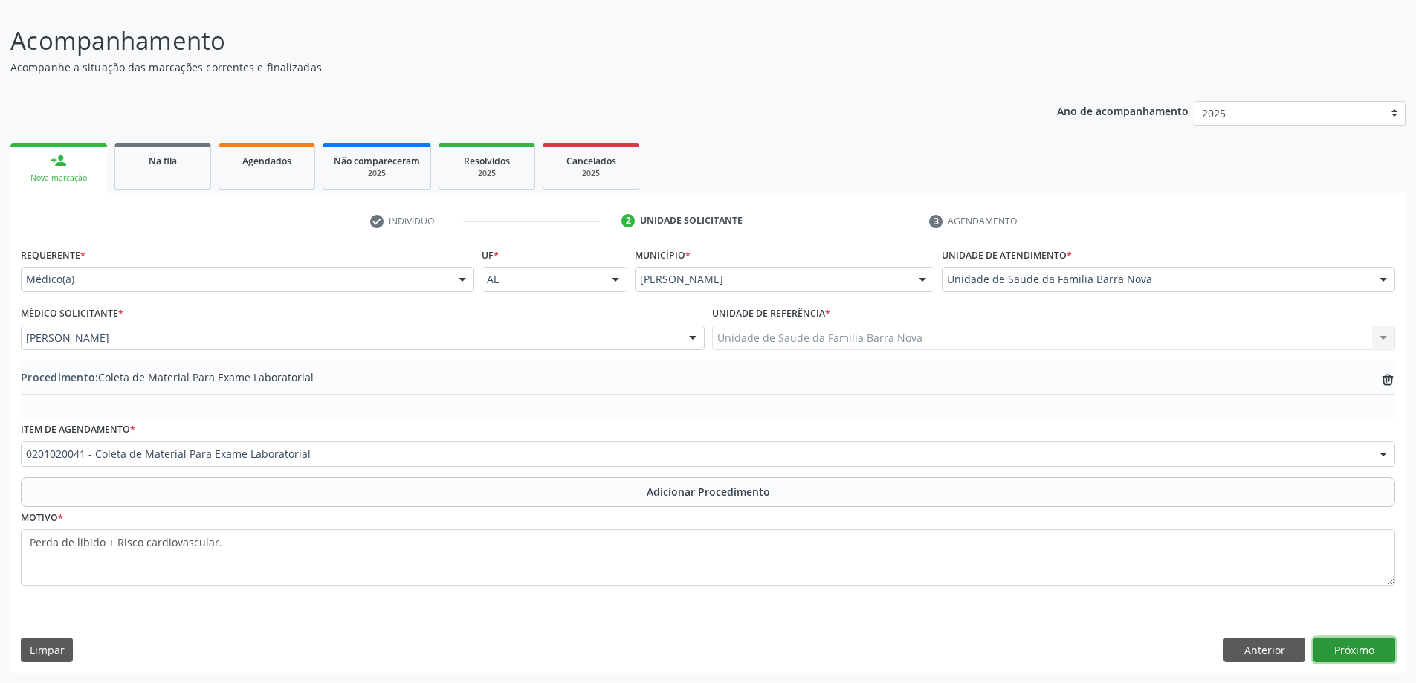
click at [1356, 649] on button "Próximo" at bounding box center [1355, 650] width 82 height 25
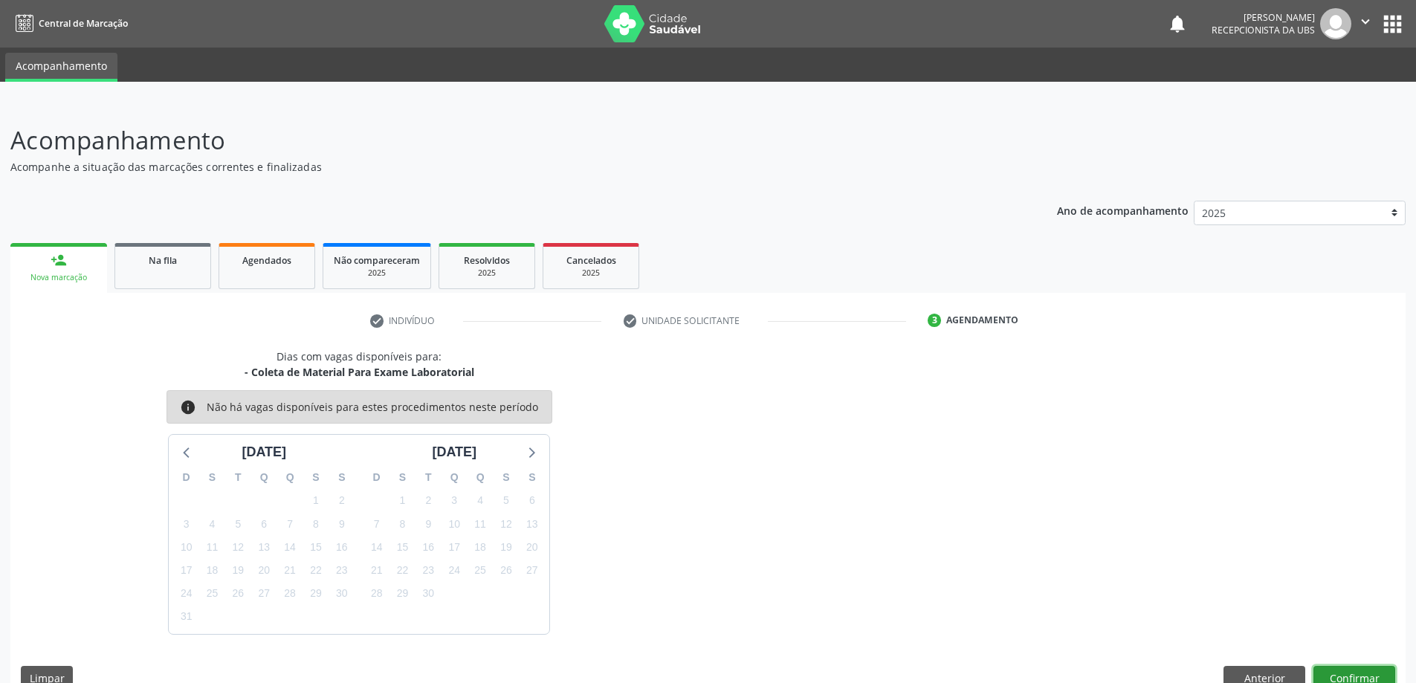
click at [1352, 679] on button "Confirmar" at bounding box center [1355, 678] width 82 height 25
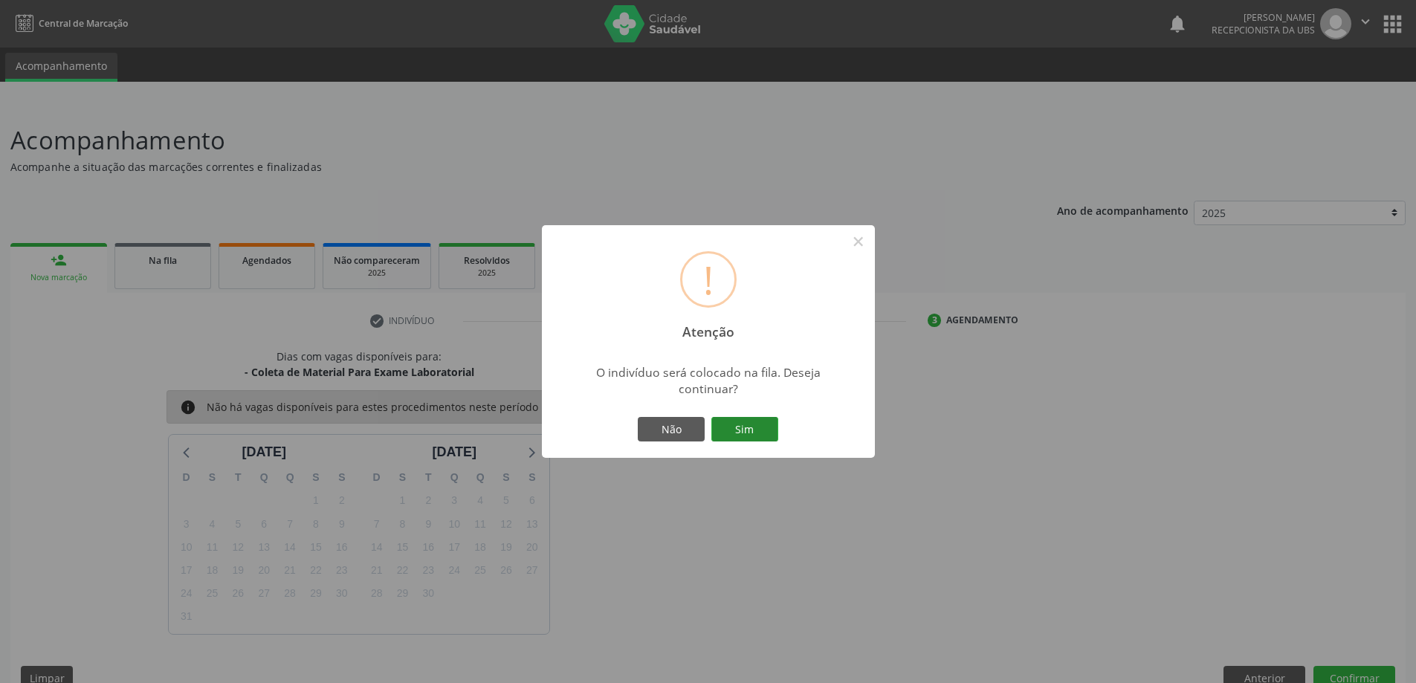
click at [769, 430] on button "Sim" at bounding box center [745, 429] width 67 height 25
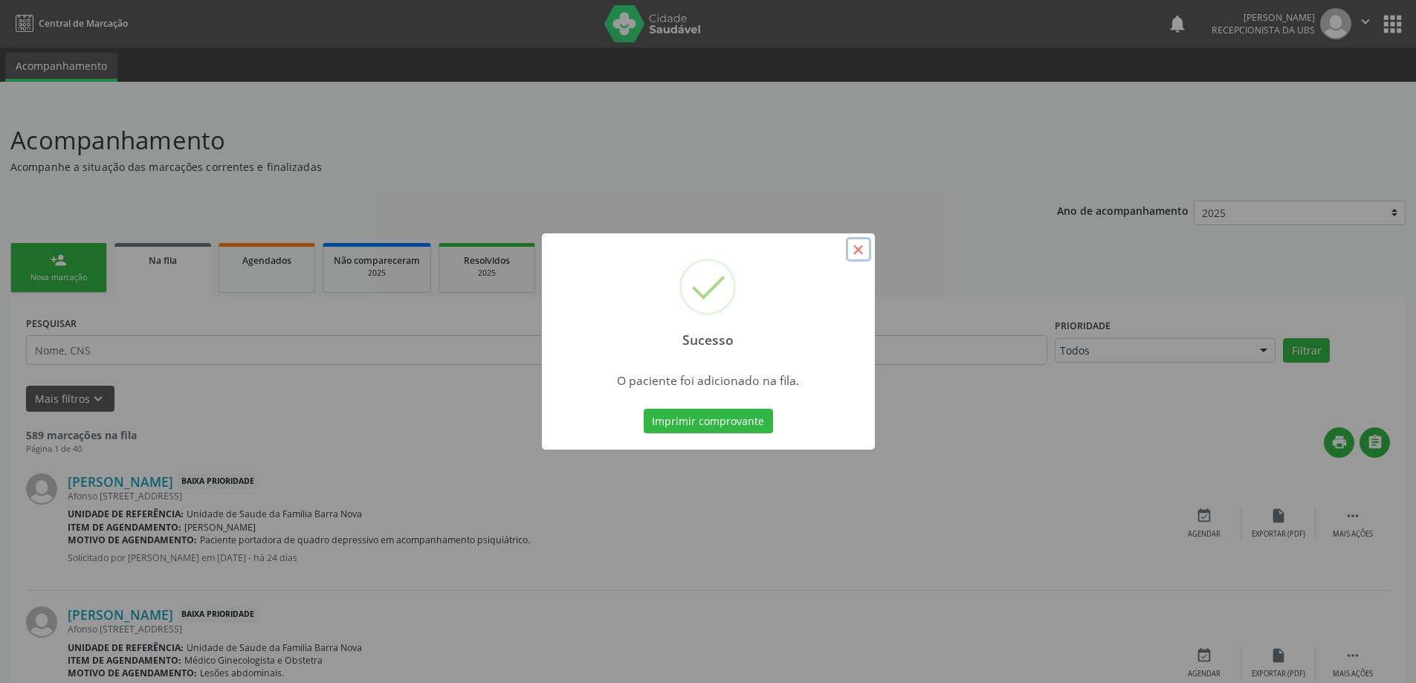
click at [856, 242] on button "×" at bounding box center [858, 249] width 25 height 25
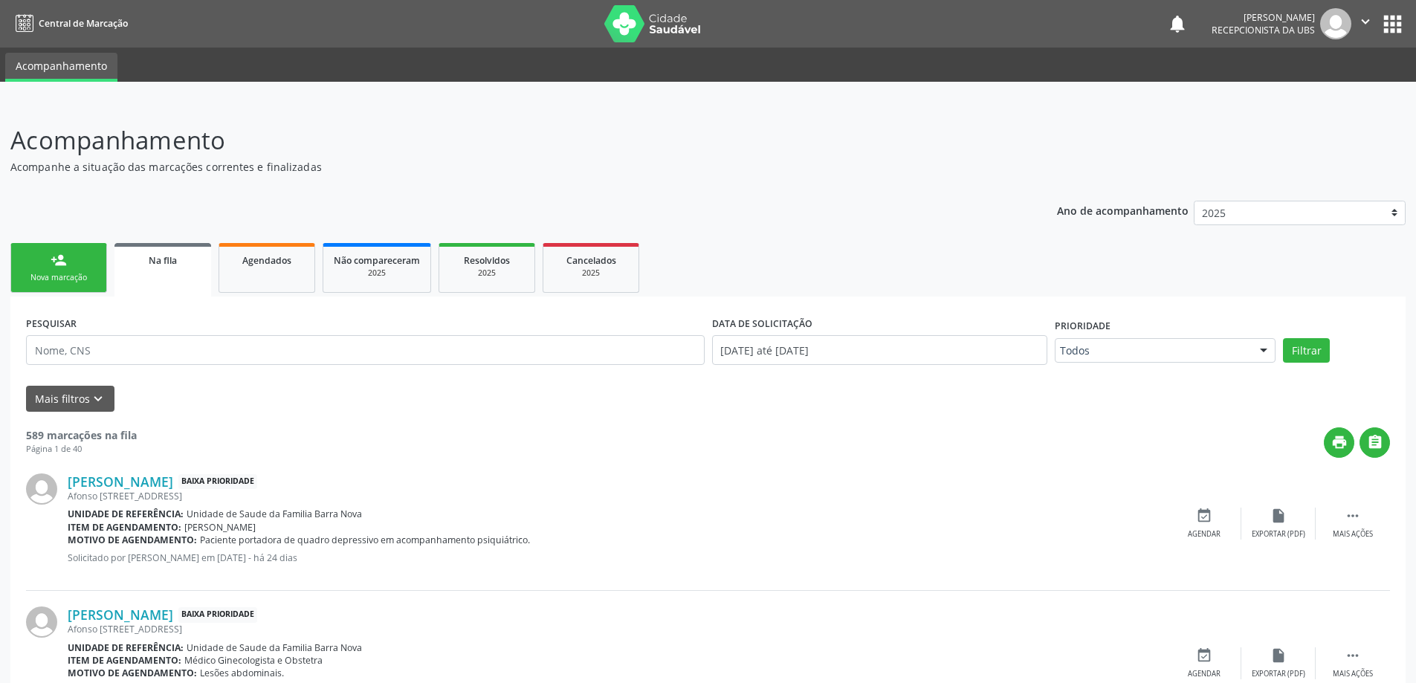
click at [70, 271] on link "person_add Nova marcação" at bounding box center [58, 268] width 97 height 50
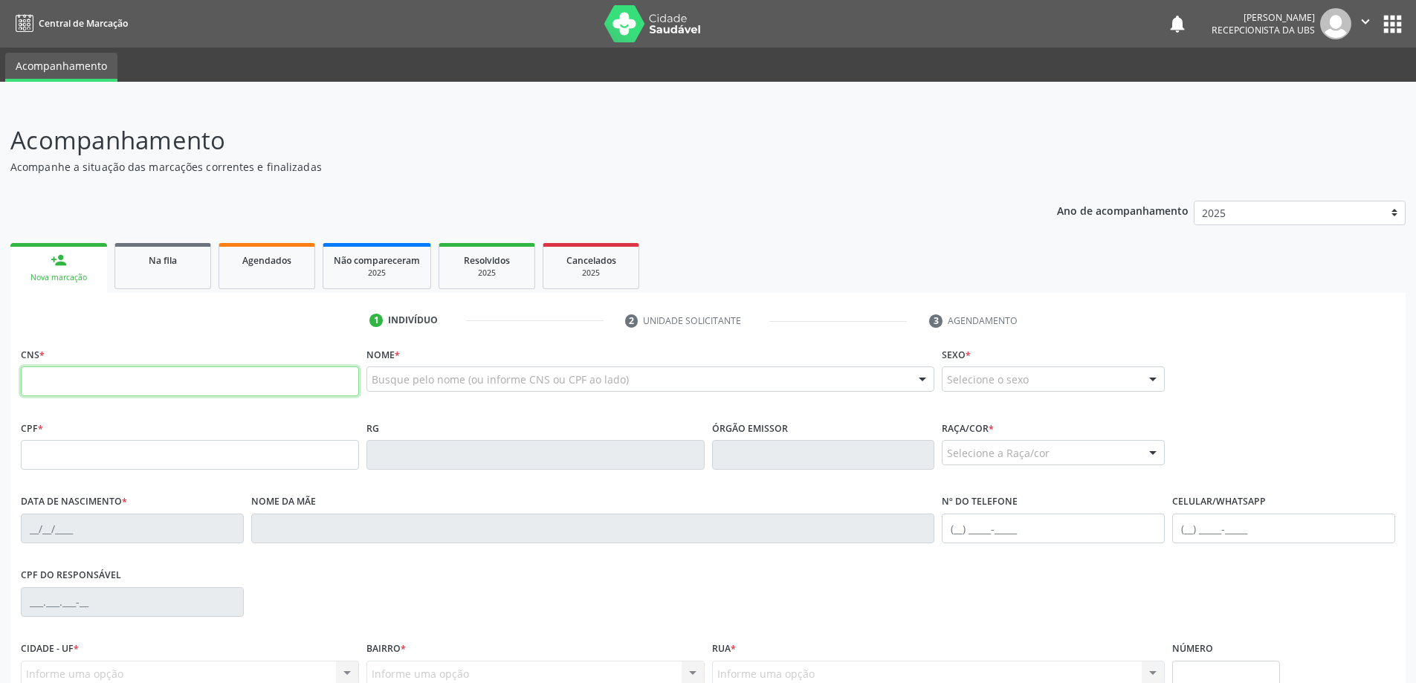
click at [201, 392] on input "text" at bounding box center [190, 382] width 338 height 30
type input "700 0008 2179 6806"
type input "069.718.515-01"
type input "[DATE]"
type input "[PERSON_NAME]"
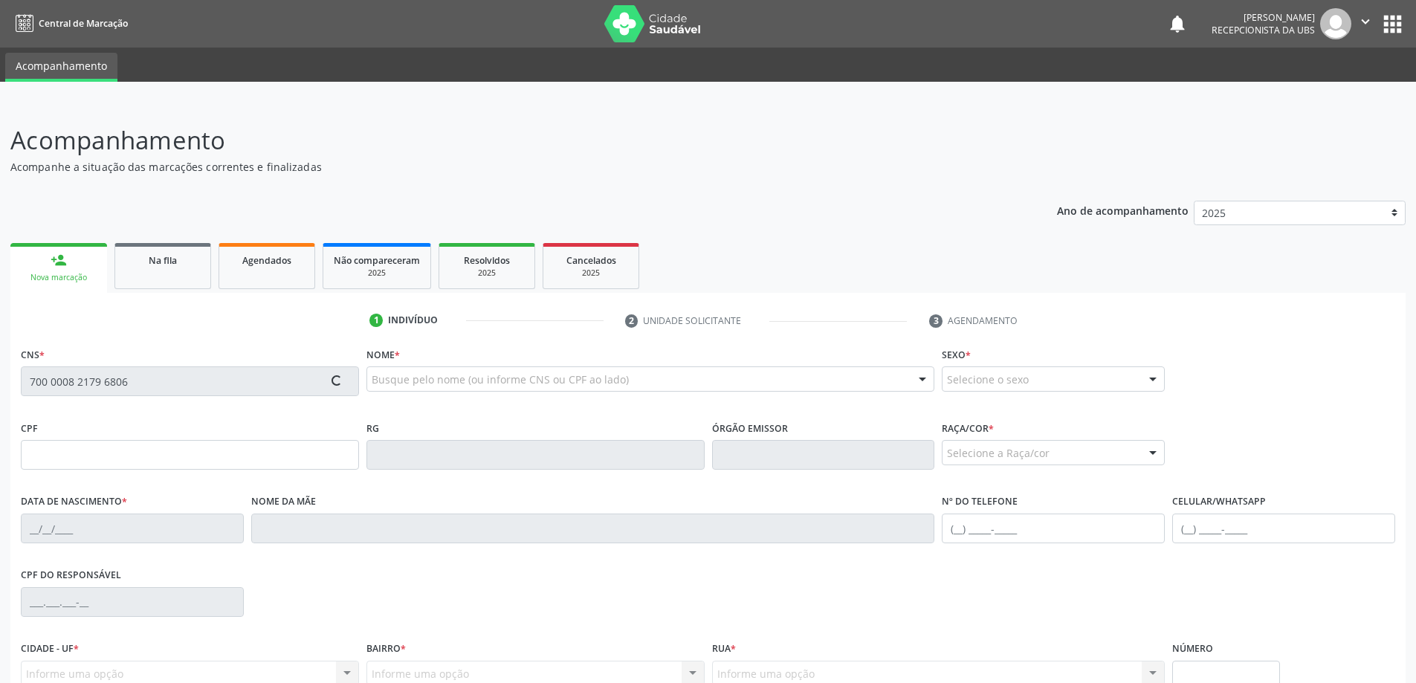
type input "[PHONE_NUMBER]"
type input "11"
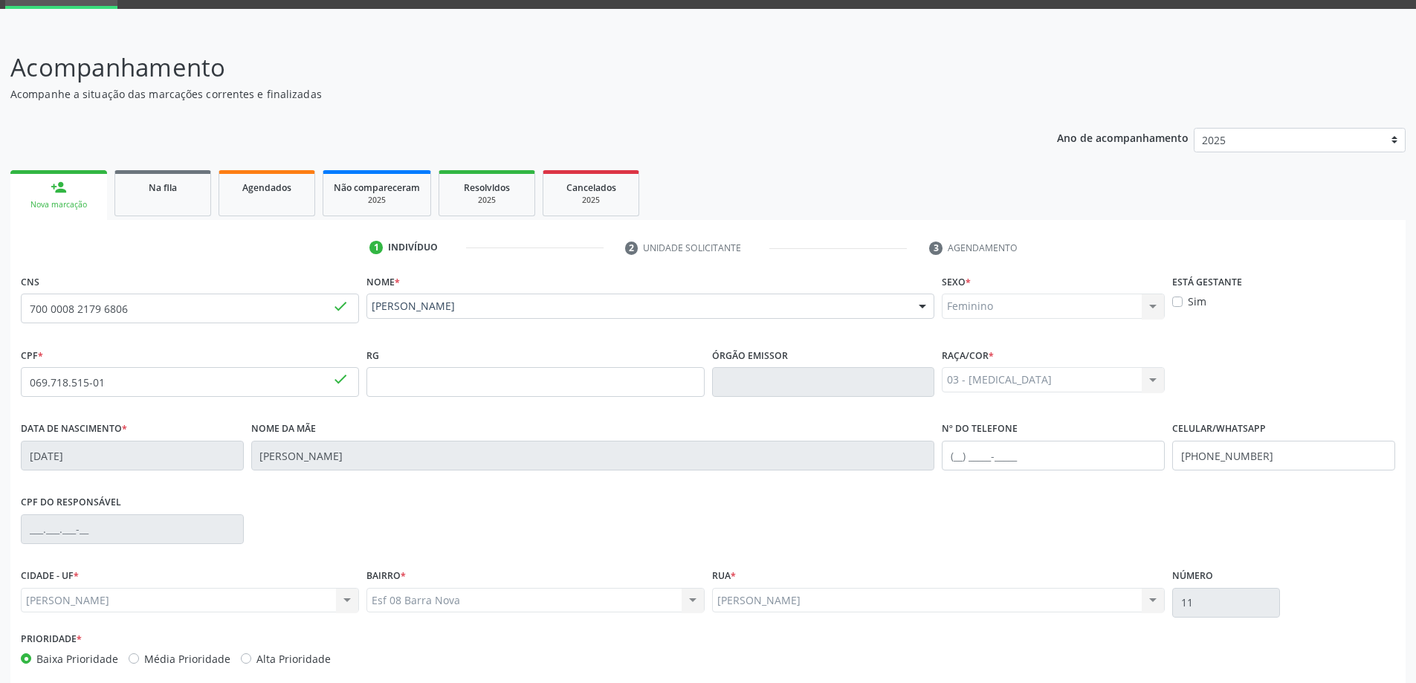
scroll to position [144, 0]
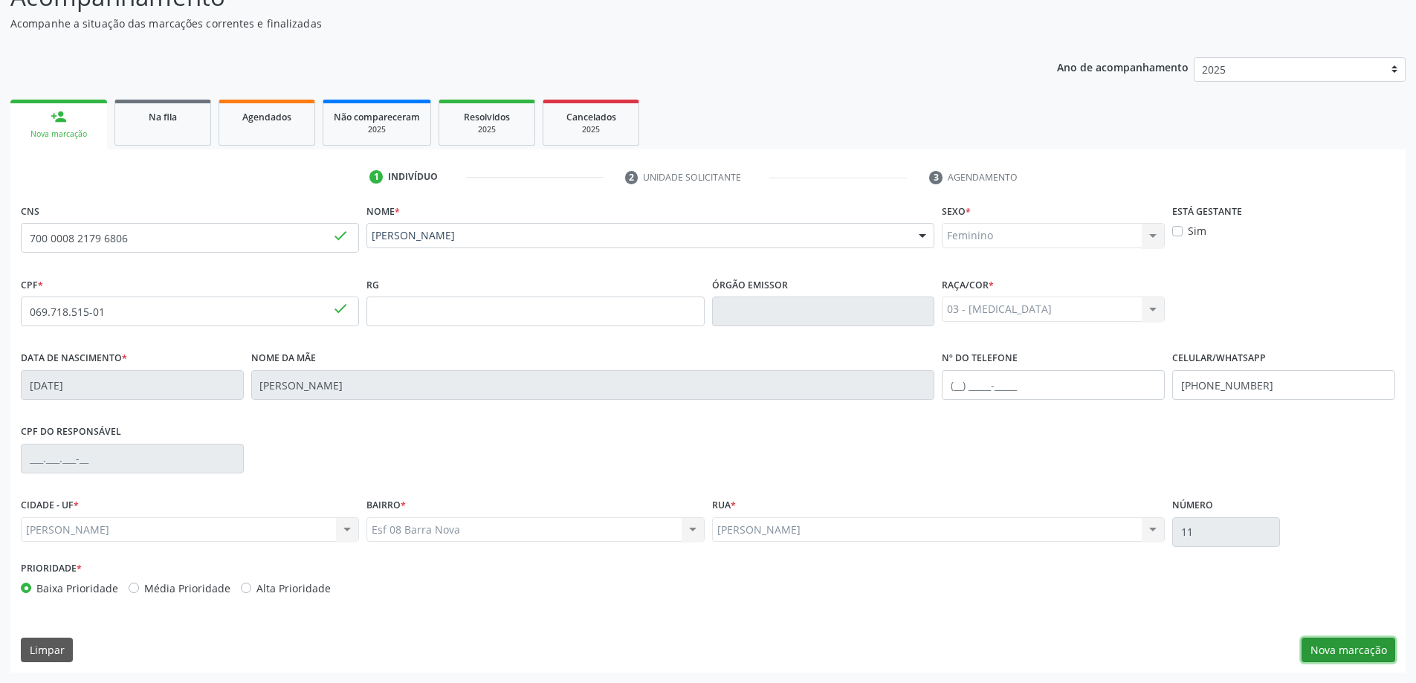
click at [1345, 644] on button "Nova marcação" at bounding box center [1349, 650] width 94 height 25
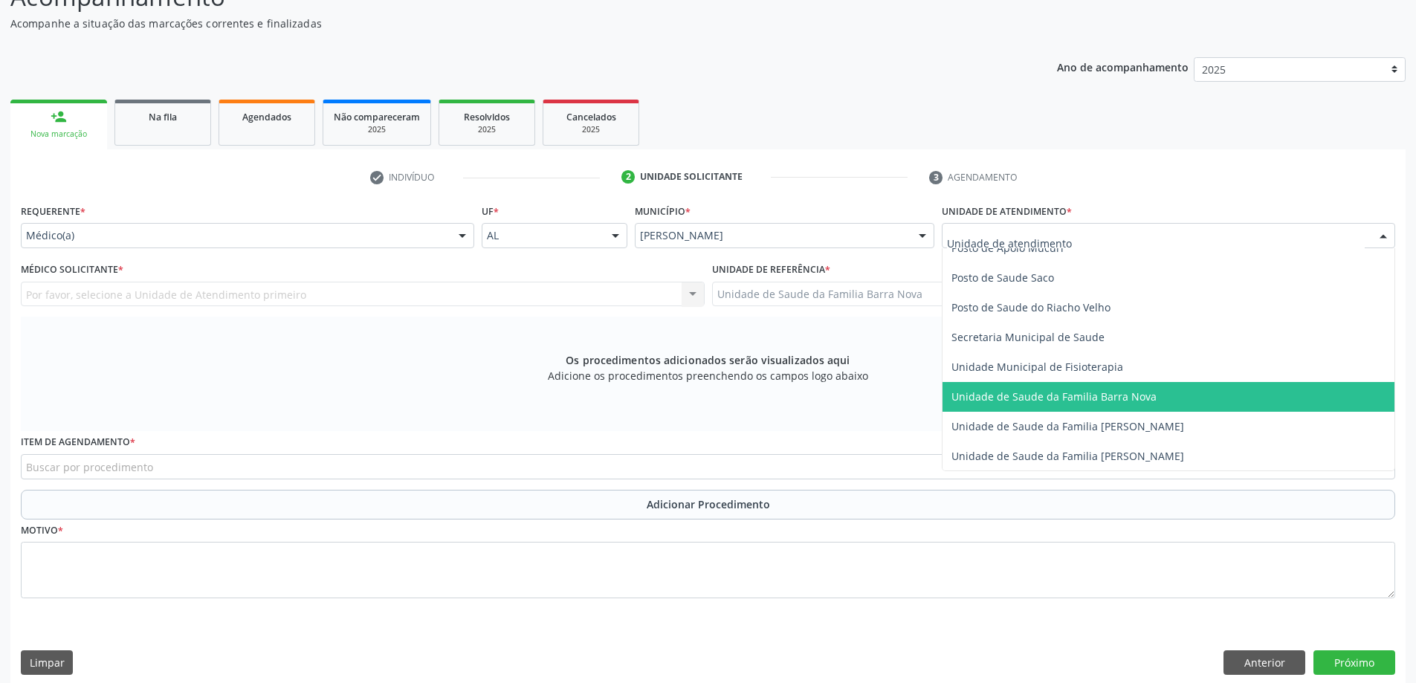
scroll to position [744, 0]
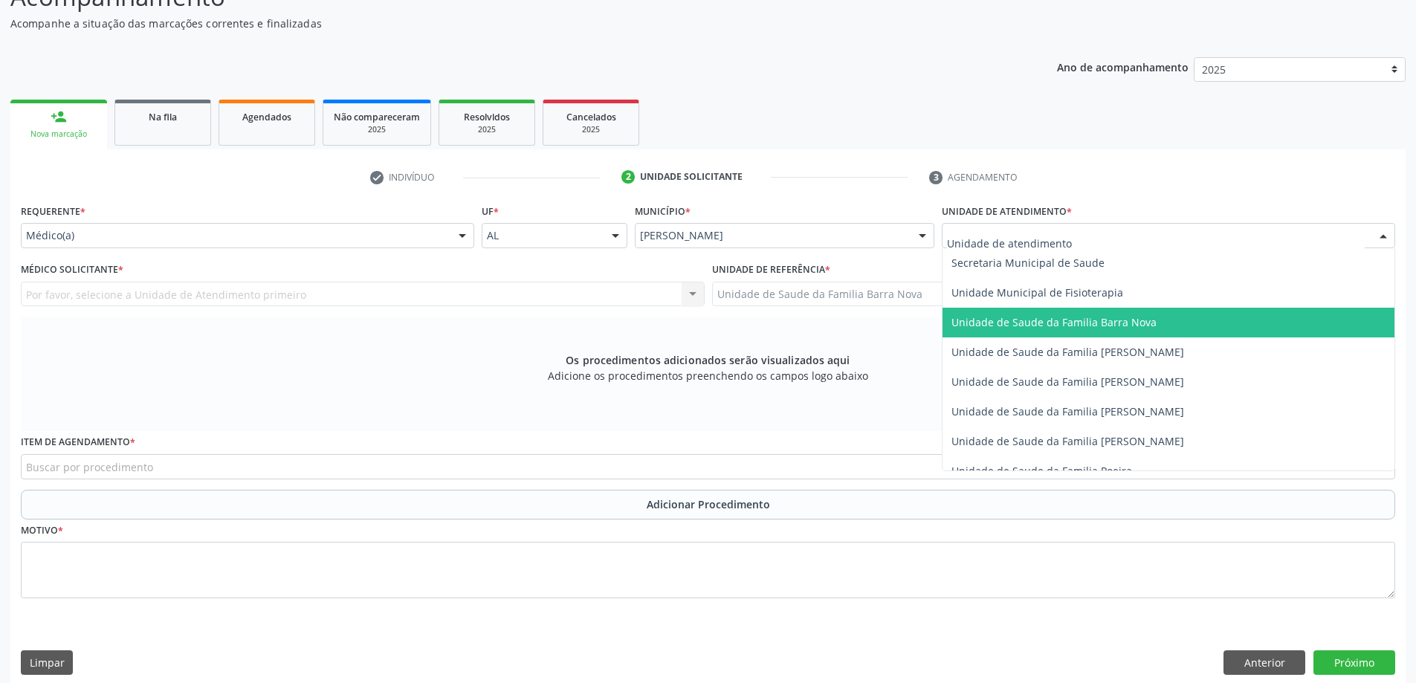
click at [1127, 329] on span "Unidade de Saude da Familia Barra Nova" at bounding box center [1054, 322] width 205 height 14
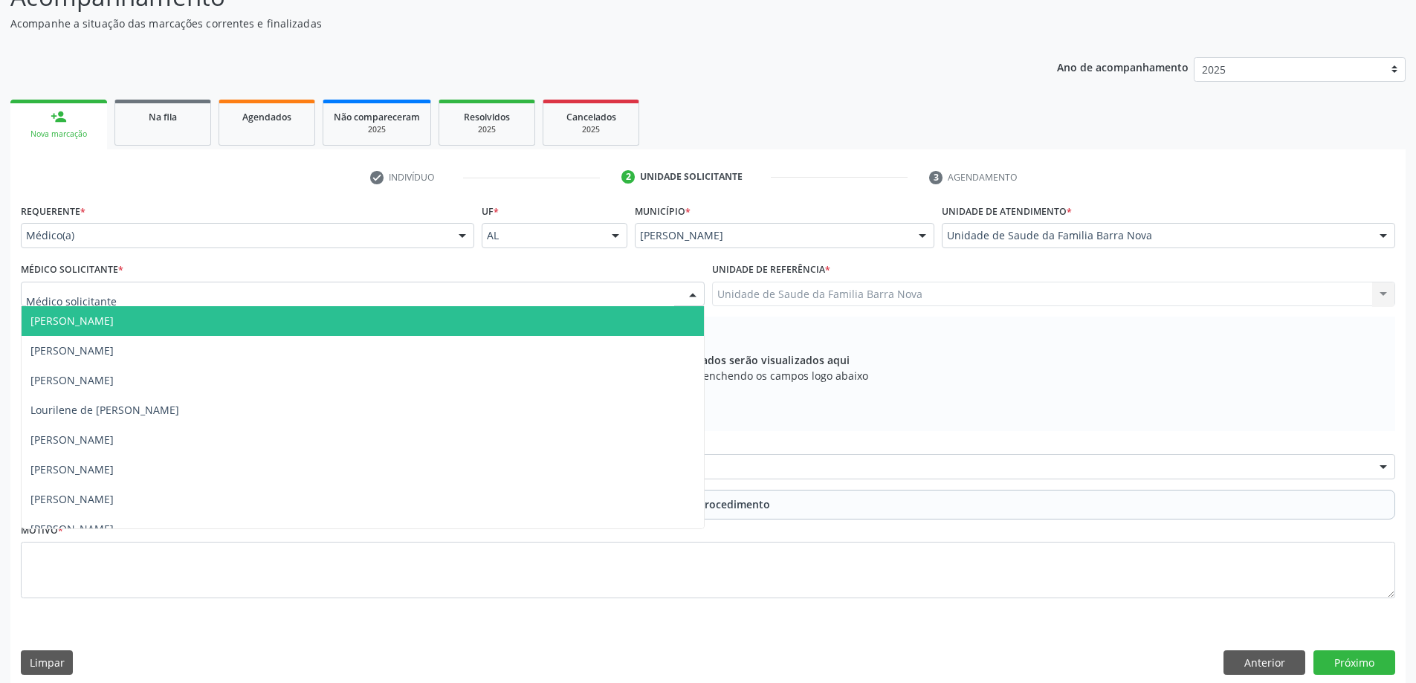
click at [413, 294] on div at bounding box center [363, 294] width 684 height 25
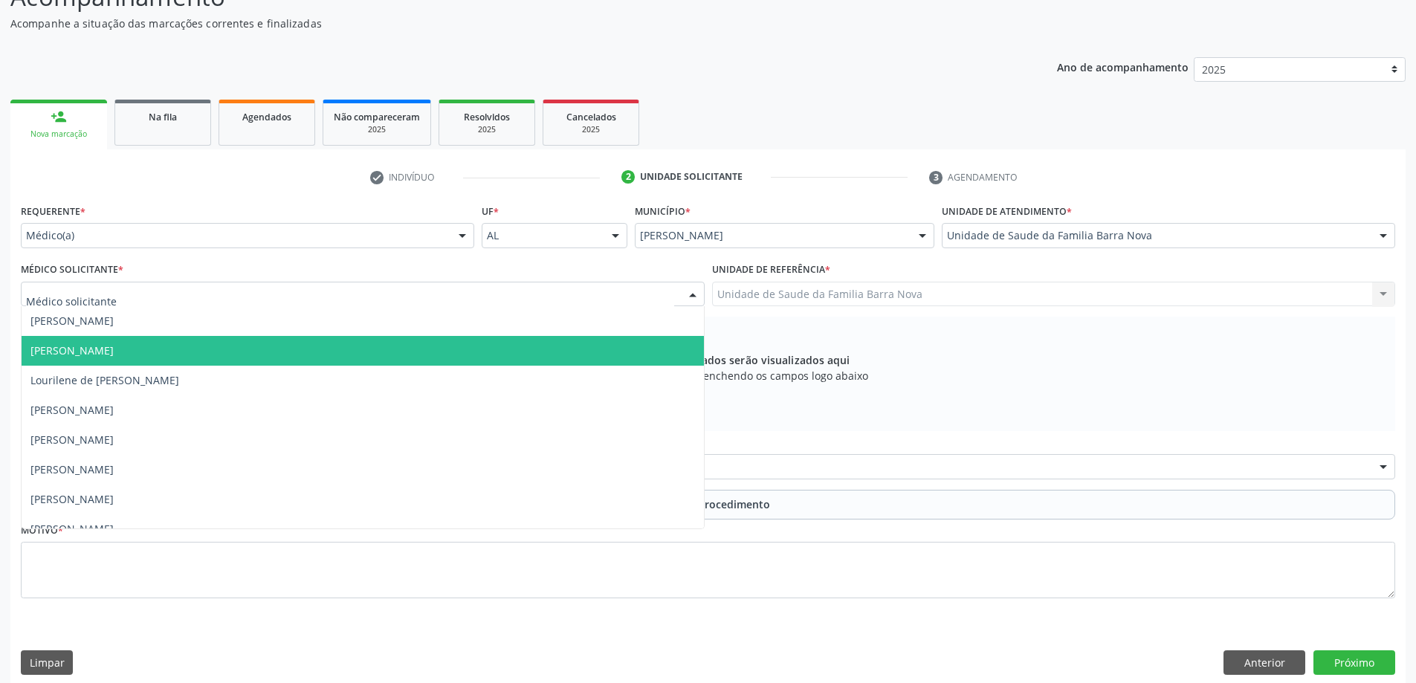
scroll to position [45, 0]
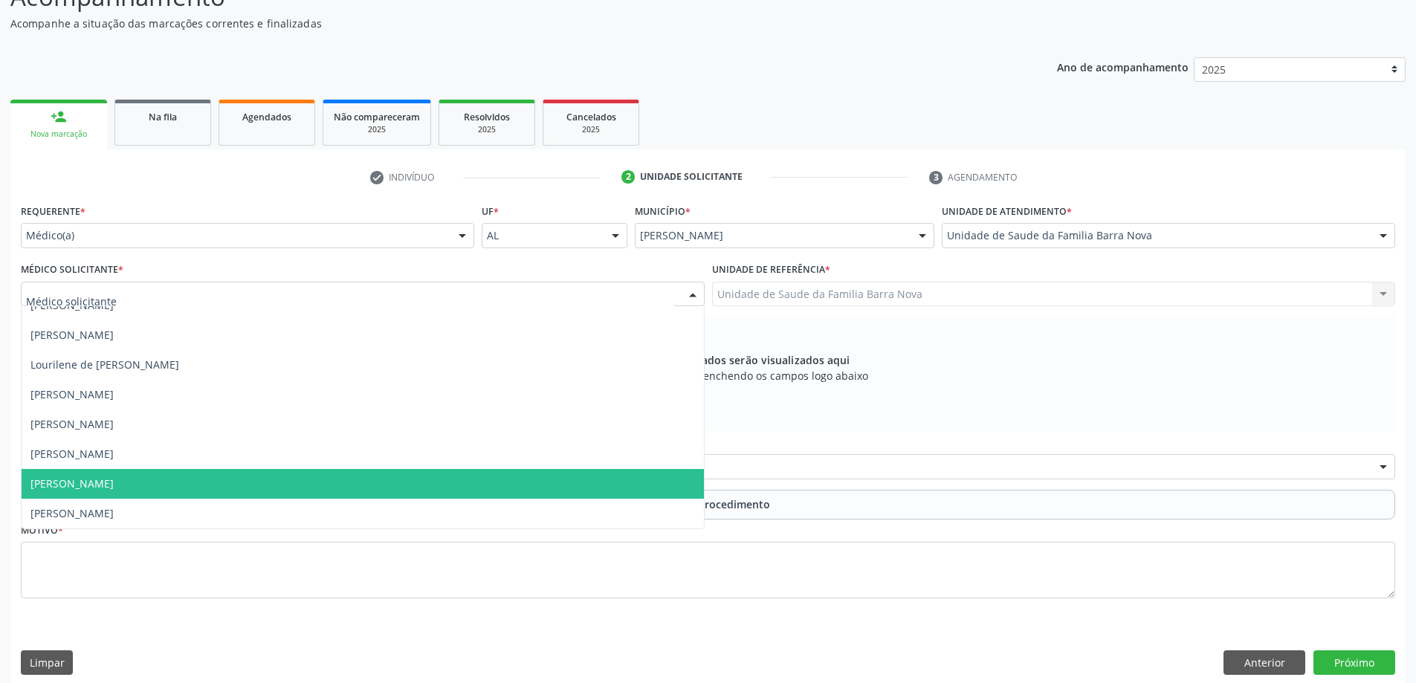
click at [335, 480] on span "[PERSON_NAME]" at bounding box center [363, 484] width 683 height 30
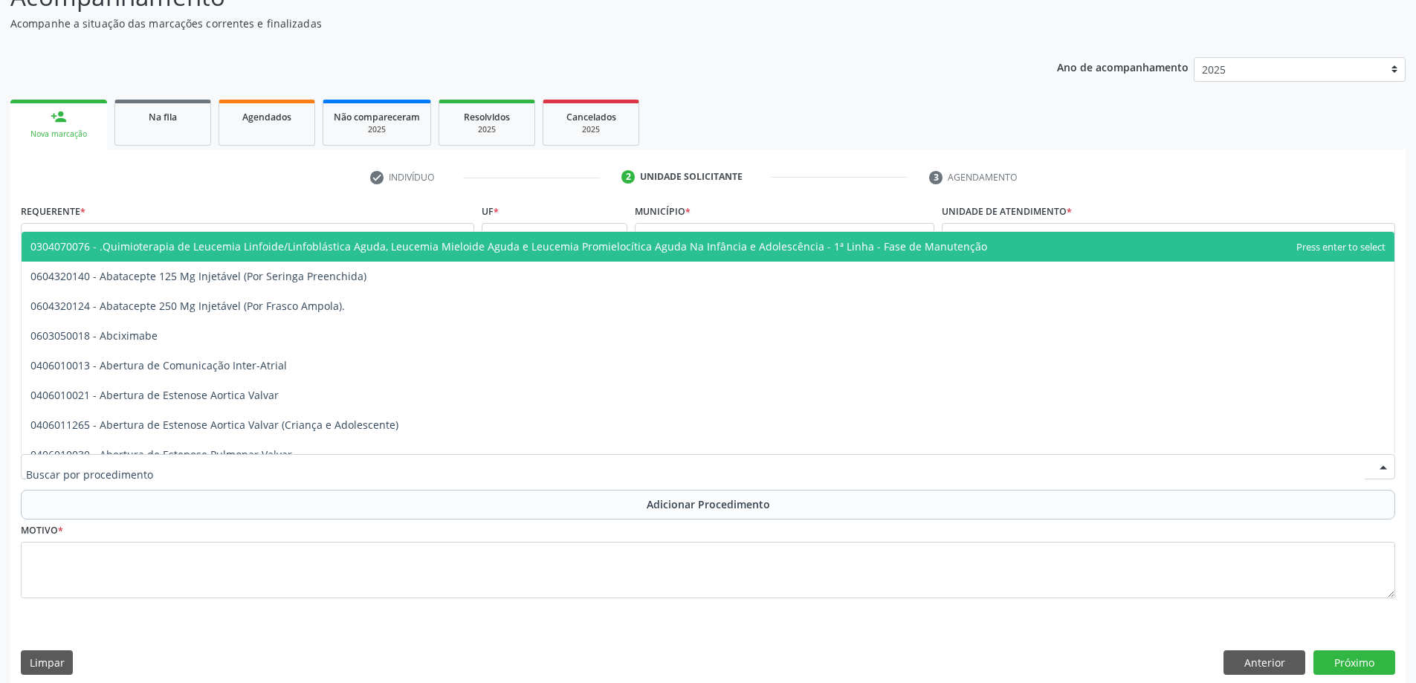
click at [319, 461] on div at bounding box center [708, 466] width 1375 height 25
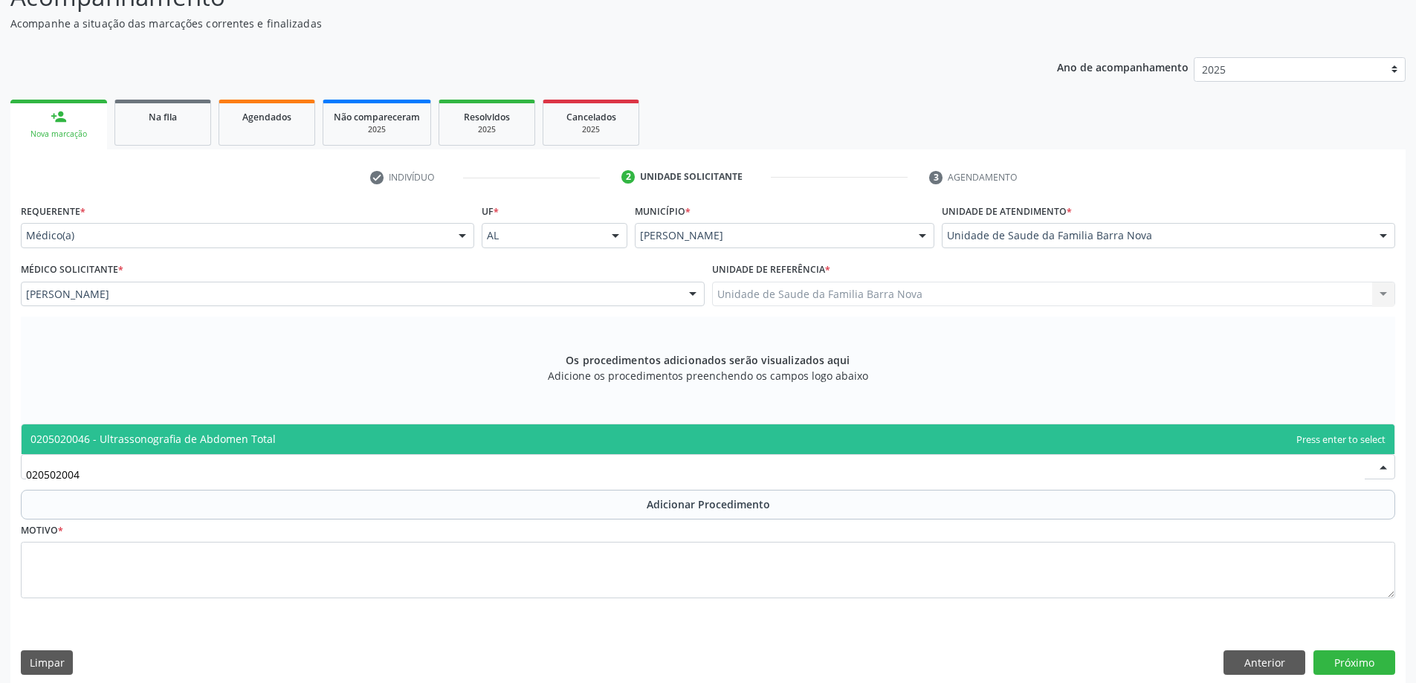
type input "0205020046"
click at [474, 440] on span "0205020046 - Ultrassonografia de Abdomen Total" at bounding box center [708, 440] width 1373 height 30
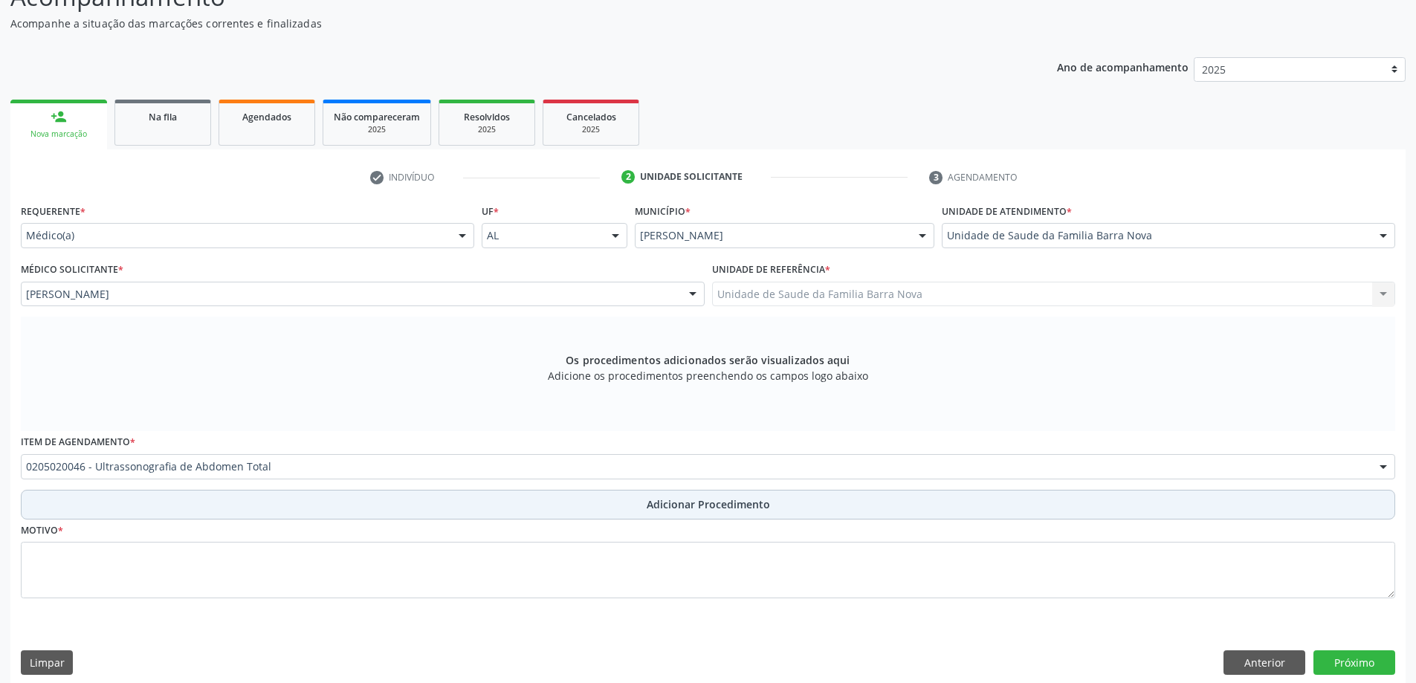
click at [700, 510] on span "Adicionar Procedimento" at bounding box center [708, 505] width 123 height 16
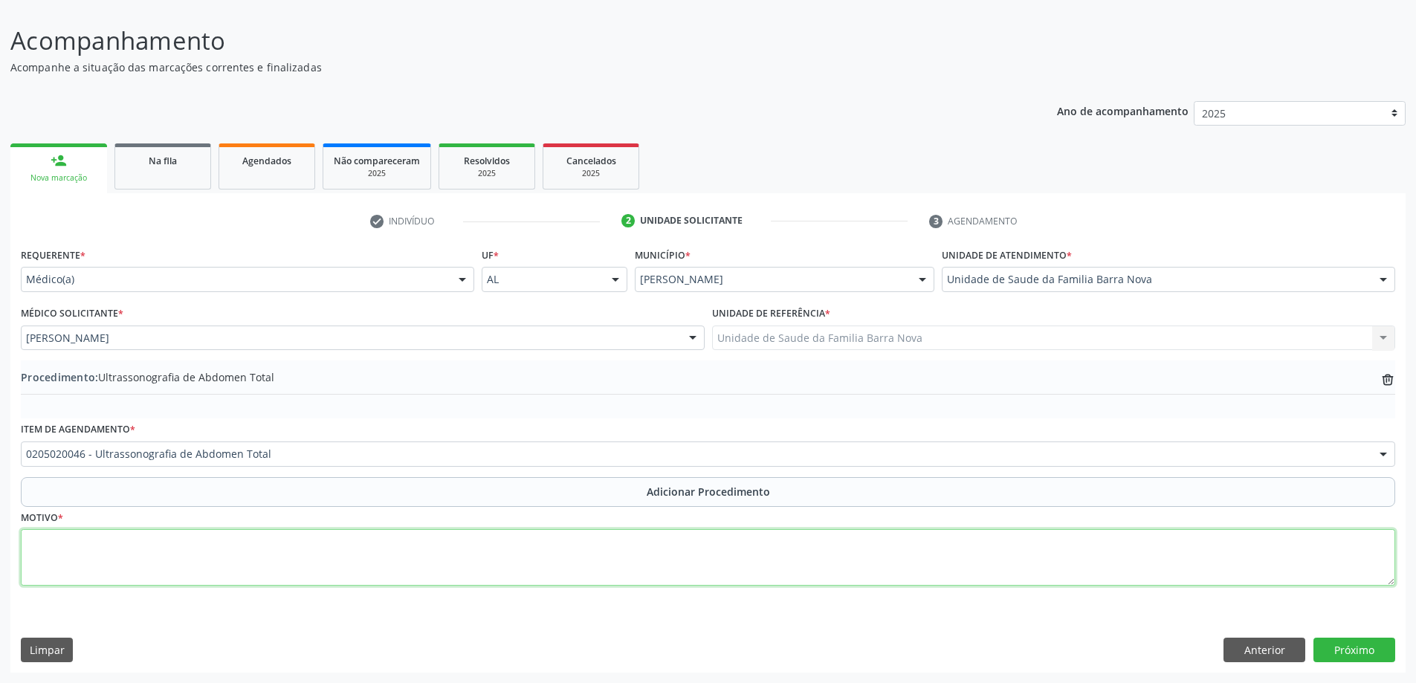
click at [194, 564] on textarea at bounding box center [708, 557] width 1375 height 57
type textarea "Esteatose."
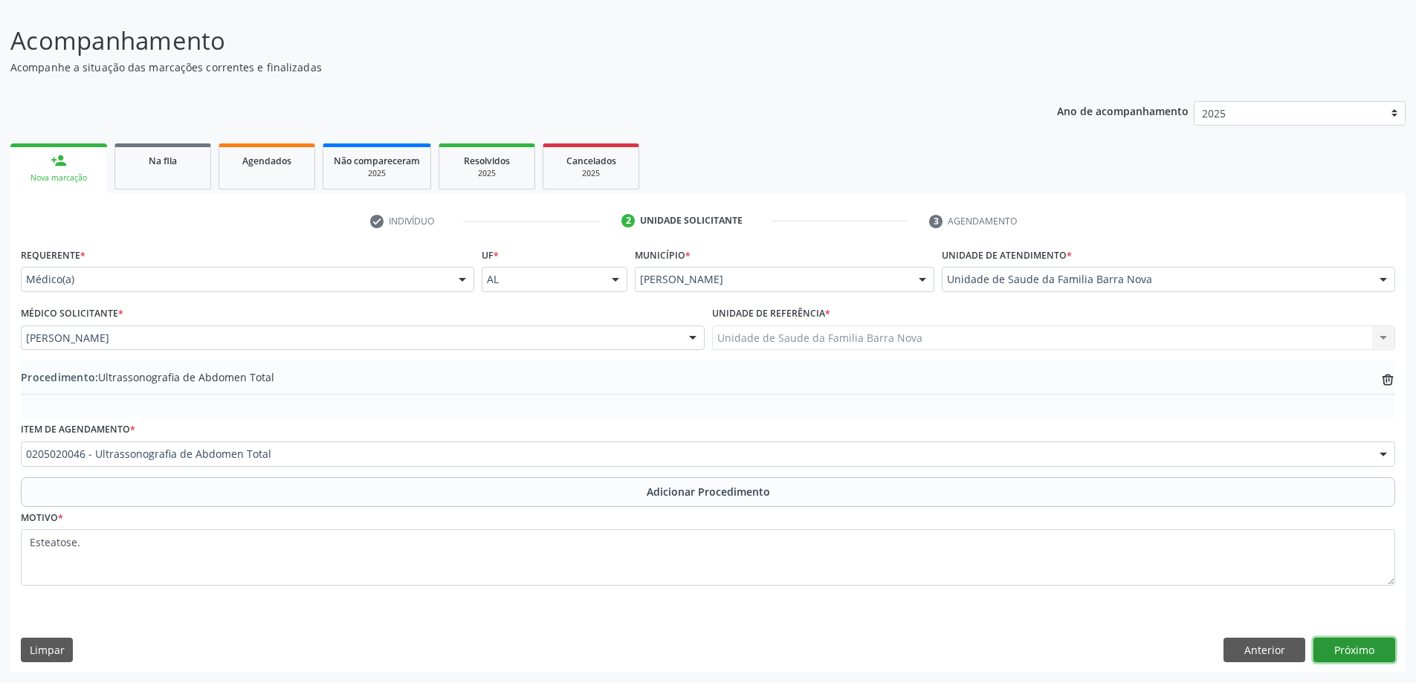
click at [1352, 648] on button "Próximo" at bounding box center [1355, 650] width 82 height 25
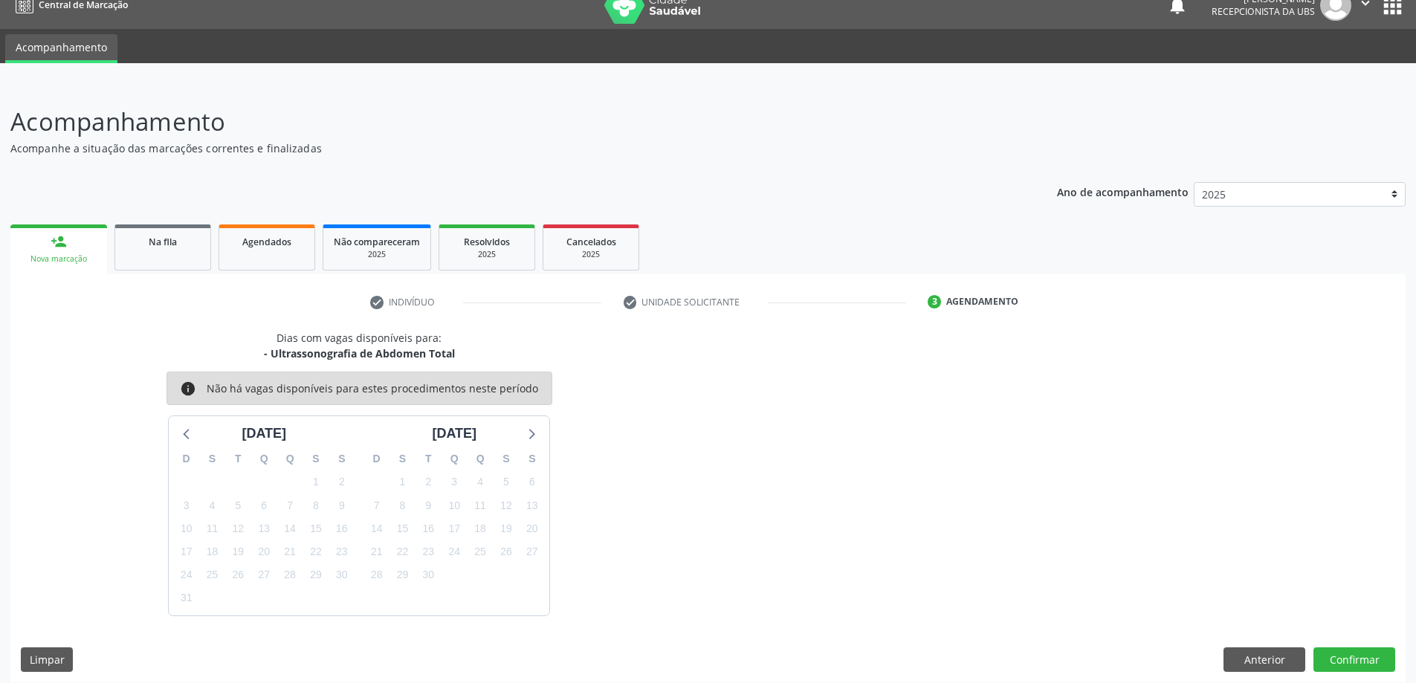
scroll to position [28, 0]
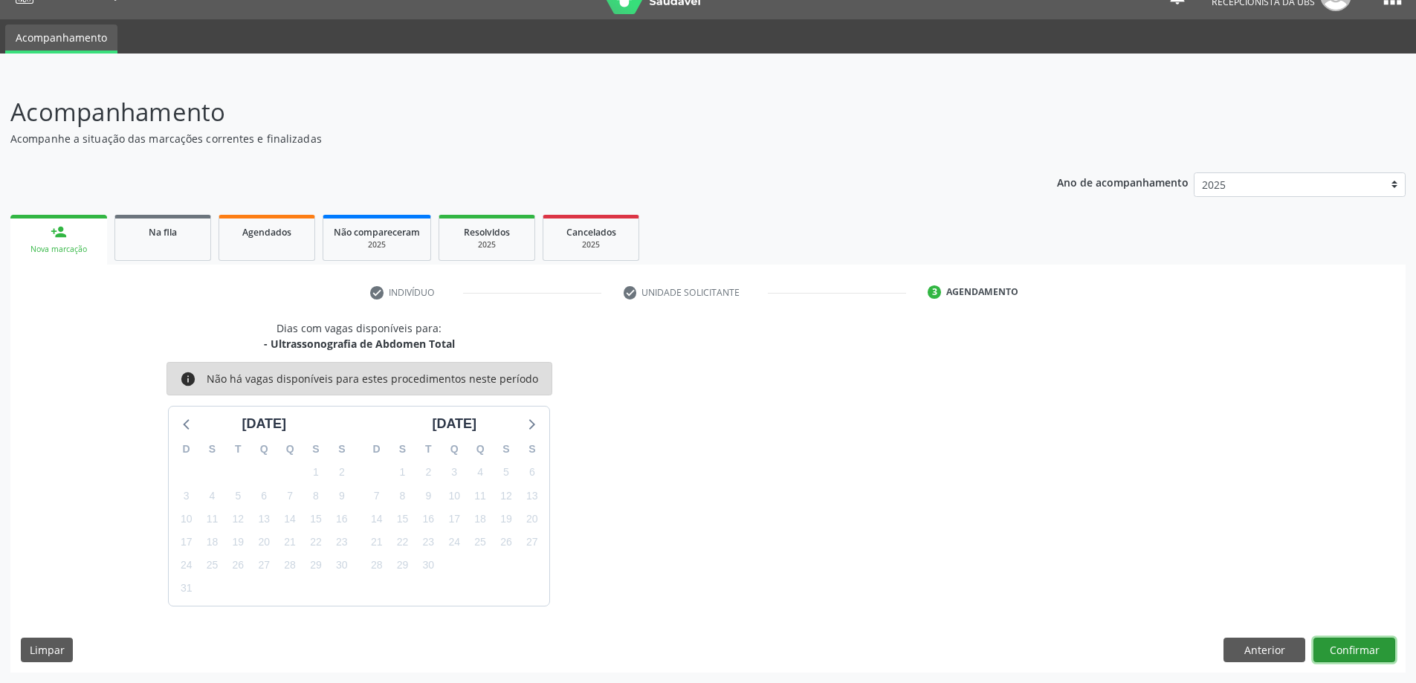
click at [1349, 648] on button "Confirmar" at bounding box center [1355, 650] width 82 height 25
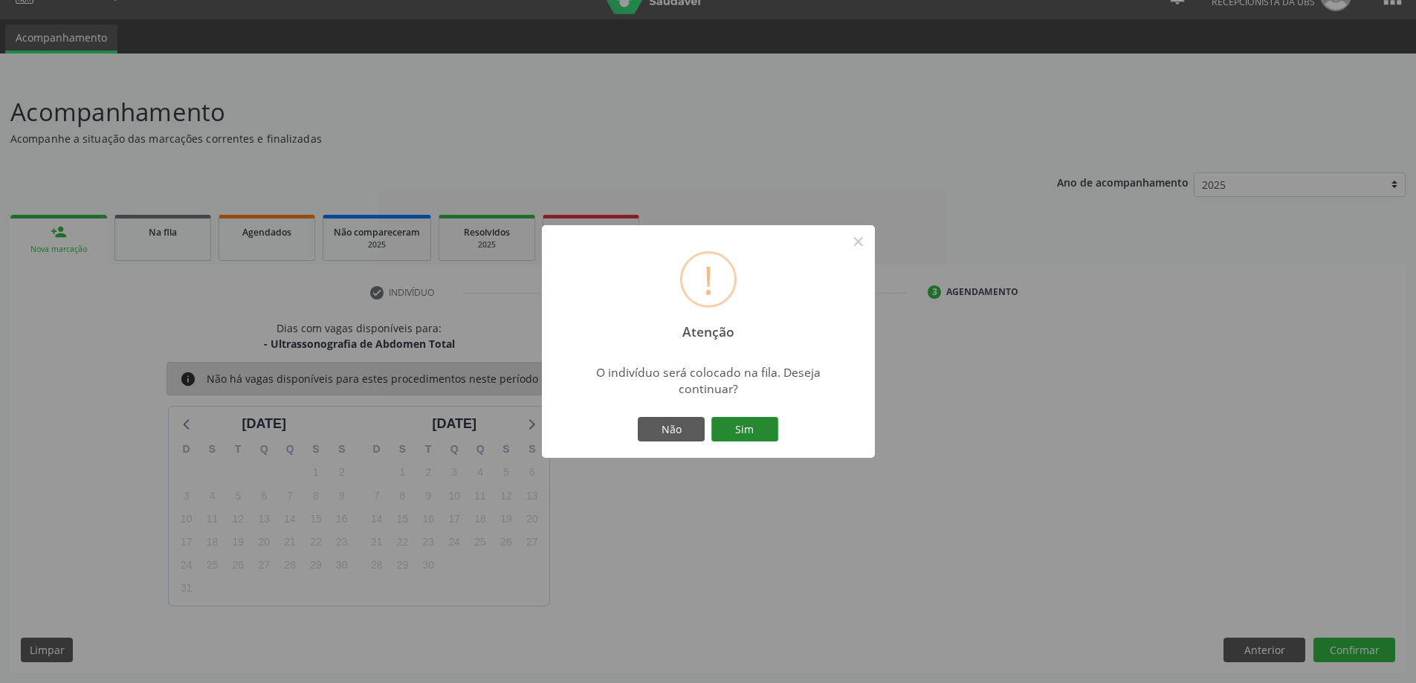
click at [750, 431] on button "Sim" at bounding box center [745, 429] width 67 height 25
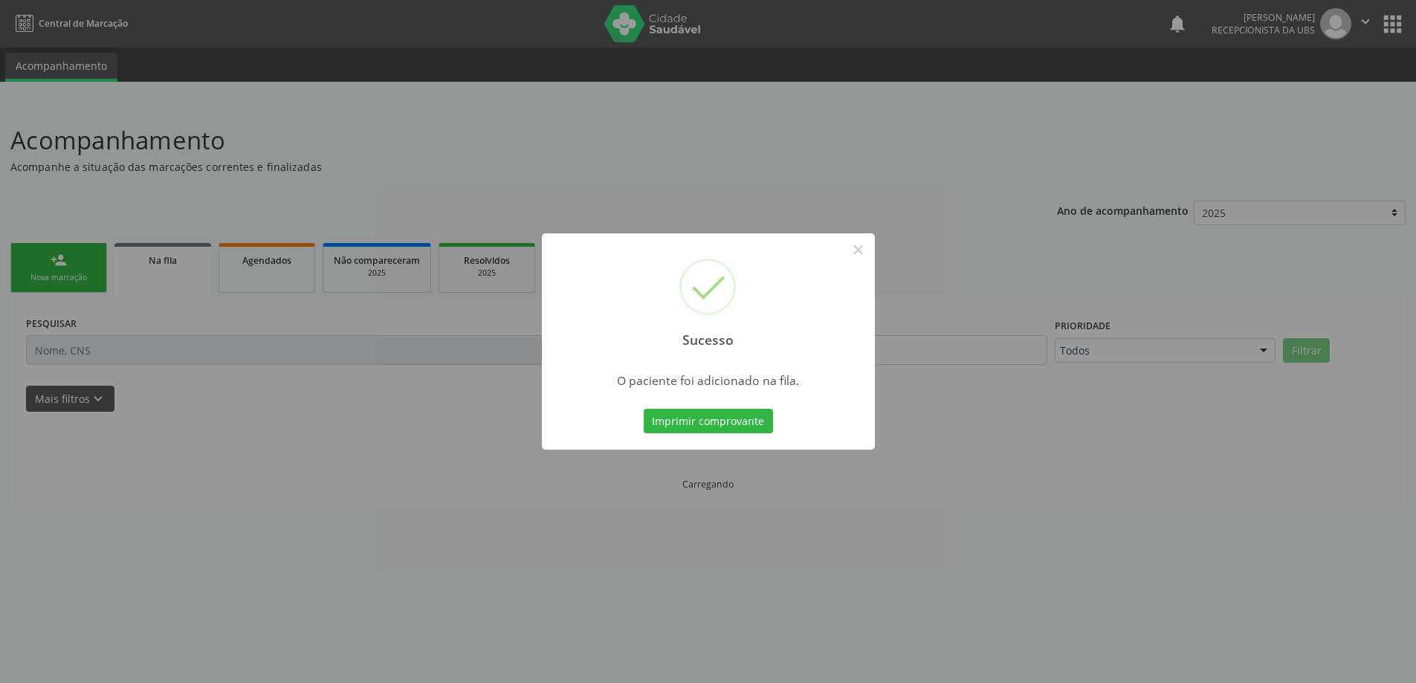
scroll to position [0, 0]
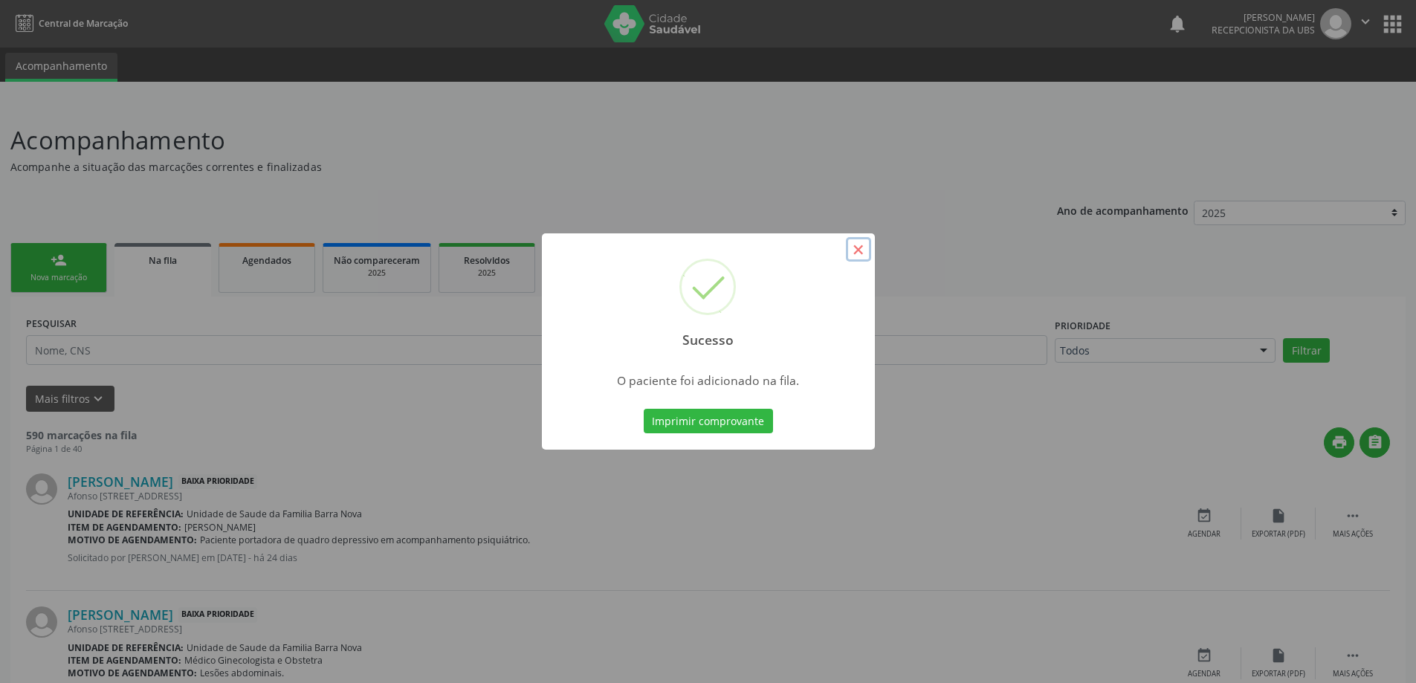
click at [860, 254] on button "×" at bounding box center [858, 249] width 25 height 25
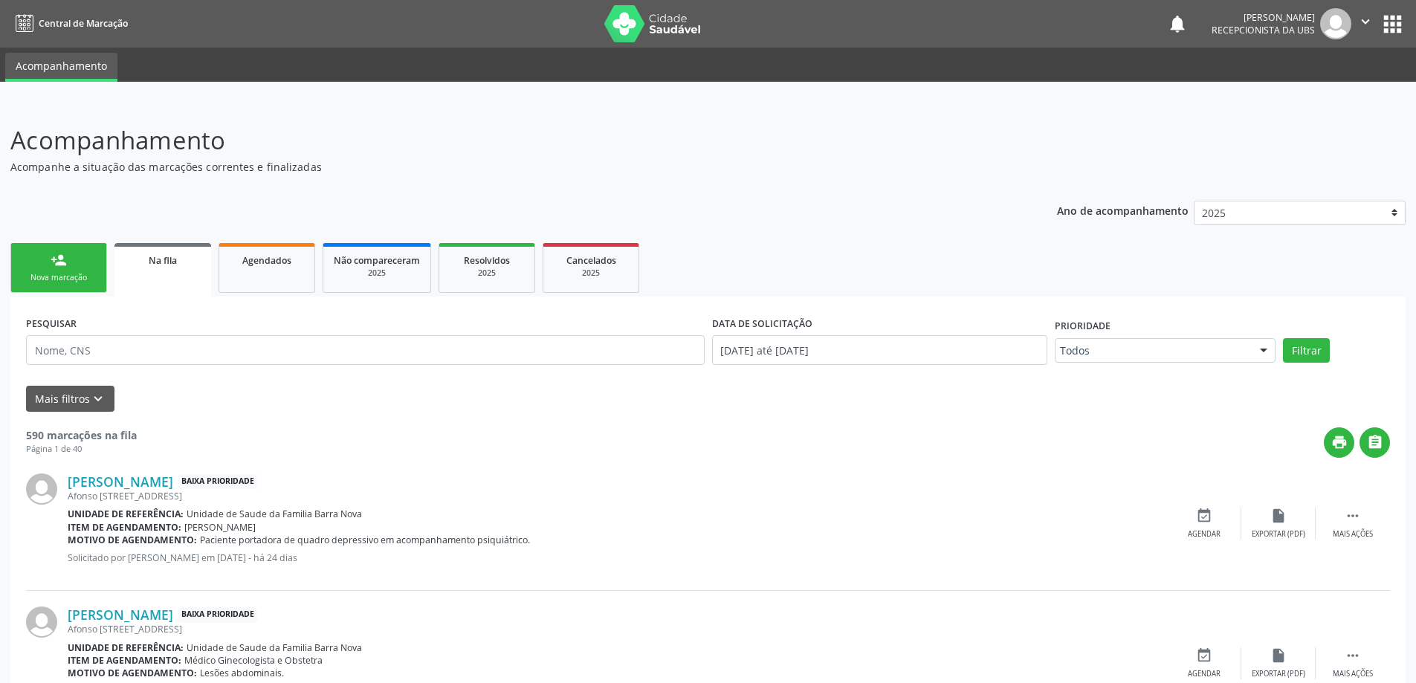
click at [68, 263] on link "person_add Nova marcação" at bounding box center [58, 268] width 97 height 50
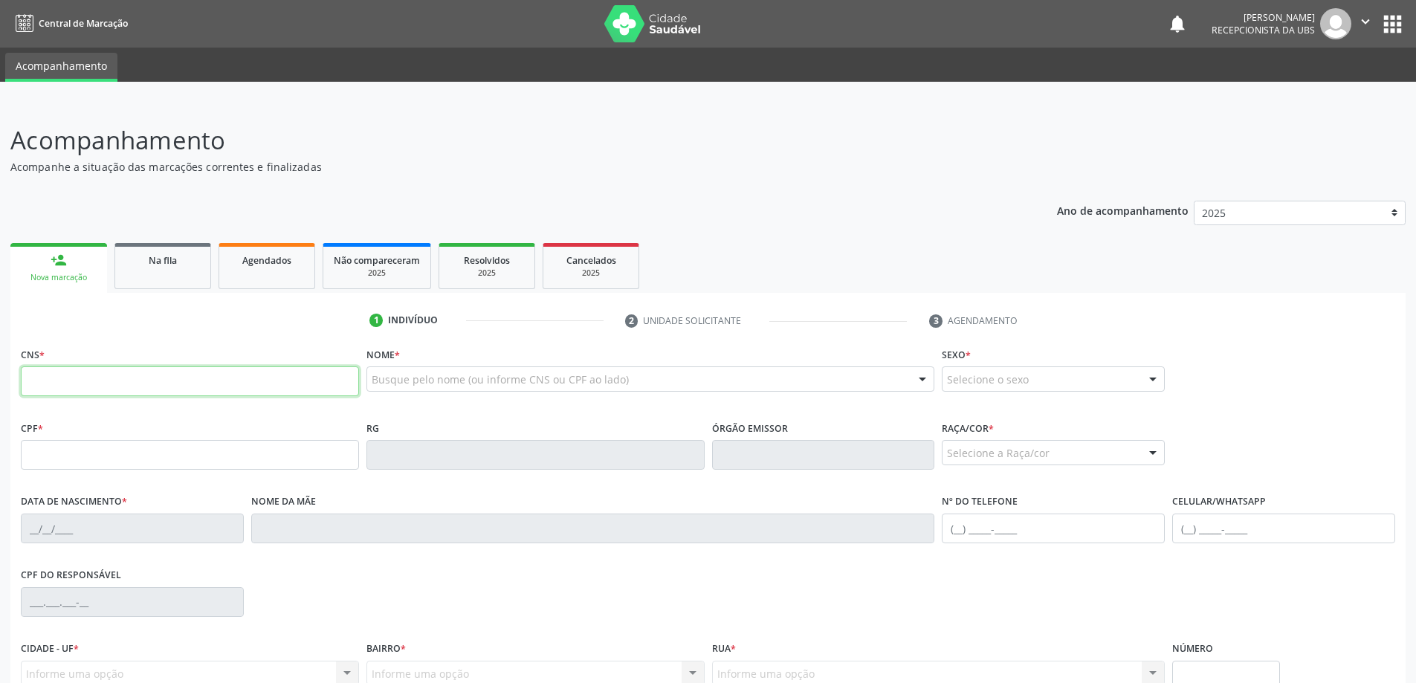
click at [127, 374] on input "text" at bounding box center [190, 382] width 338 height 30
type input "700 0008 2179 6806"
type input "069.718.515-01"
type input "[DATE]"
type input "[PERSON_NAME]"
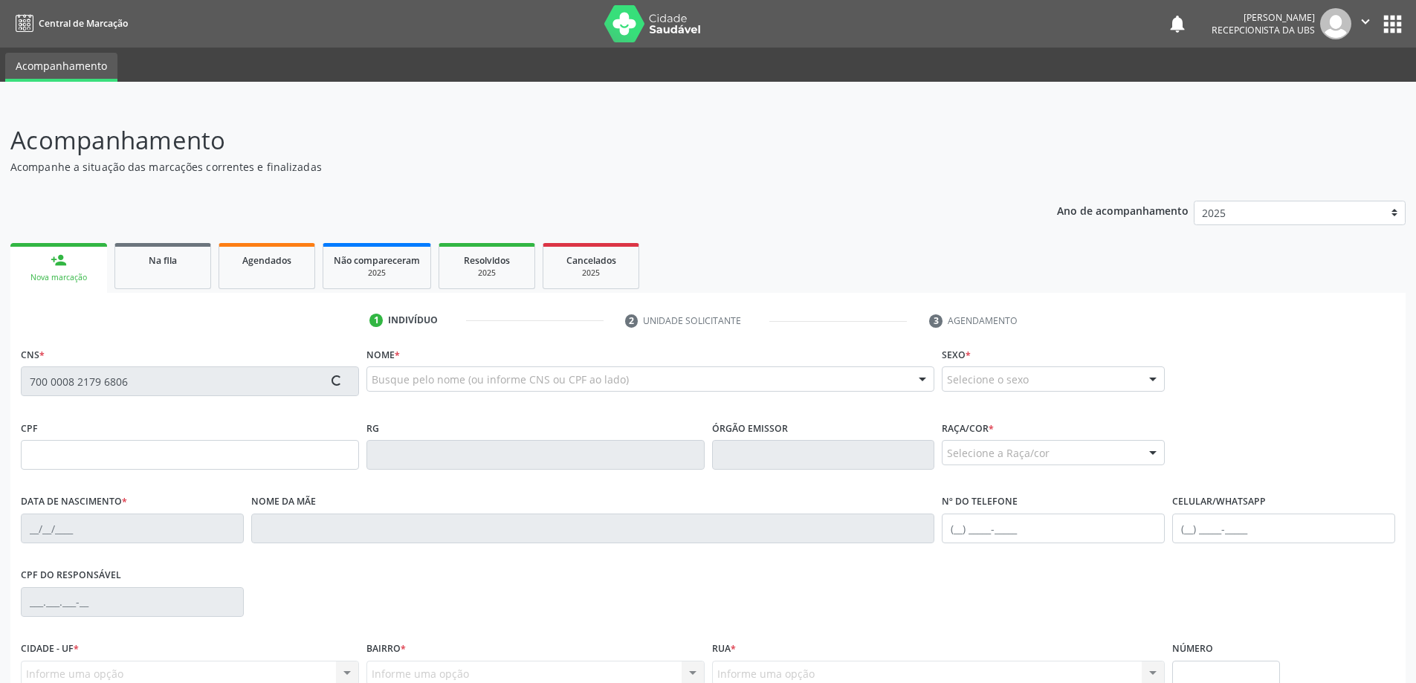
type input "[PHONE_NUMBER]"
type input "11"
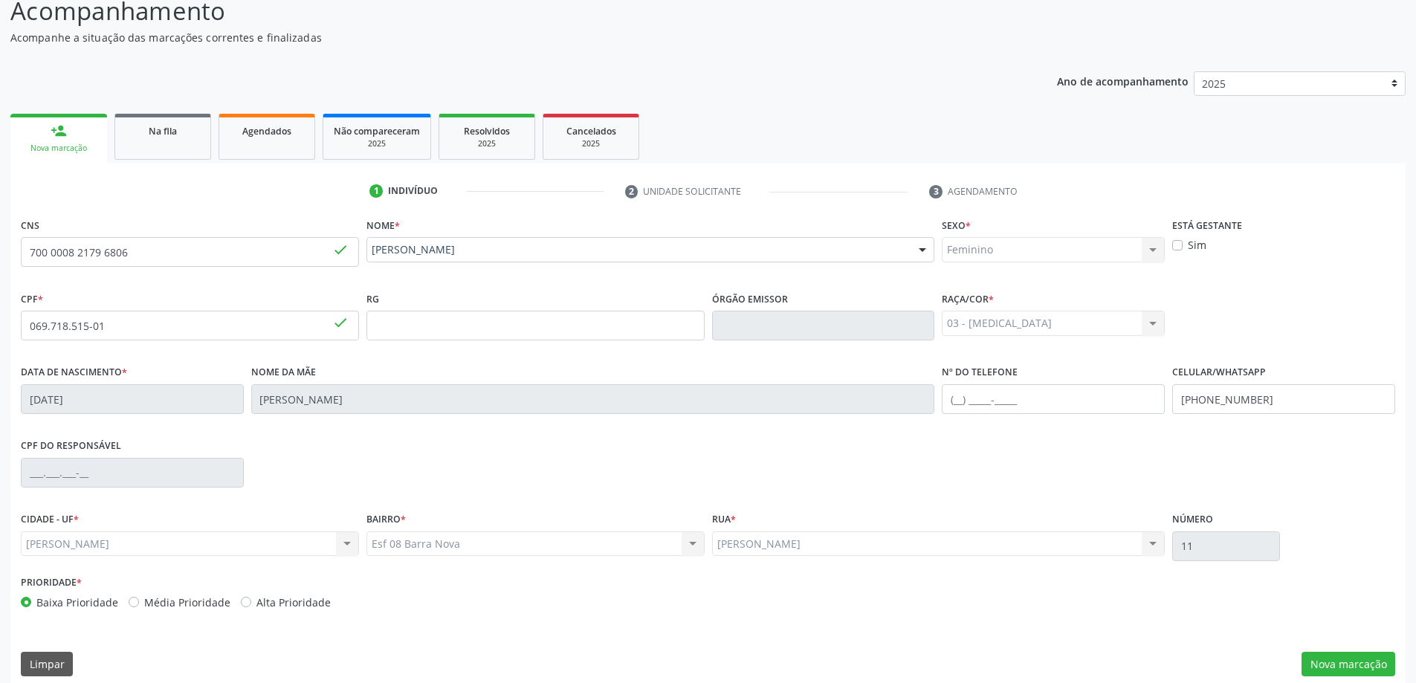
scroll to position [144, 0]
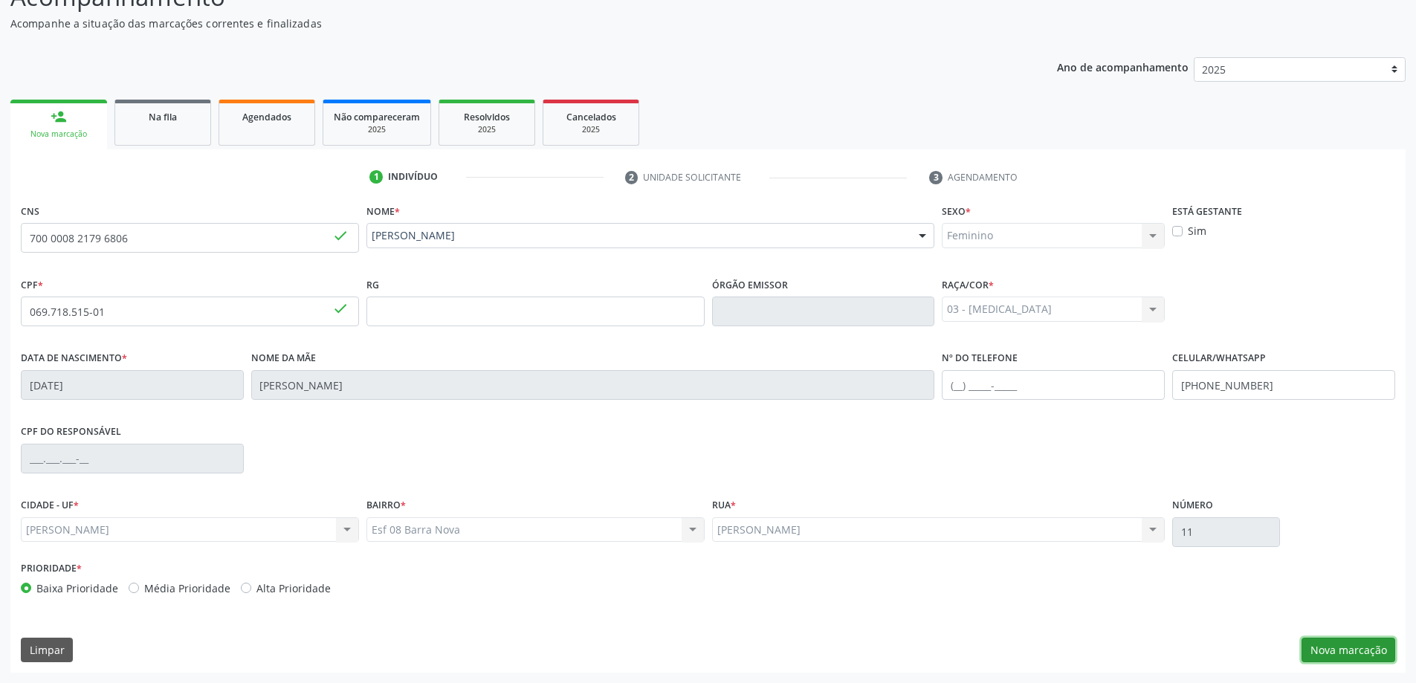
click at [1362, 652] on button "Nova marcação" at bounding box center [1349, 650] width 94 height 25
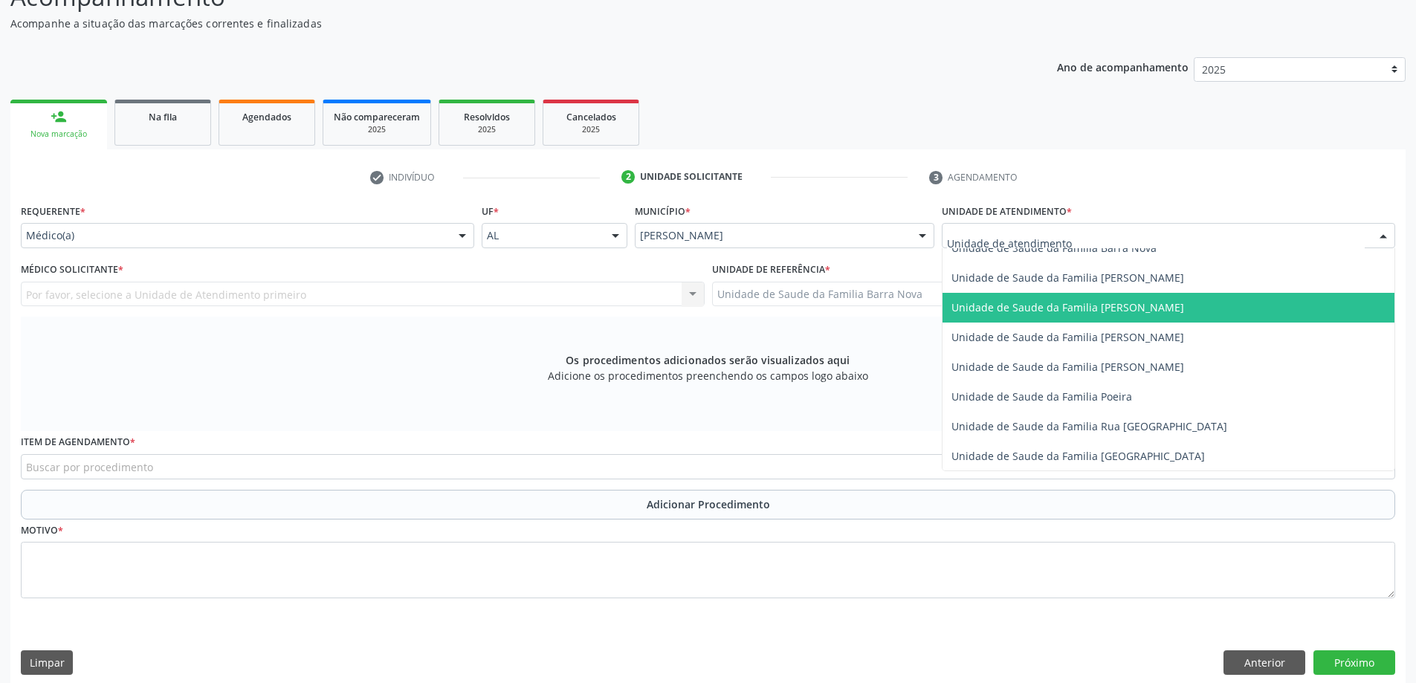
scroll to position [744, 0]
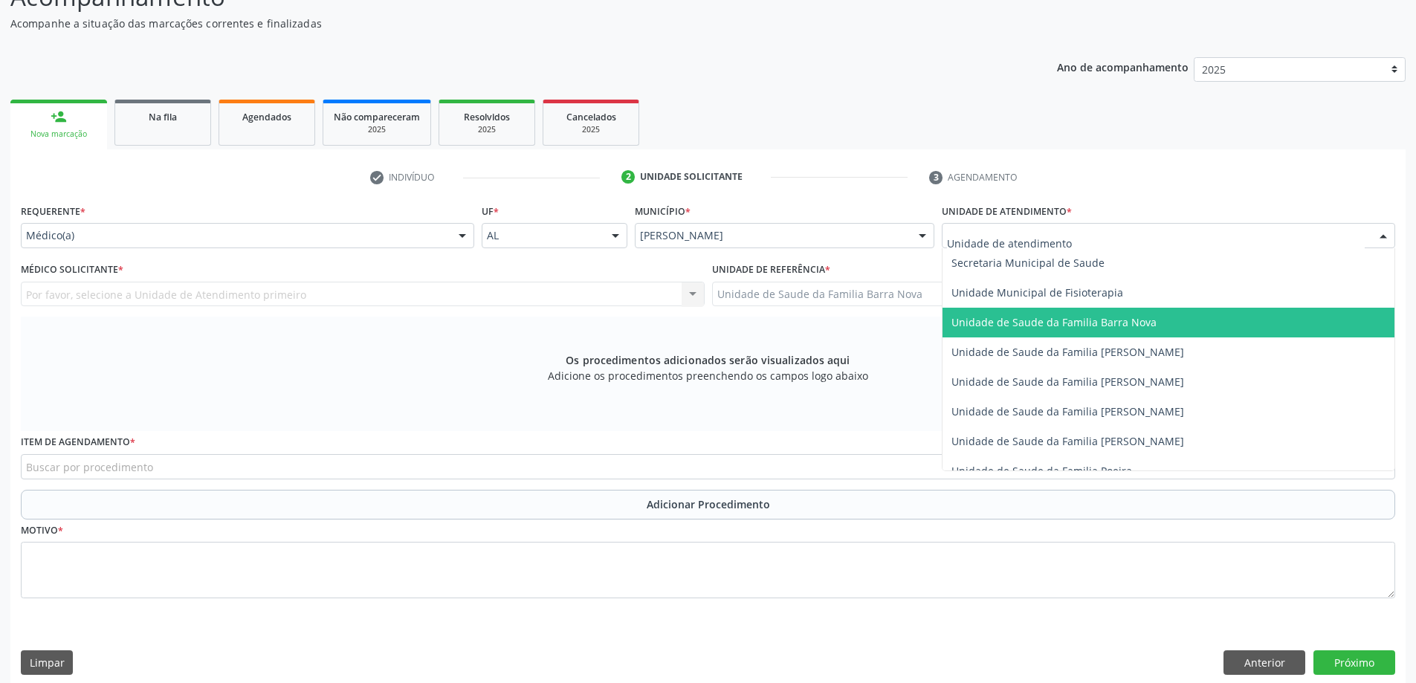
click at [1116, 332] on span "Unidade de Saude da Familia Barra Nova" at bounding box center [1169, 323] width 452 height 30
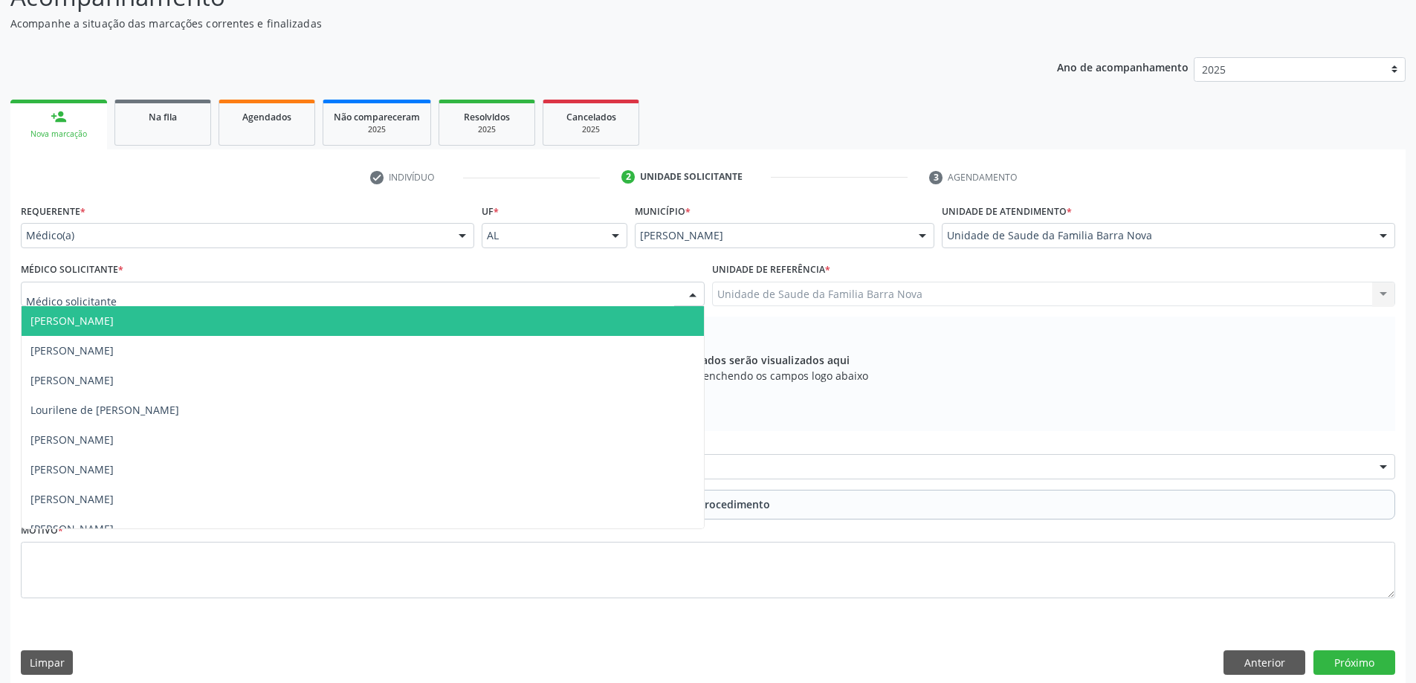
click at [592, 294] on div at bounding box center [363, 294] width 684 height 25
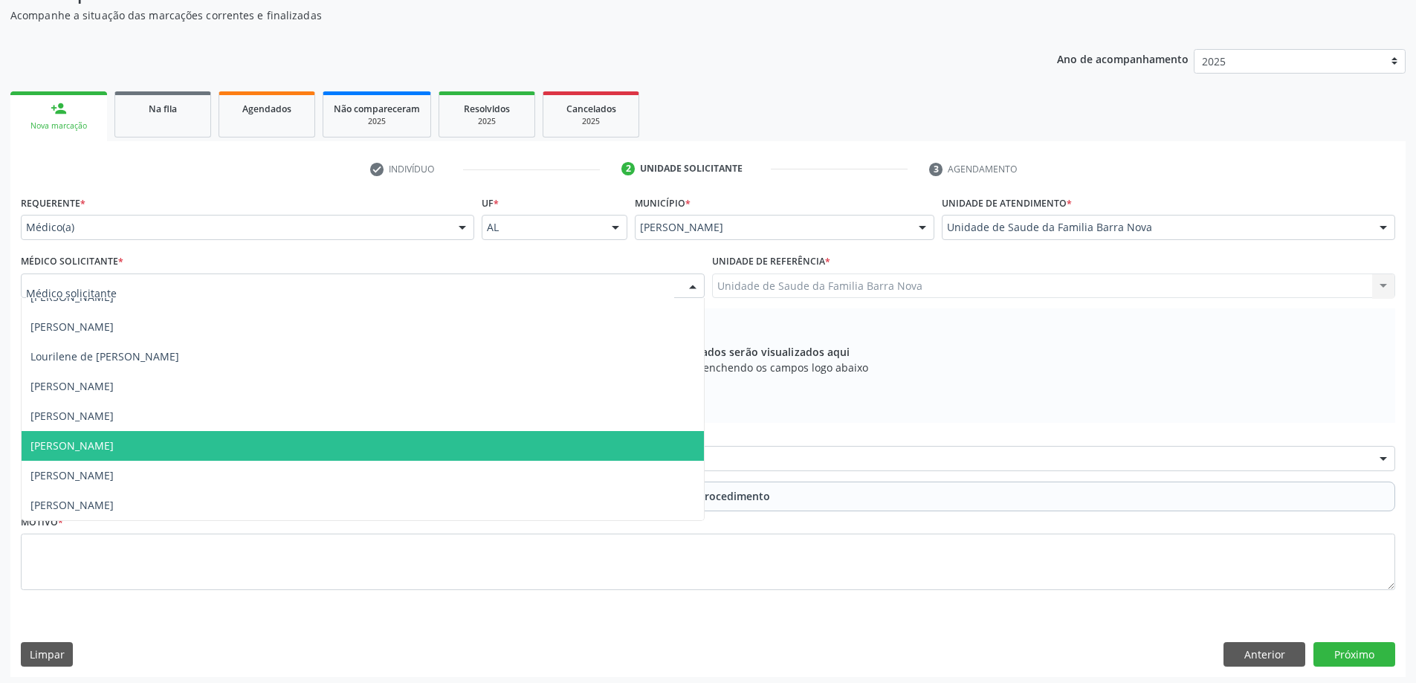
scroll to position [156, 0]
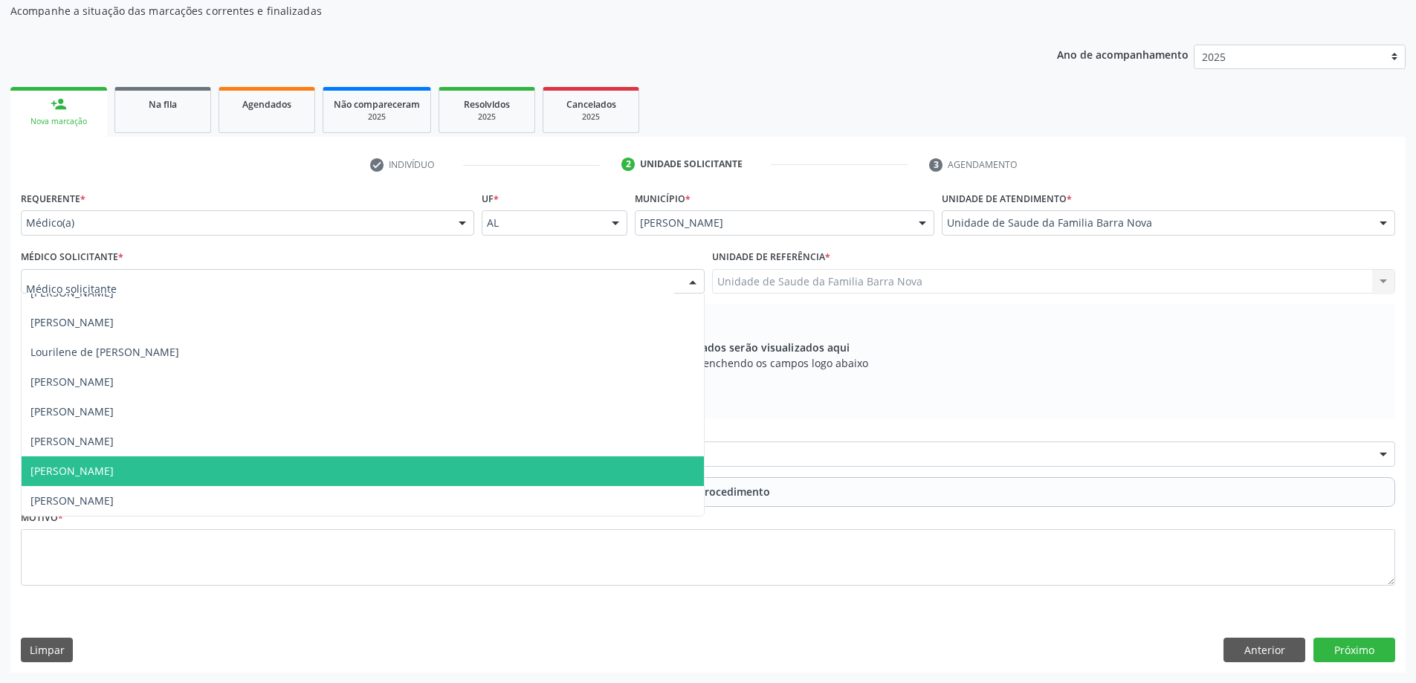
click at [477, 483] on span "[PERSON_NAME]" at bounding box center [363, 472] width 683 height 30
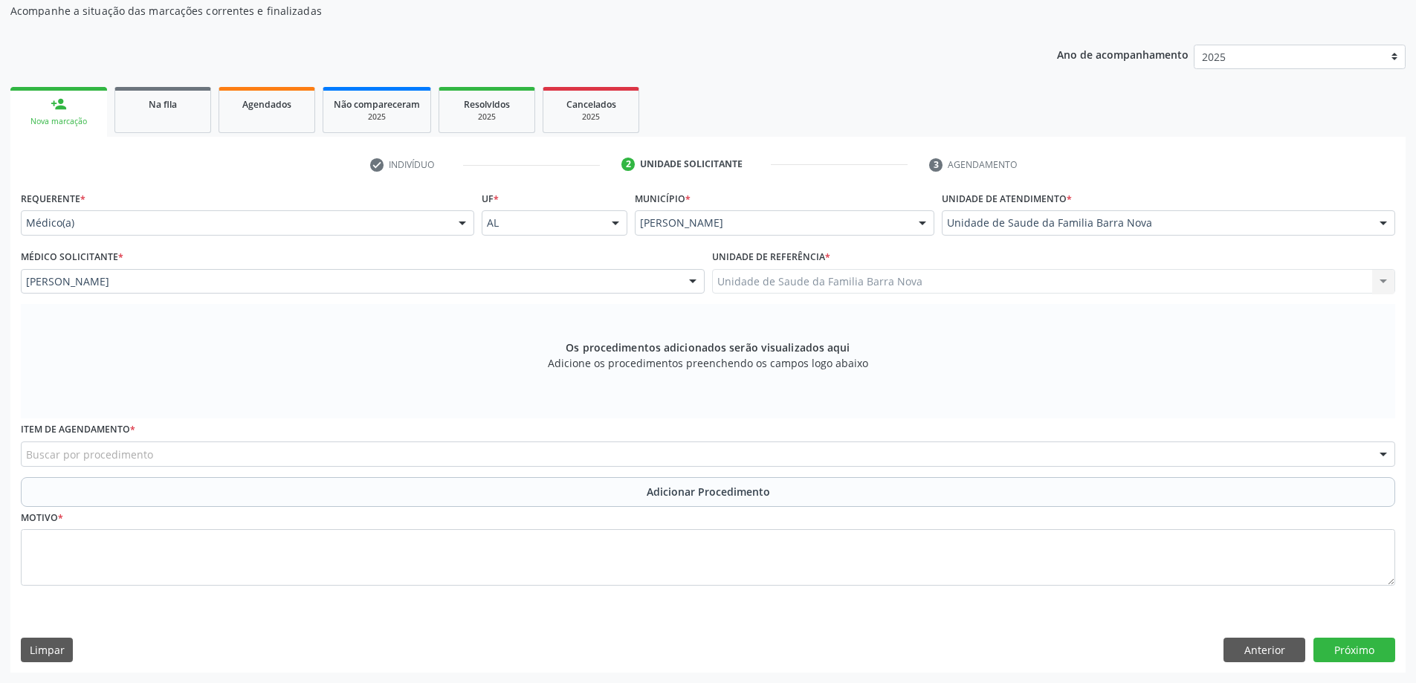
click at [367, 464] on div "Buscar por procedimento" at bounding box center [708, 454] width 1375 height 25
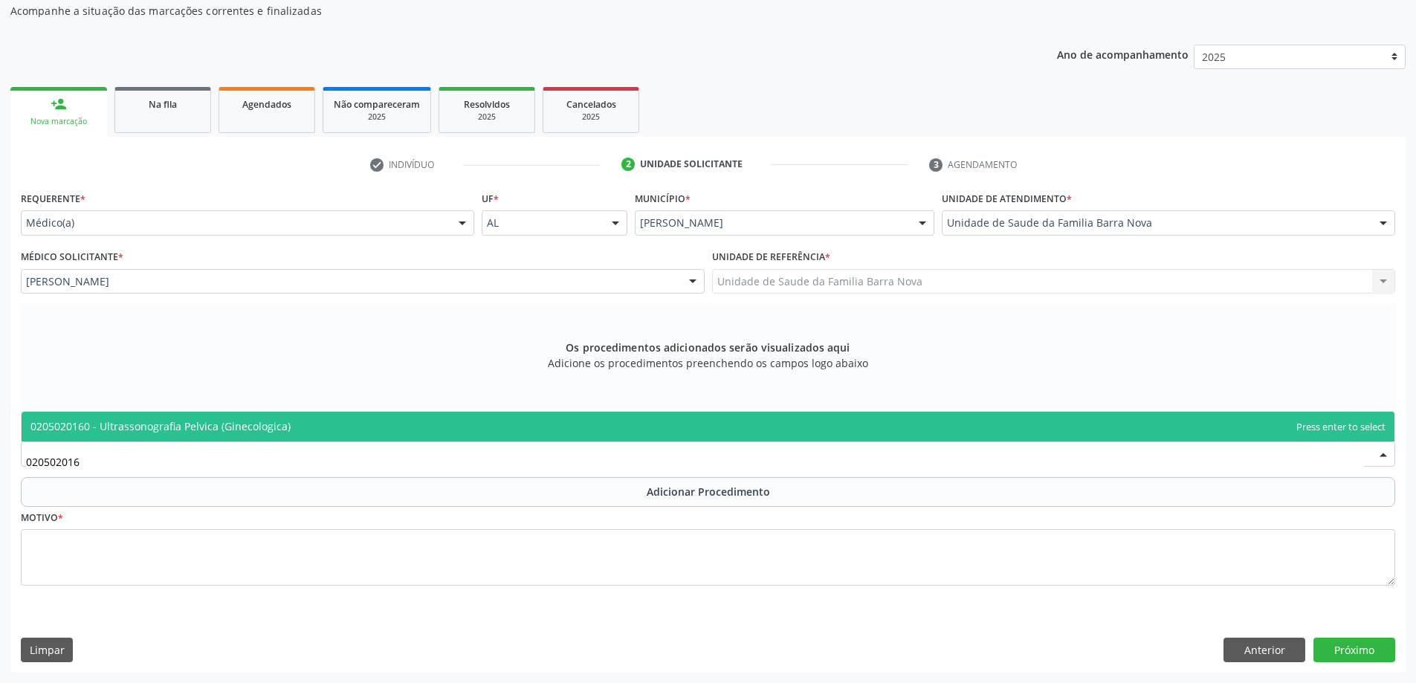
type input "0205020160"
click at [422, 424] on span "0205020160 - Ultrassonografia Pelvica (Ginecologica)" at bounding box center [708, 427] width 1373 height 30
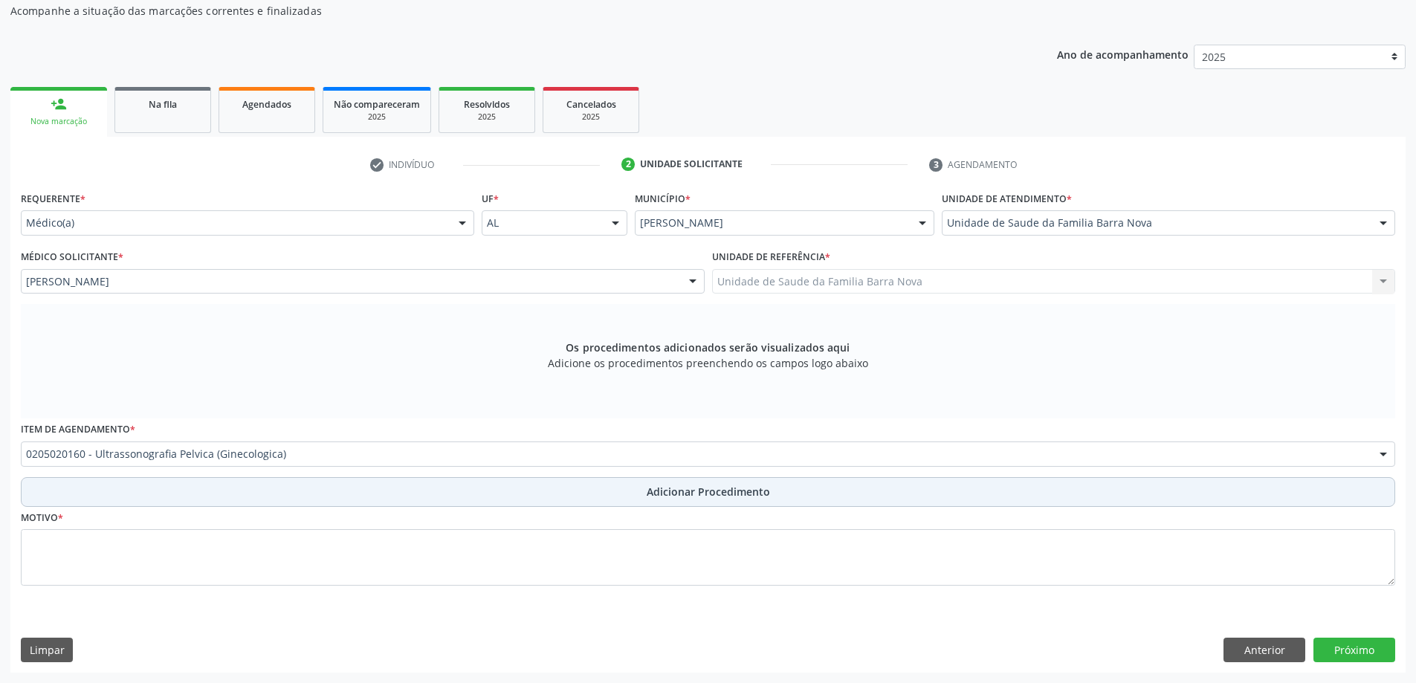
click at [717, 493] on span "Adicionar Procedimento" at bounding box center [708, 492] width 123 height 16
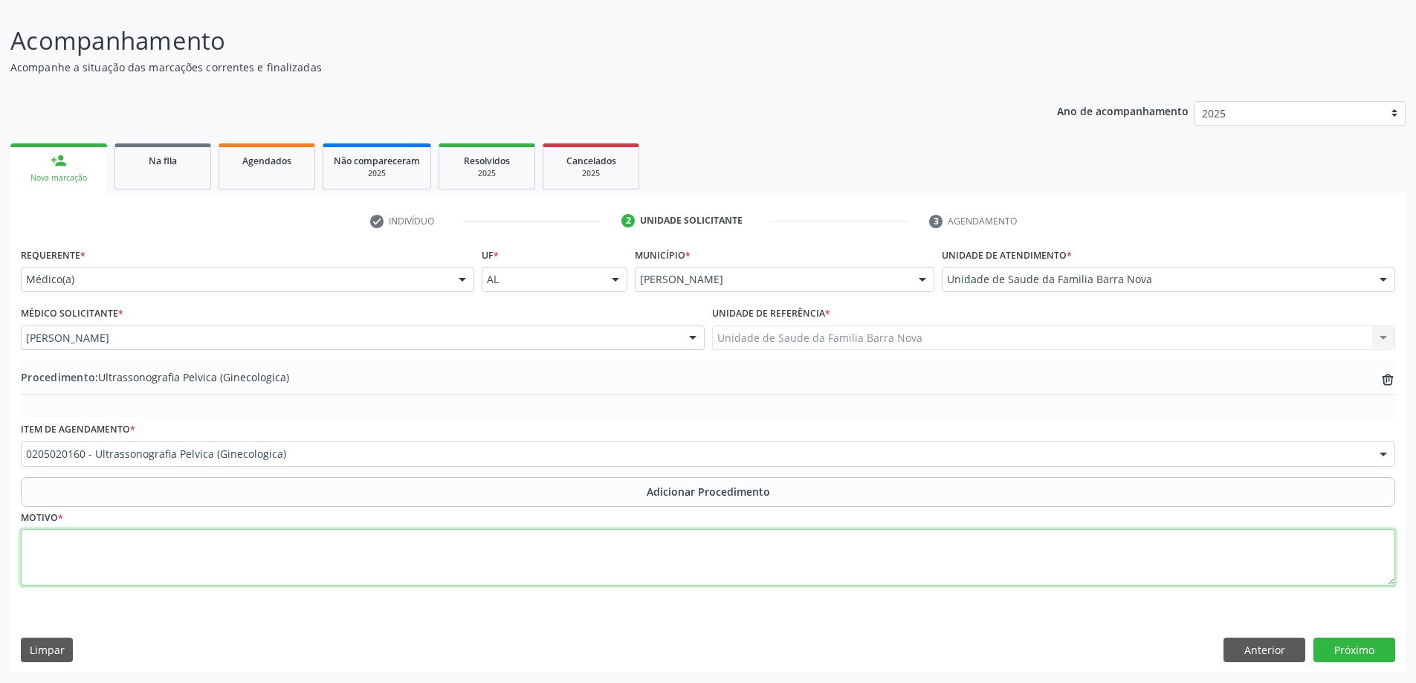
click at [92, 561] on textarea at bounding box center [708, 557] width 1375 height 57
click at [54, 549] on textarea "Cistoovariano" at bounding box center [708, 557] width 1375 height 57
click at [100, 542] on textarea "Cisto ovariano" at bounding box center [708, 557] width 1375 height 57
type textarea "Cisto ovariano."
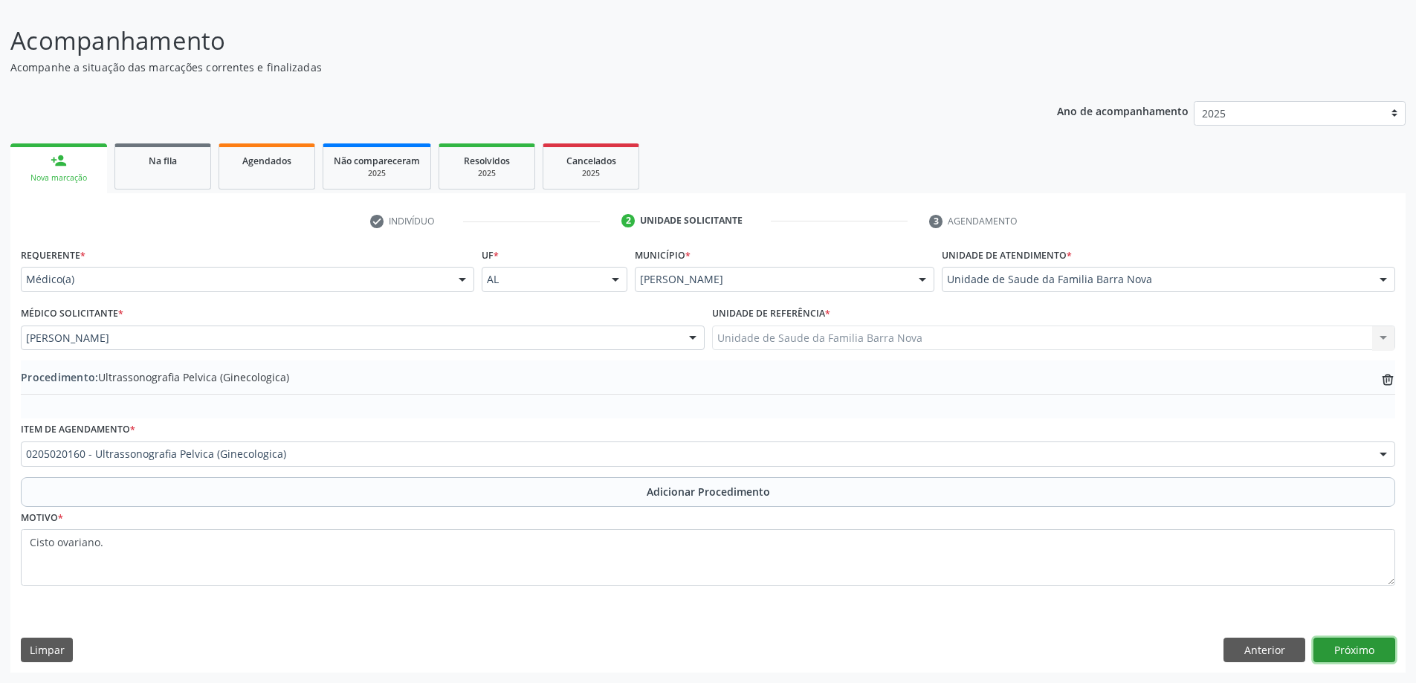
click at [1350, 652] on button "Próximo" at bounding box center [1355, 650] width 82 height 25
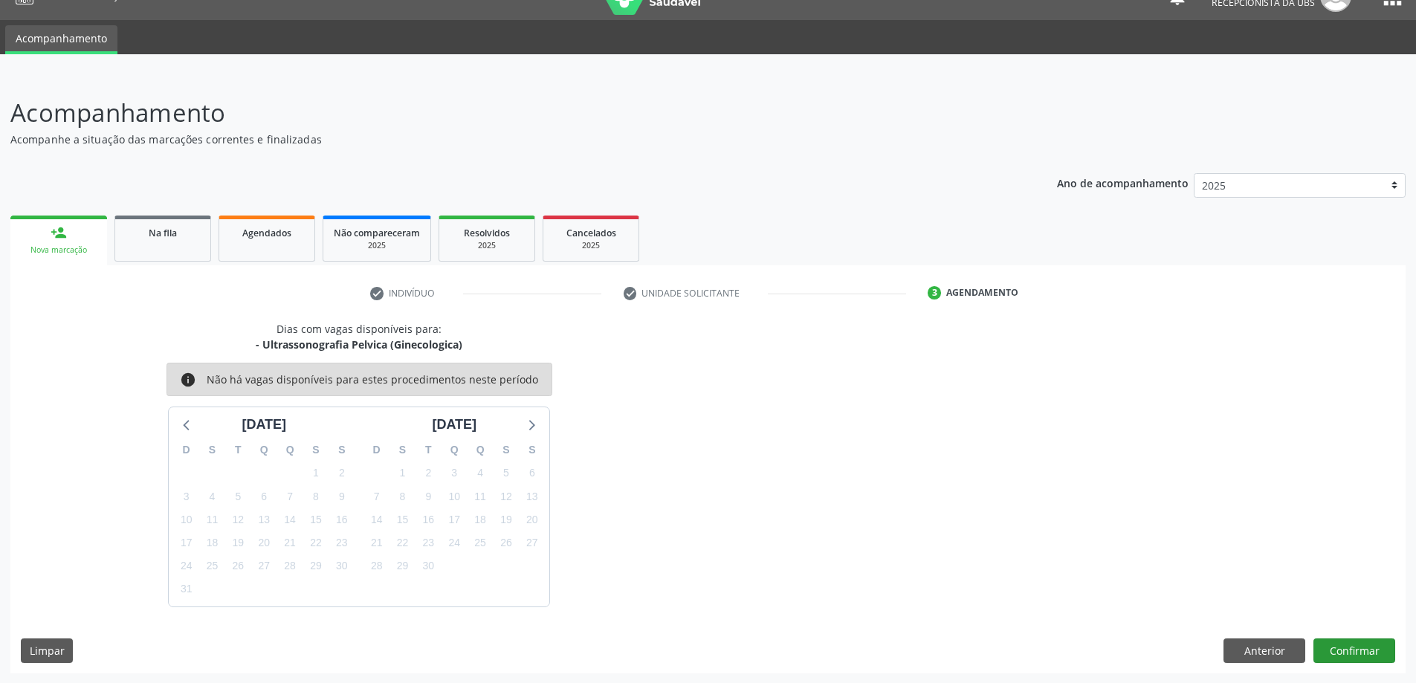
scroll to position [28, 0]
click at [1341, 645] on button "Confirmar" at bounding box center [1355, 650] width 82 height 25
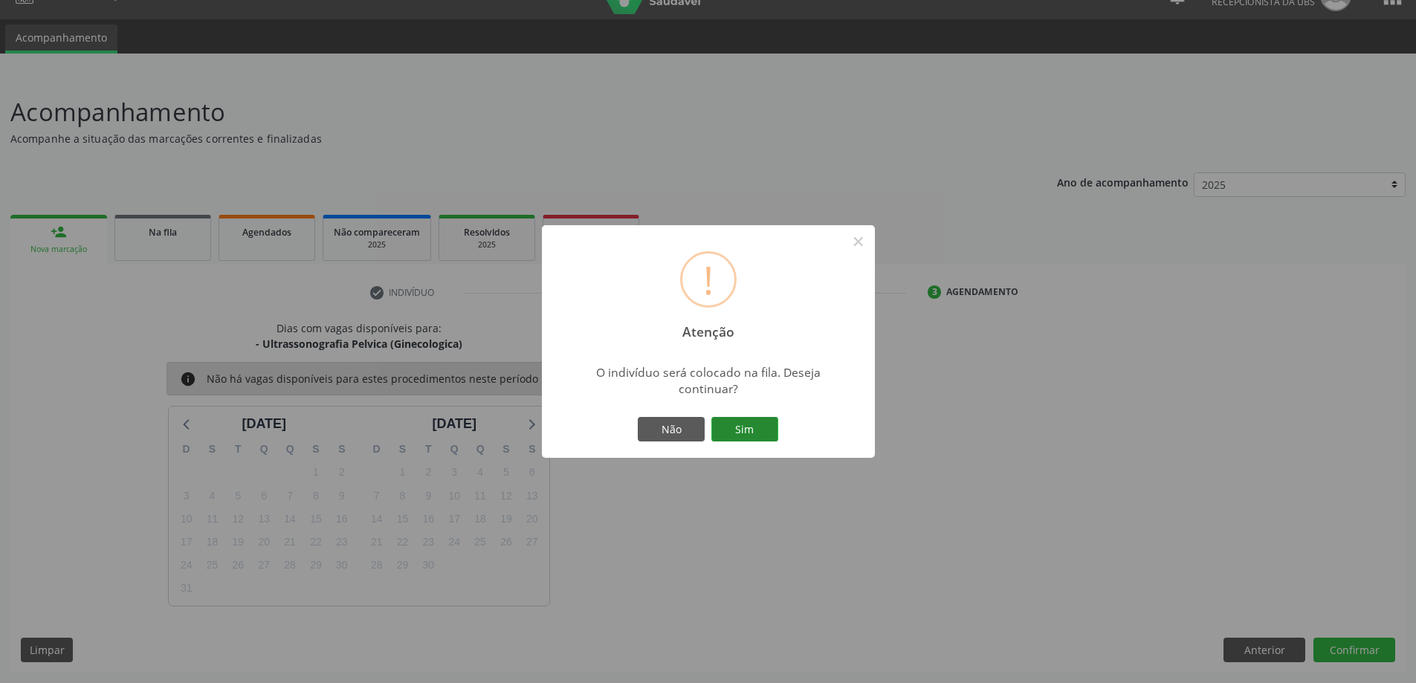
click at [753, 433] on button "Sim" at bounding box center [745, 429] width 67 height 25
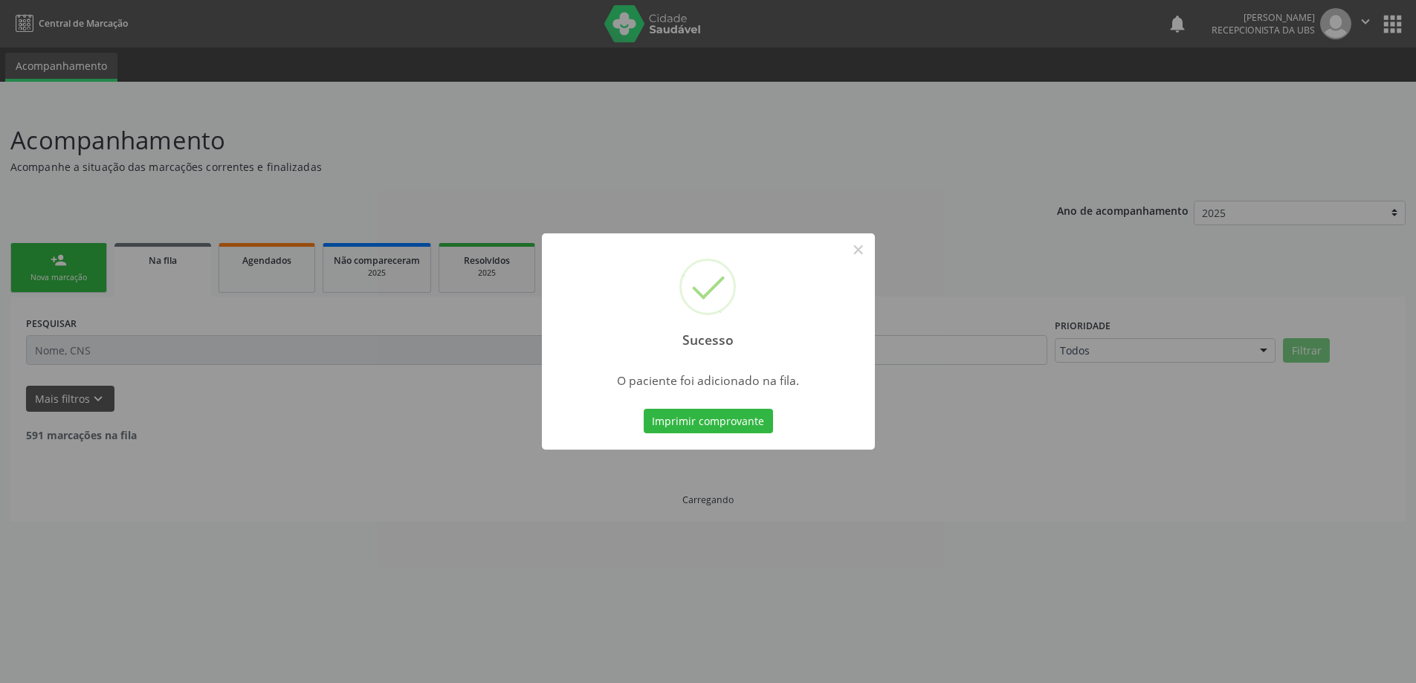
scroll to position [0, 0]
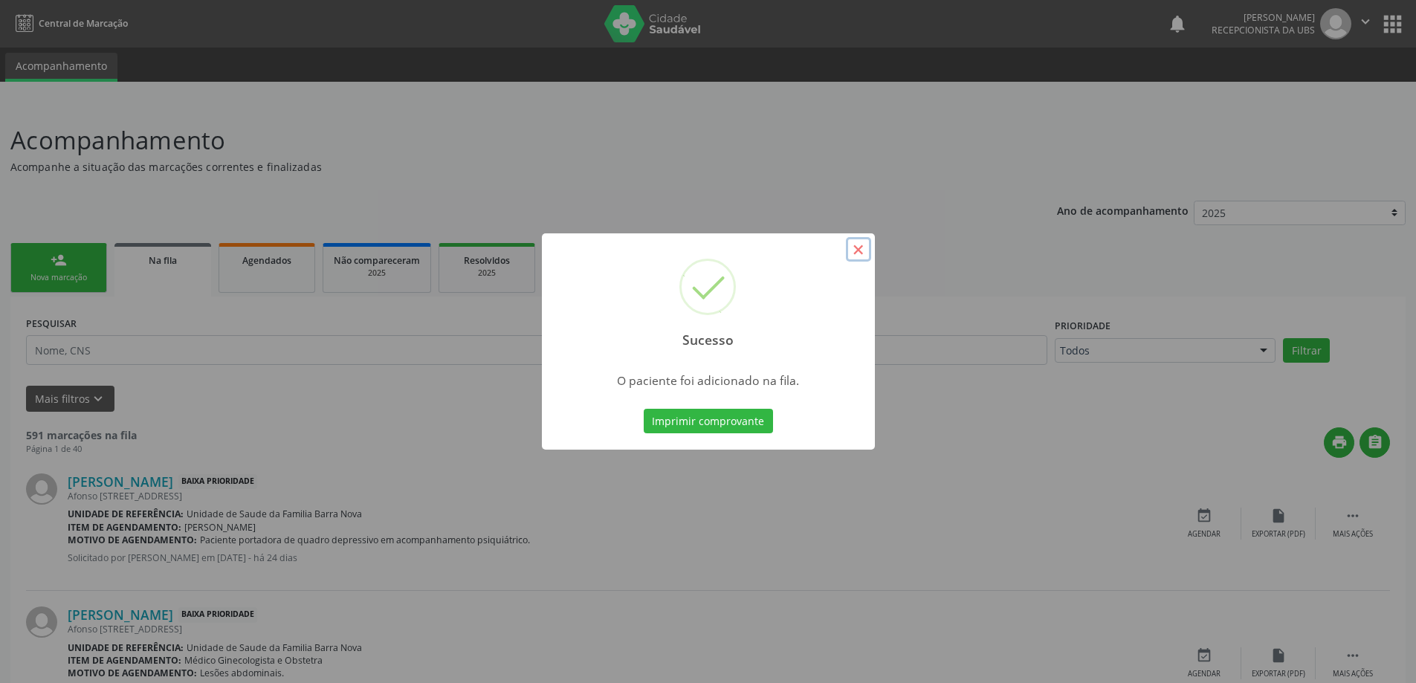
click at [858, 245] on button "×" at bounding box center [858, 249] width 25 height 25
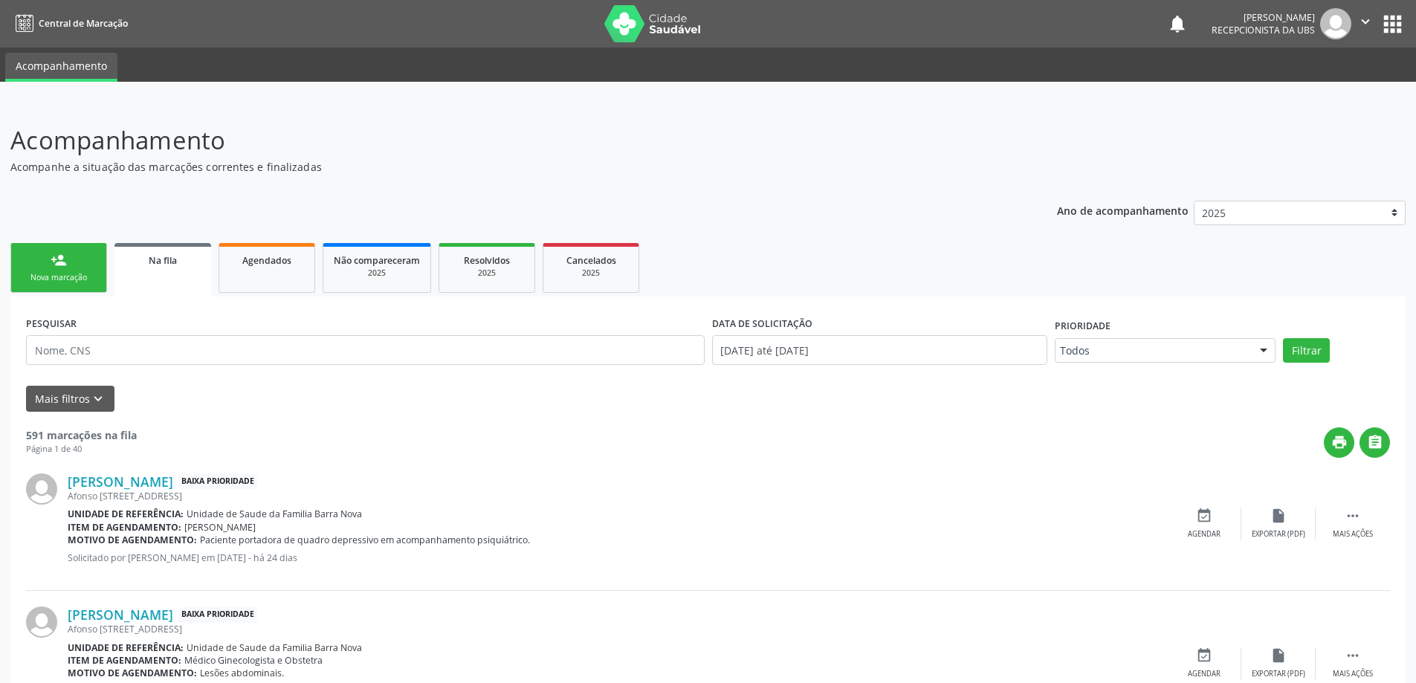
click at [60, 265] on div "person_add" at bounding box center [59, 260] width 16 height 16
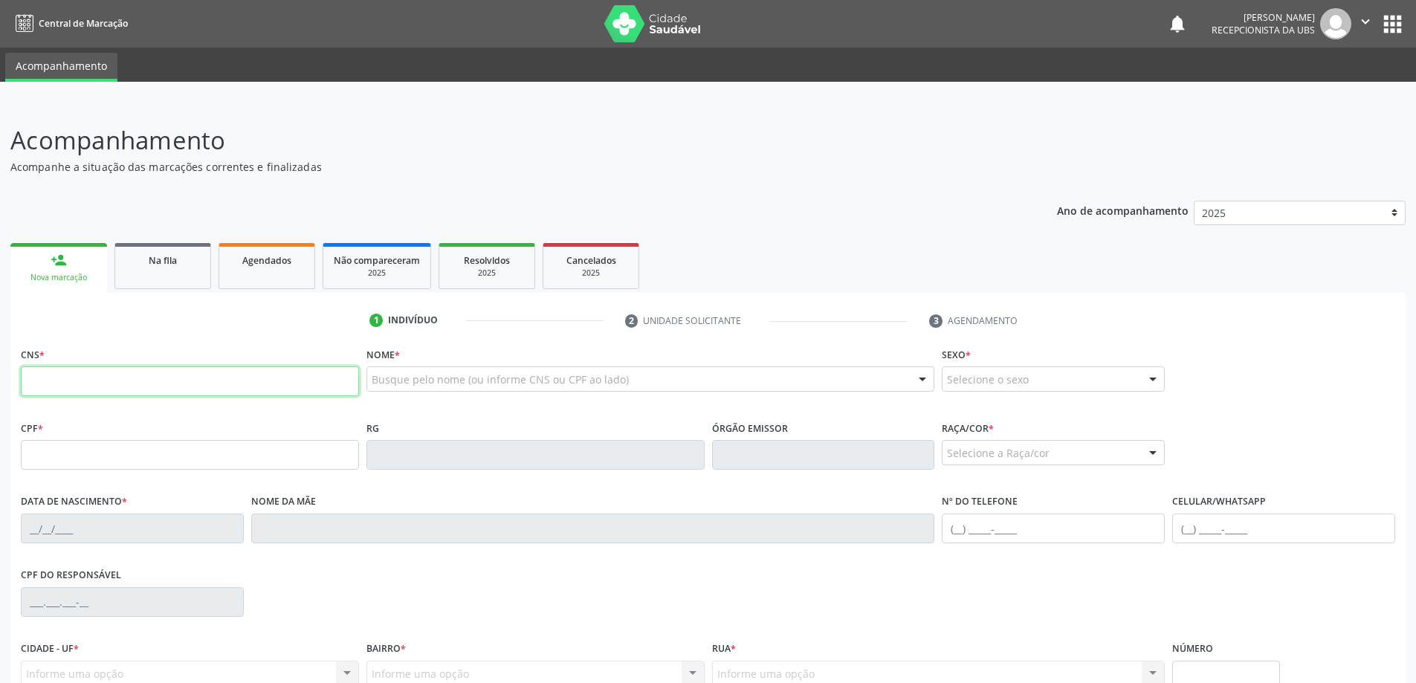
click at [88, 390] on input "text" at bounding box center [190, 382] width 338 height 30
type input "700 1078 4823 9490"
type input "016.567.764-30"
type input "[DATE]"
type input "[PERSON_NAME]"
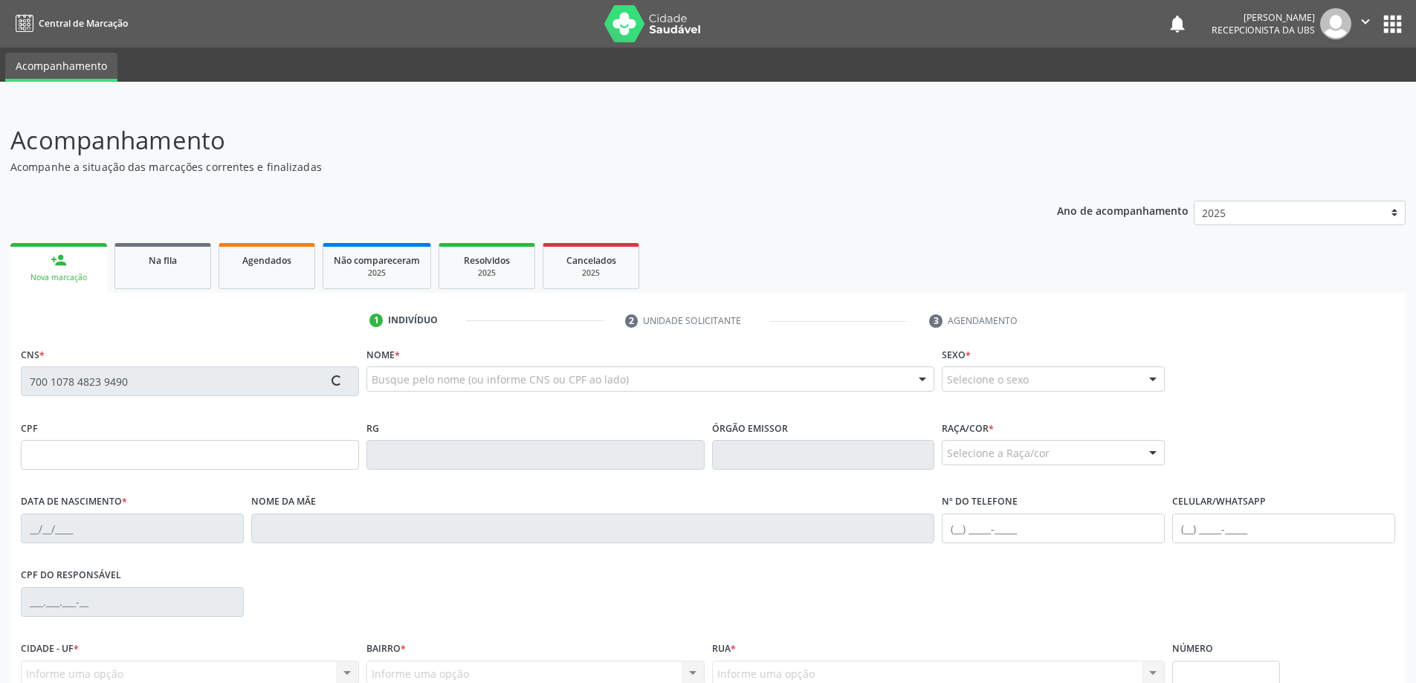
type input "[PHONE_NUMBER]"
type input "66"
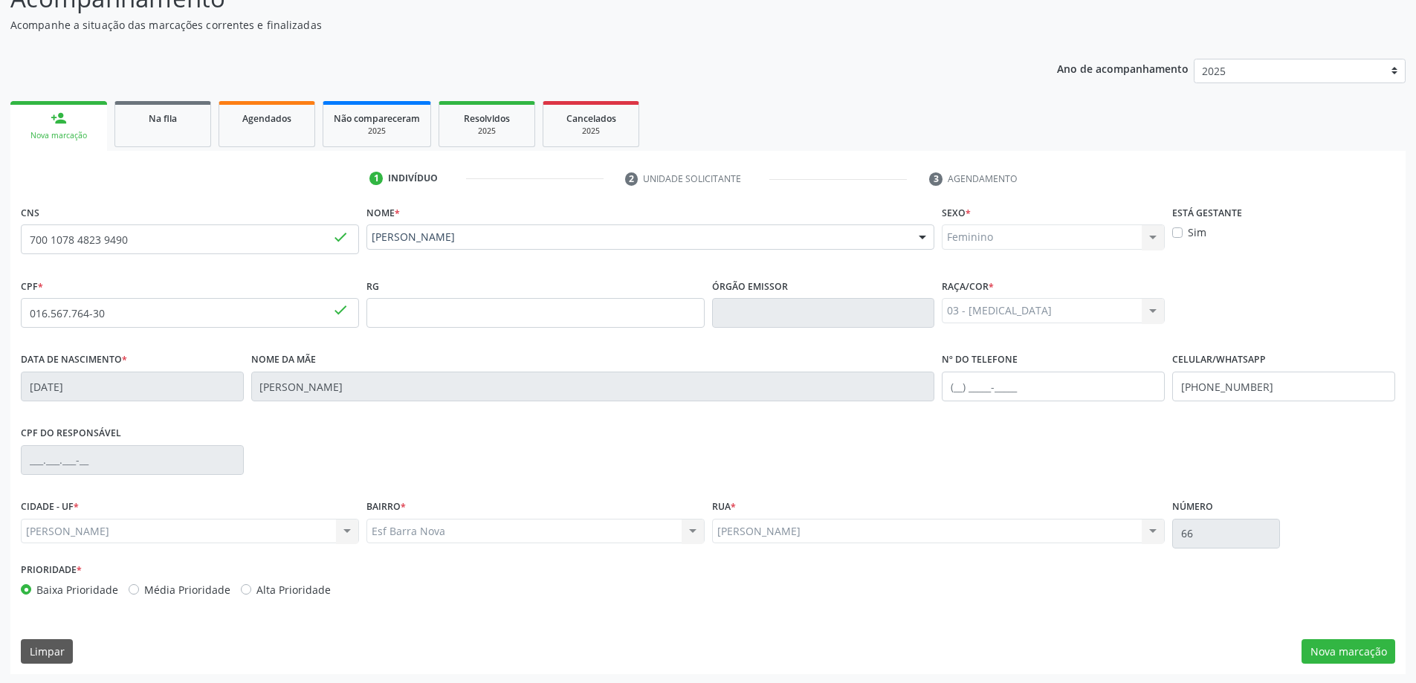
scroll to position [144, 0]
click at [1361, 649] on button "Nova marcação" at bounding box center [1349, 650] width 94 height 25
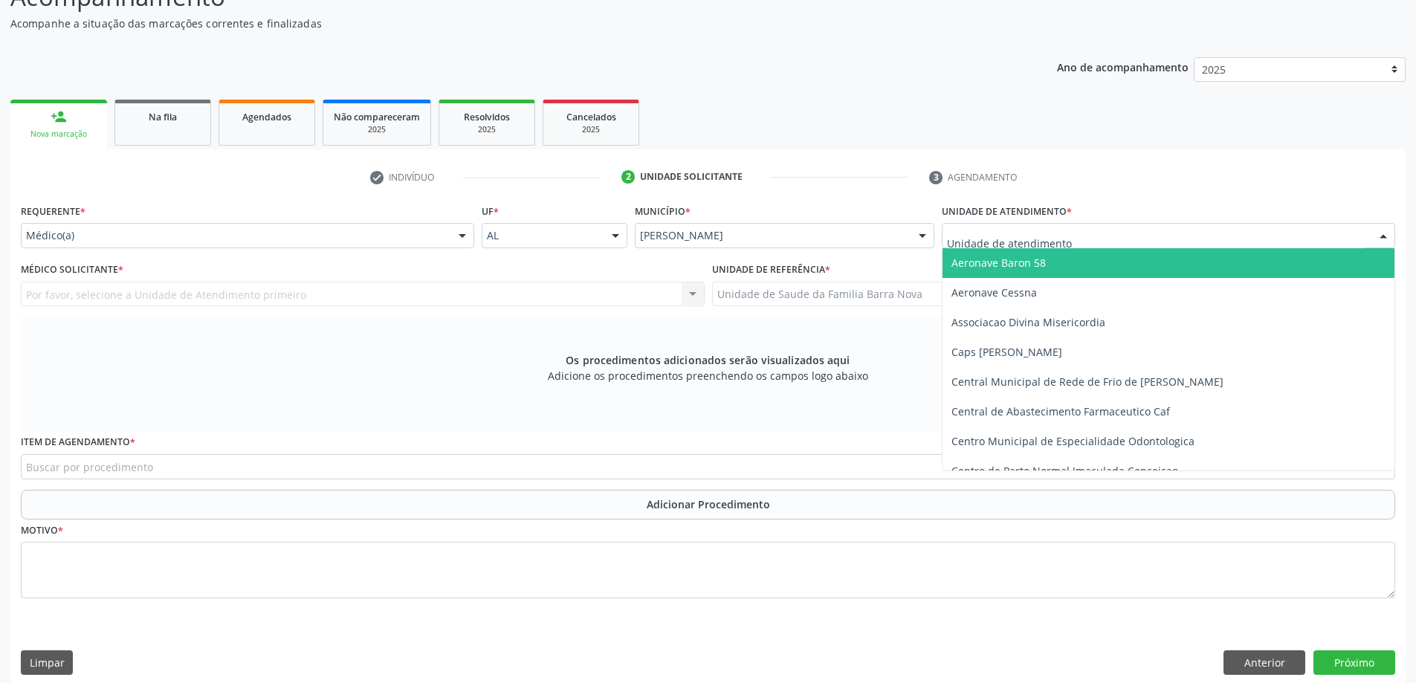
click at [1168, 241] on div at bounding box center [1169, 235] width 454 height 25
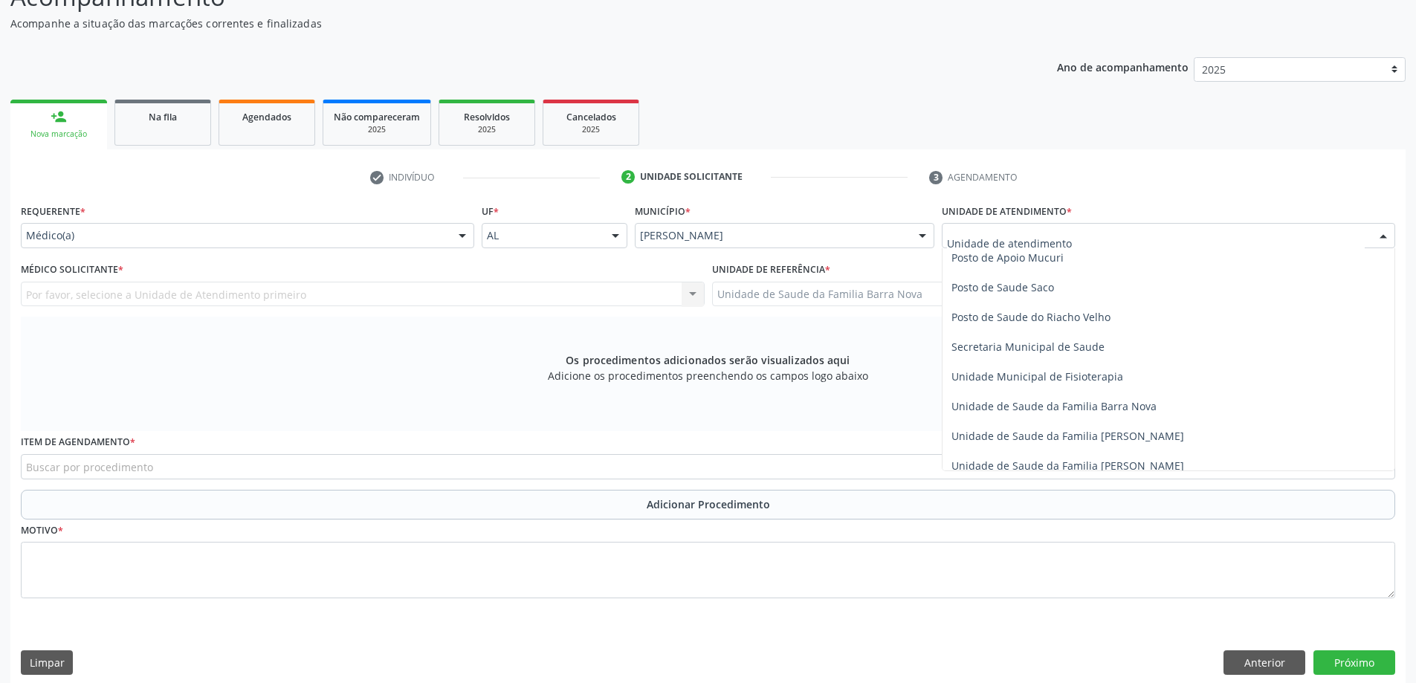
scroll to position [669, 0]
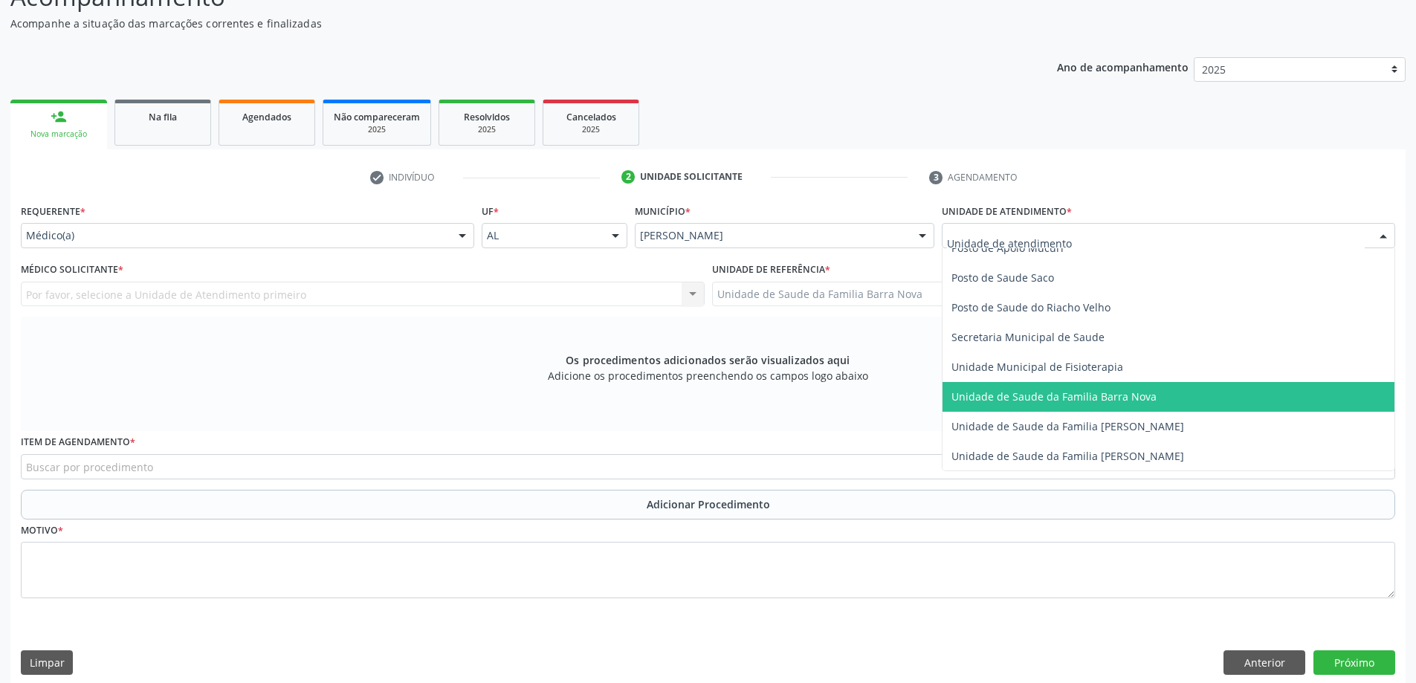
click at [1123, 395] on span "Unidade de Saude da Familia Barra Nova" at bounding box center [1054, 397] width 205 height 14
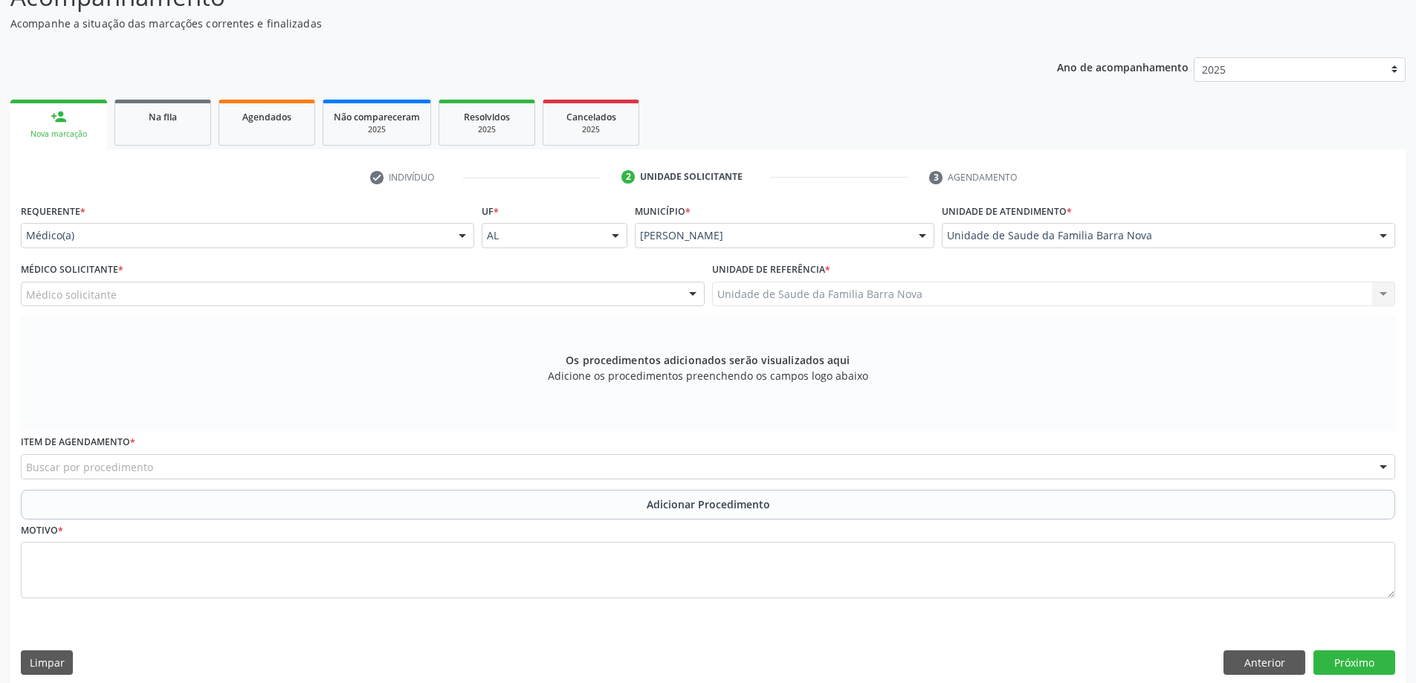
click at [620, 290] on div "Médico solicitante" at bounding box center [363, 294] width 684 height 25
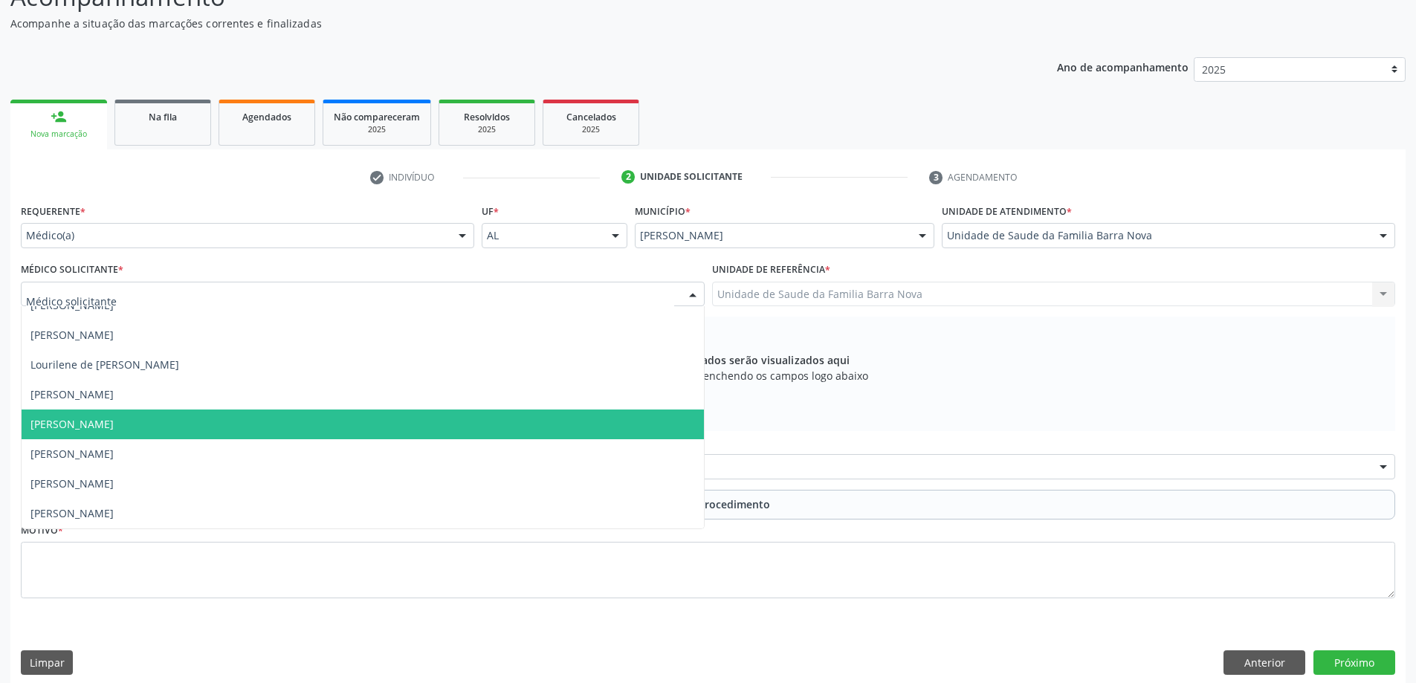
scroll to position [156, 0]
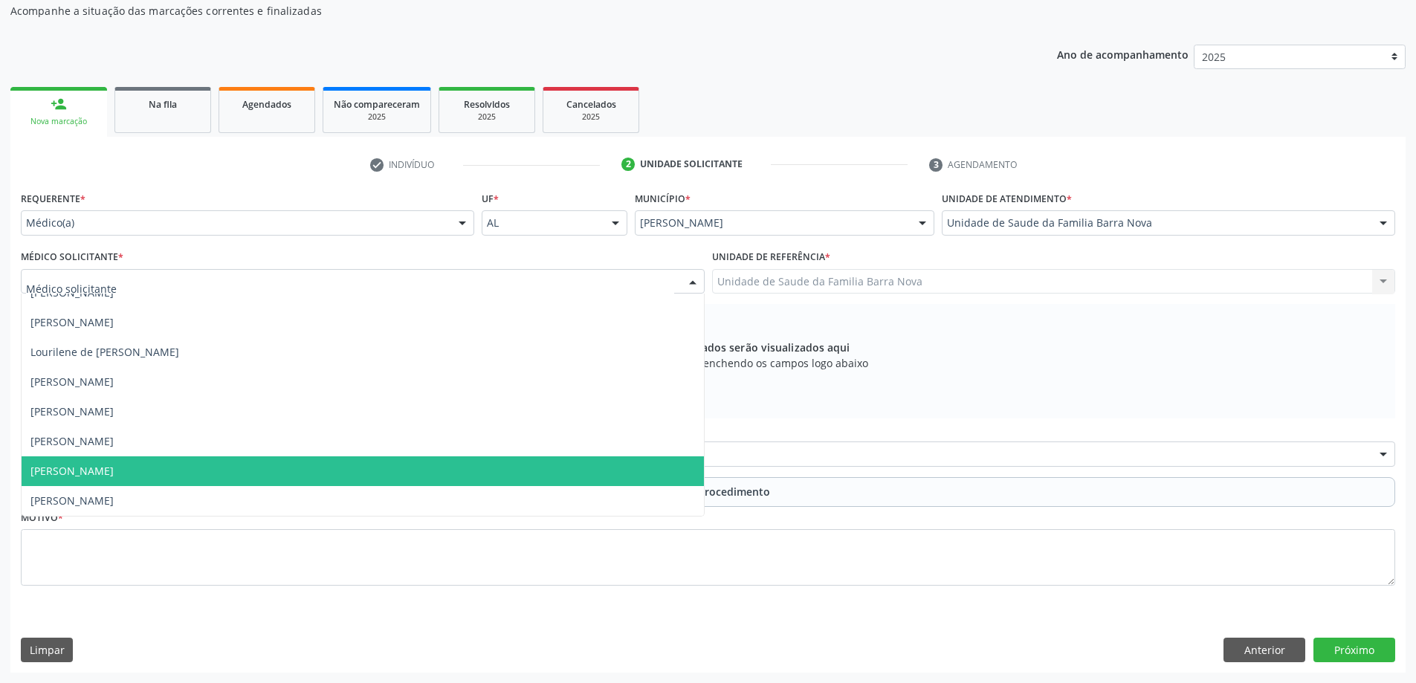
click at [498, 471] on span "[PERSON_NAME]" at bounding box center [363, 472] width 683 height 30
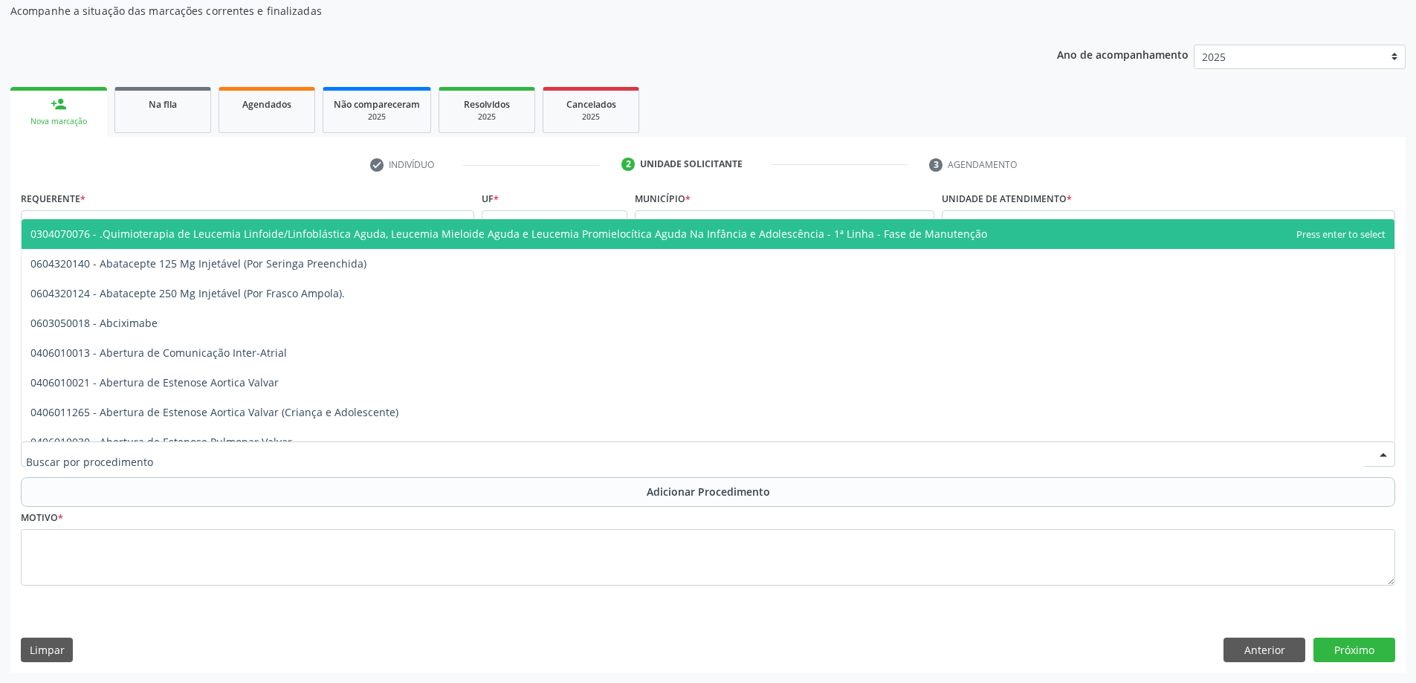
click at [286, 459] on div at bounding box center [708, 454] width 1375 height 25
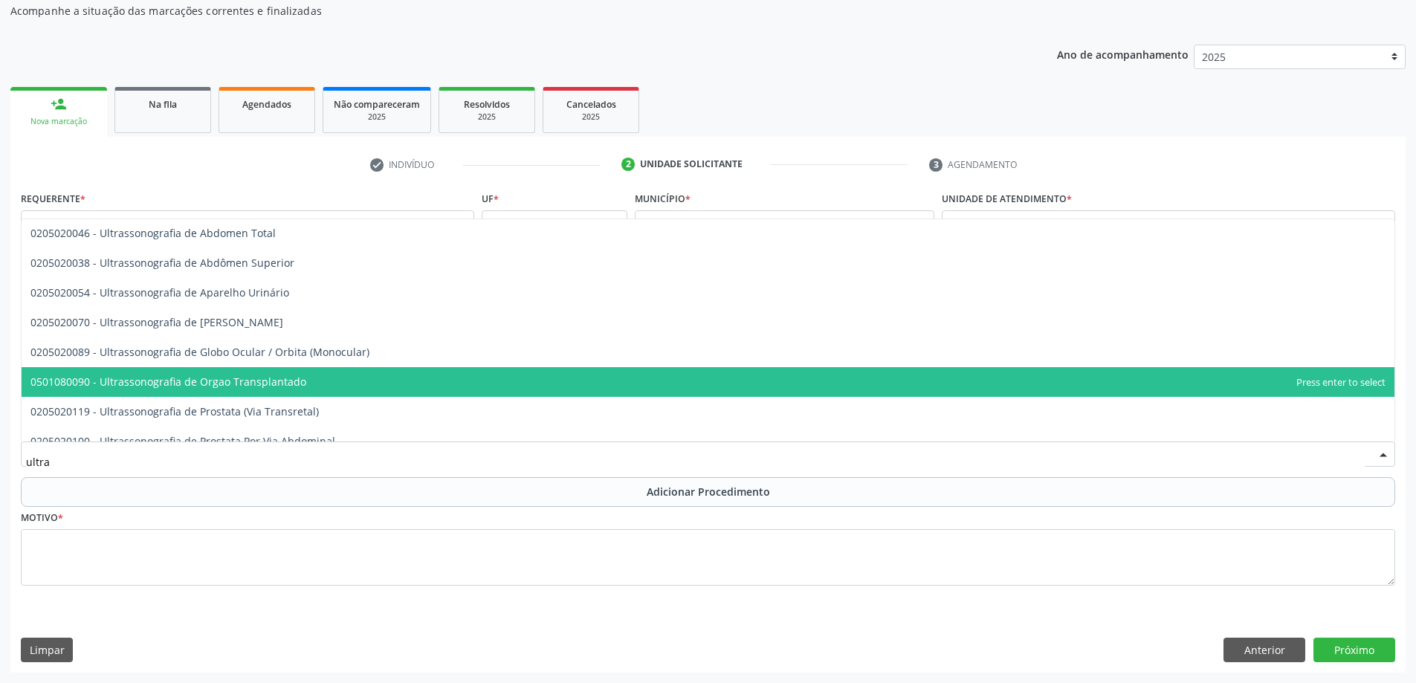
scroll to position [551, 0]
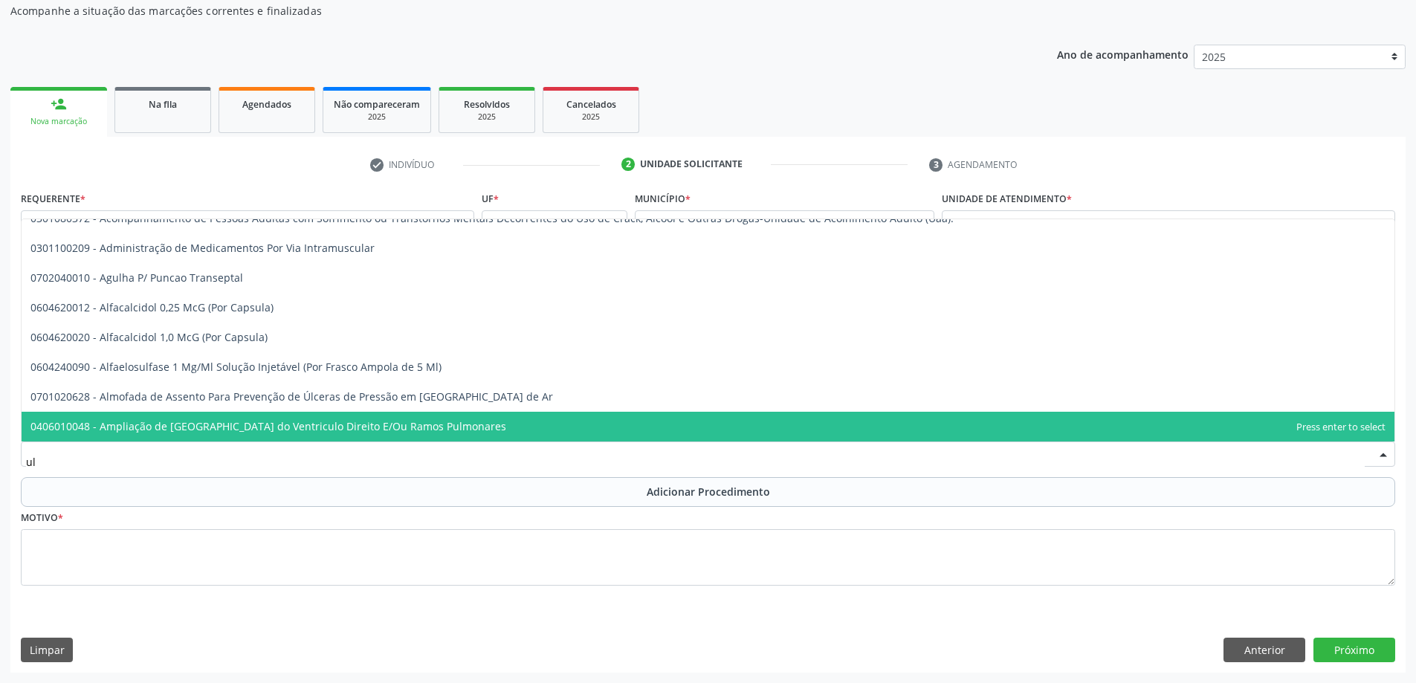
type input "u"
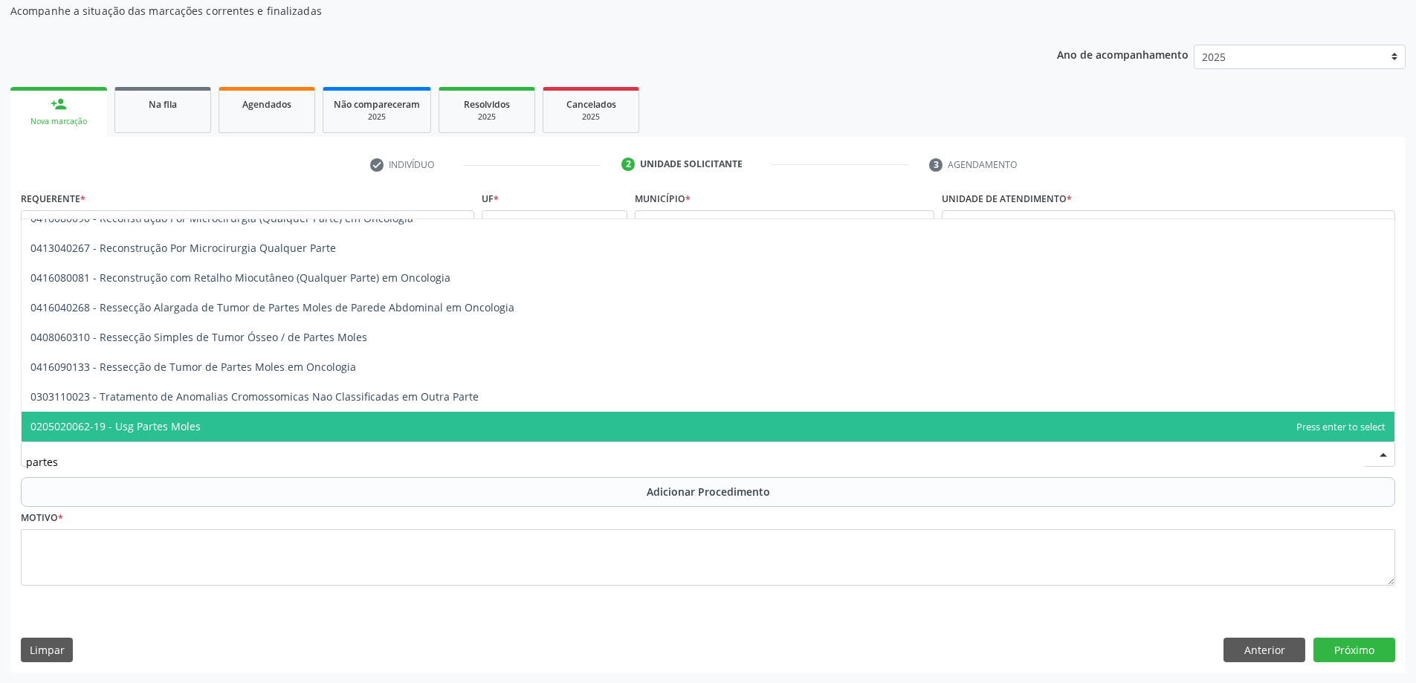
scroll to position [45, 0]
type input "partes mole"
click at [261, 429] on span "0205020062-19 - Usg Partes Moles" at bounding box center [708, 427] width 1373 height 30
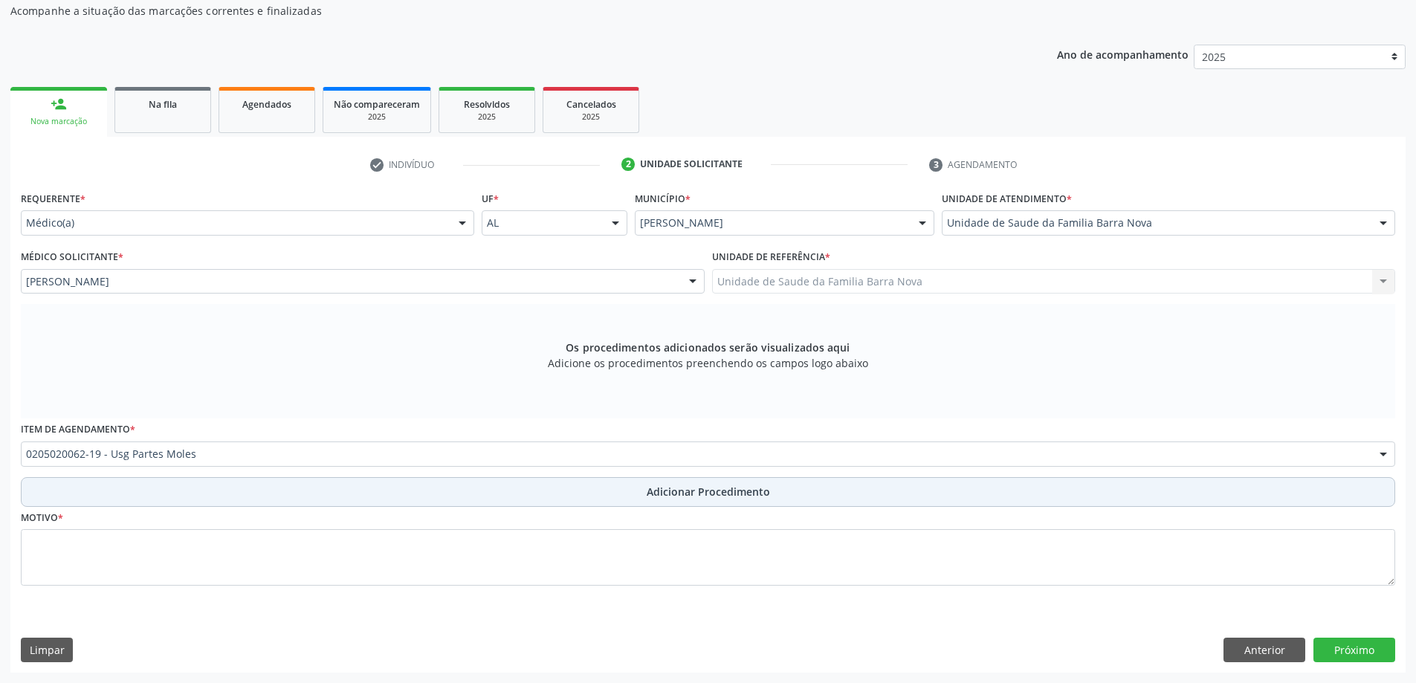
click at [674, 495] on span "Adicionar Procedimento" at bounding box center [708, 492] width 123 height 16
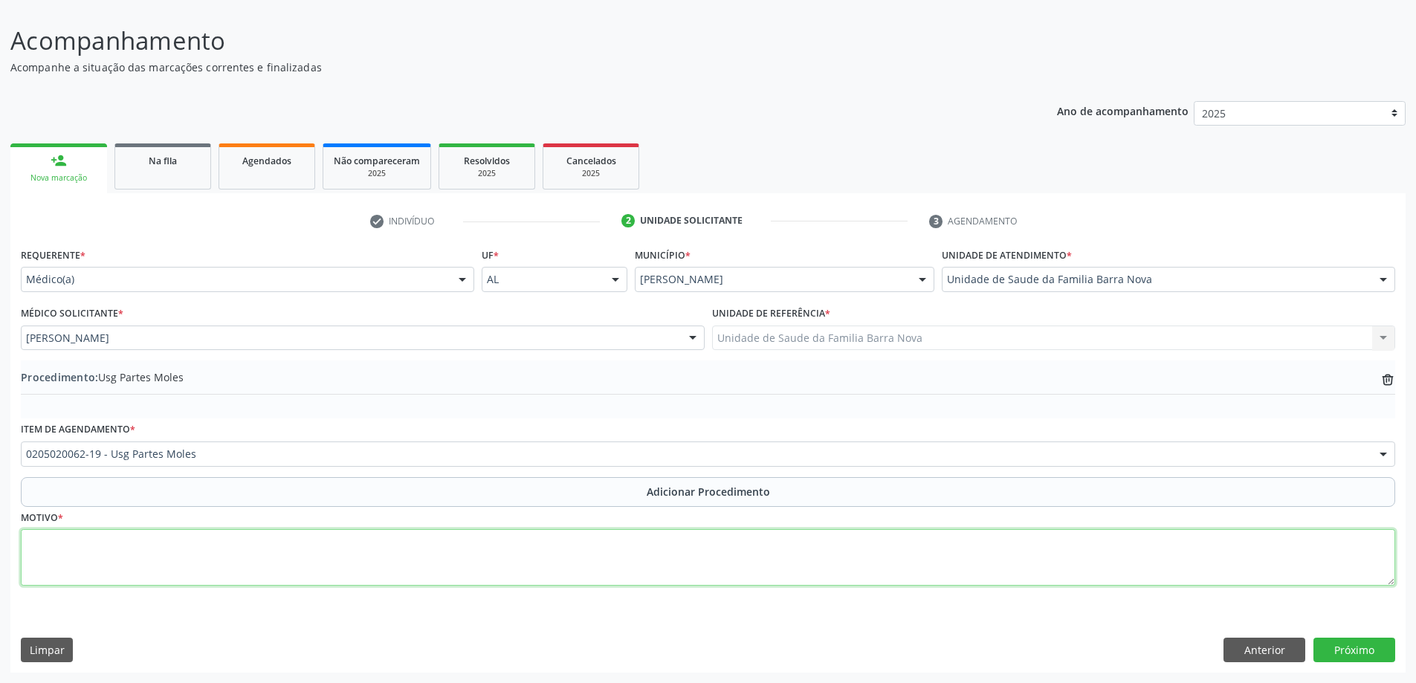
click at [255, 558] on textarea at bounding box center [708, 557] width 1375 height 57
type textarea "Tumefação não especificada."
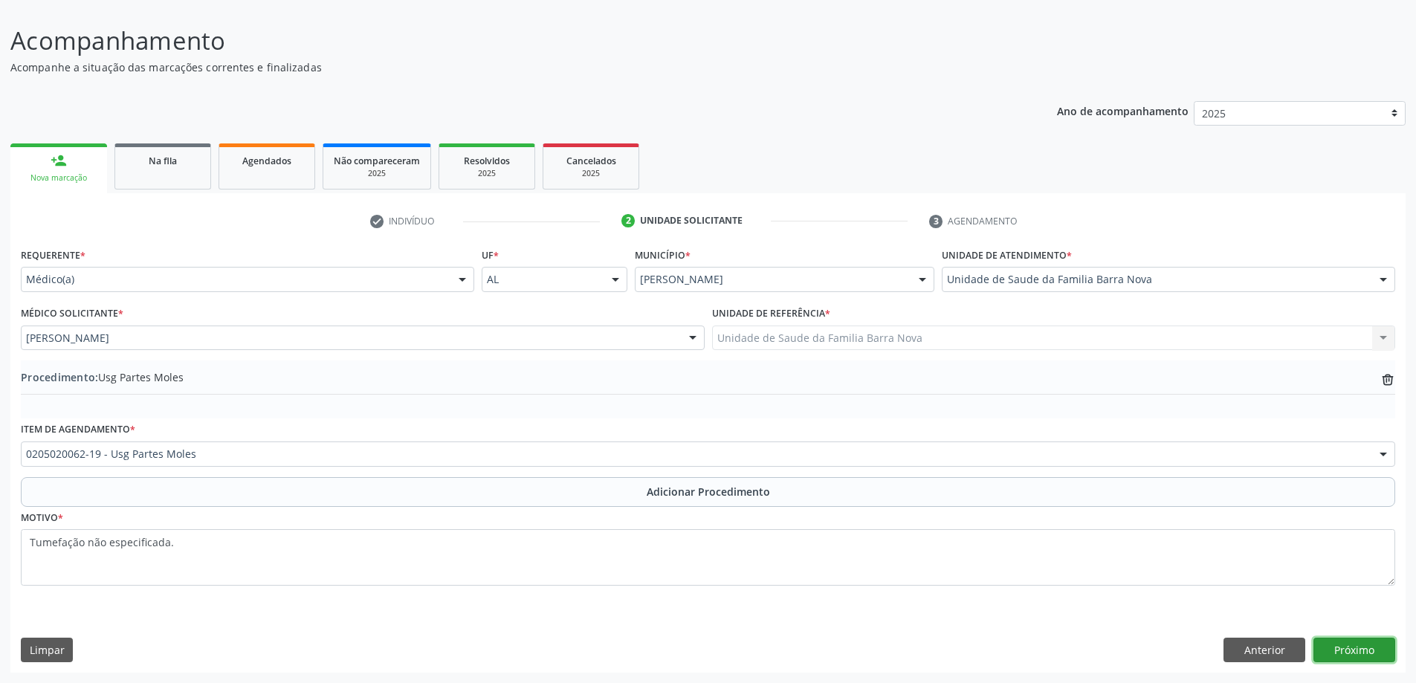
click at [1362, 650] on button "Próximo" at bounding box center [1355, 650] width 82 height 25
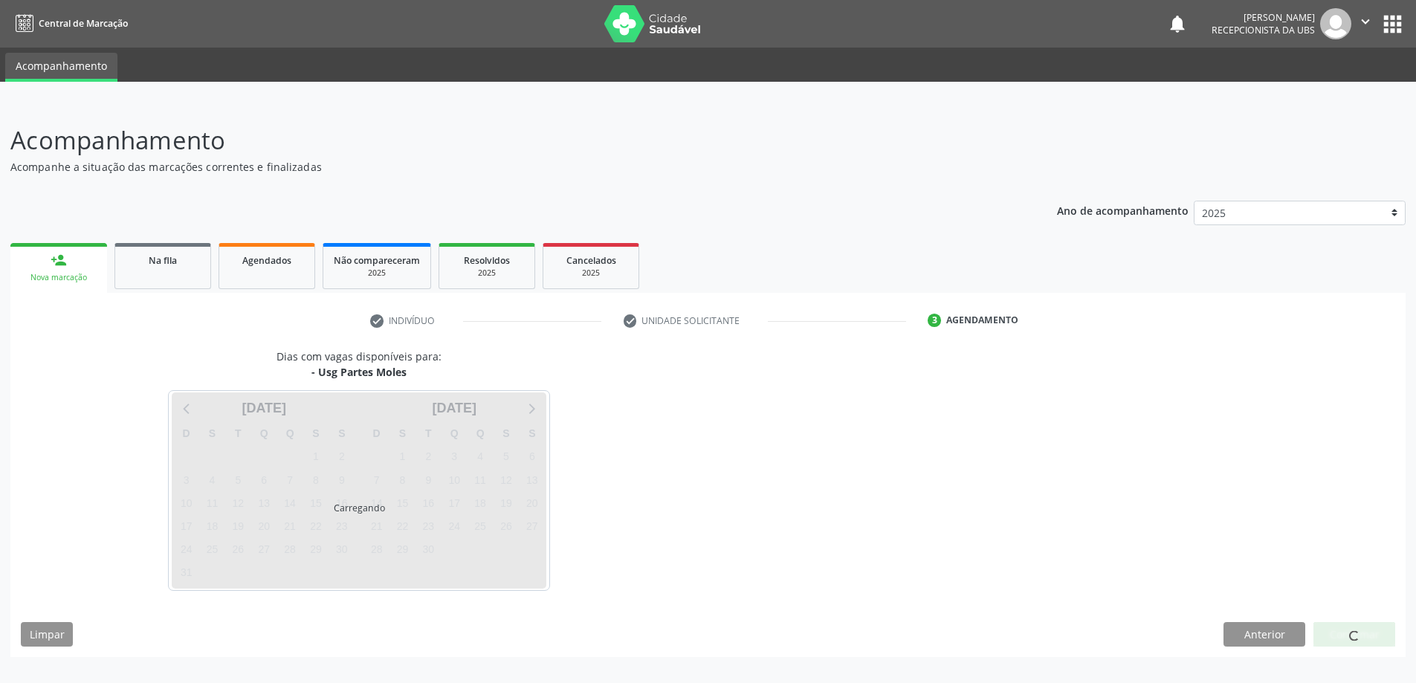
scroll to position [0, 0]
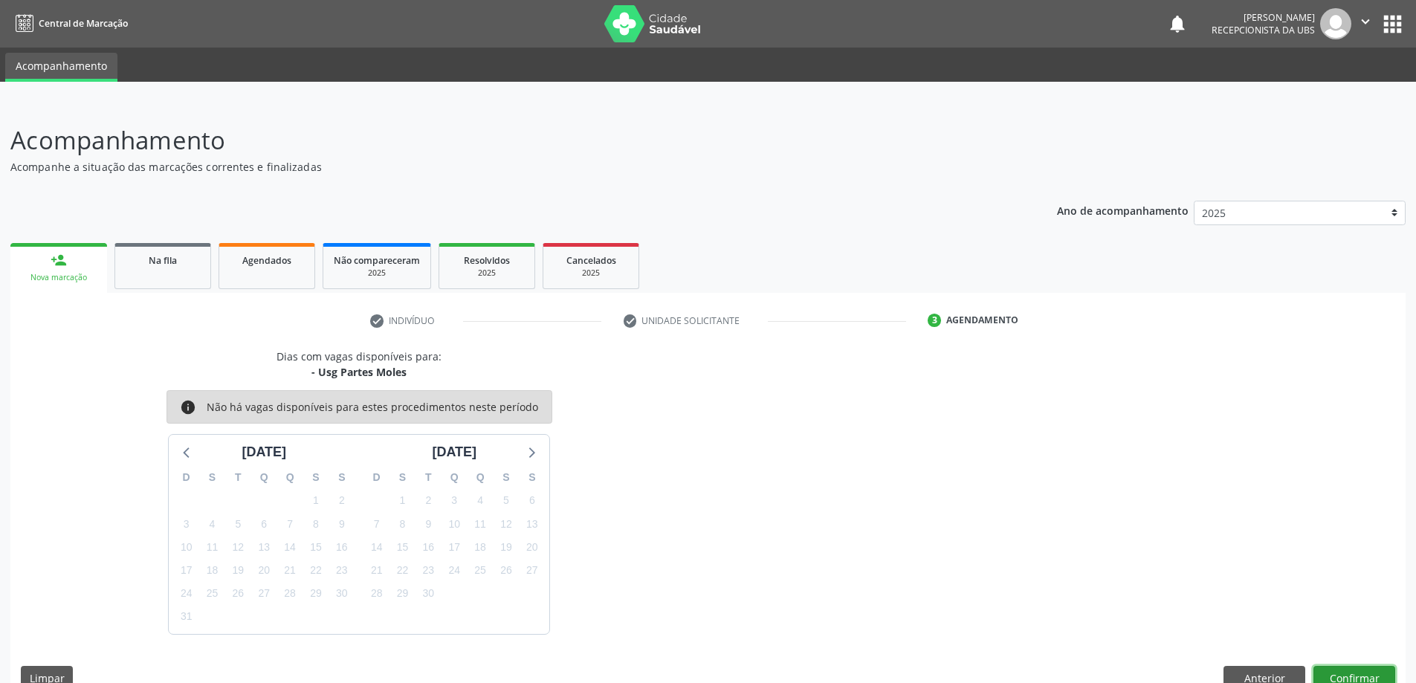
click at [1362, 679] on button "Confirmar" at bounding box center [1355, 678] width 82 height 25
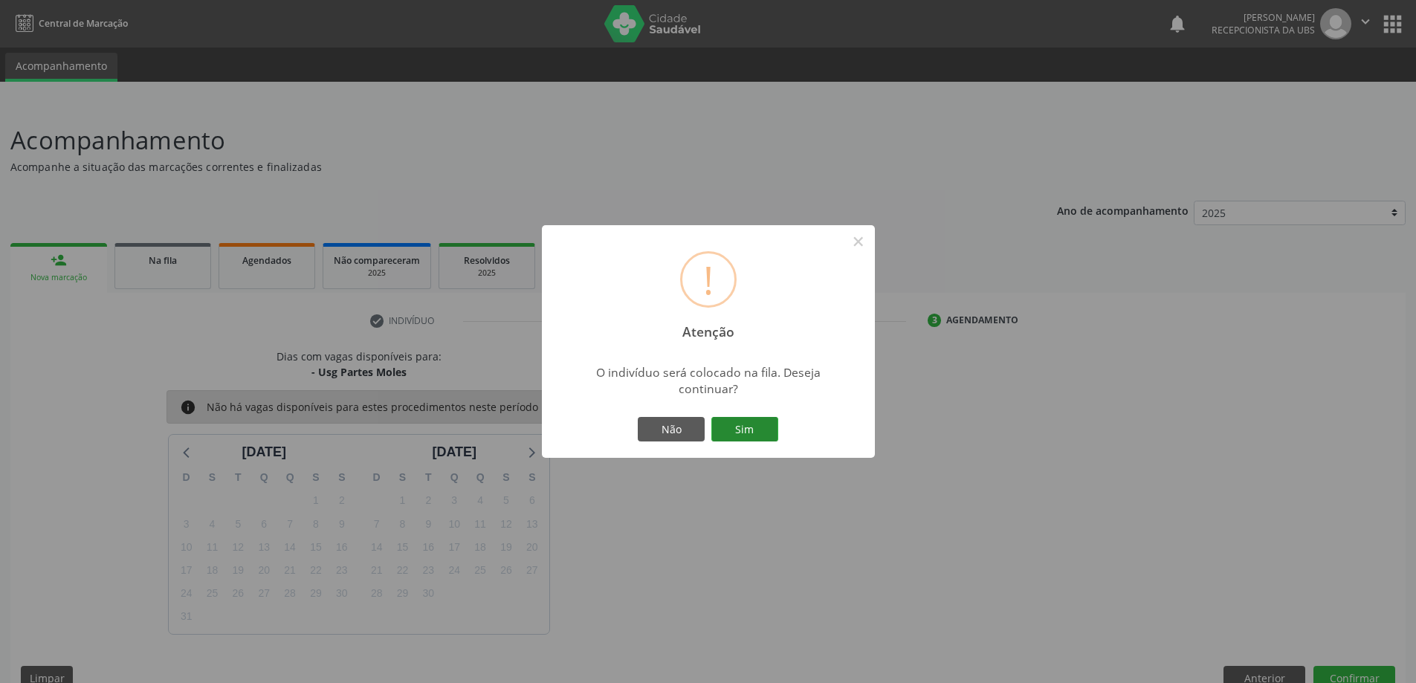
click at [724, 430] on button "Sim" at bounding box center [745, 429] width 67 height 25
